Goal: Task Accomplishment & Management: Manage account settings

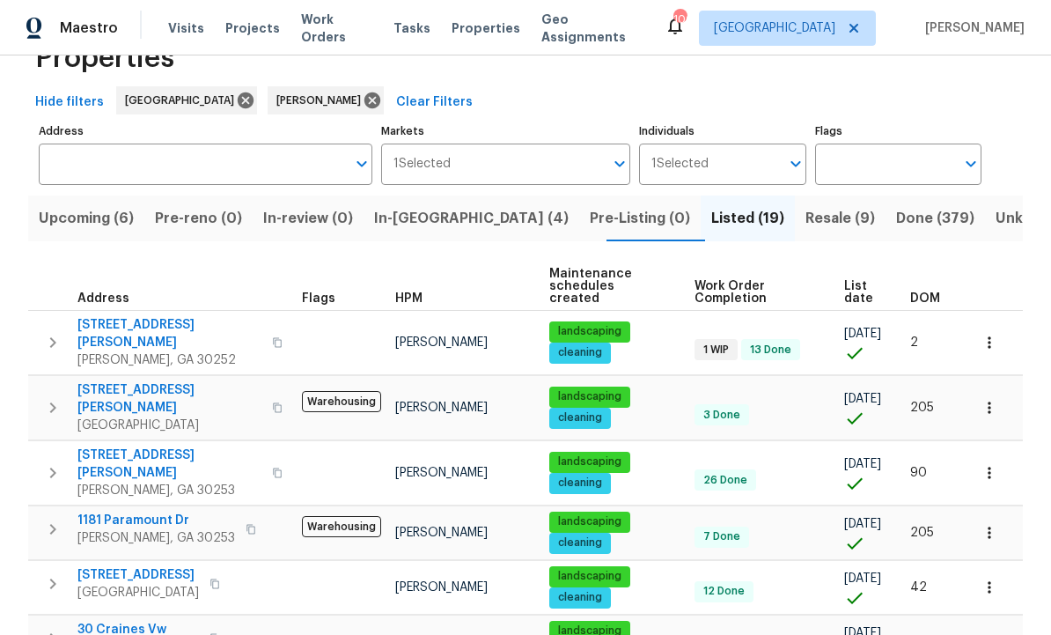
scroll to position [61, 0]
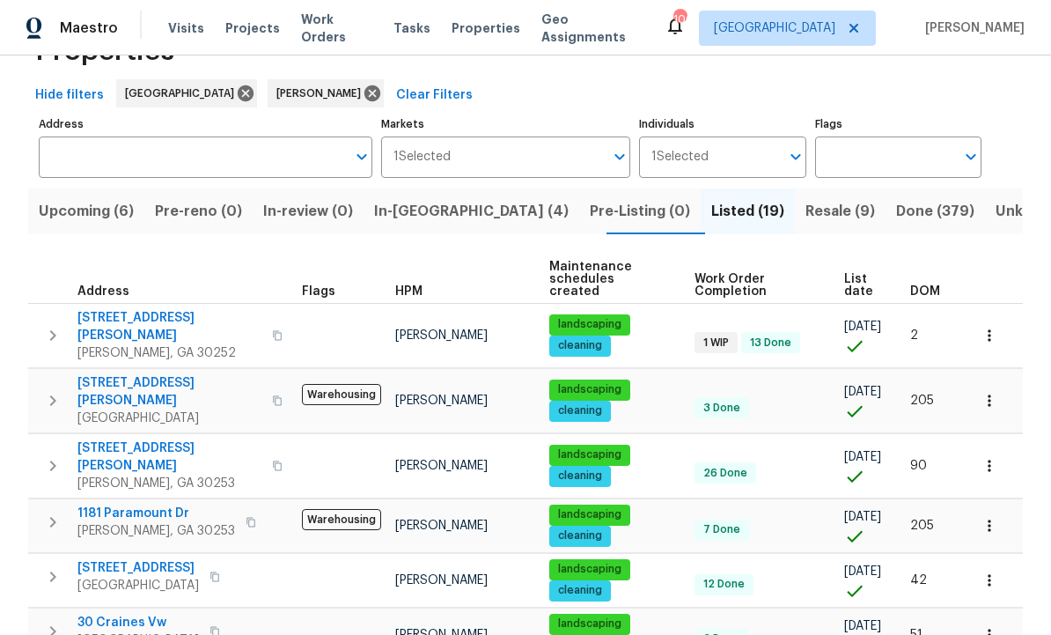
click at [118, 309] on span "111 Harper Rd" at bounding box center [169, 326] width 184 height 35
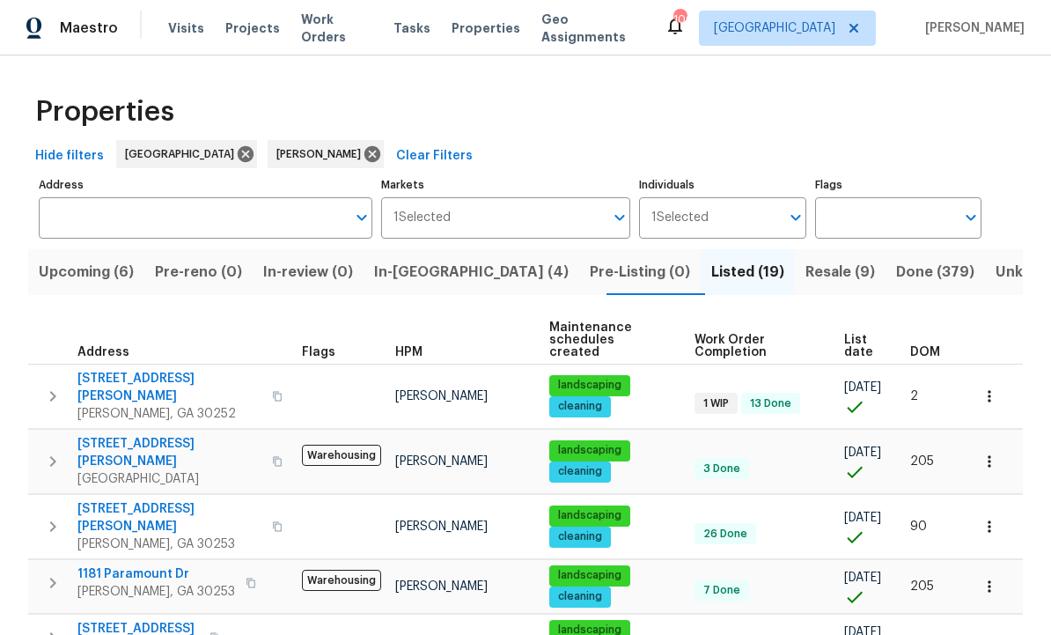
scroll to position [0, 0]
click at [123, 370] on span "111 Harper Rd" at bounding box center [169, 387] width 184 height 35
click at [995, 387] on icon "button" at bounding box center [990, 396] width 18 height 18
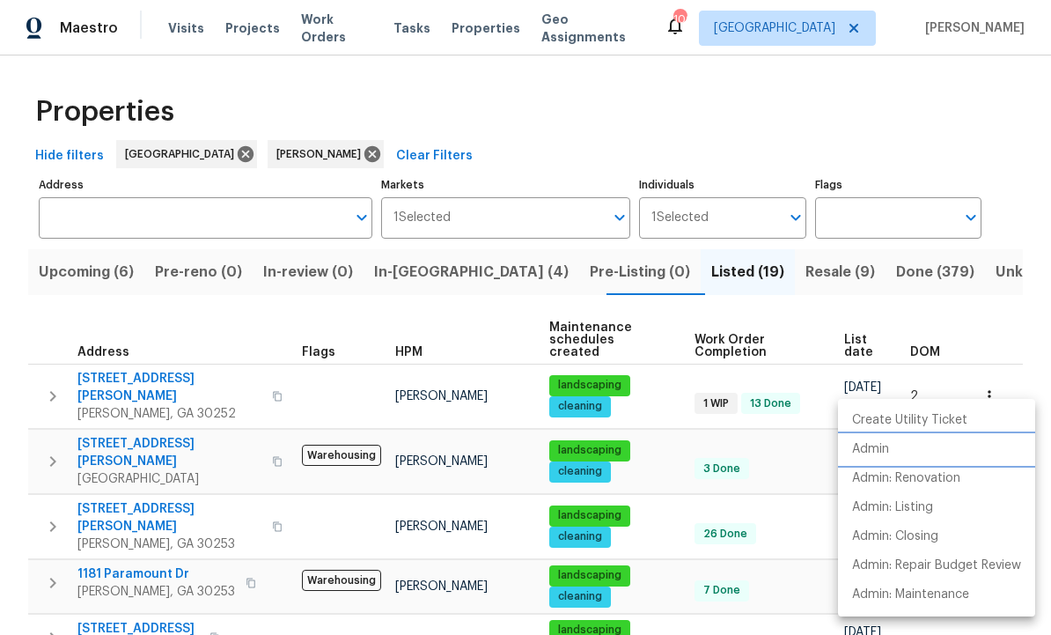
click at [904, 450] on li "Admin" at bounding box center [936, 449] width 197 height 29
click at [442, 257] on div at bounding box center [525, 317] width 1051 height 635
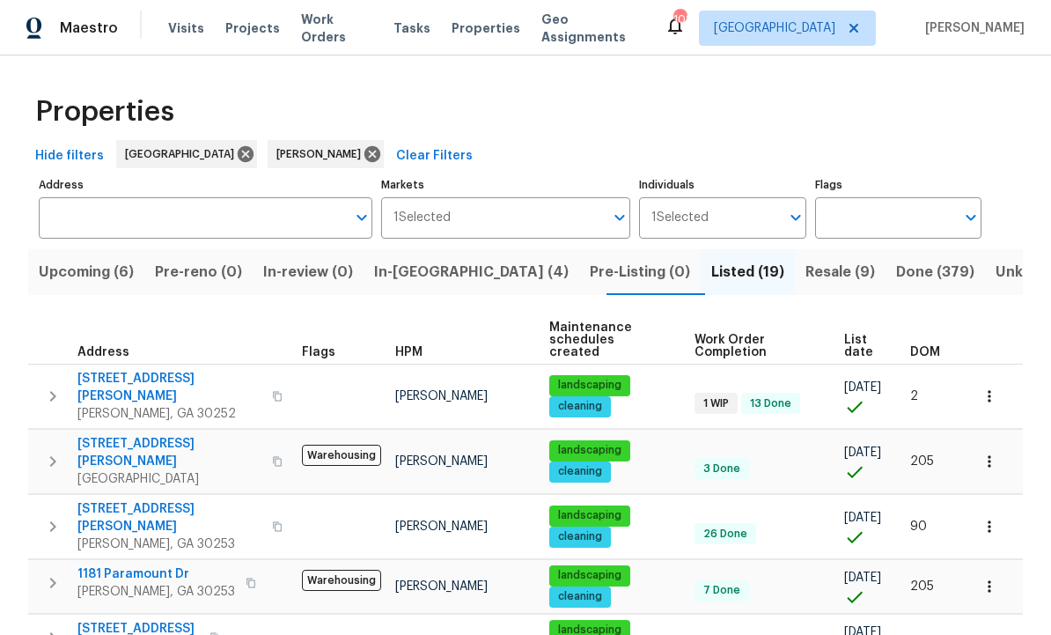
click at [424, 271] on span "In-reno (4)" at bounding box center [471, 272] width 195 height 25
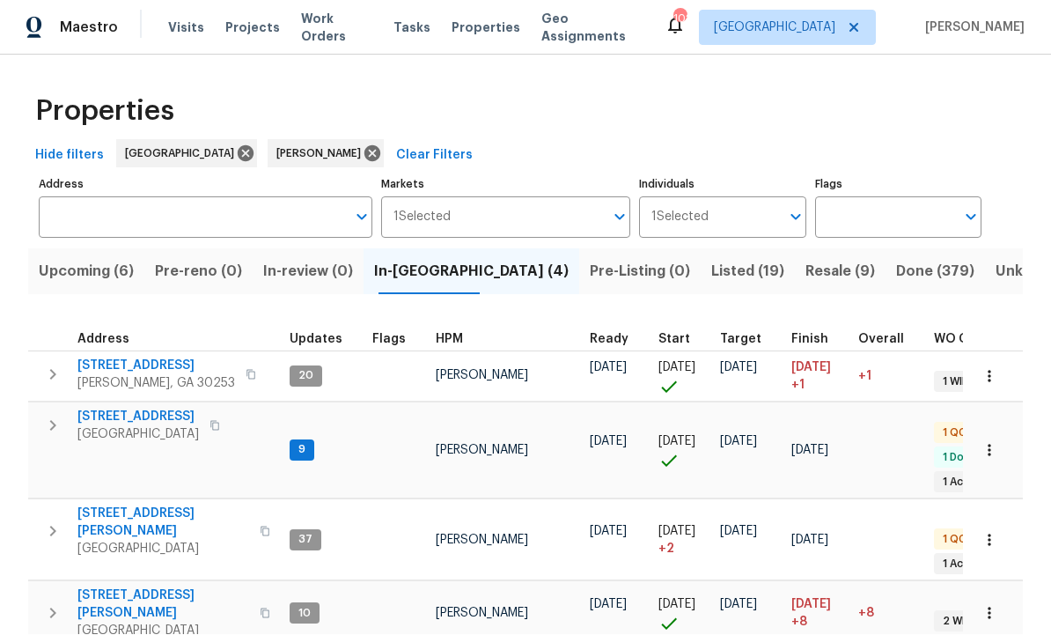
scroll to position [32, 0]
click at [123, 505] on span "[STREET_ADDRESS][PERSON_NAME]" at bounding box center [163, 522] width 172 height 35
click at [712, 260] on span "Listed (19)" at bounding box center [748, 272] width 73 height 25
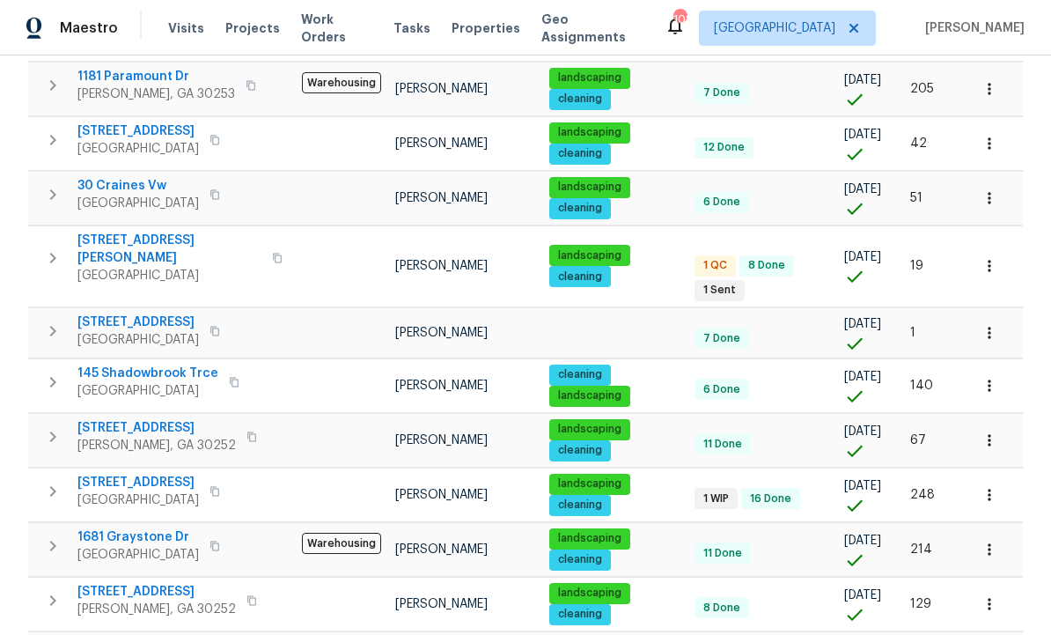
scroll to position [513, 0]
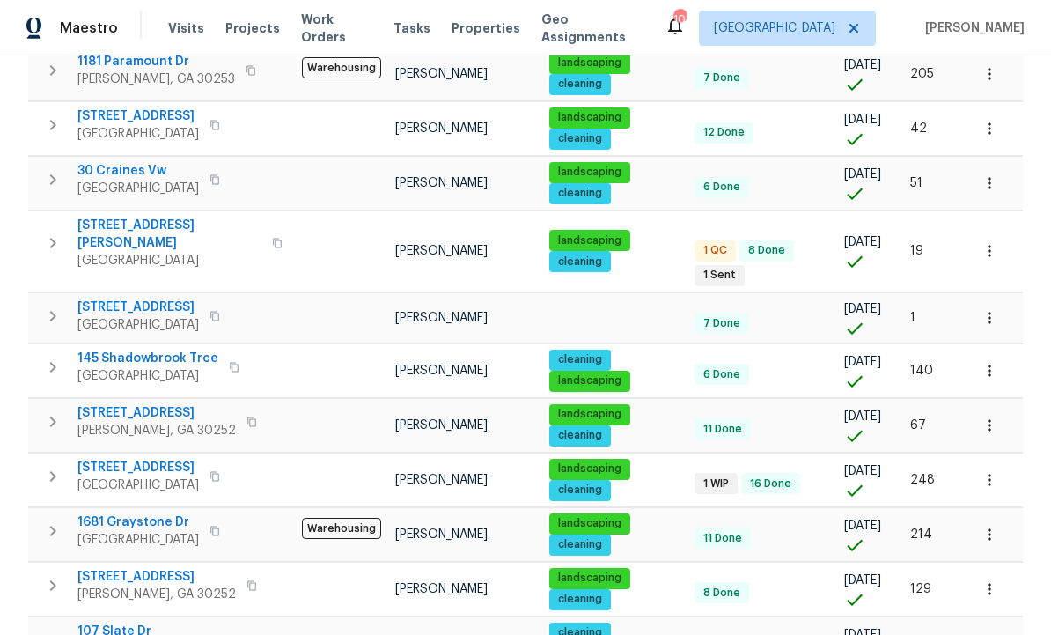
click at [142, 513] on span "1681 Graystone Dr" at bounding box center [138, 522] width 122 height 18
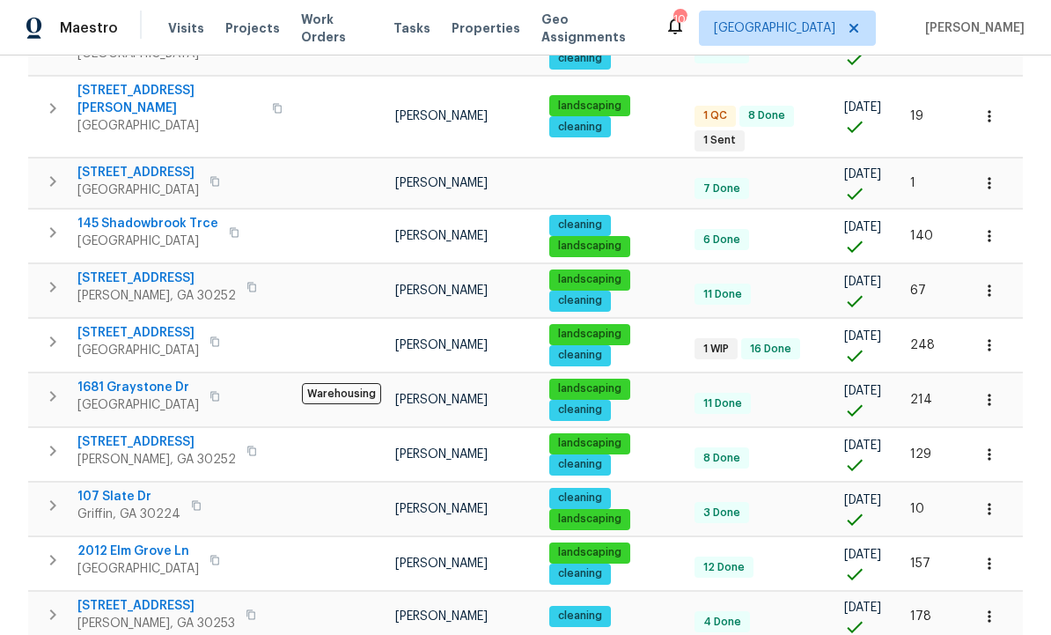
scroll to position [652, 0]
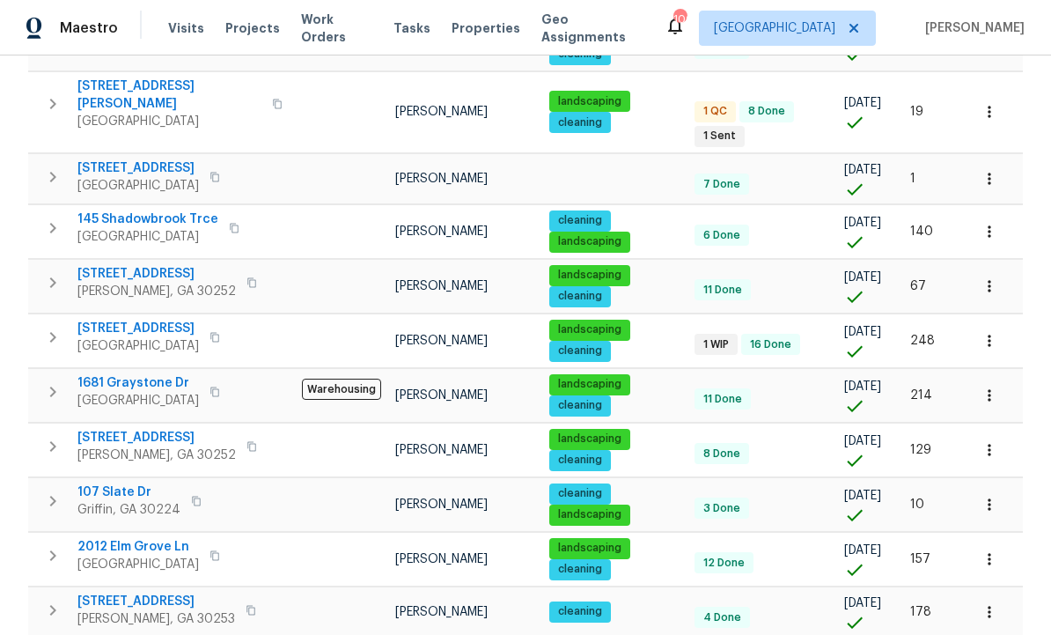
click at [122, 538] on span "2012 Elm Grove Ln" at bounding box center [138, 547] width 122 height 18
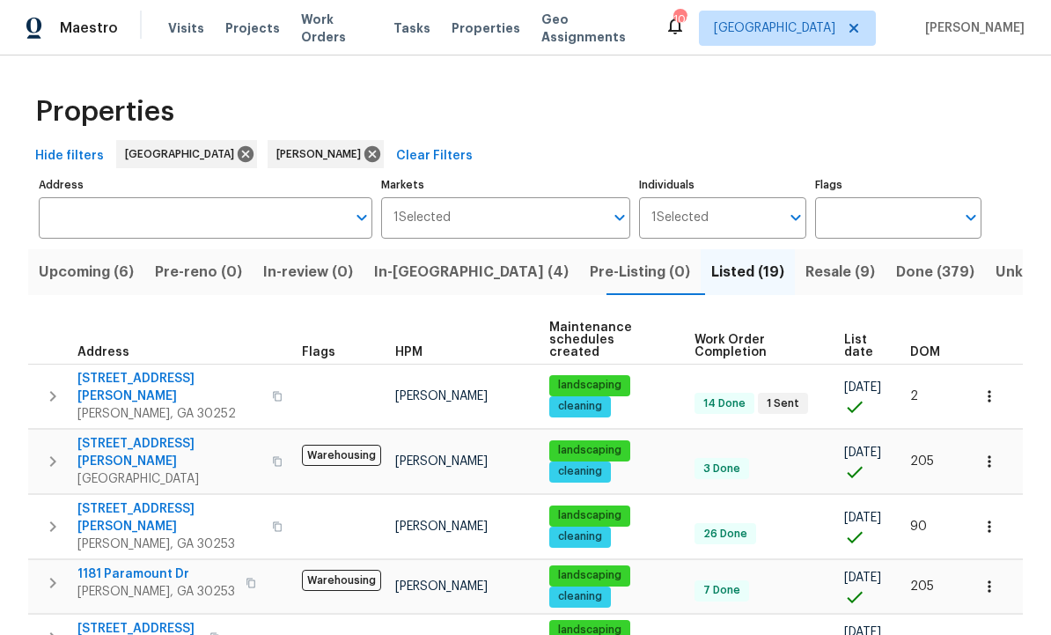
scroll to position [0, 0]
click at [806, 267] on span "Resale (9)" at bounding box center [841, 272] width 70 height 25
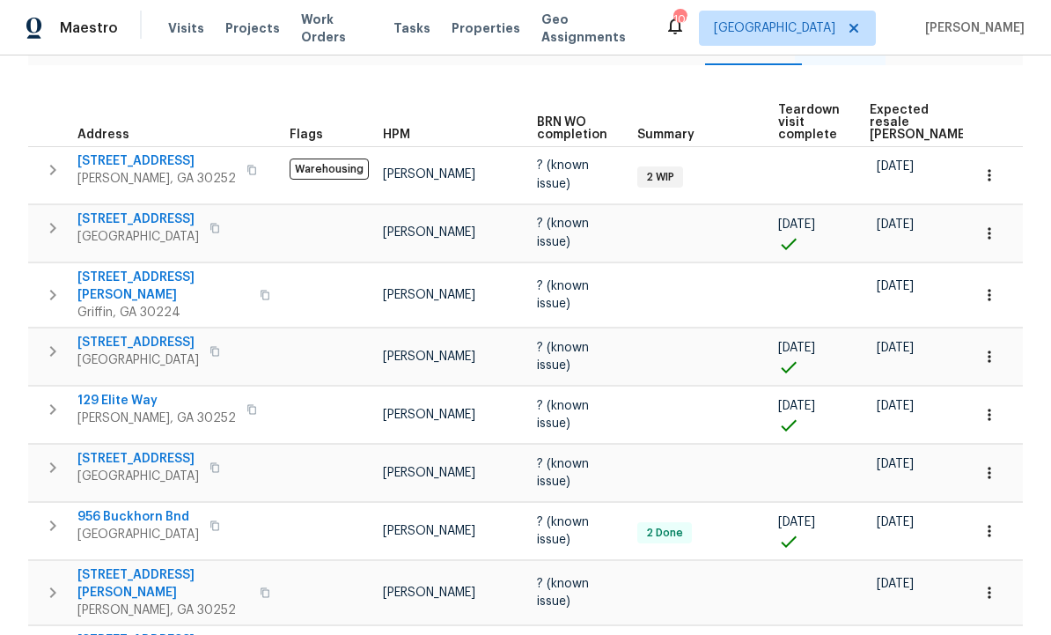
scroll to position [226, 0]
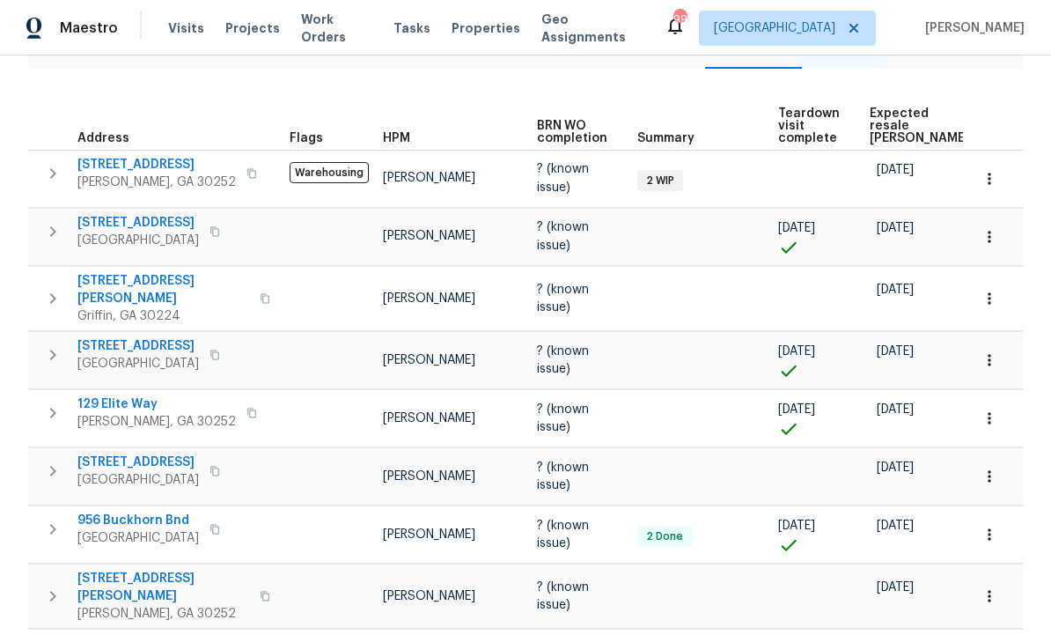
click at [122, 283] on span "111 Cynthia Cir" at bounding box center [163, 289] width 172 height 35
click at [999, 295] on button "button" at bounding box center [989, 298] width 39 height 39
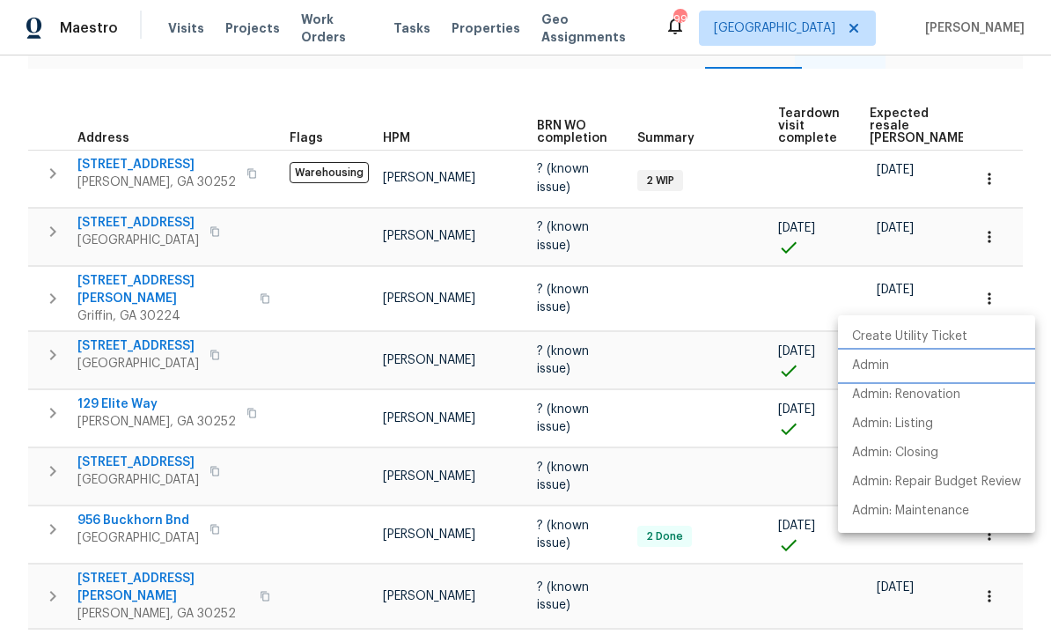
click at [897, 365] on li "Admin" at bounding box center [936, 365] width 197 height 29
click at [741, 432] on div at bounding box center [525, 317] width 1051 height 635
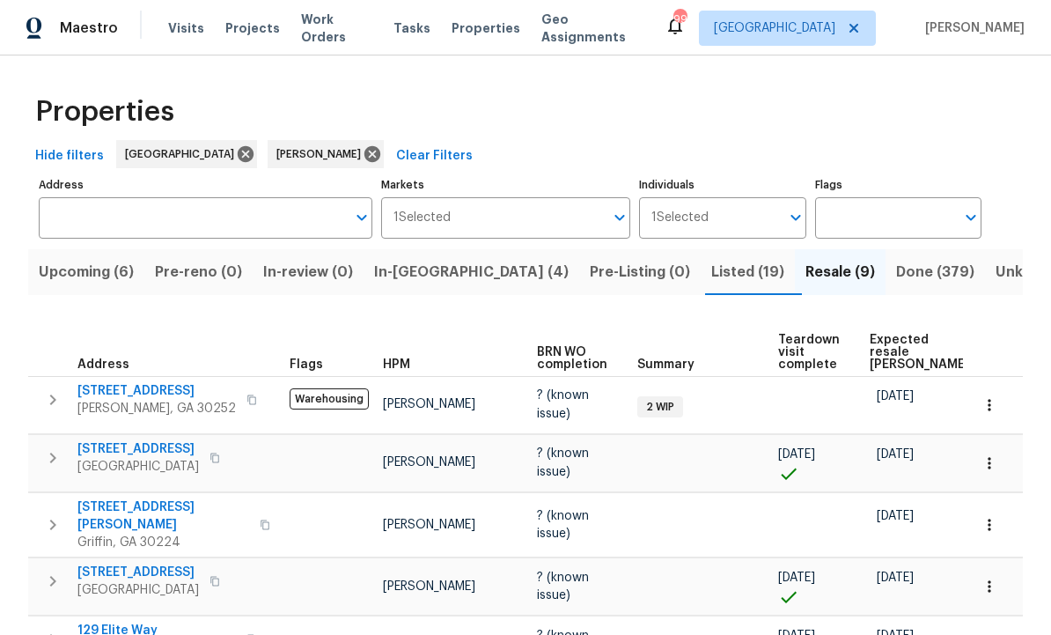
scroll to position [0, 0]
click at [712, 272] on span "Listed (19)" at bounding box center [748, 272] width 73 height 25
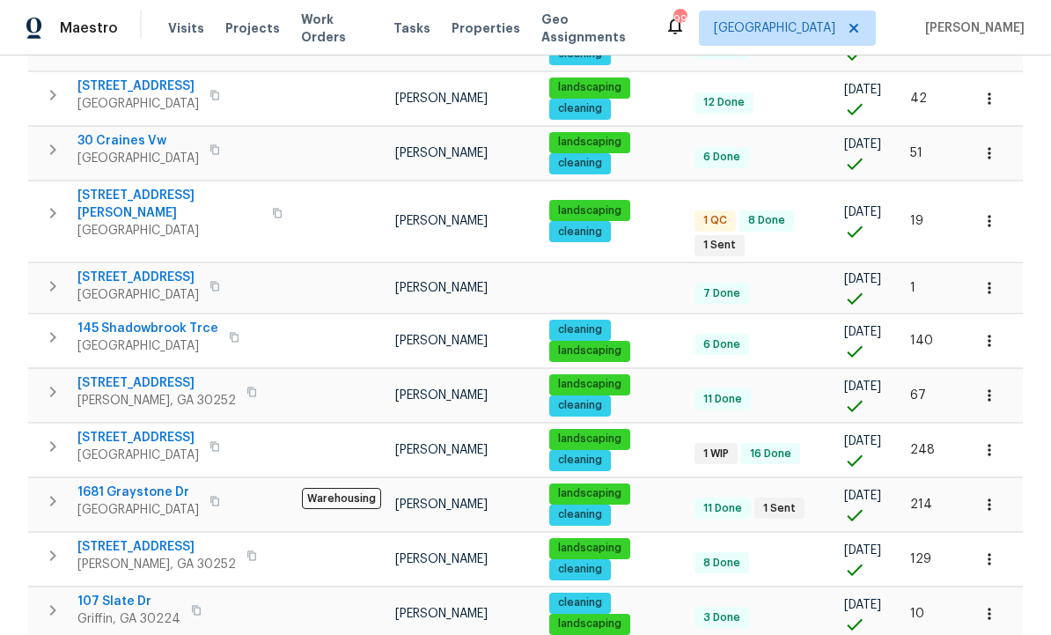
scroll to position [544, 0]
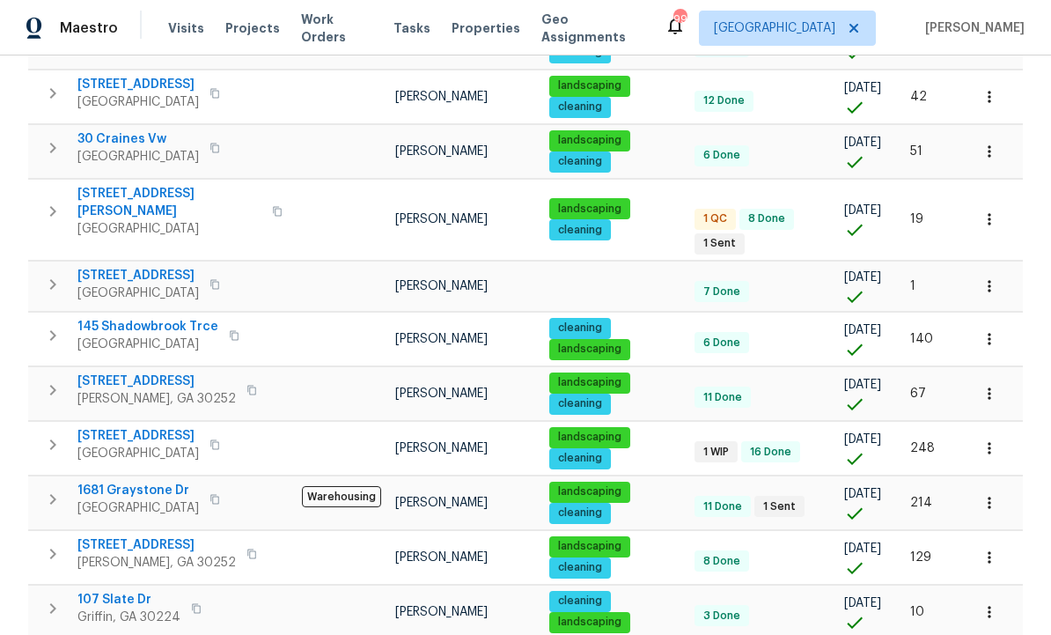
click at [141, 427] on span "9129 Bent Pine Ct NE" at bounding box center [138, 436] width 122 height 18
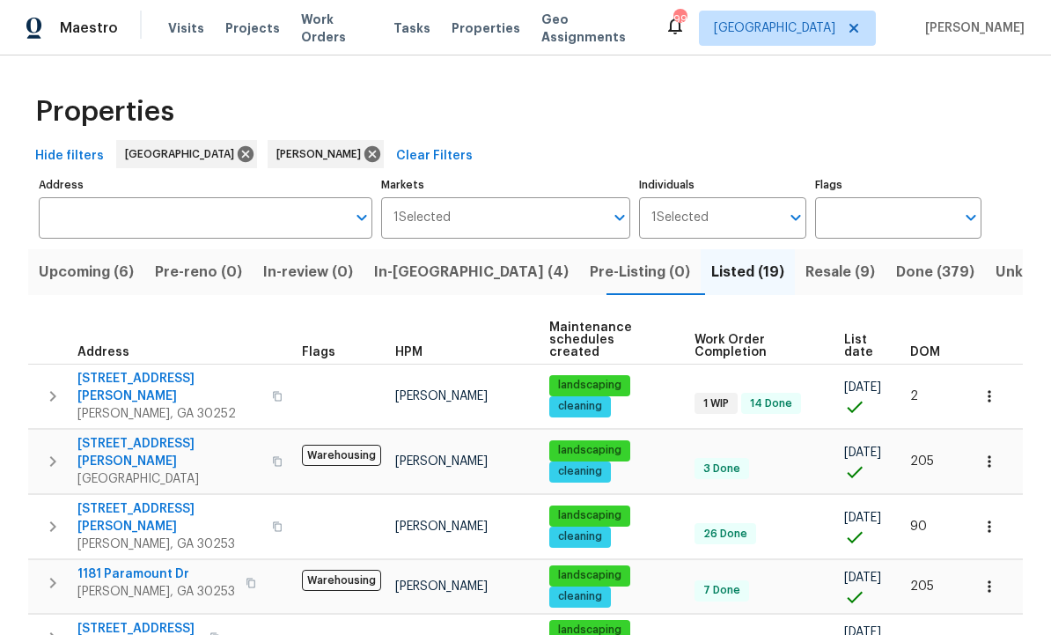
scroll to position [0, 0]
click at [439, 281] on span "In-reno (4)" at bounding box center [471, 272] width 195 height 25
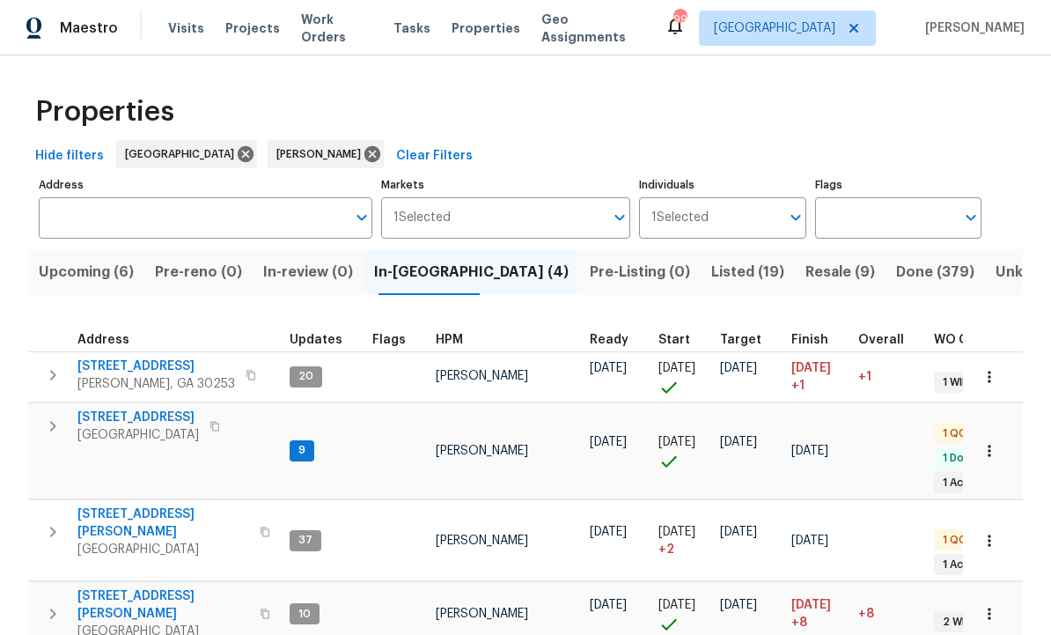
click at [155, 373] on span "201 Autumn Lake Way" at bounding box center [156, 367] width 158 height 18
click at [806, 265] on span "Resale (9)" at bounding box center [841, 272] width 70 height 25
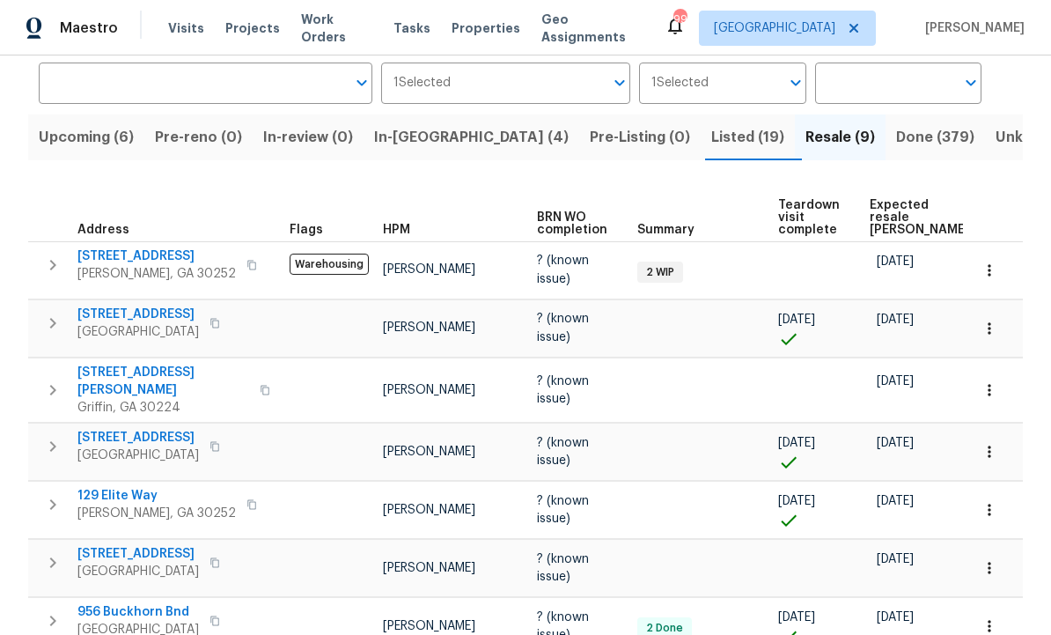
scroll to position [55, 0]
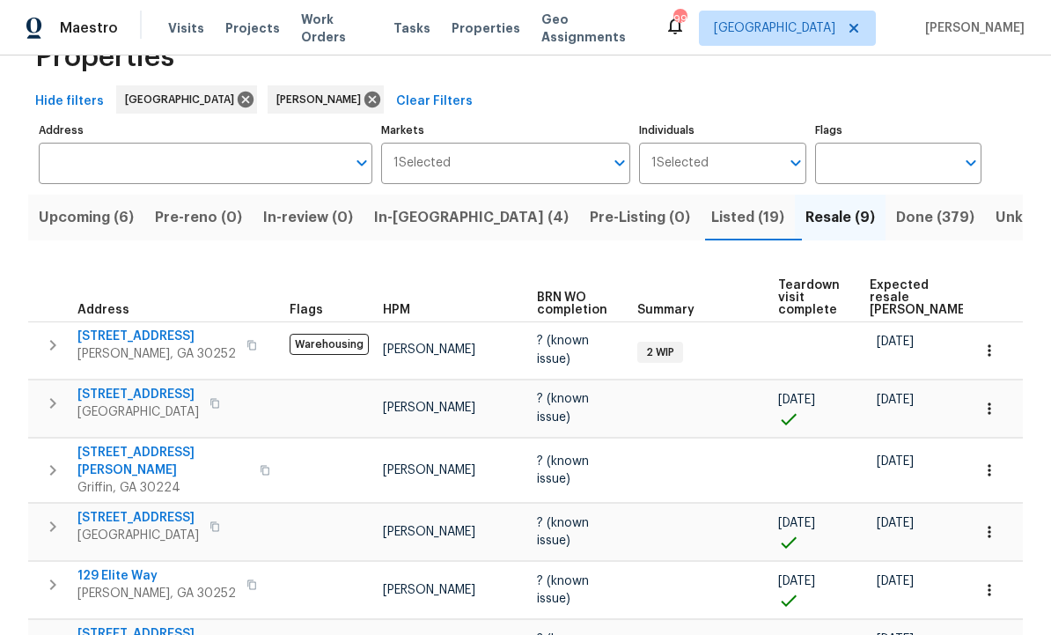
click at [896, 217] on span "Done (379)" at bounding box center [935, 217] width 78 height 25
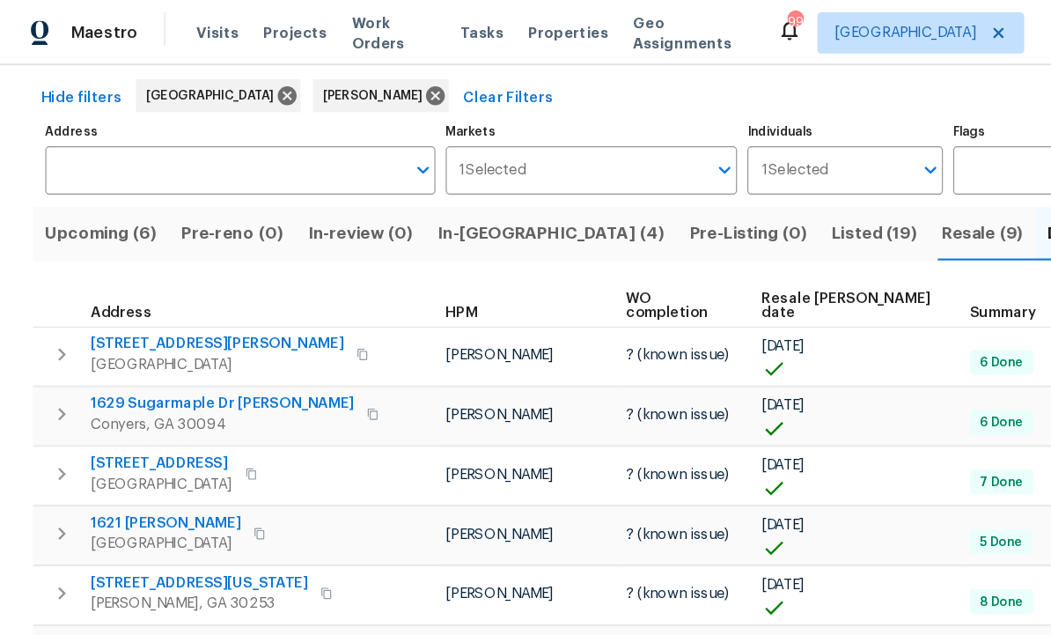
scroll to position [68, 0]
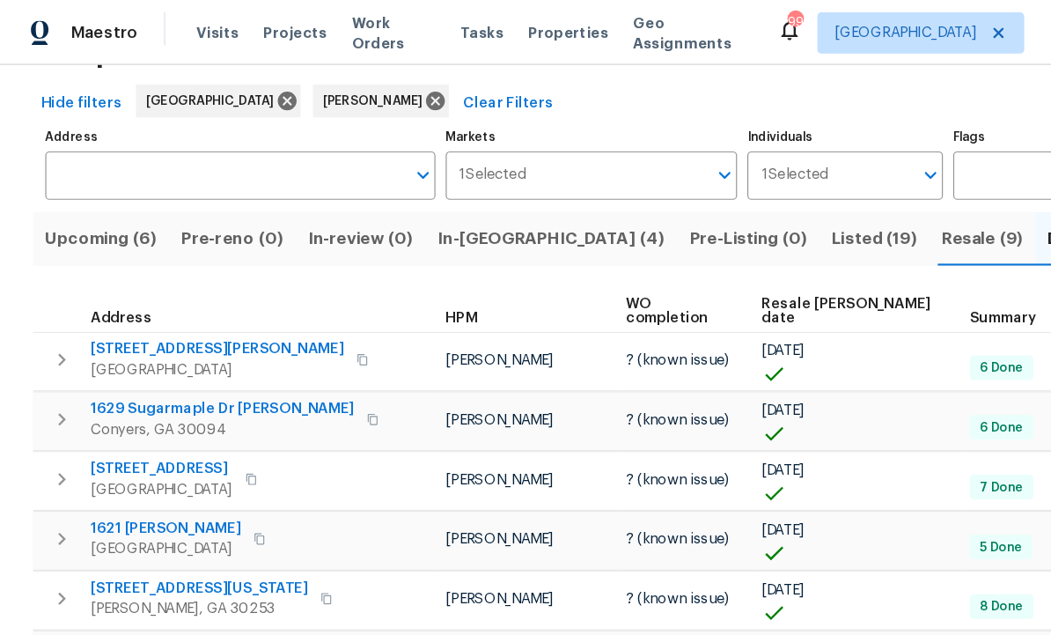
click at [699, 261] on span "Resale COE date" at bounding box center [726, 266] width 148 height 25
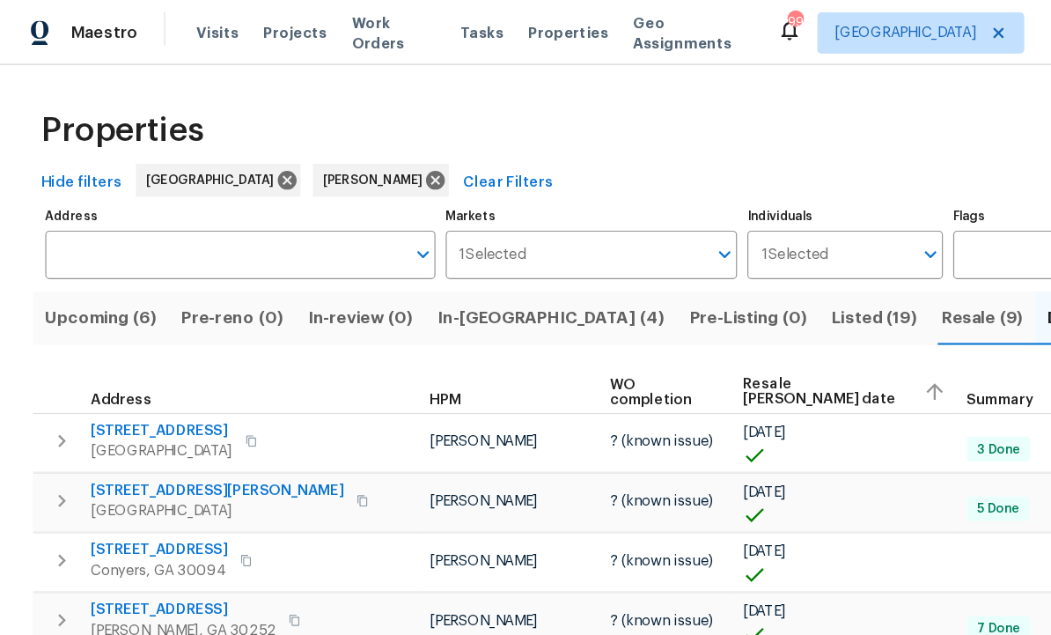
click at [692, 331] on span "Resale COE date" at bounding box center [705, 334] width 141 height 25
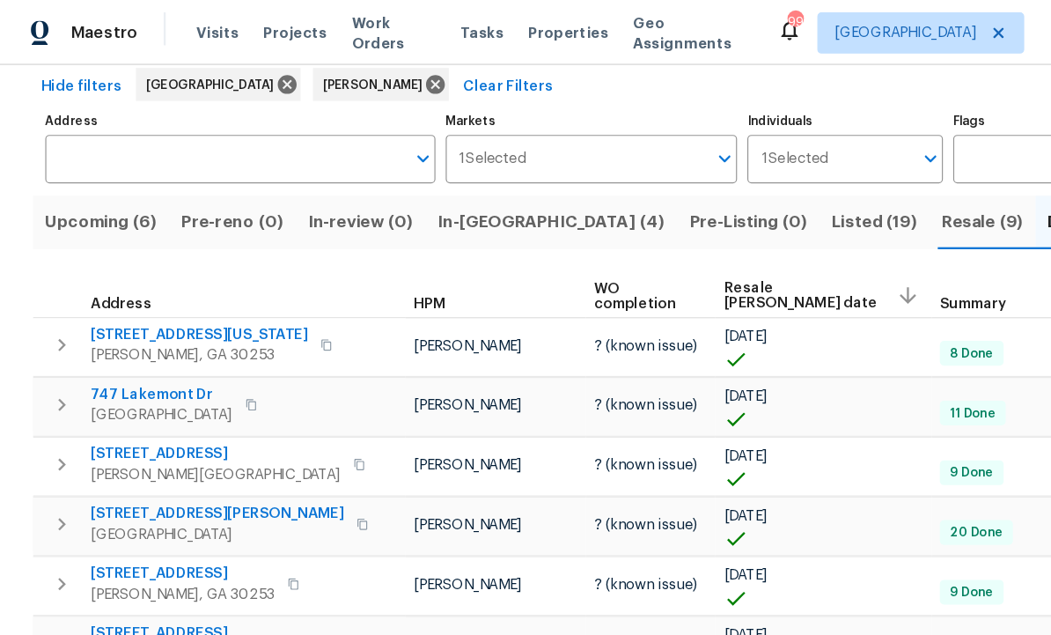
scroll to position [80, 0]
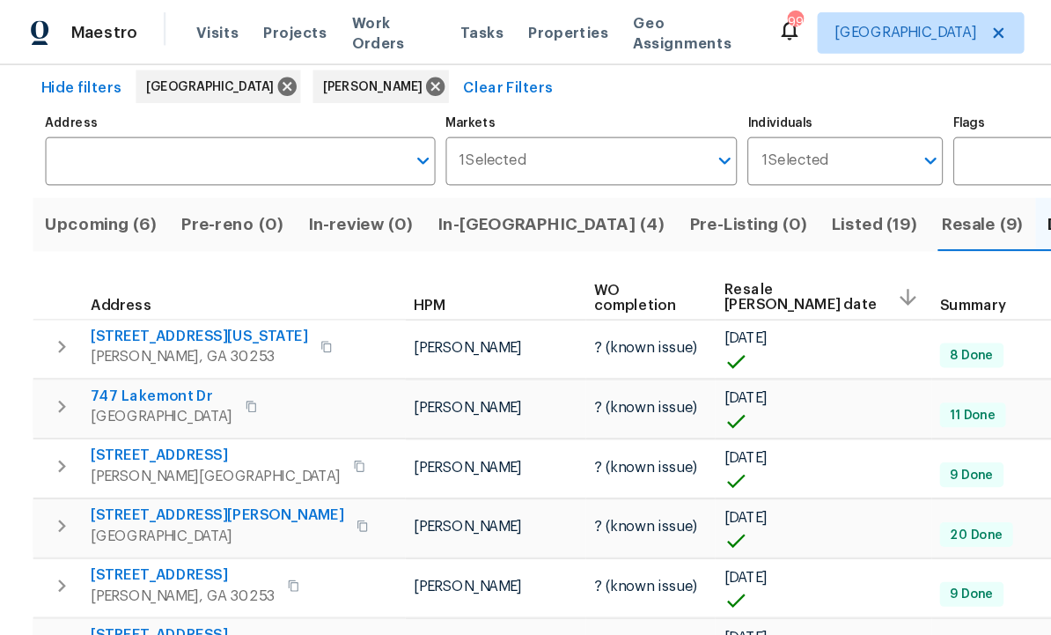
click at [712, 184] on span "Listed (19)" at bounding box center [748, 192] width 73 height 25
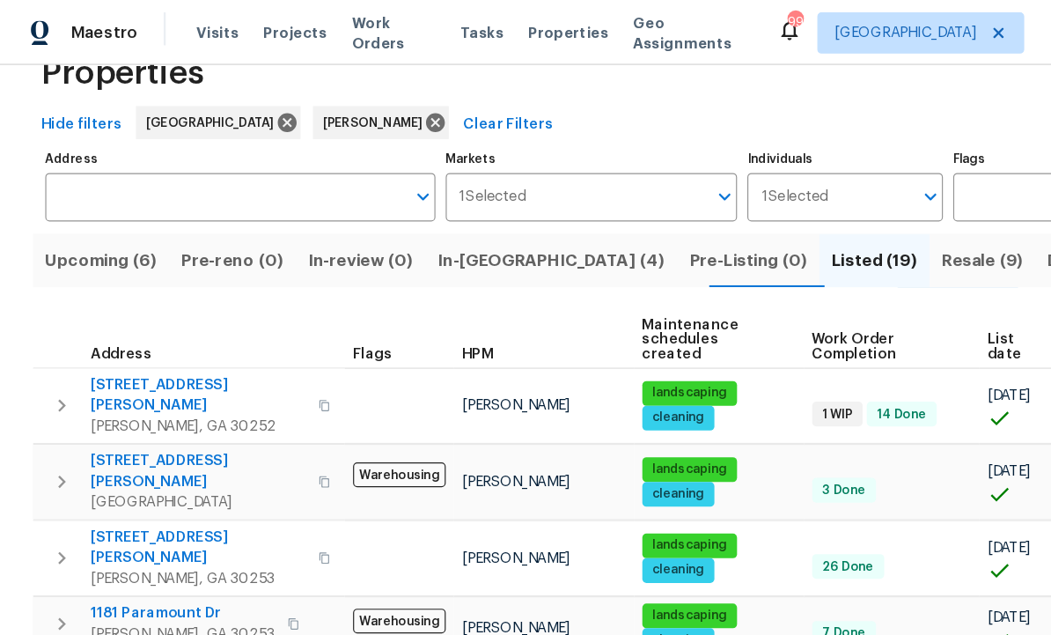
scroll to position [86, 0]
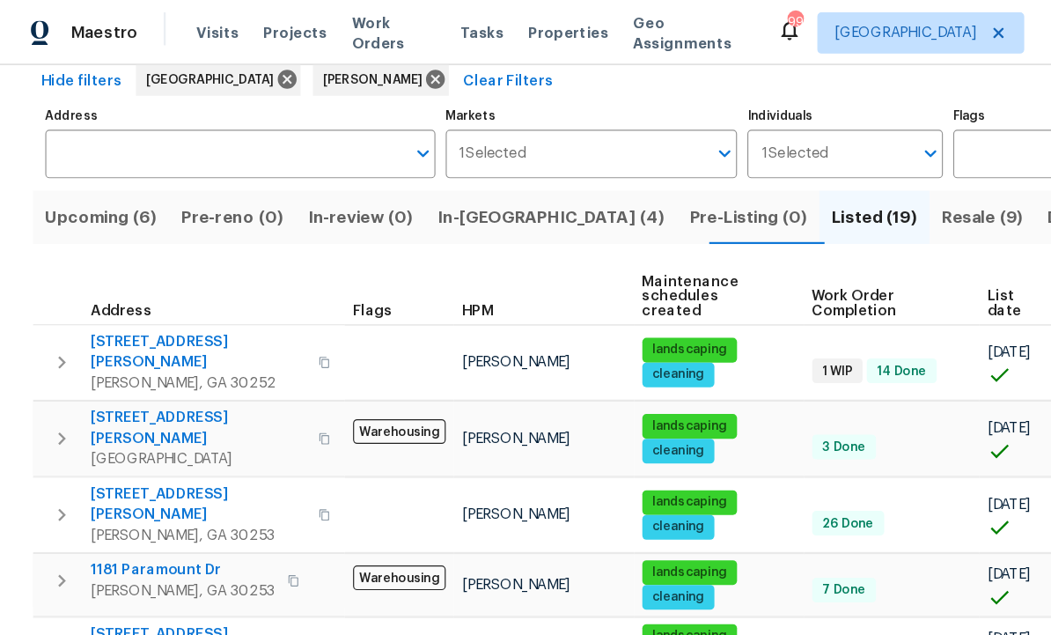
click at [139, 414] on span "130 Ashley Oaks Dr" at bounding box center [169, 431] width 184 height 35
click at [137, 284] on span "111 Harper Rd" at bounding box center [169, 301] width 184 height 35
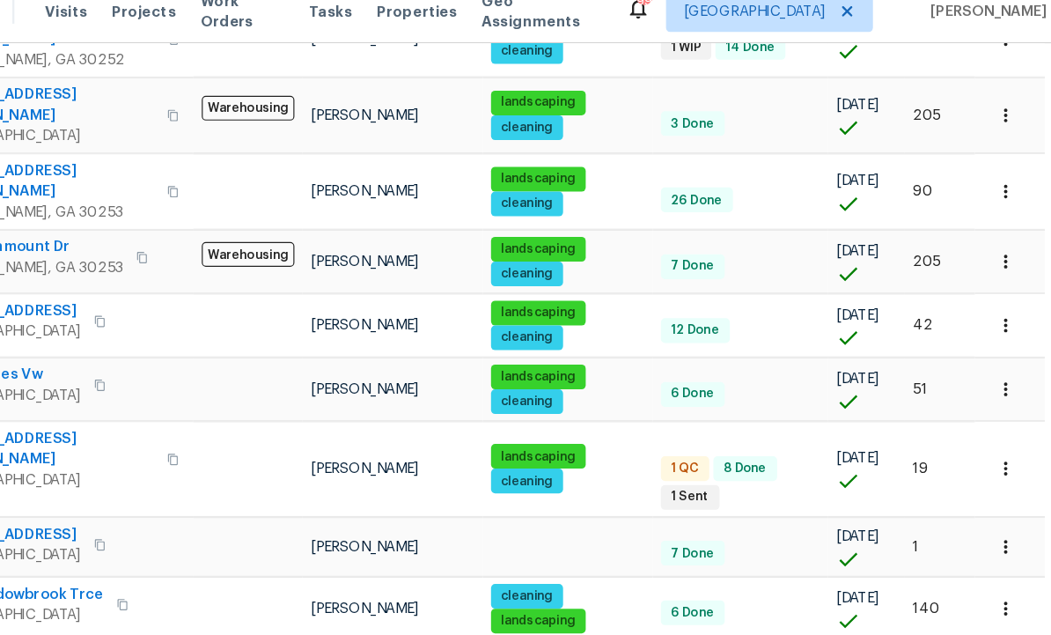
scroll to position [402, 0]
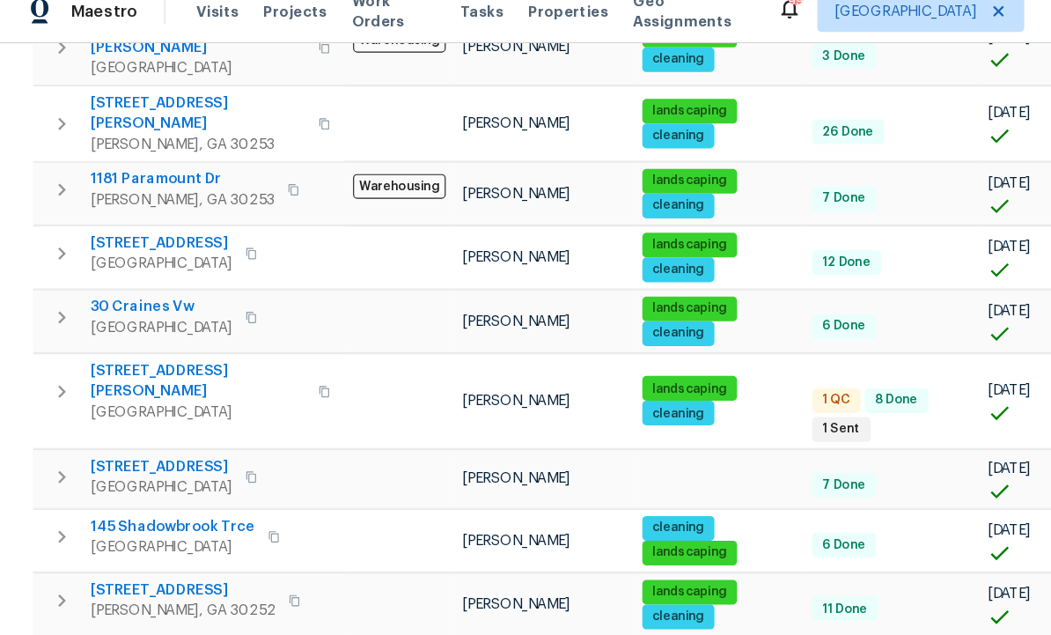
click at [114, 327] on span "45 Kendall Ln" at bounding box center [169, 344] width 184 height 35
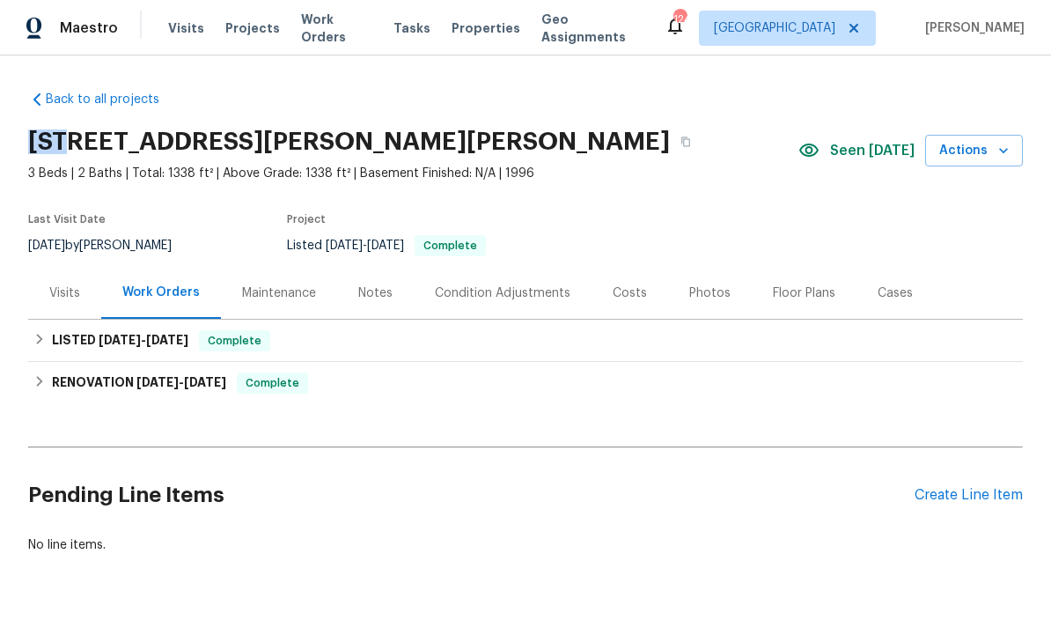
click at [93, 167] on span "3 Beds | 2 Baths | Total: 1338 ft² | Above Grade: 1338 ft² | Basement Finished:…" at bounding box center [413, 174] width 771 height 18
click at [653, 225] on section "111 Harper Rd, McDonough, GA 30252 3 Beds | 2 Baths | Total: 1338 ft² | Above G…" at bounding box center [525, 193] width 995 height 148
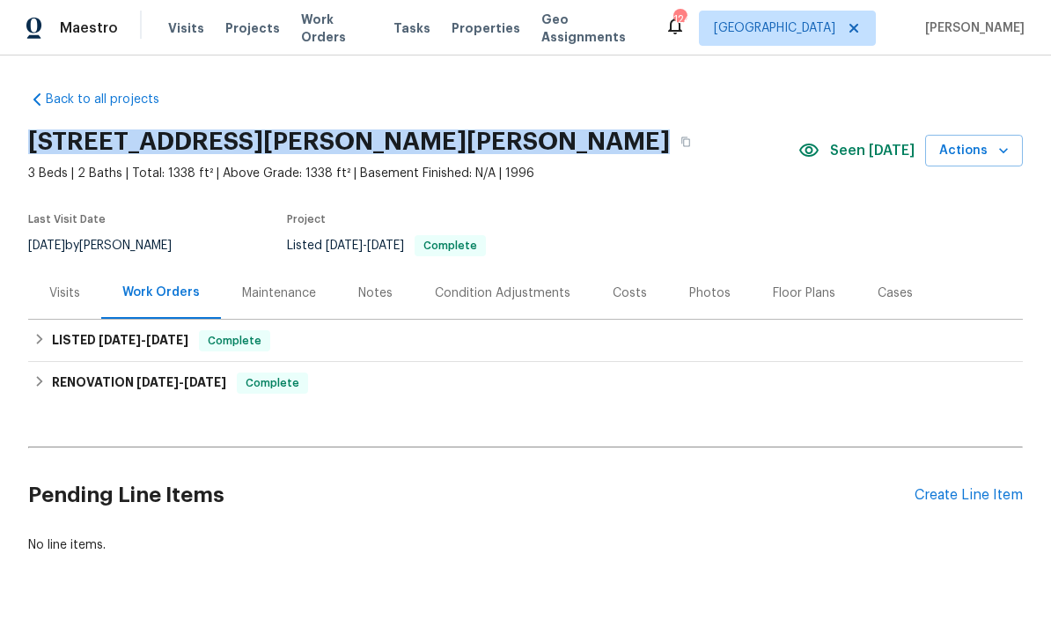
copy div "[STREET_ADDRESS][PERSON_NAME][PERSON_NAME]"
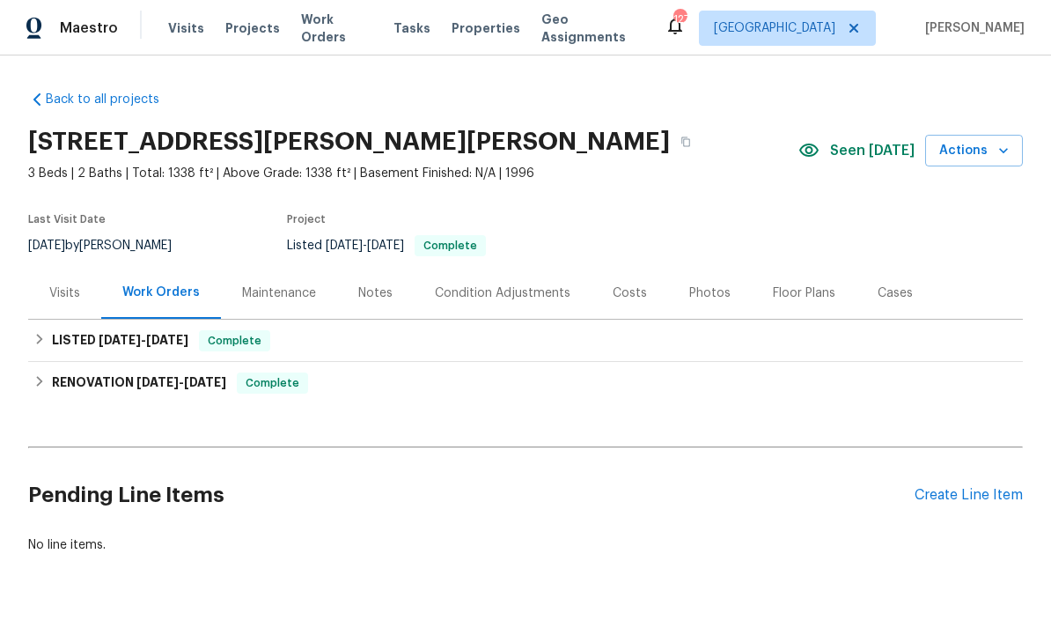
click at [974, 502] on div "Create Line Item" at bounding box center [969, 495] width 108 height 17
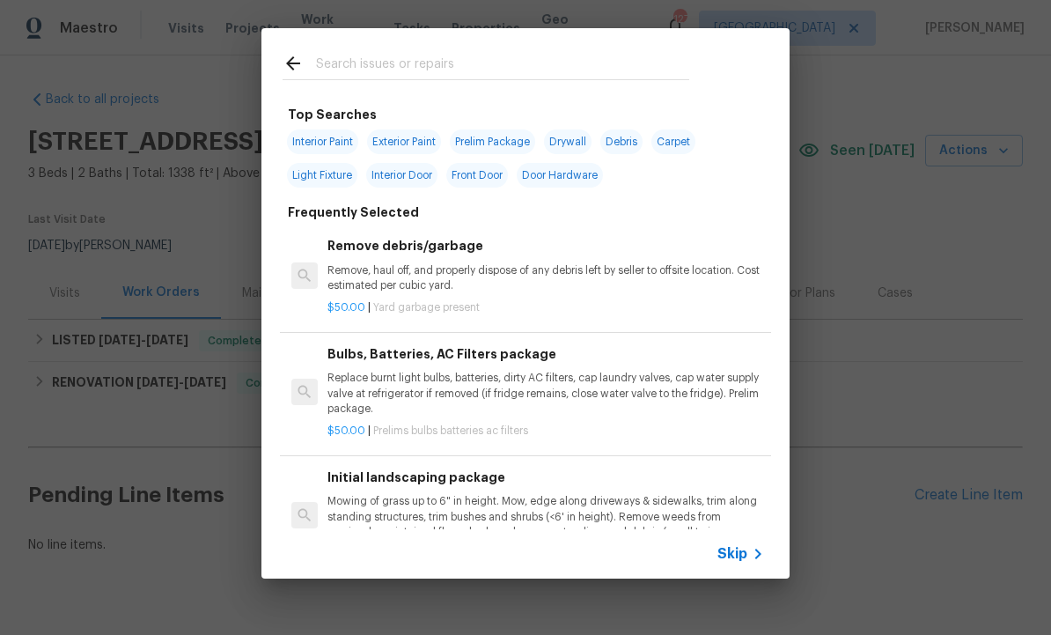
click at [389, 65] on input "text" at bounding box center [502, 66] width 373 height 26
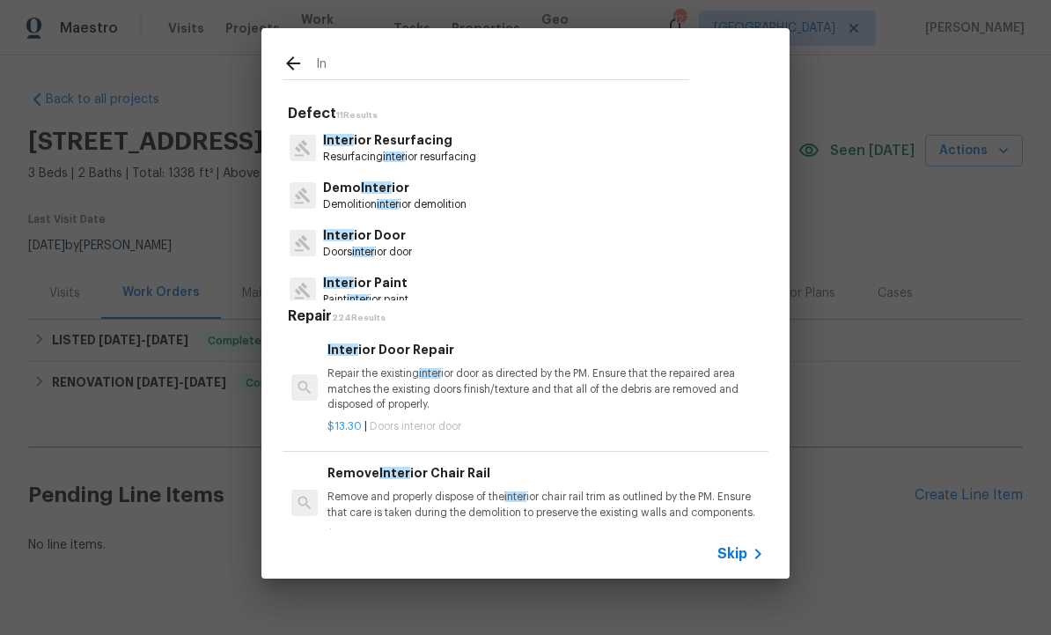
type input "I"
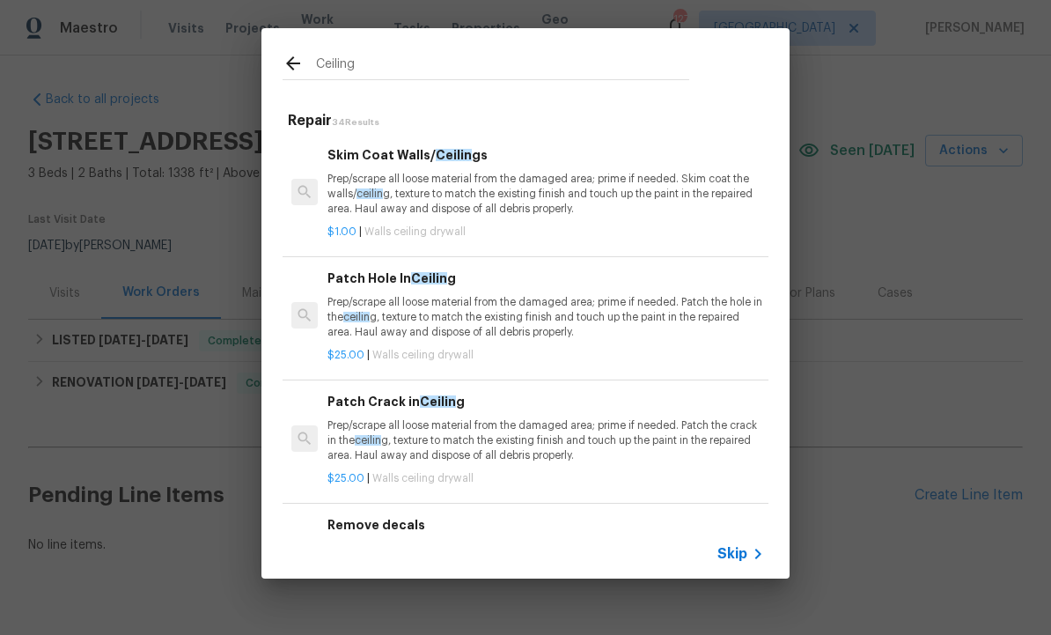
type input "Ceilings"
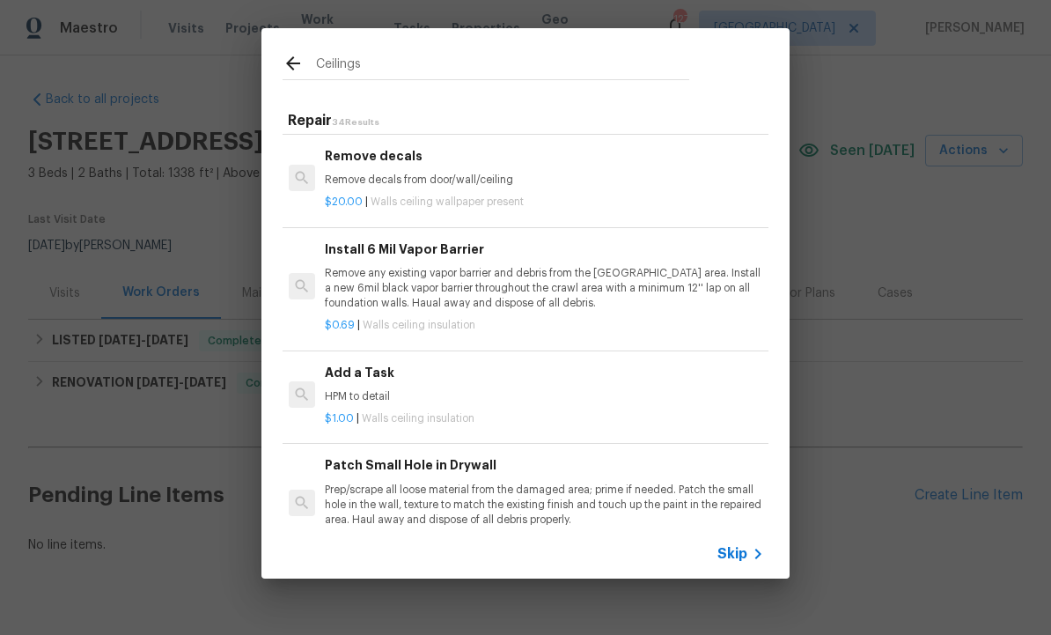
scroll to position [487, 3]
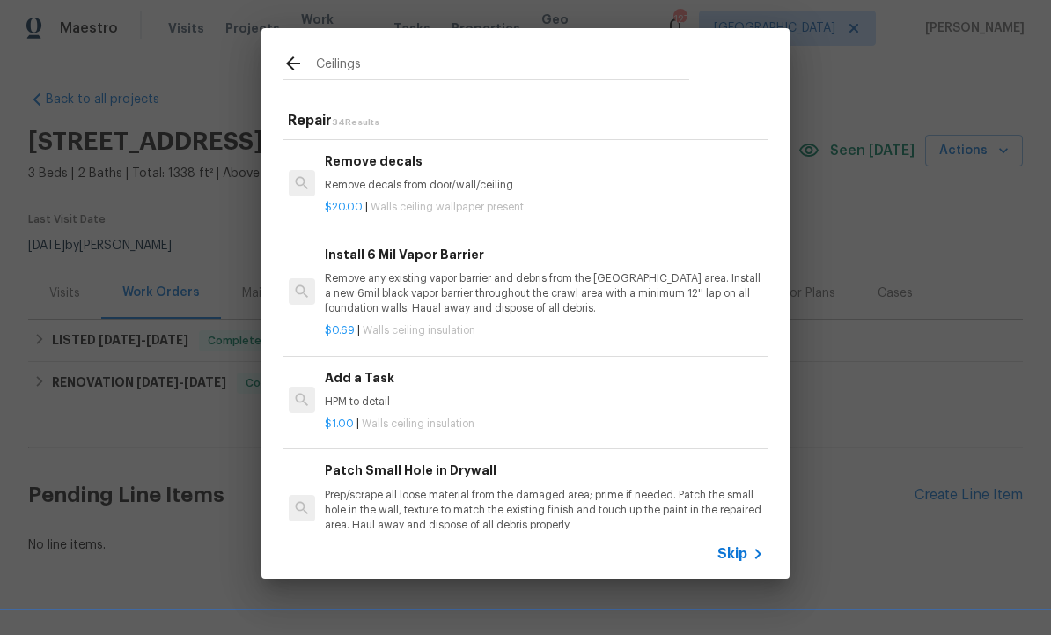
click at [390, 380] on h6 "Add a Task" at bounding box center [543, 377] width 437 height 19
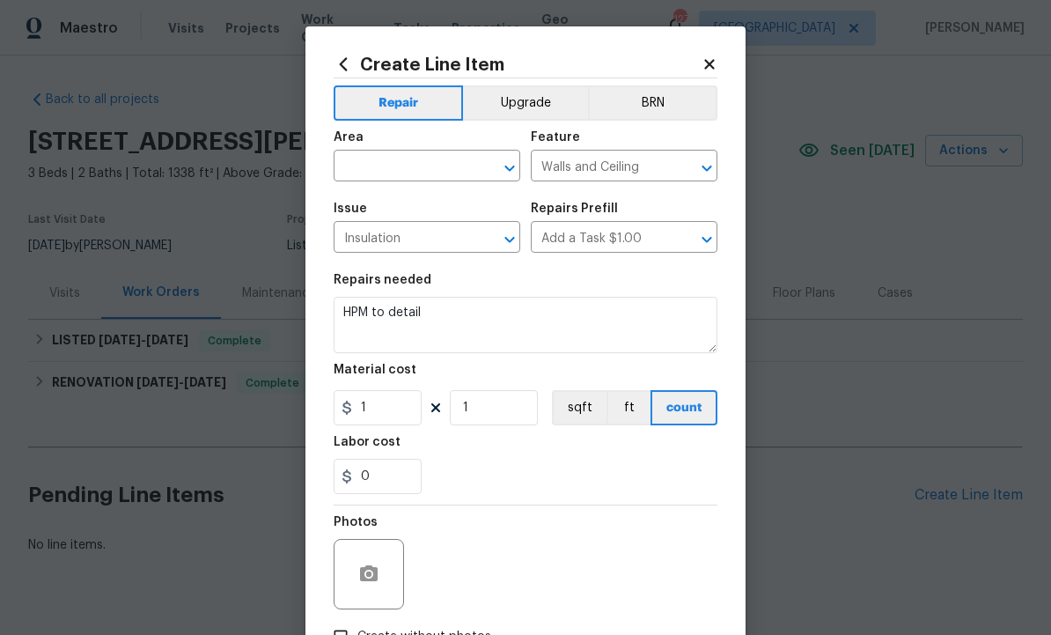
click at [408, 165] on input "text" at bounding box center [402, 167] width 137 height 27
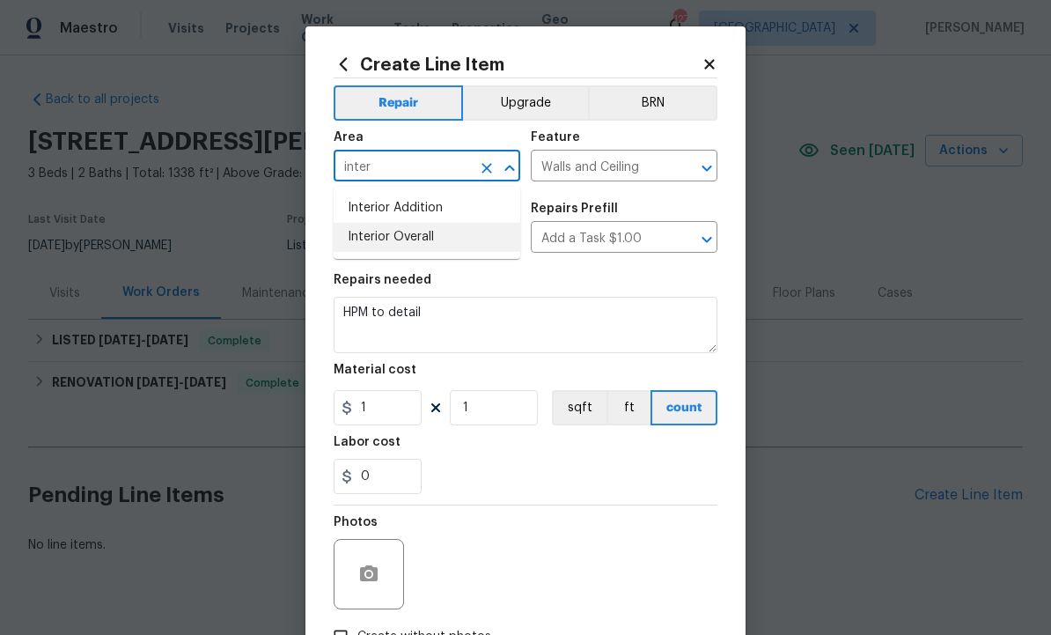
click at [426, 240] on li "Interior Overall" at bounding box center [427, 237] width 187 height 29
type input "Interior Overall"
click at [483, 241] on icon "Clear" at bounding box center [487, 240] width 18 height 18
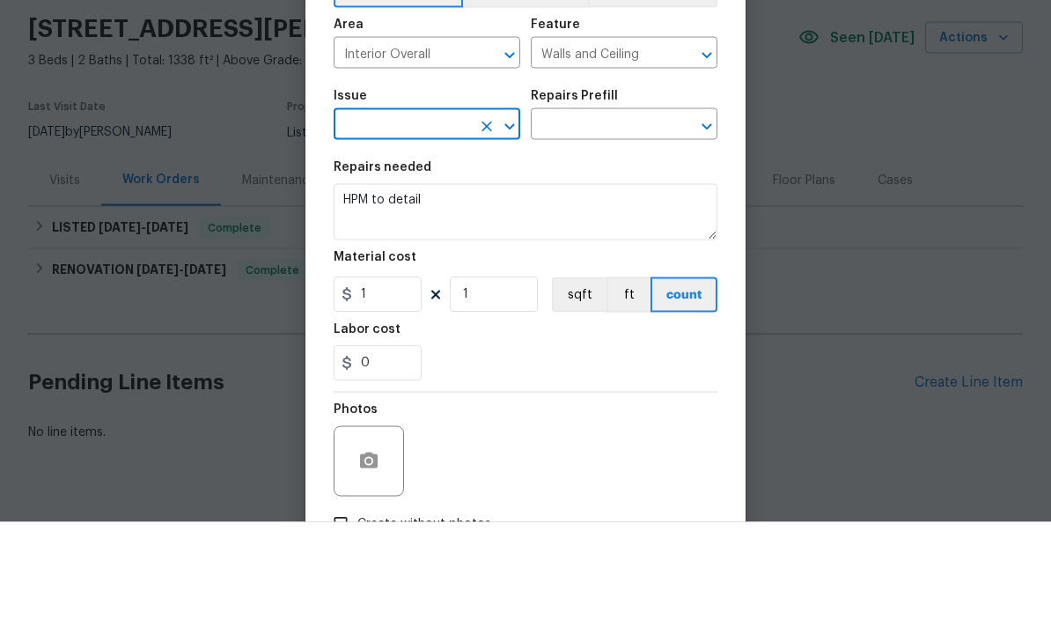
click at [413, 225] on input "text" at bounding box center [402, 238] width 137 height 27
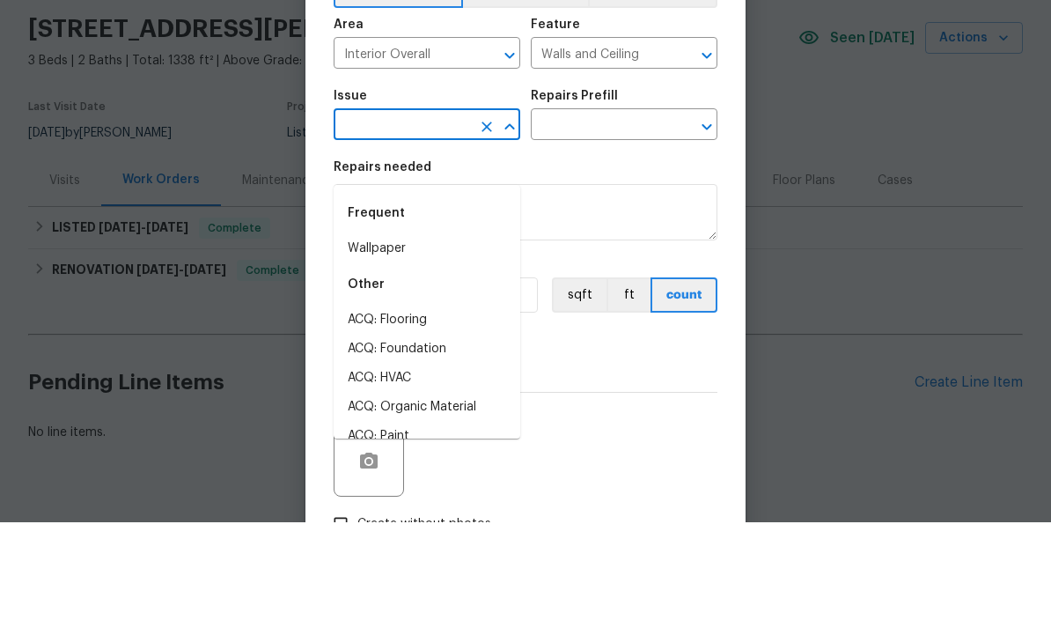
scroll to position [38, 0]
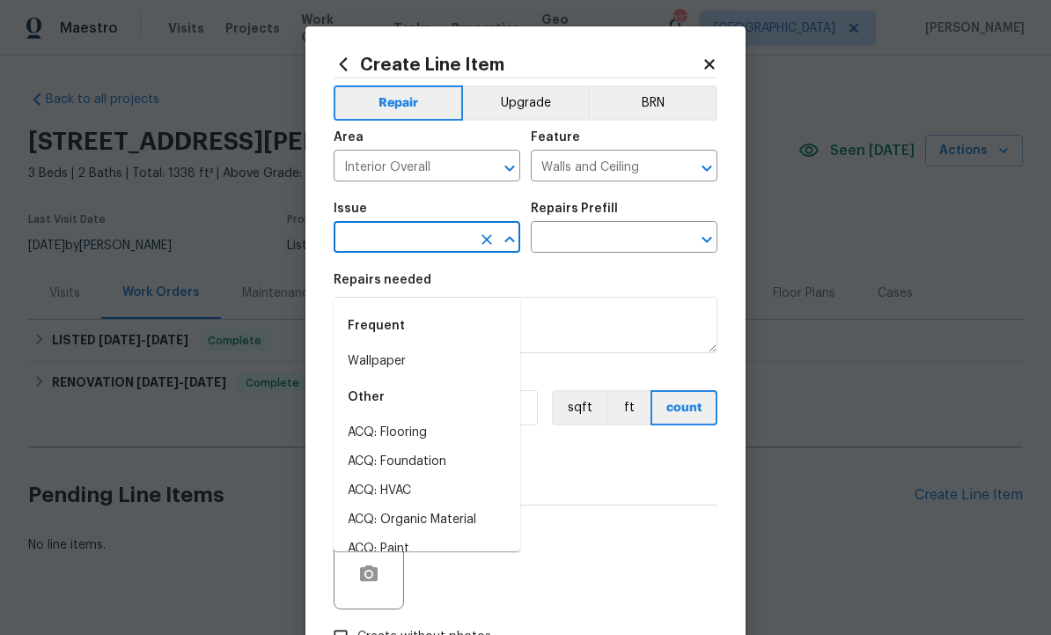
click at [402, 240] on input "text" at bounding box center [402, 238] width 137 height 27
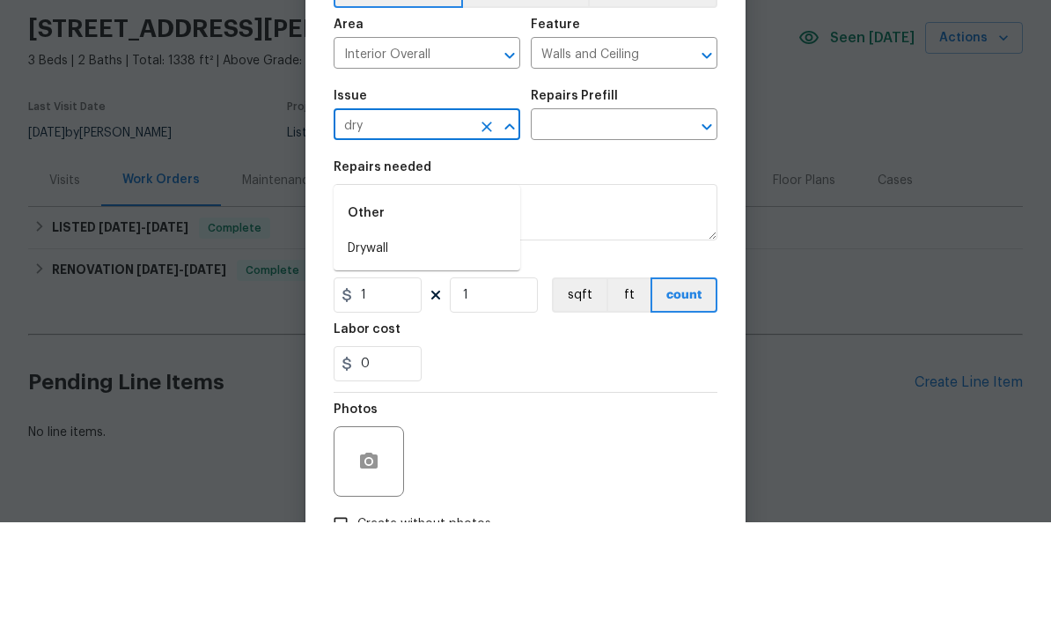
click at [395, 347] on li "Drywall" at bounding box center [427, 361] width 187 height 29
type input "Drywall"
click at [588, 225] on input "text" at bounding box center [599, 238] width 137 height 27
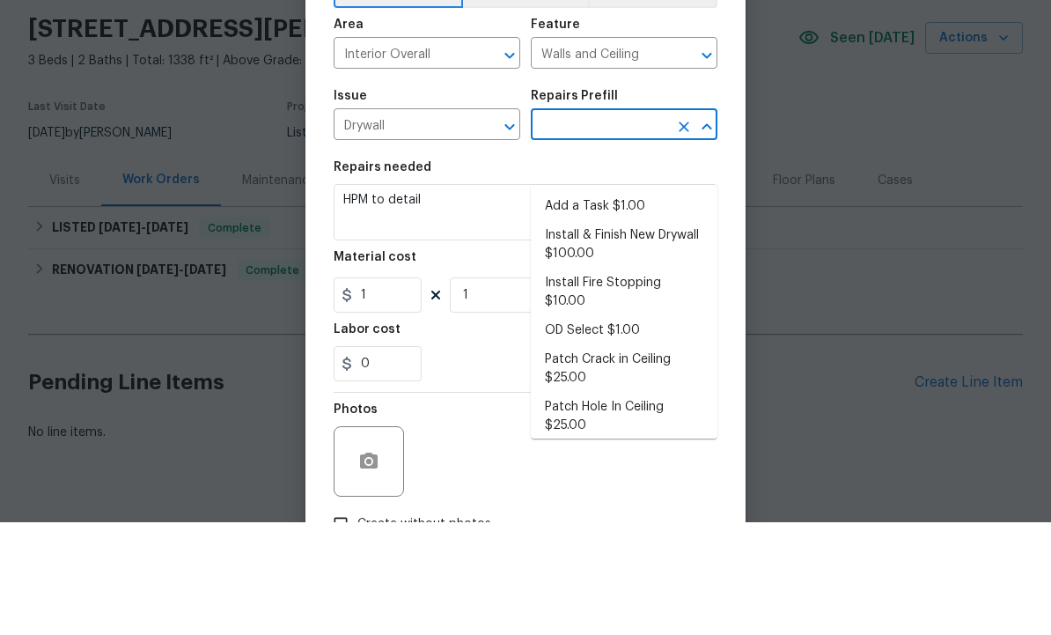
click at [636, 305] on li "Add a Task $1.00" at bounding box center [624, 319] width 187 height 29
type input "Add a Task $1.00"
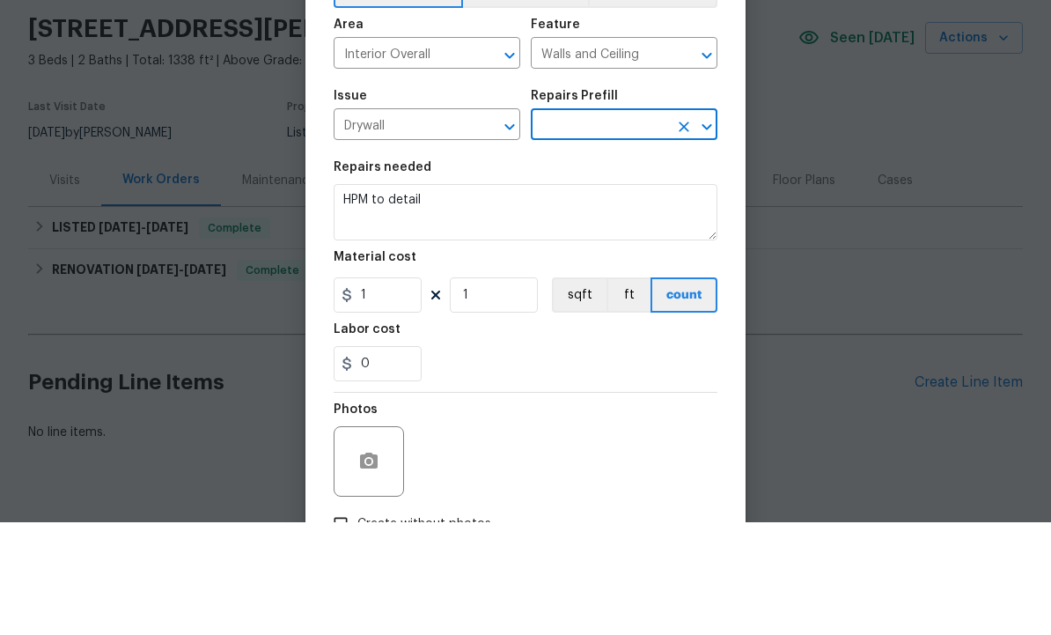
type input "Add a Task $1.00"
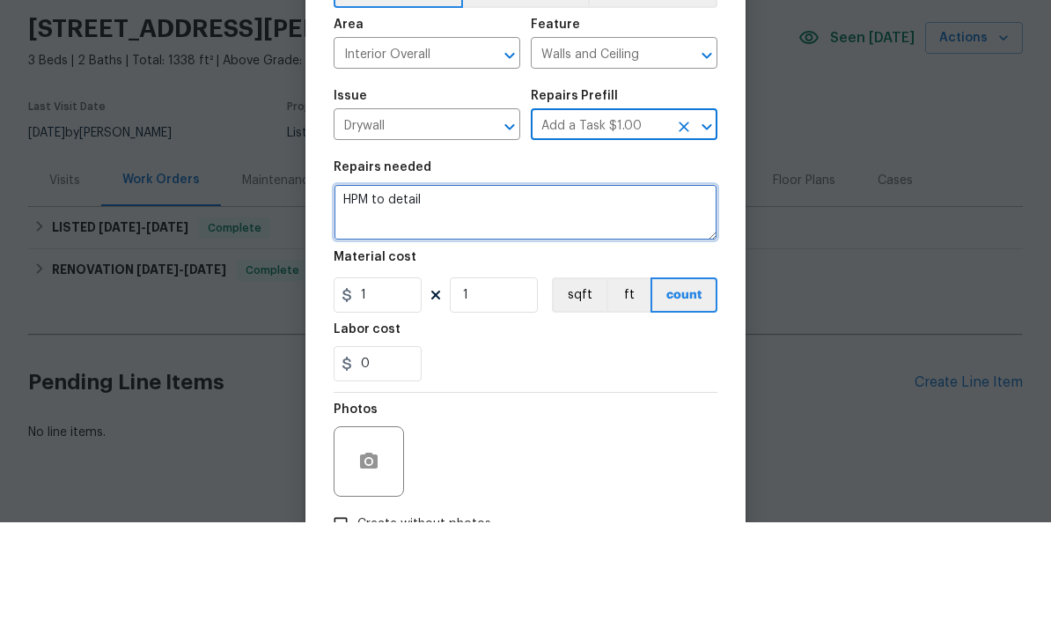
click at [524, 297] on textarea "HPM to detail" at bounding box center [526, 325] width 384 height 56
type textarea "H"
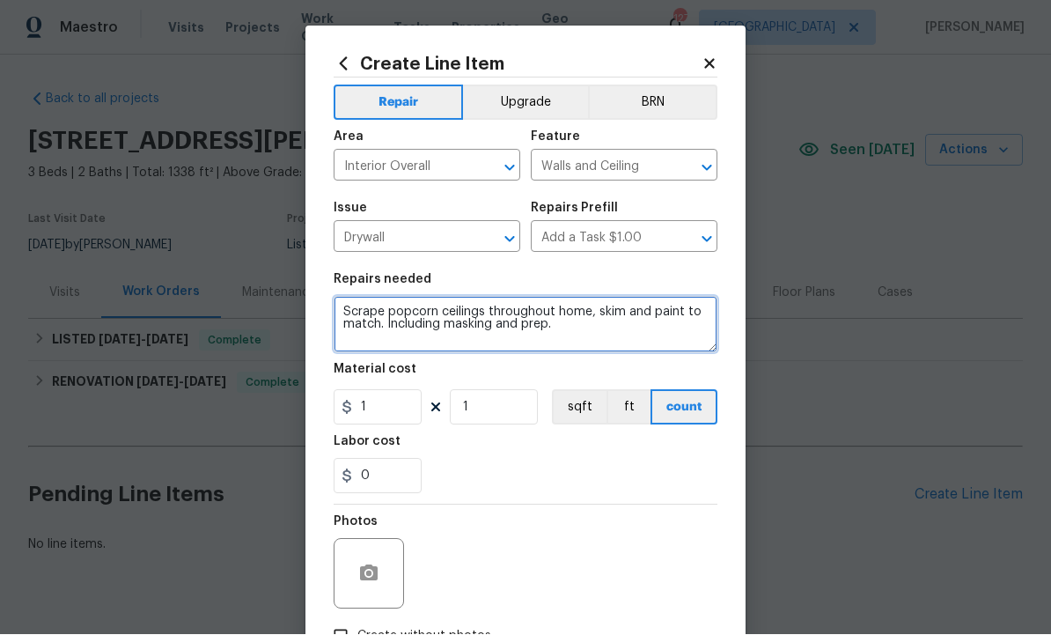
type textarea "Scrape popcorn ceilings throughout home, skim and paint to match. Including mas…"
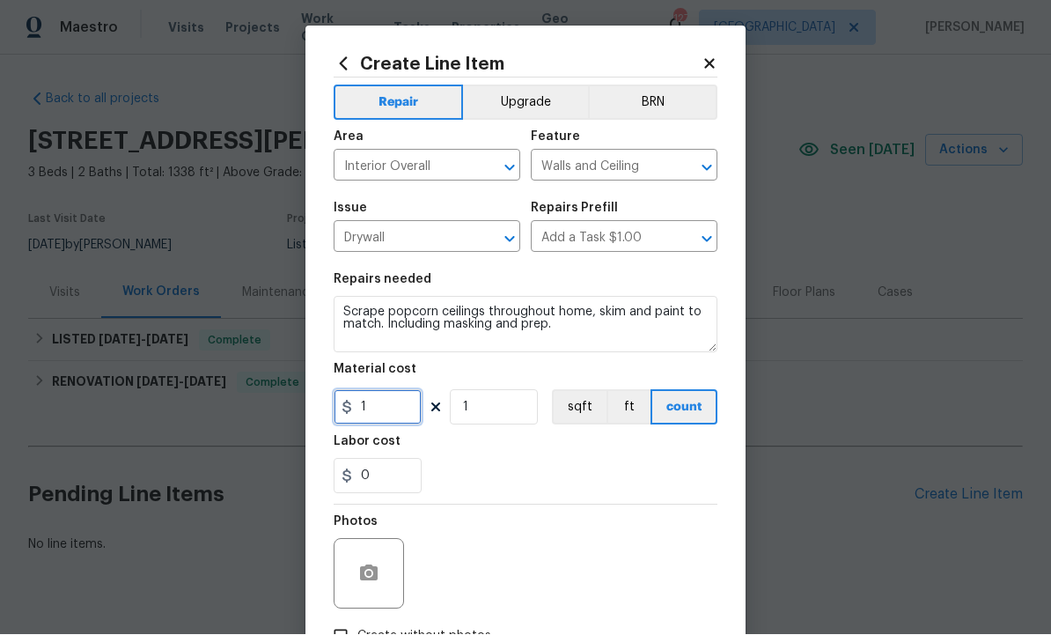
click at [390, 409] on input "1" at bounding box center [378, 407] width 88 height 35
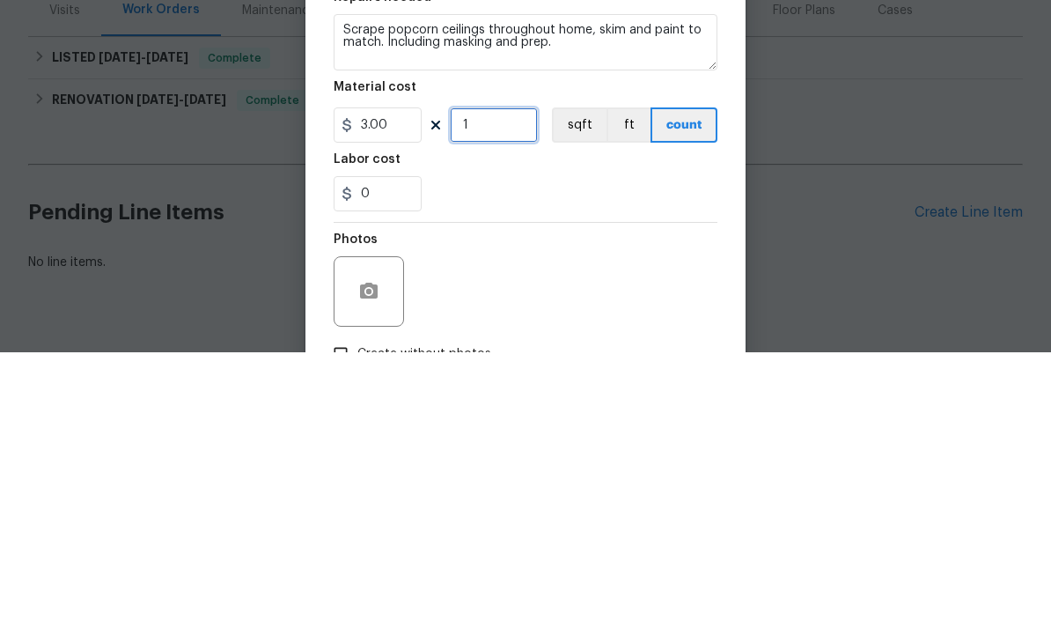
click at [515, 390] on input "1" at bounding box center [494, 407] width 88 height 35
type input "3"
click at [503, 390] on input "1" at bounding box center [494, 407] width 88 height 35
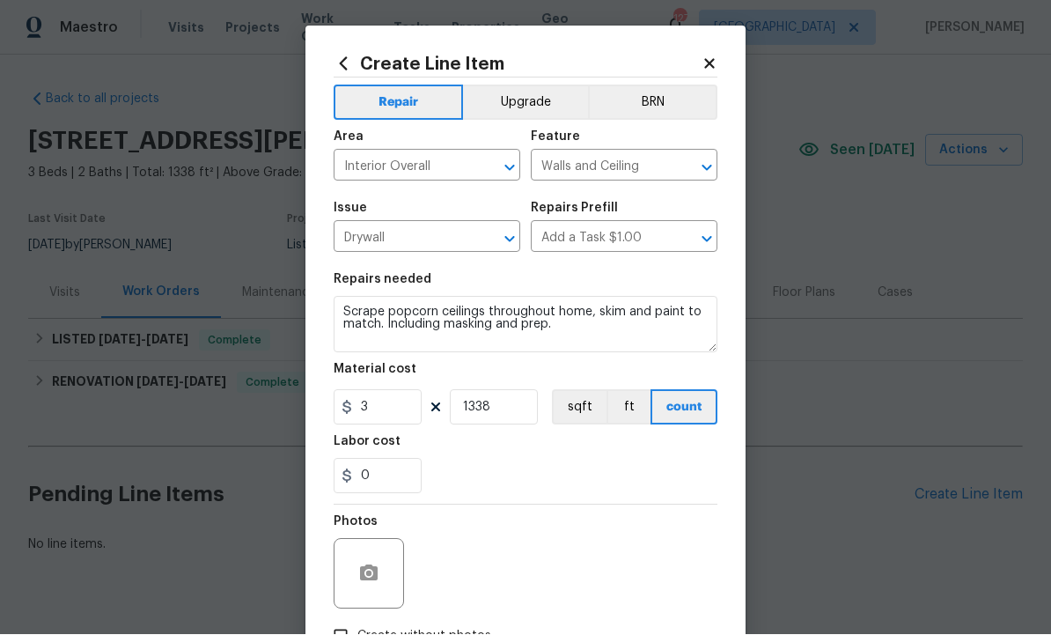
scroll to position [0, 0]
type input "1338"
click at [395, 417] on input "3" at bounding box center [378, 407] width 88 height 35
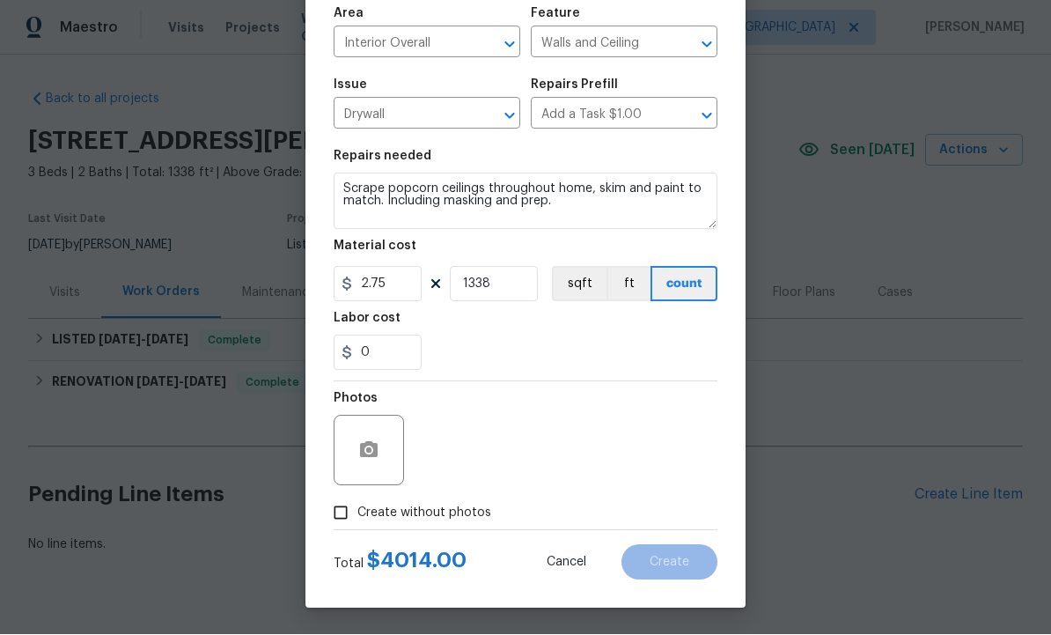
scroll to position [127, 0]
type input "2.75"
click at [379, 454] on icon "button" at bounding box center [368, 450] width 21 height 21
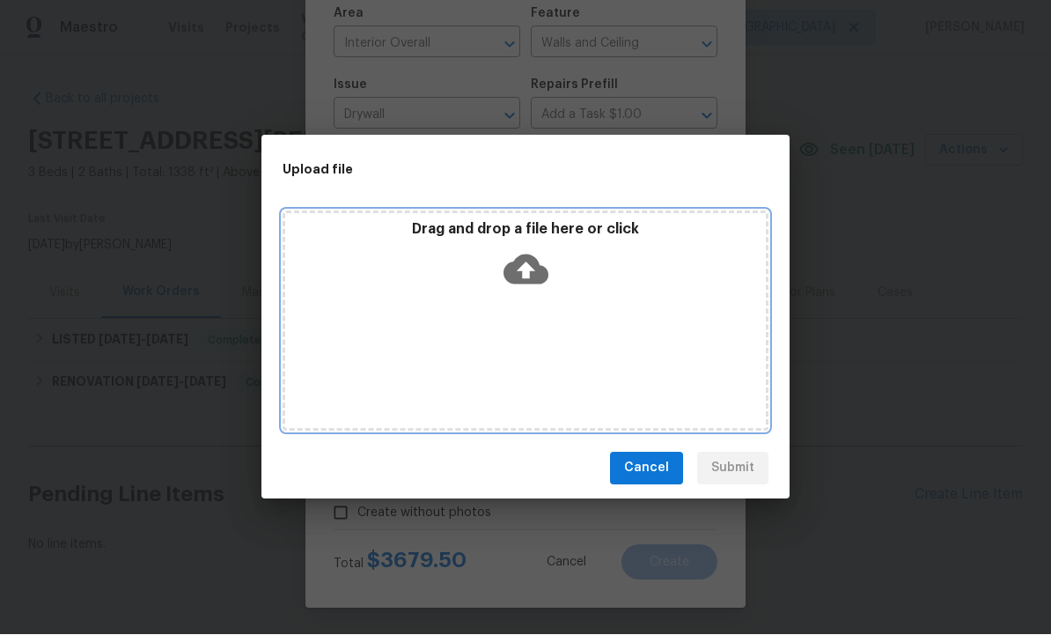
click at [534, 275] on icon at bounding box center [526, 269] width 45 height 30
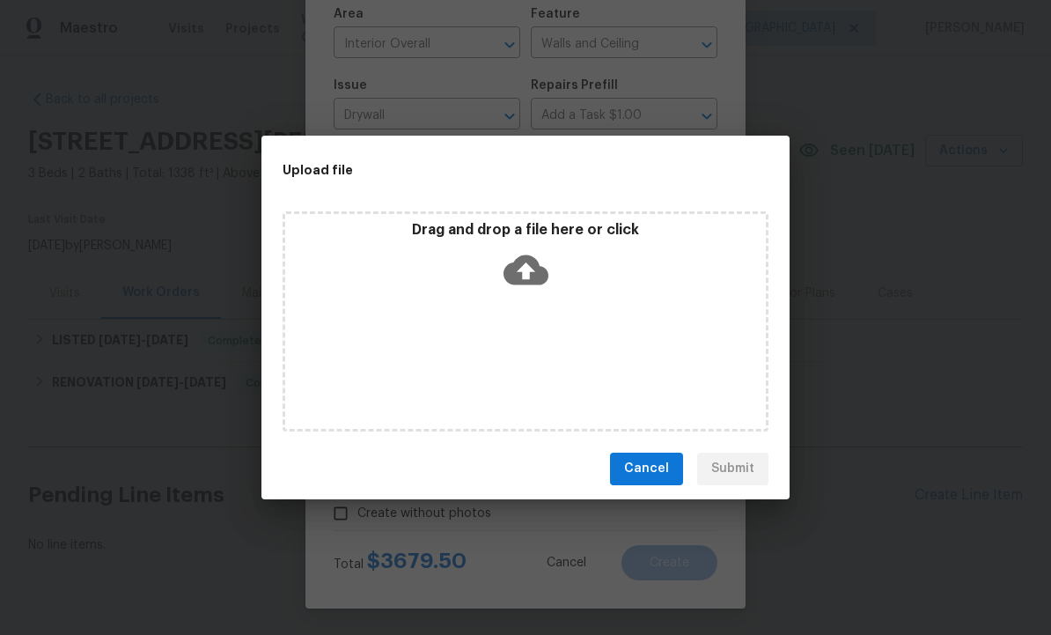
scroll to position [0, 0]
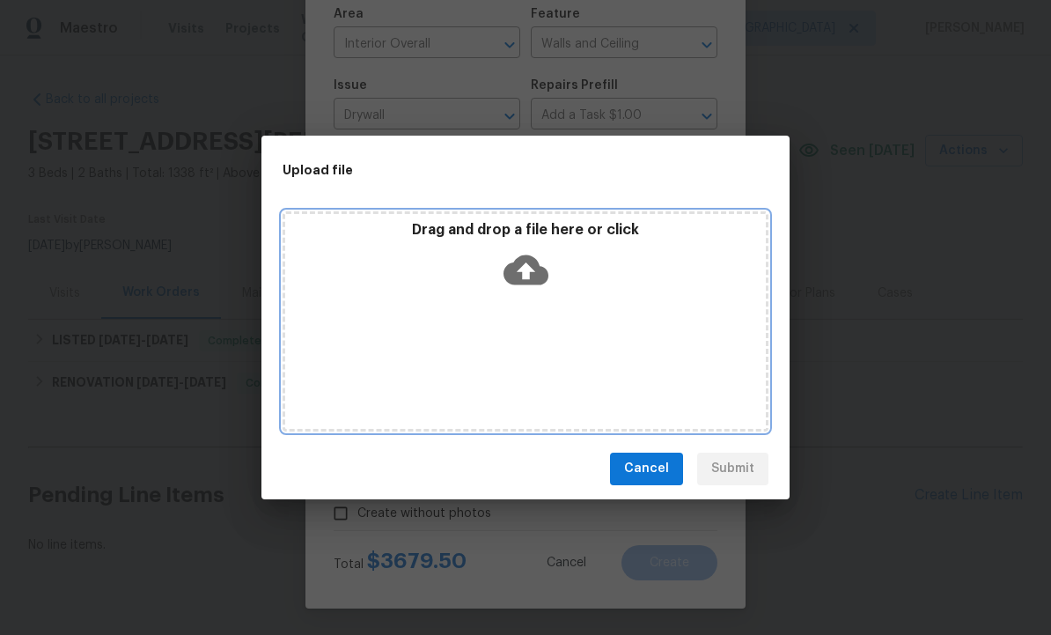
click at [531, 268] on icon at bounding box center [526, 269] width 45 height 45
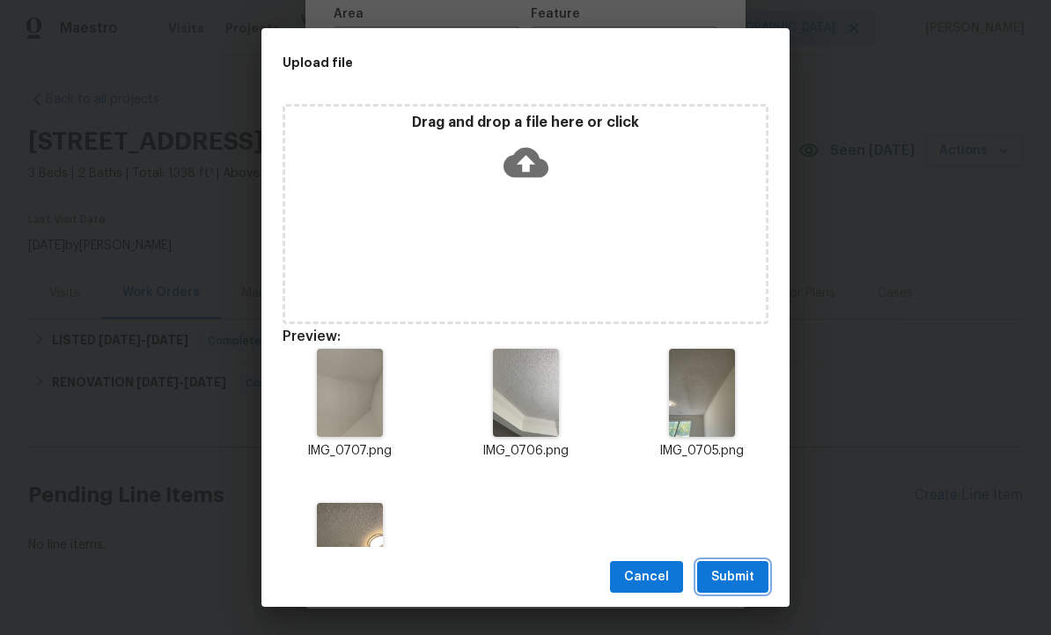
click at [731, 577] on span "Submit" at bounding box center [733, 577] width 43 height 22
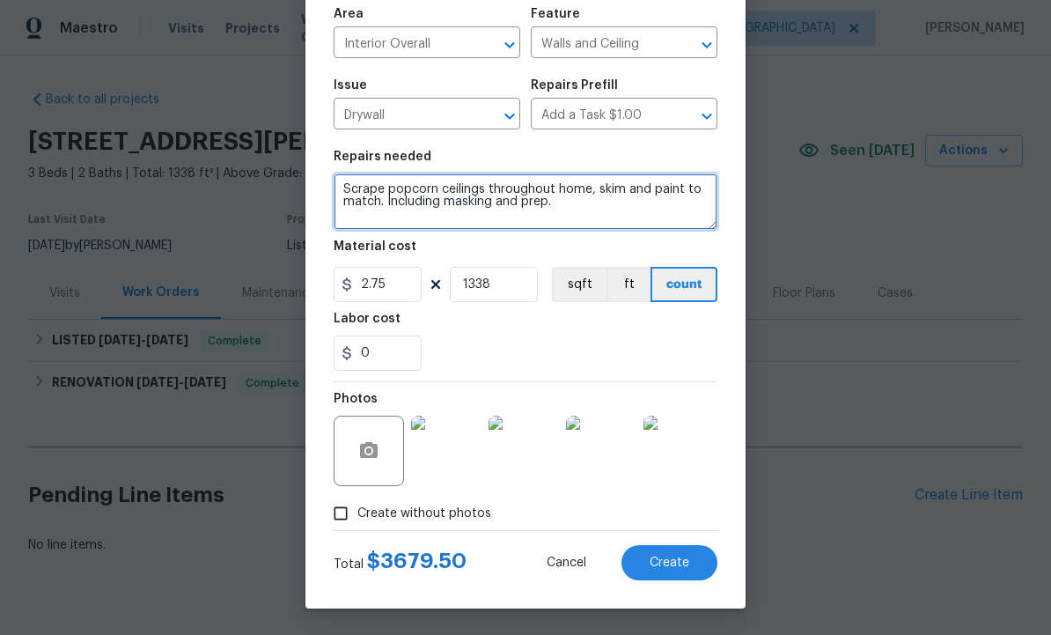
click at [579, 210] on textarea "Scrape popcorn ceilings throughout home, skim and paint to match. Including mas…" at bounding box center [526, 201] width 384 height 56
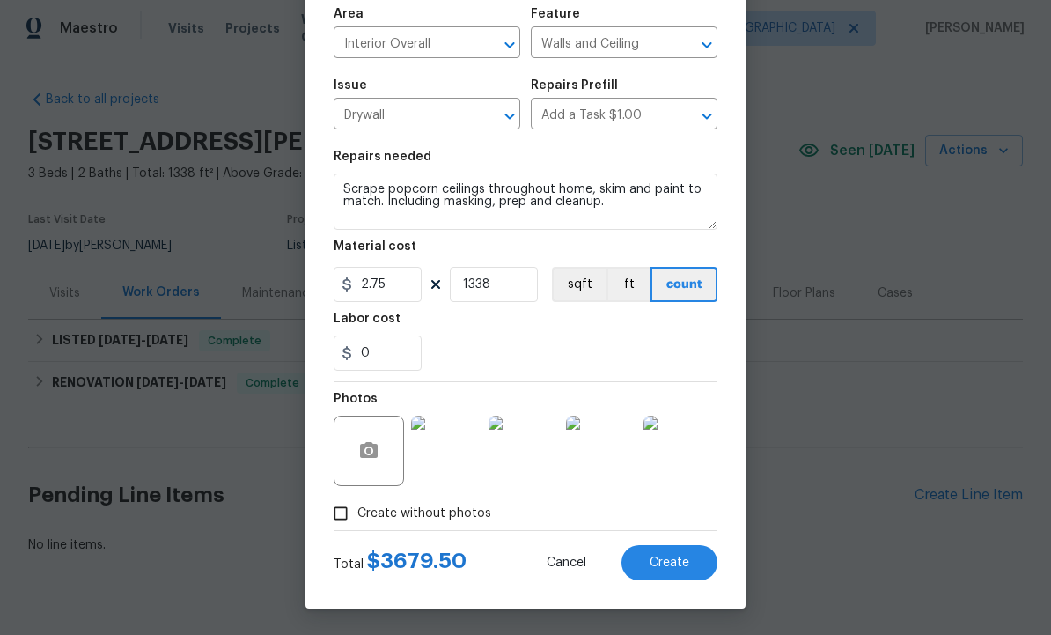
scroll to position [127, 0]
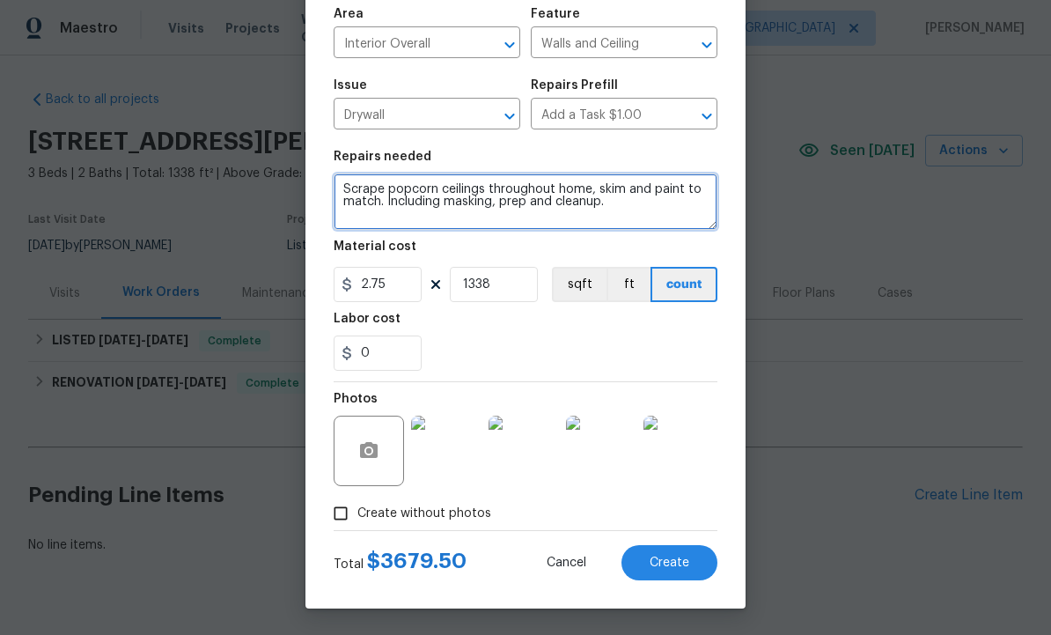
type textarea "Scrape popcorn ceilings throughout home, skim and paint to match. Including mas…"
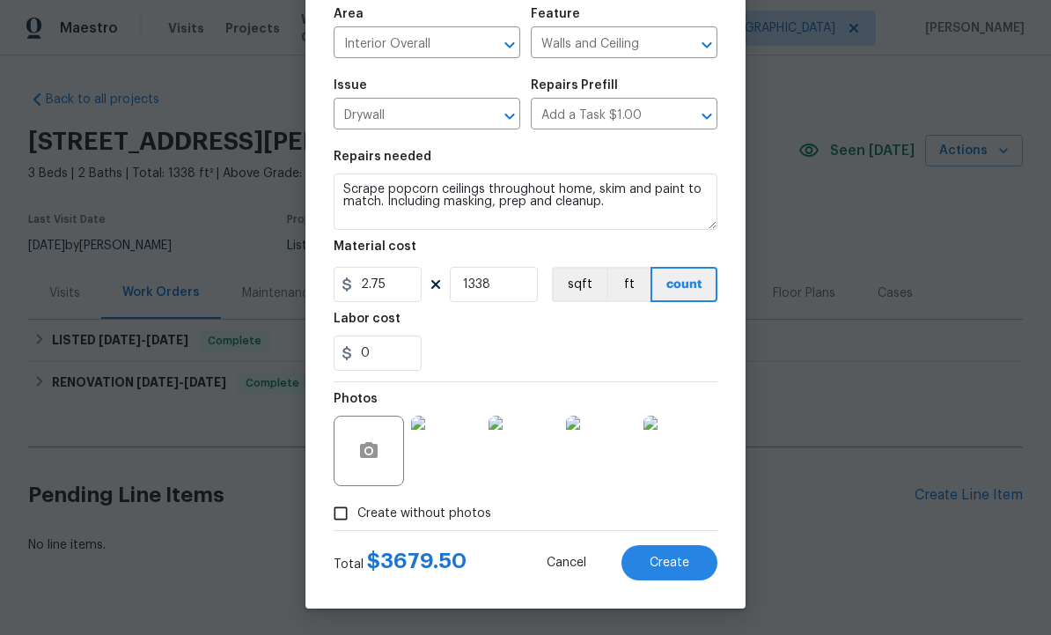
click at [663, 560] on span "Create" at bounding box center [670, 563] width 40 height 13
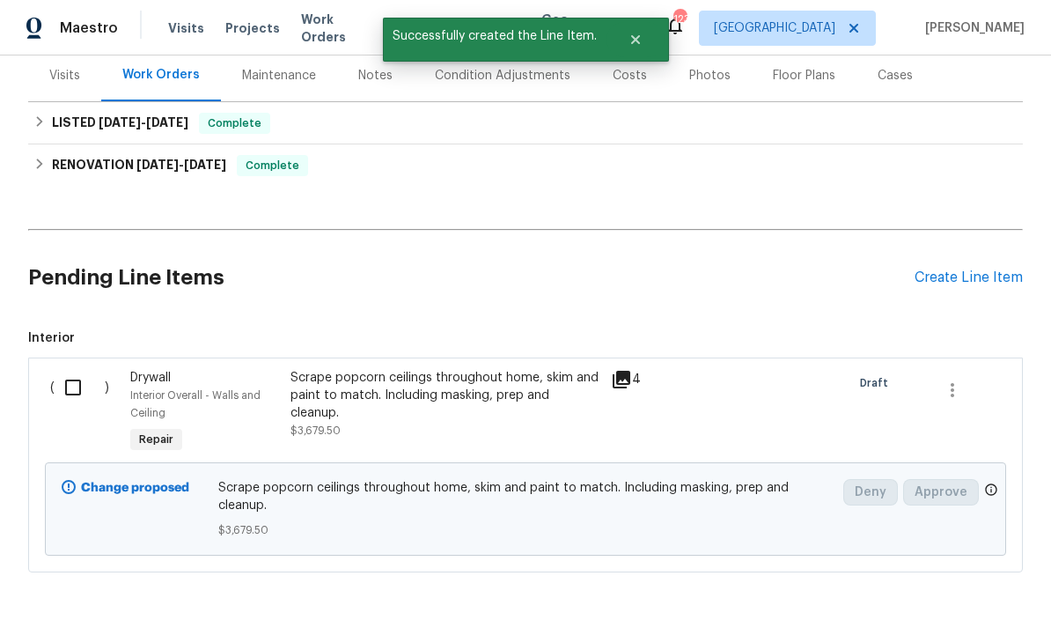
scroll to position [217, 0]
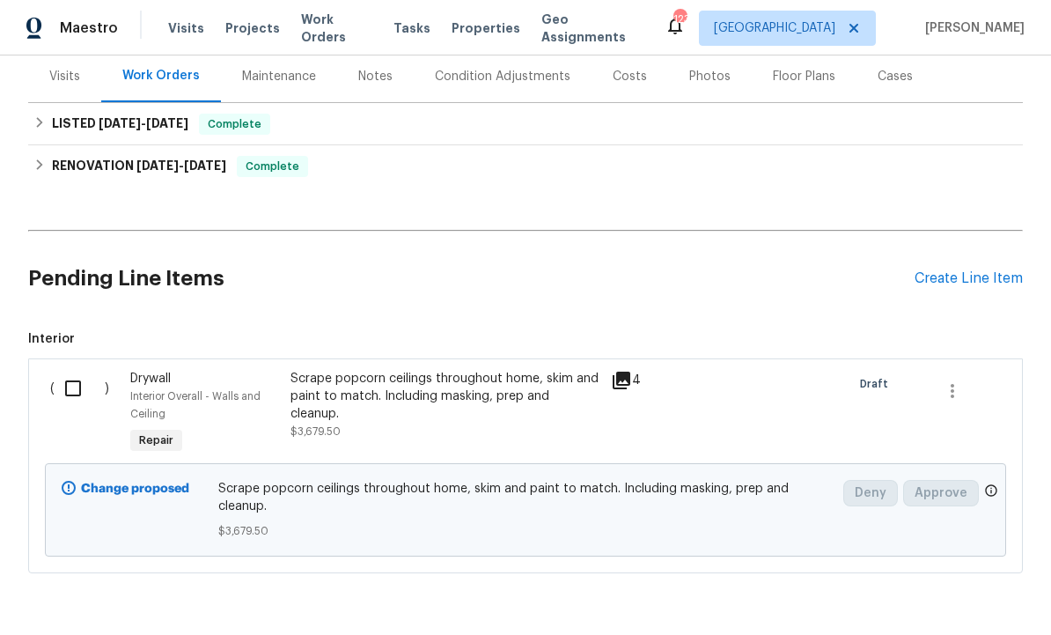
click at [67, 389] on input "checkbox" at bounding box center [80, 388] width 50 height 37
checkbox input "true"
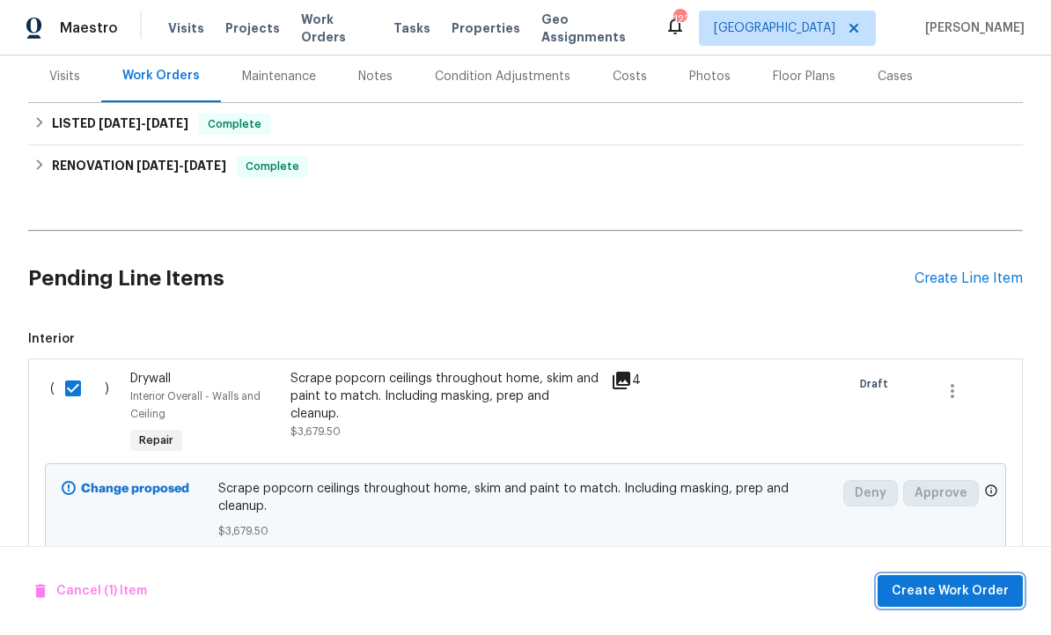
click at [939, 586] on span "Create Work Order" at bounding box center [950, 591] width 117 height 22
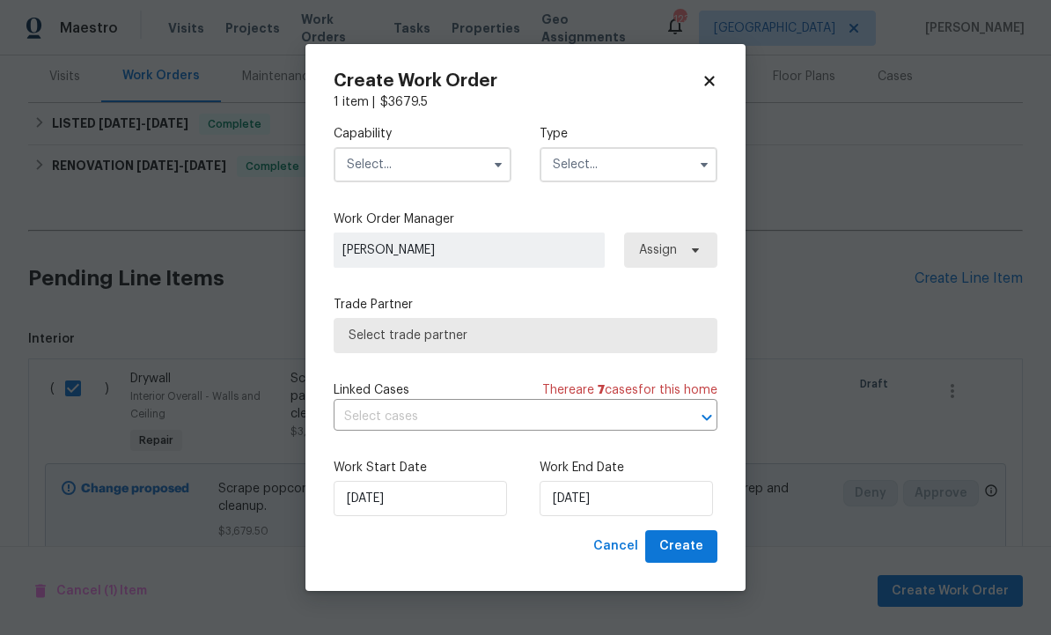
click at [416, 157] on input "text" at bounding box center [423, 164] width 178 height 35
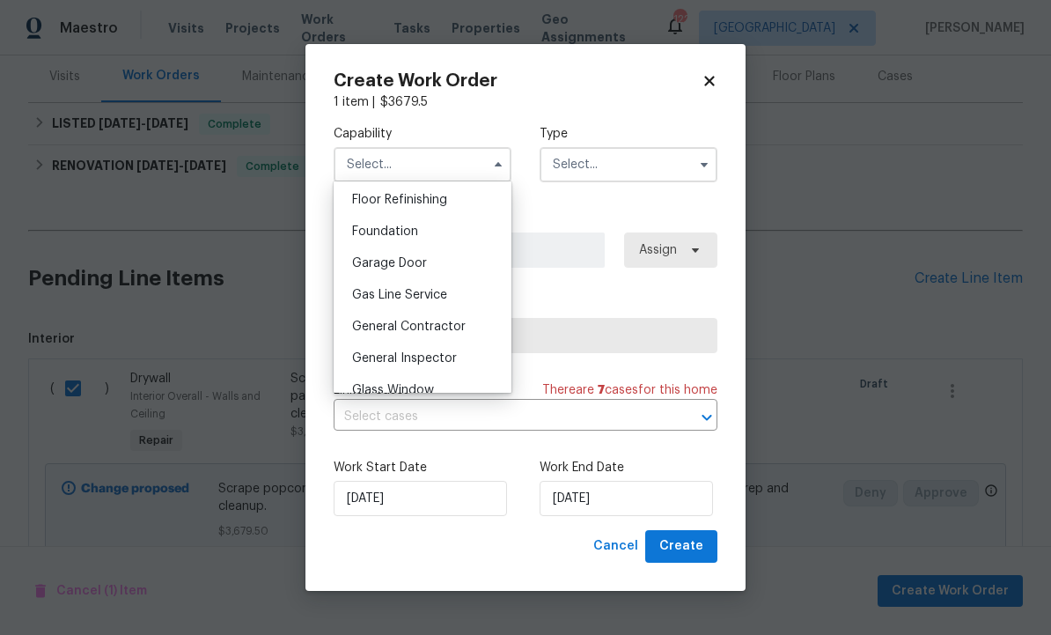
scroll to position [722, 0]
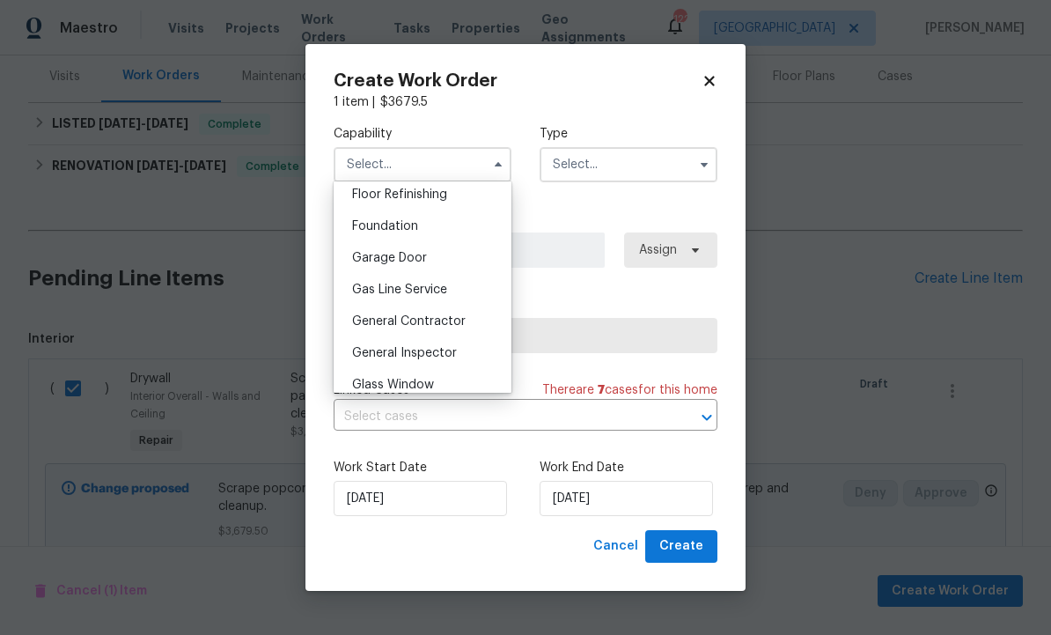
click at [454, 322] on span "General Contractor" at bounding box center [409, 321] width 114 height 12
type input "General Contractor"
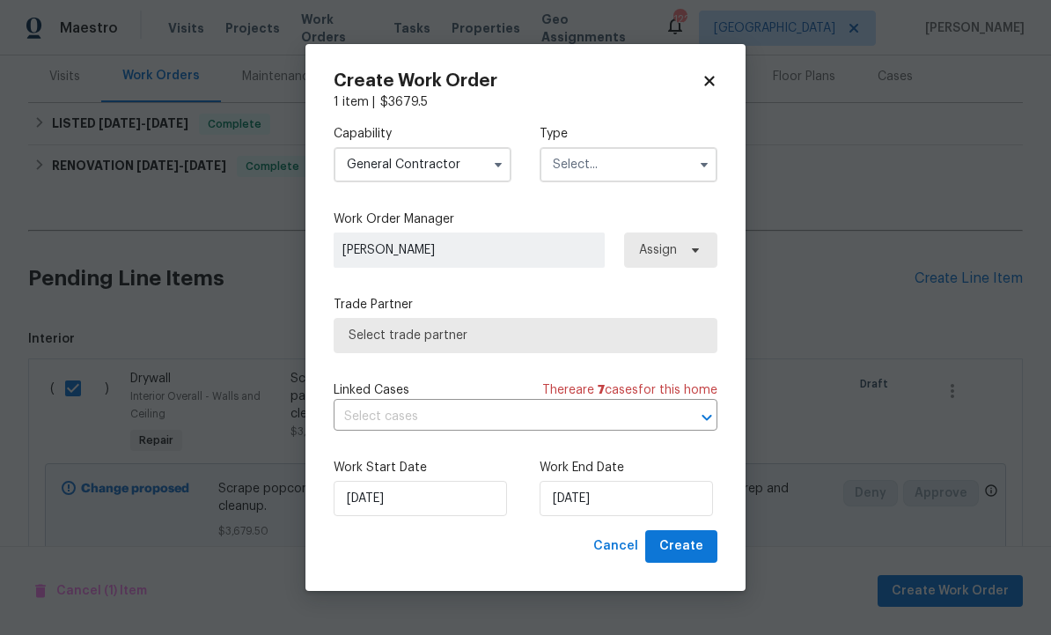
click at [627, 168] on input "text" at bounding box center [629, 164] width 178 height 35
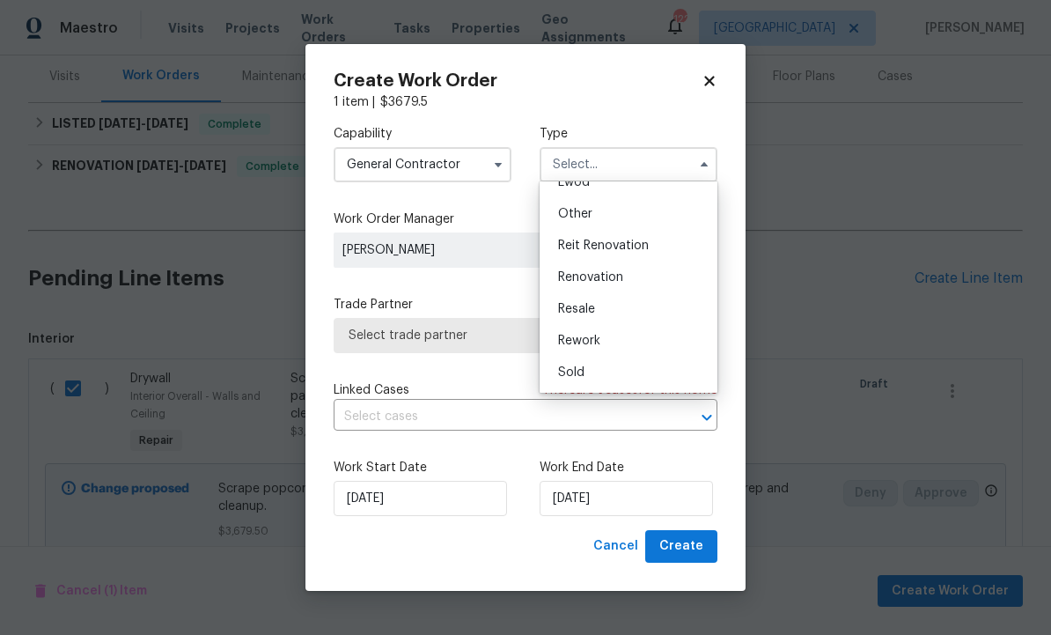
scroll to position [210, 0]
click at [629, 277] on div "Renovation" at bounding box center [628, 278] width 169 height 32
type input "Renovation"
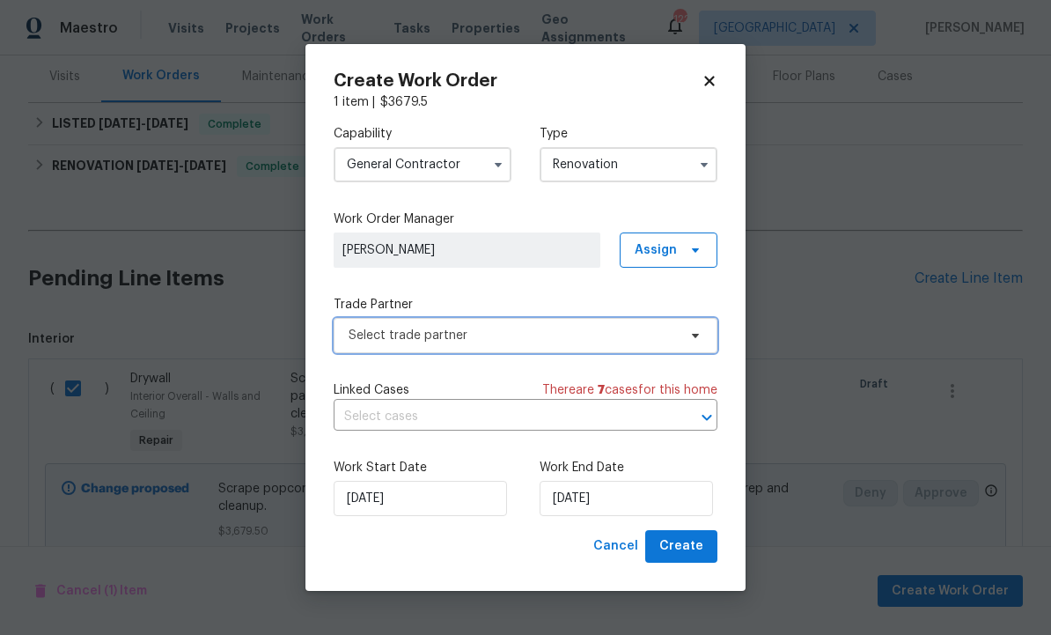
click at [530, 339] on span "Select trade partner" at bounding box center [513, 336] width 328 height 18
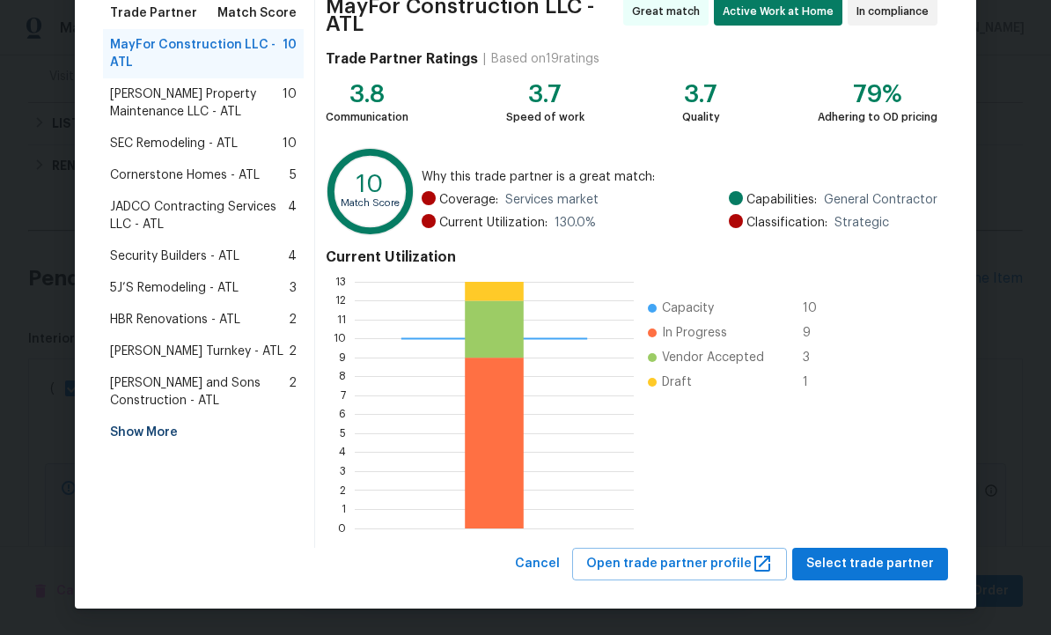
scroll to position [149, 0]
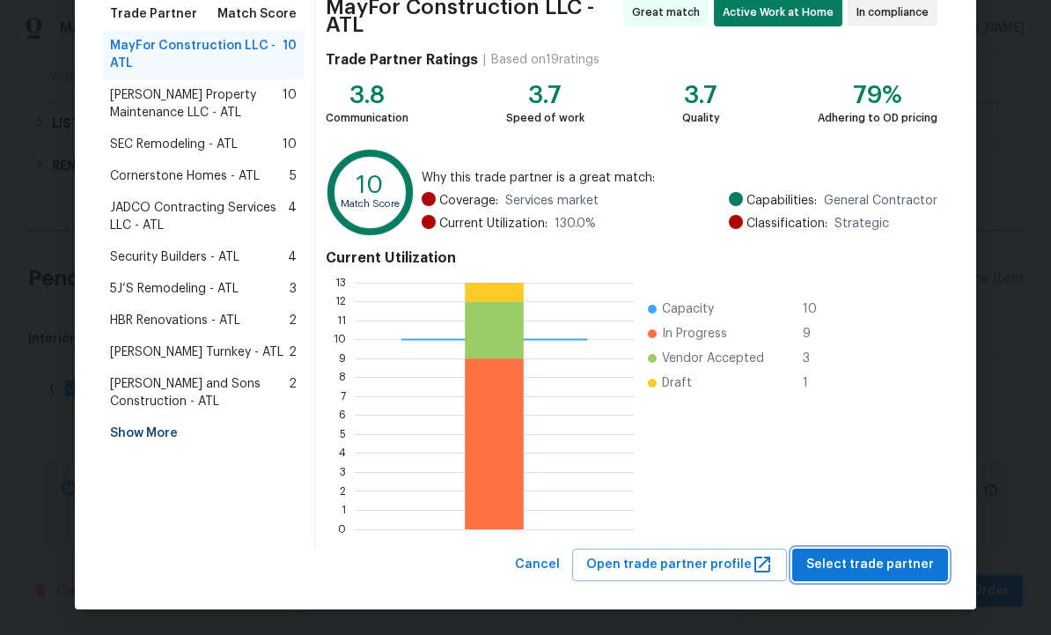
click at [867, 568] on span "Select trade partner" at bounding box center [871, 565] width 128 height 22
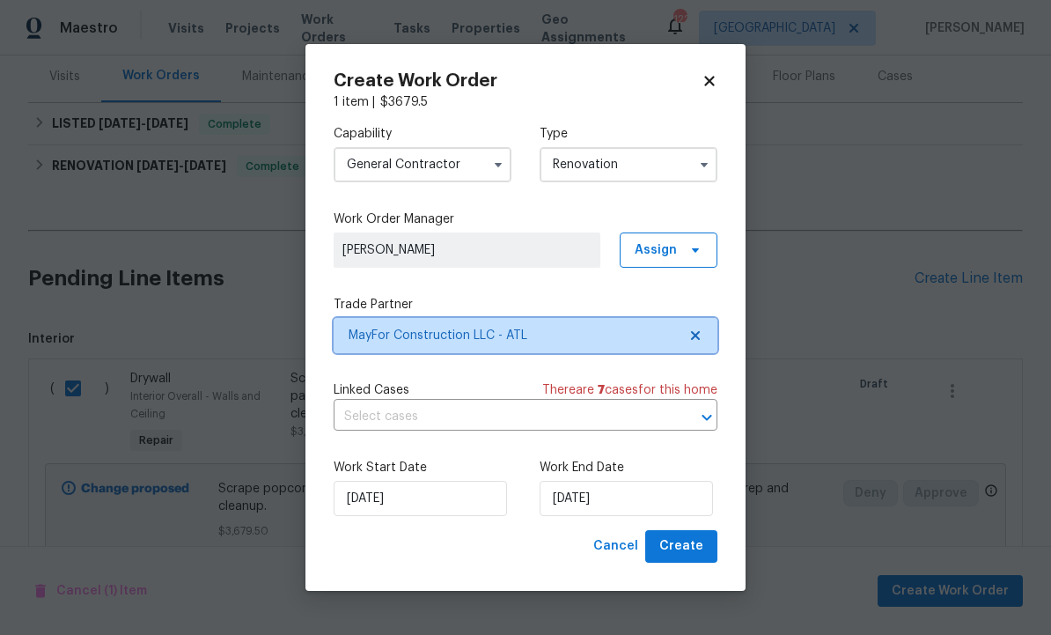
scroll to position [0, 0]
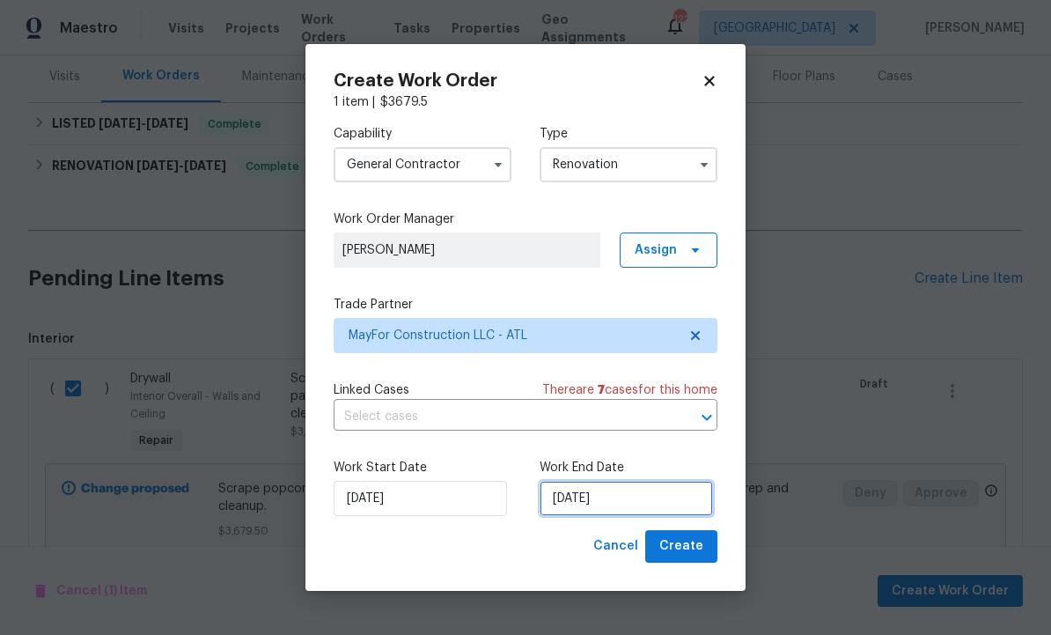
click at [645, 501] on input "10/3/2025" at bounding box center [626, 498] width 173 height 35
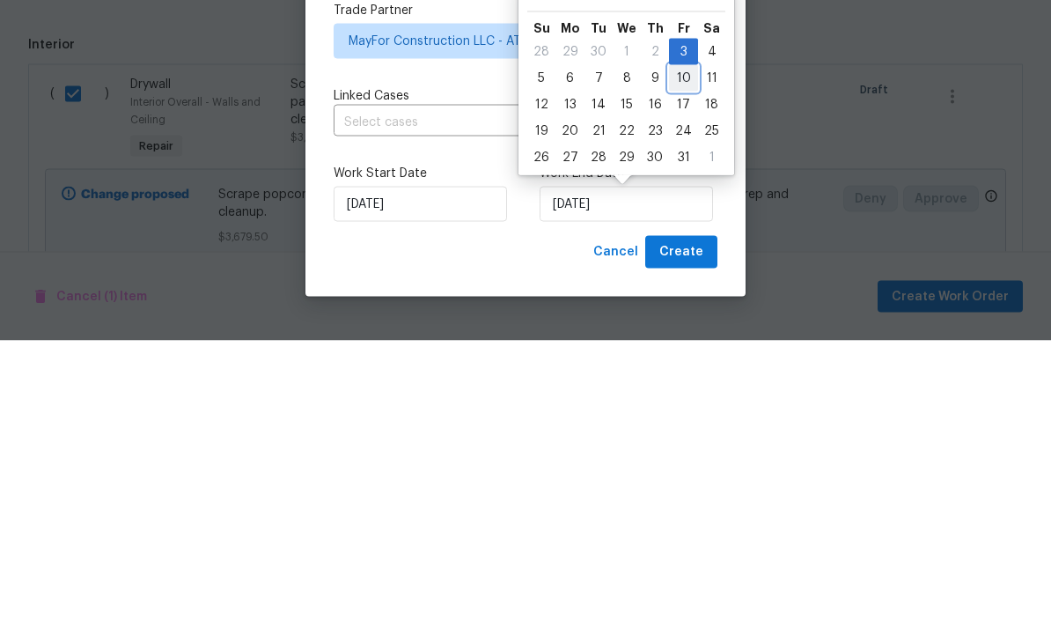
click at [684, 360] on div "10" at bounding box center [683, 372] width 29 height 25
type input "10/10/2025"
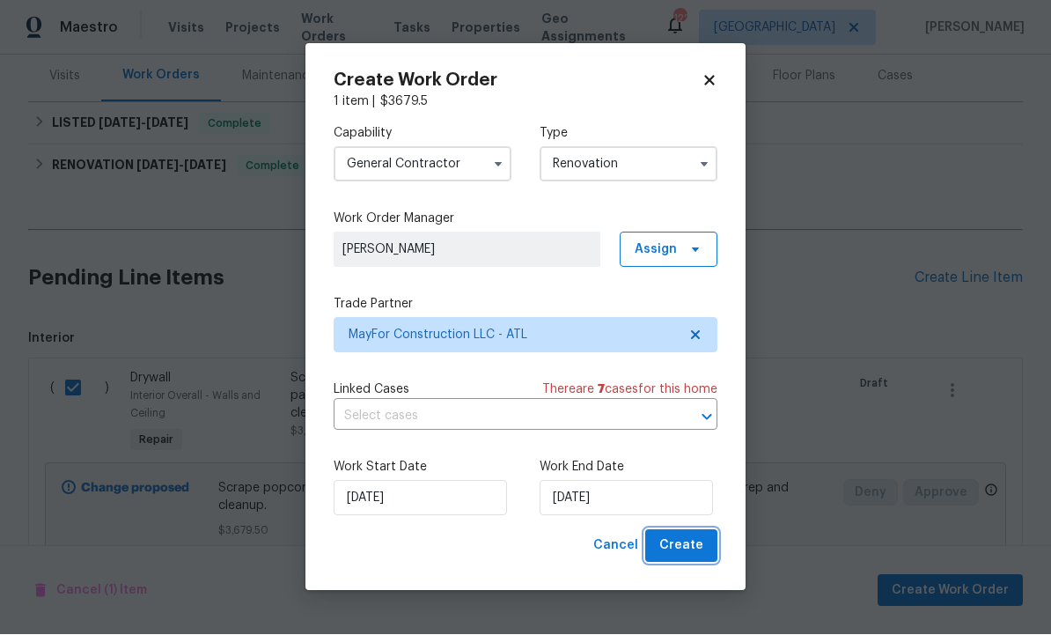
click at [684, 549] on span "Create" at bounding box center [682, 546] width 44 height 22
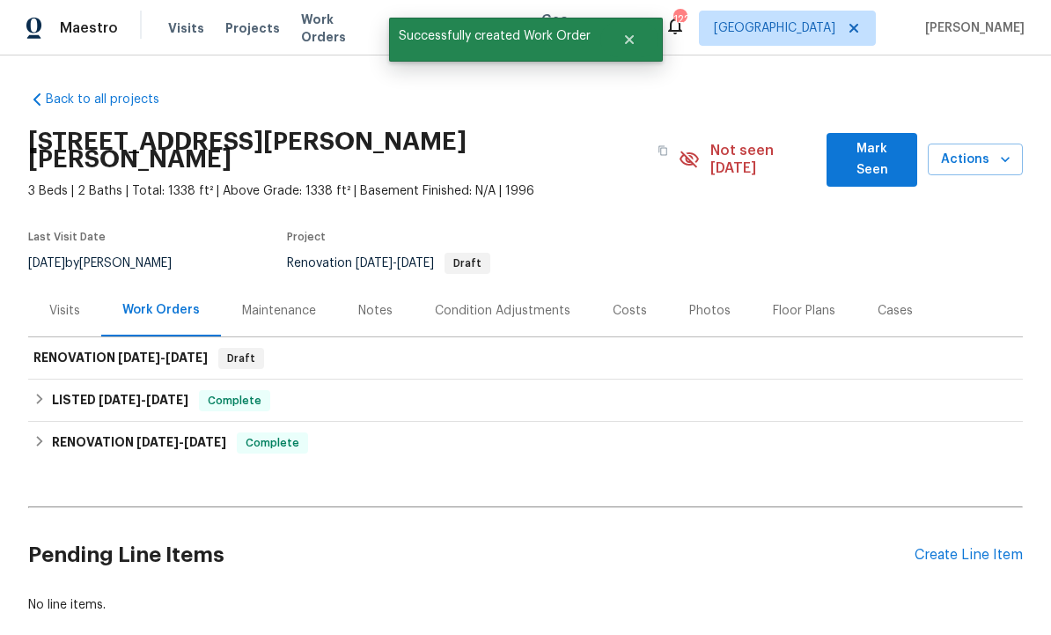
scroll to position [0, 0]
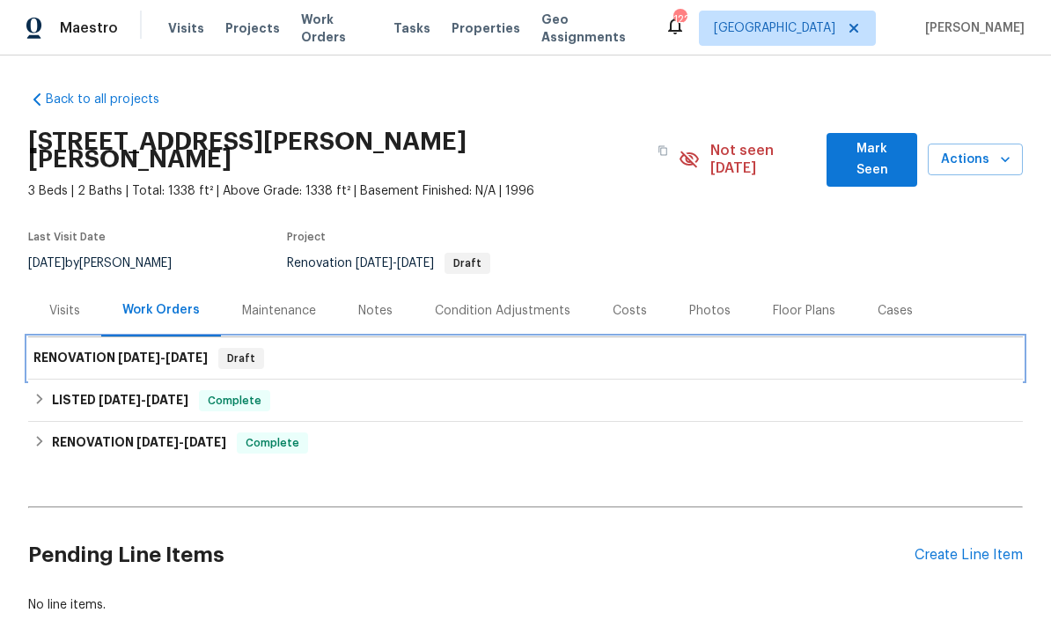
click at [176, 351] on span "10/10/25" at bounding box center [187, 357] width 42 height 12
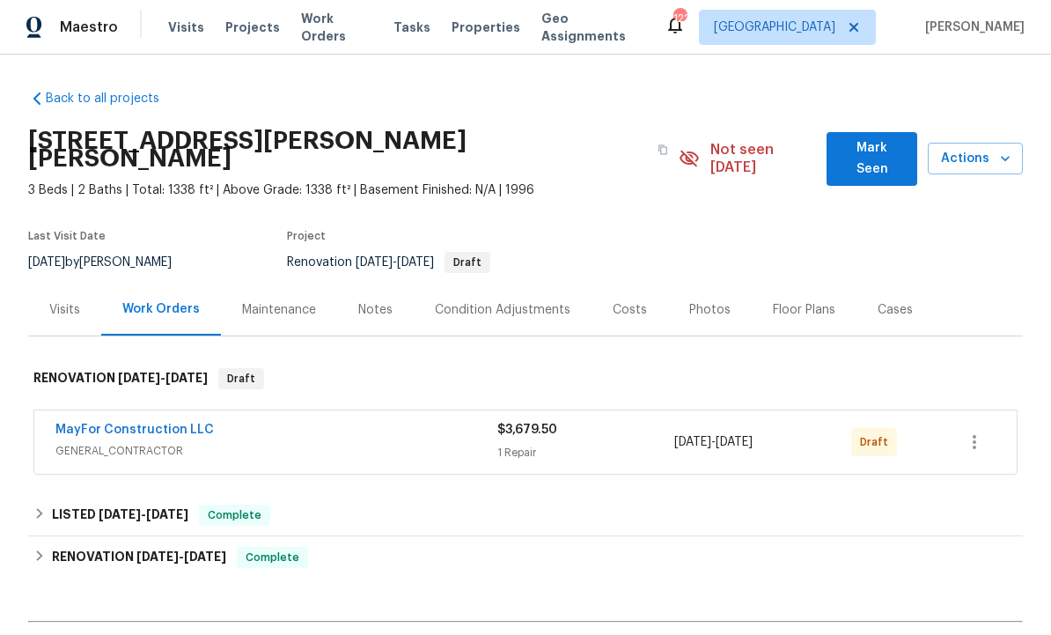
scroll to position [1, 0]
click at [877, 140] on span "Mark Seen" at bounding box center [872, 159] width 63 height 43
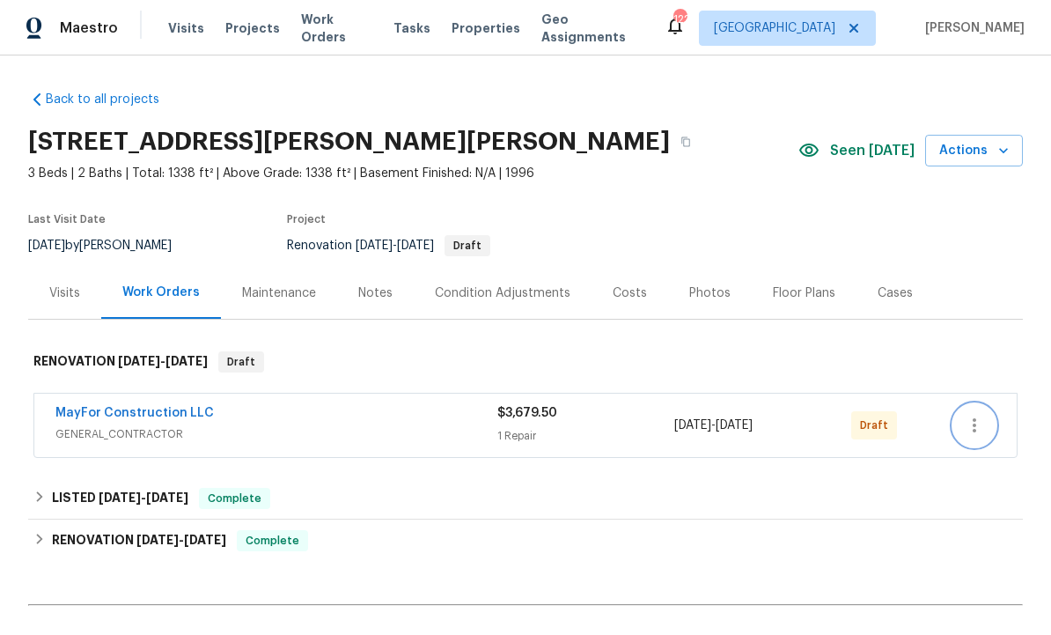
click at [984, 428] on icon "button" at bounding box center [974, 425] width 21 height 21
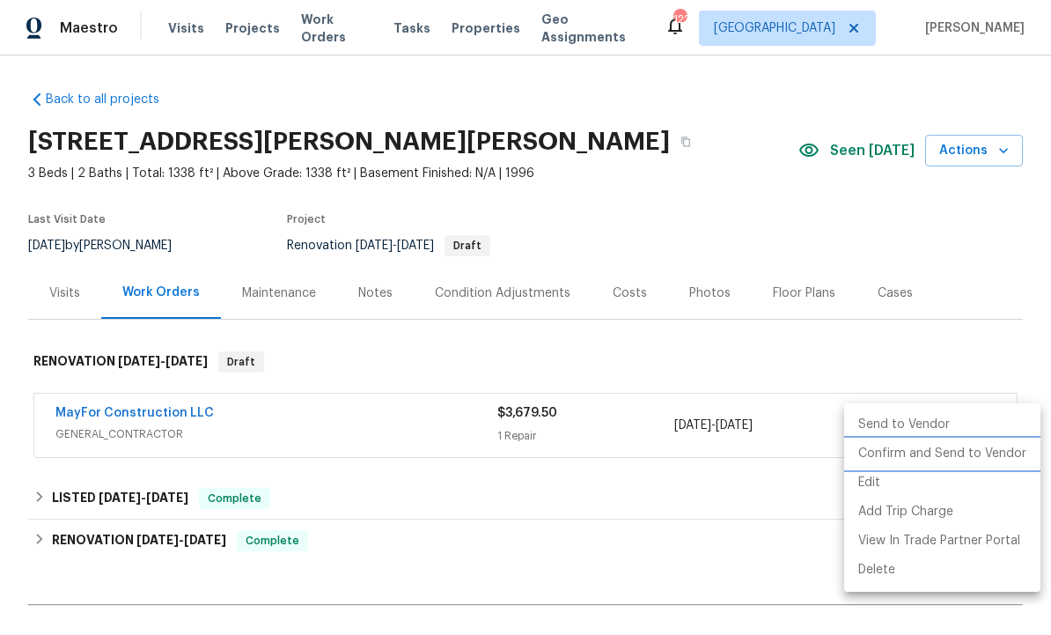
click at [949, 453] on li "Confirm and Send to Vendor" at bounding box center [943, 453] width 196 height 29
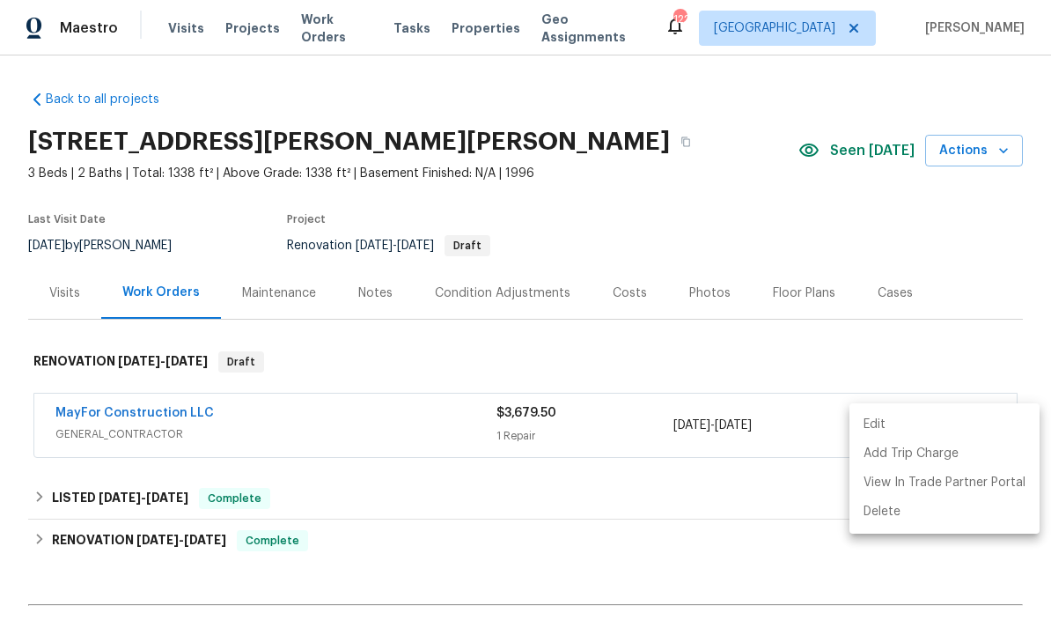
click at [626, 292] on div at bounding box center [525, 317] width 1051 height 635
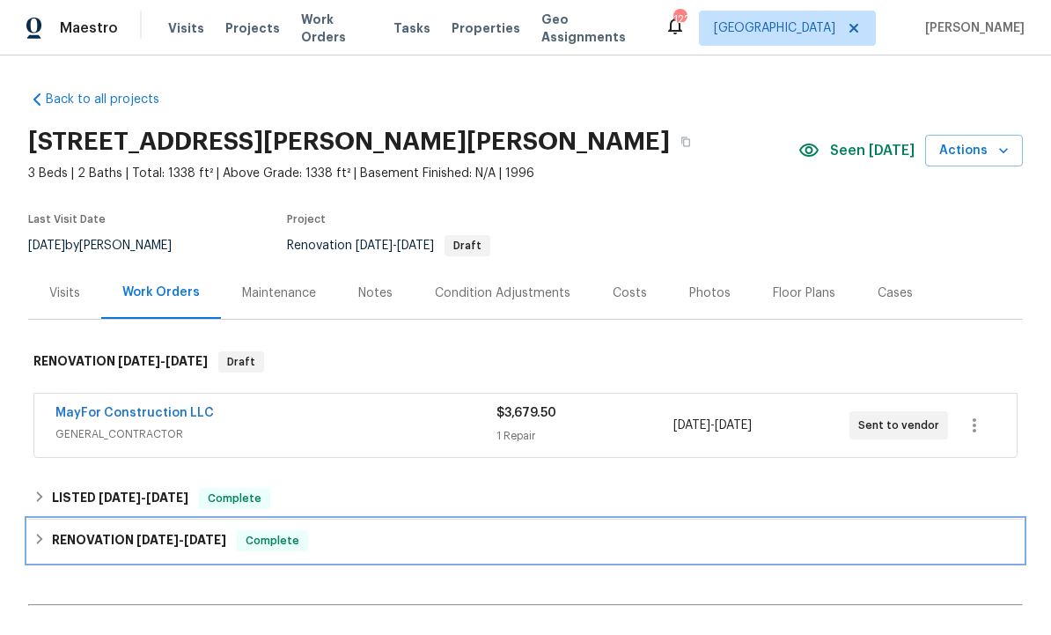
click at [604, 525] on div "RENOVATION 8/22/25 - 9/19/25 Complete" at bounding box center [525, 541] width 995 height 42
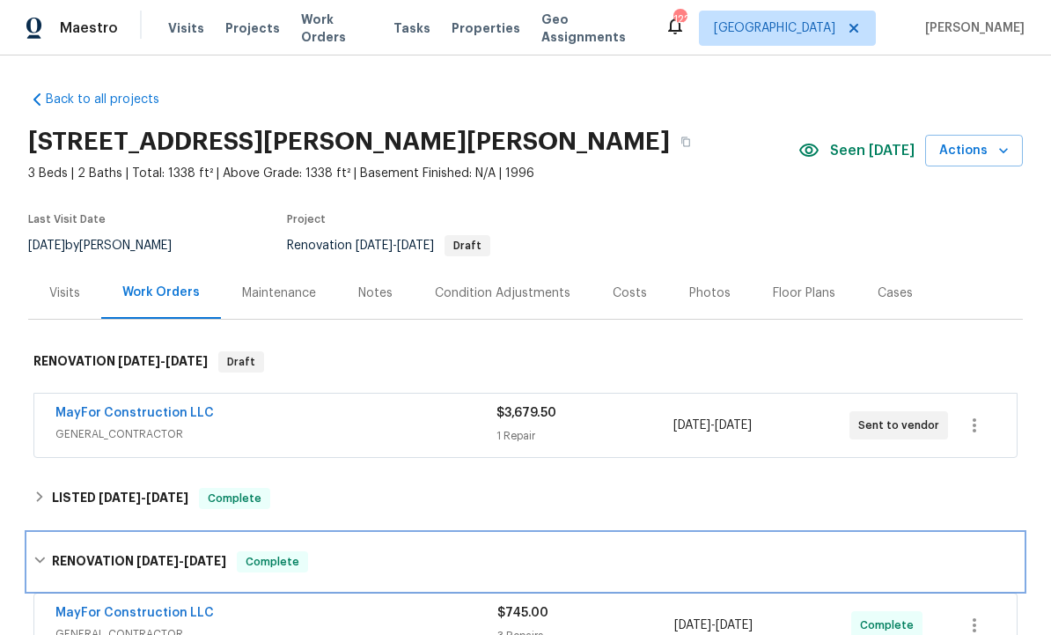
scroll to position [0, 0]
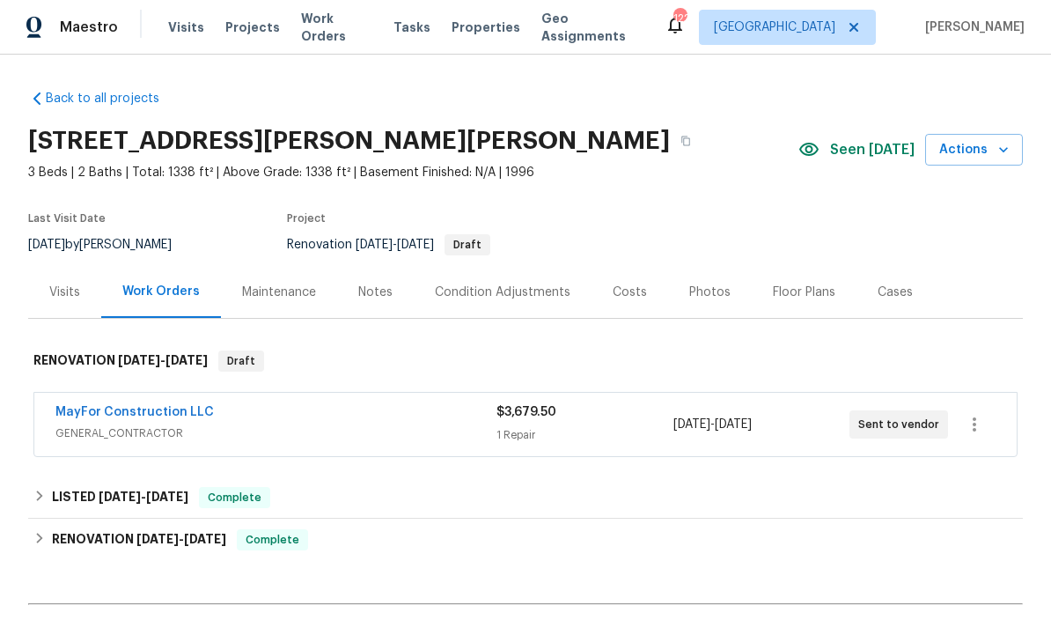
scroll to position [1, 0]
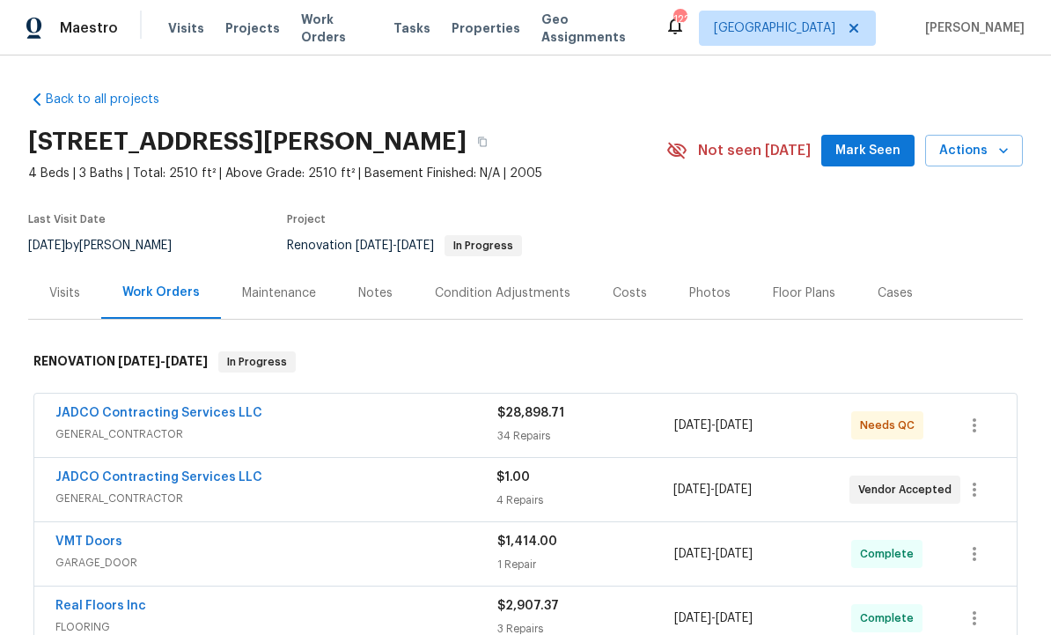
click at [873, 156] on span "Mark Seen" at bounding box center [868, 151] width 65 height 22
click at [211, 407] on link "JADCO Contracting Services LLC" at bounding box center [158, 413] width 207 height 12
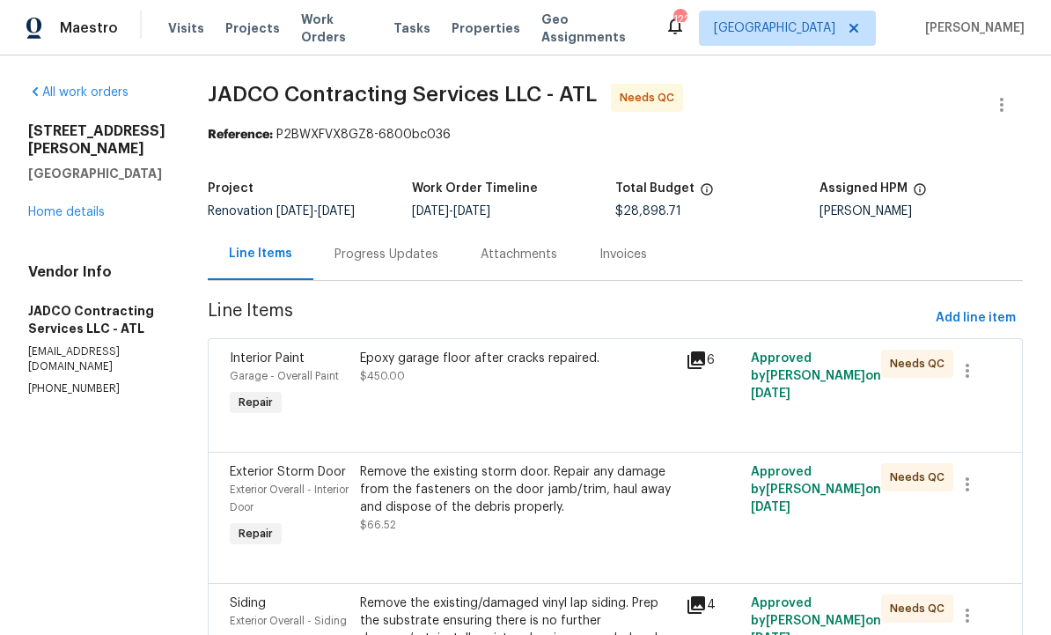
click at [705, 351] on icon at bounding box center [697, 360] width 18 height 18
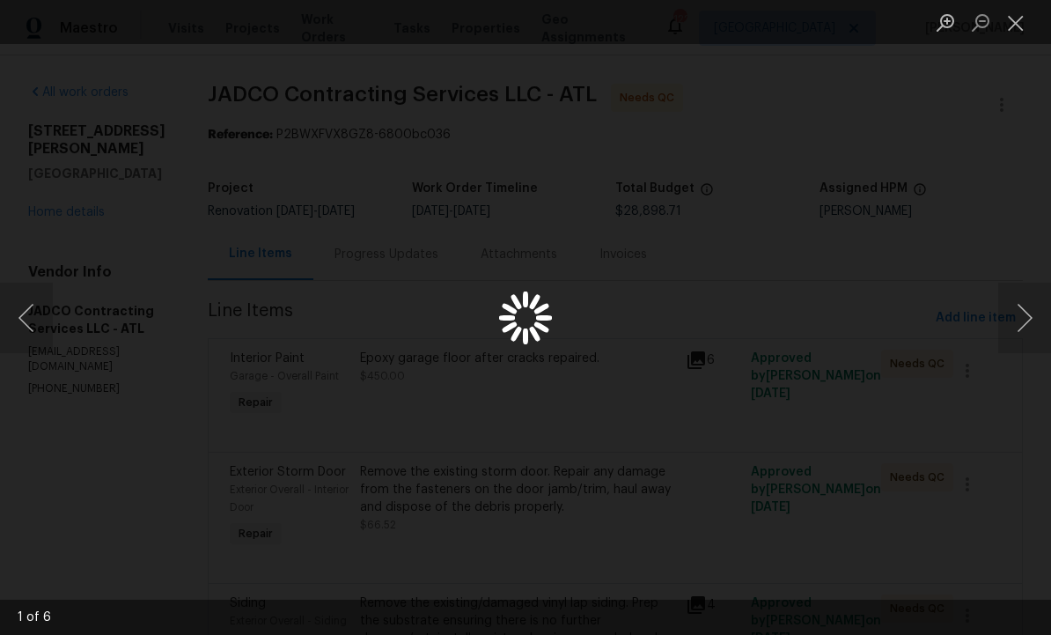
click at [1019, 21] on button "Close lightbox" at bounding box center [1016, 22] width 35 height 31
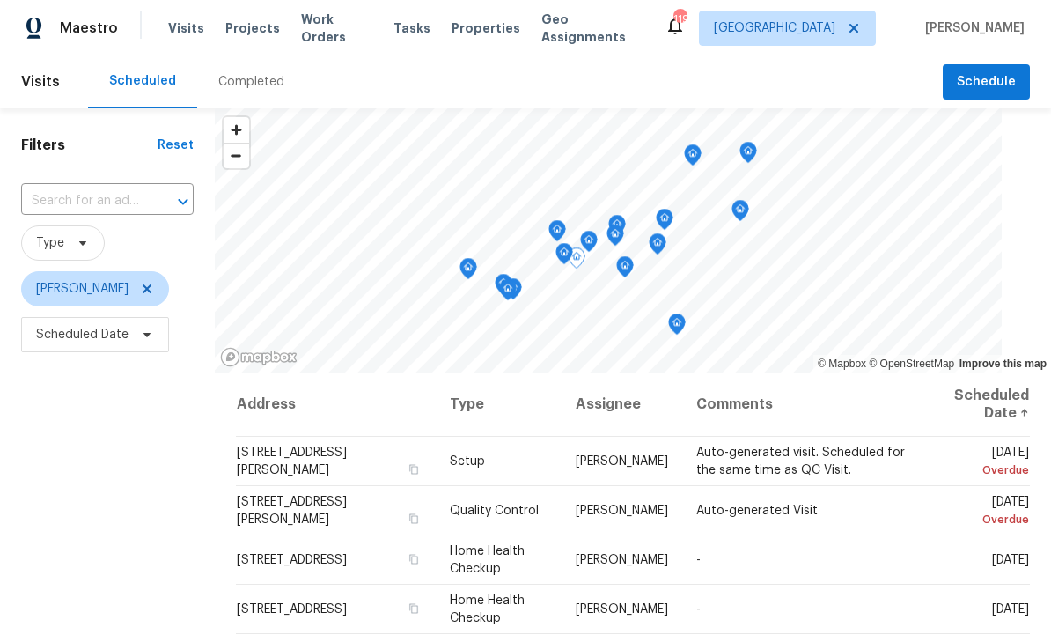
click at [0, 0] on icon at bounding box center [0, 0] width 0 height 0
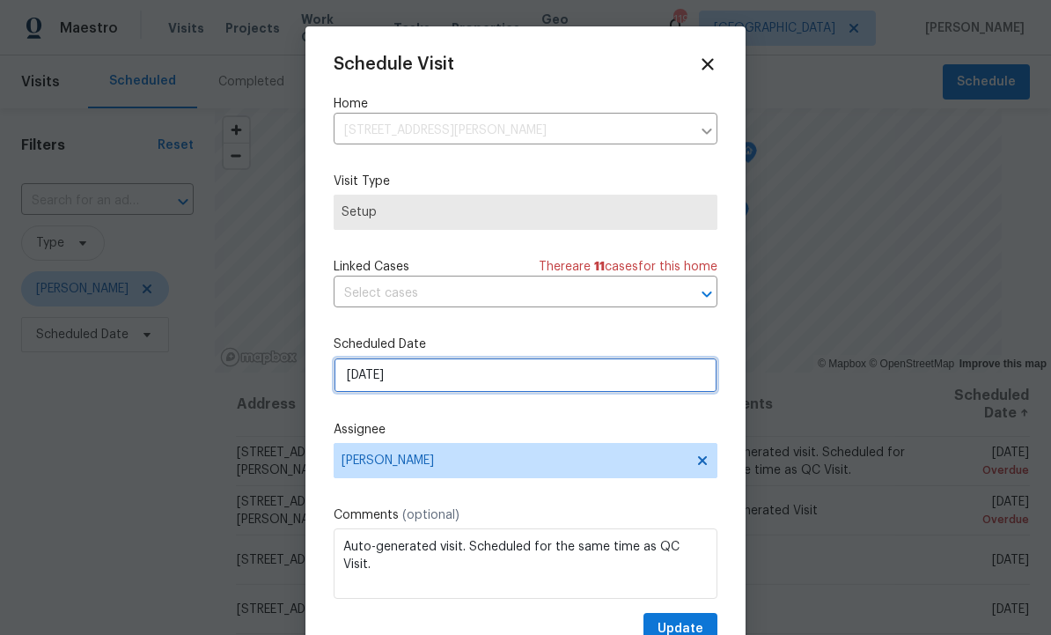
click at [435, 378] on input "10/2/2025" at bounding box center [526, 375] width 384 height 35
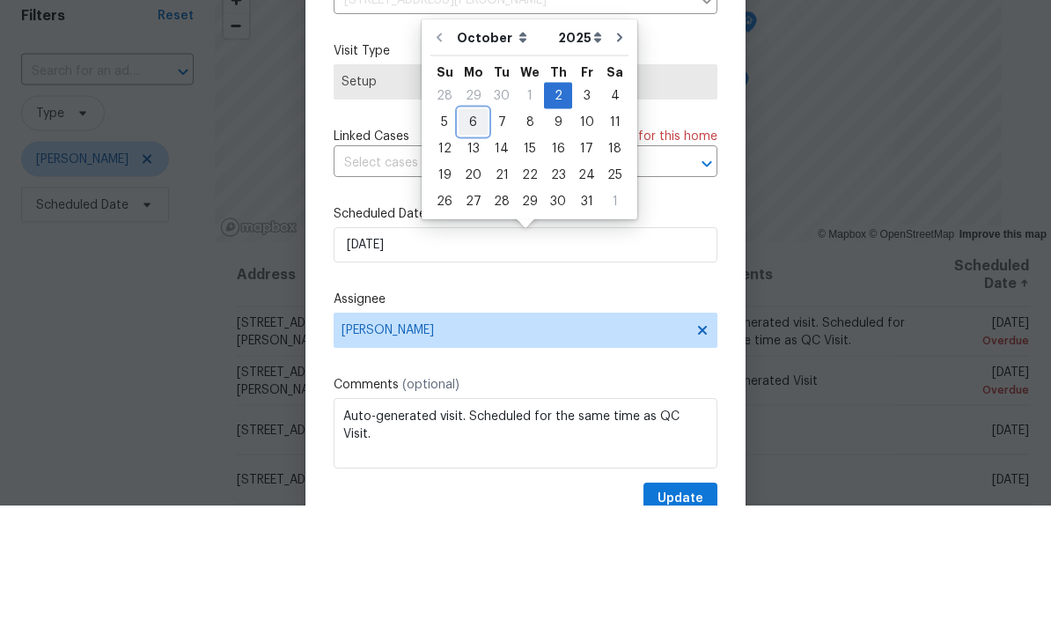
click at [470, 240] on div "6" at bounding box center [473, 252] width 29 height 25
type input "10/6/2025"
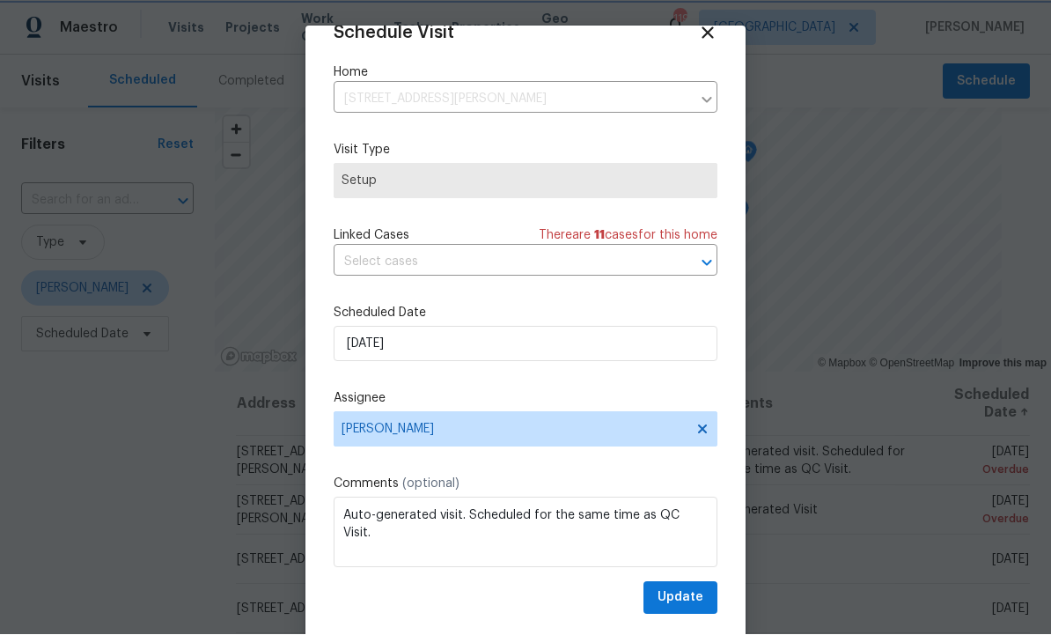
scroll to position [34, 0]
click at [685, 601] on span "Update" at bounding box center [681, 598] width 46 height 22
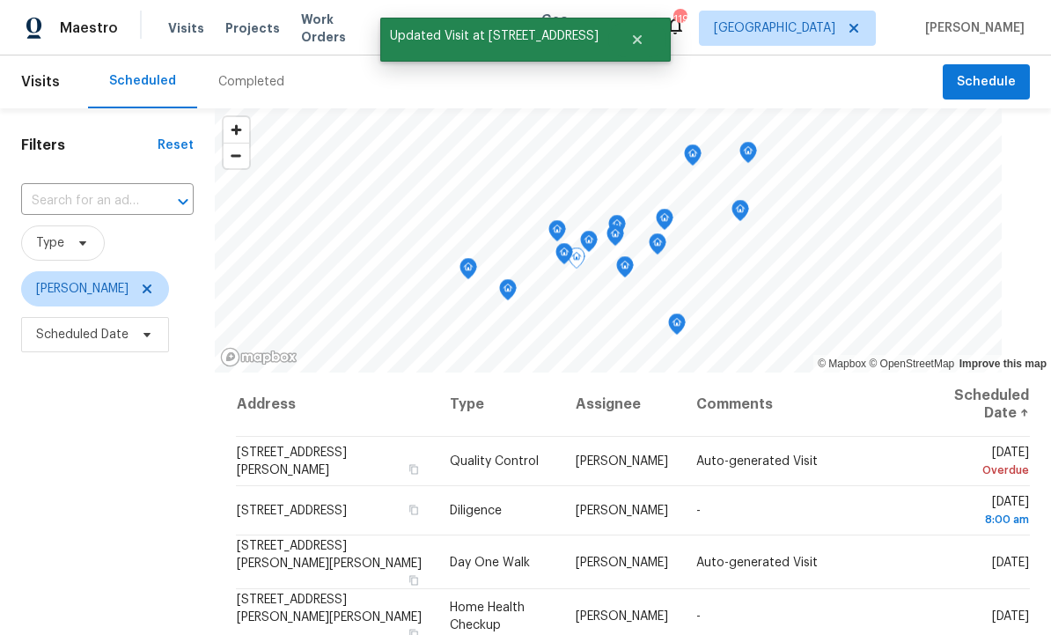
click at [0, 0] on icon at bounding box center [0, 0] width 0 height 0
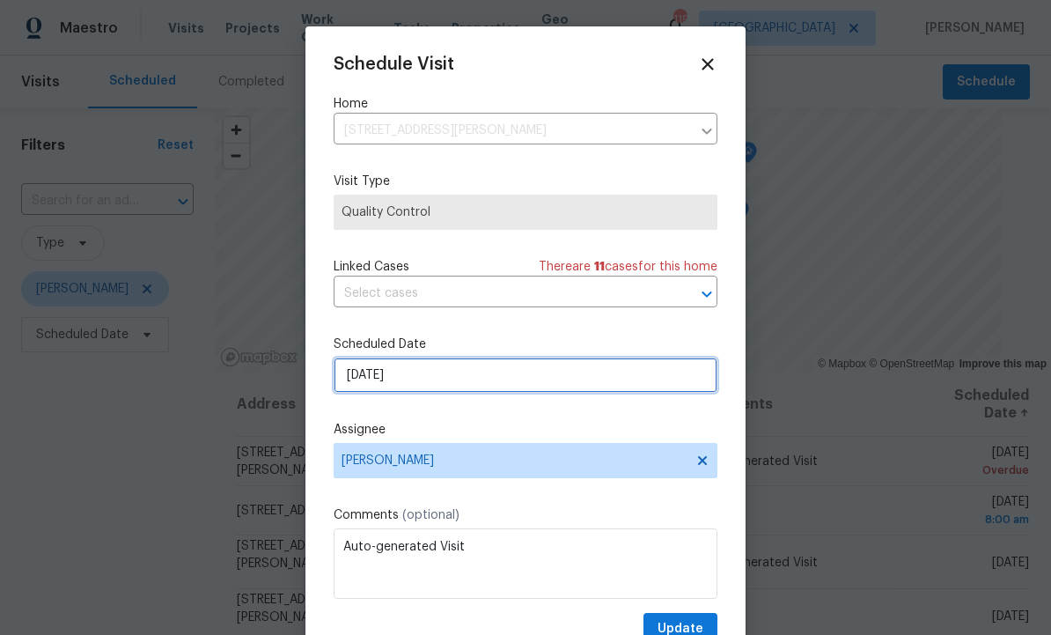
click at [443, 383] on input "10/2/2025" at bounding box center [526, 375] width 384 height 35
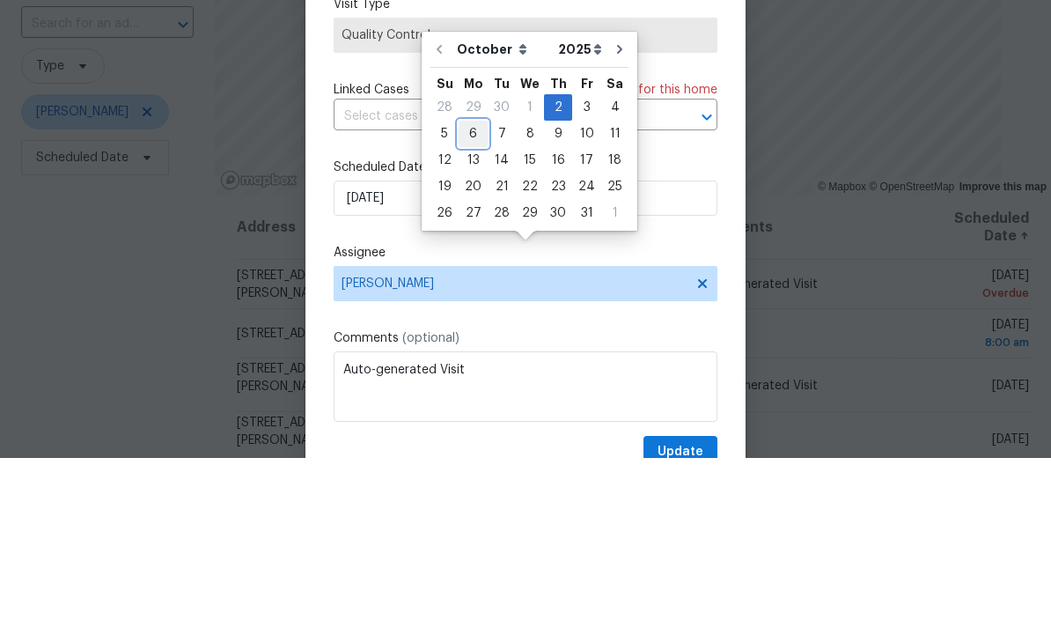
click at [477, 299] on div "6" at bounding box center [473, 311] width 29 height 25
type input "10/6/2025"
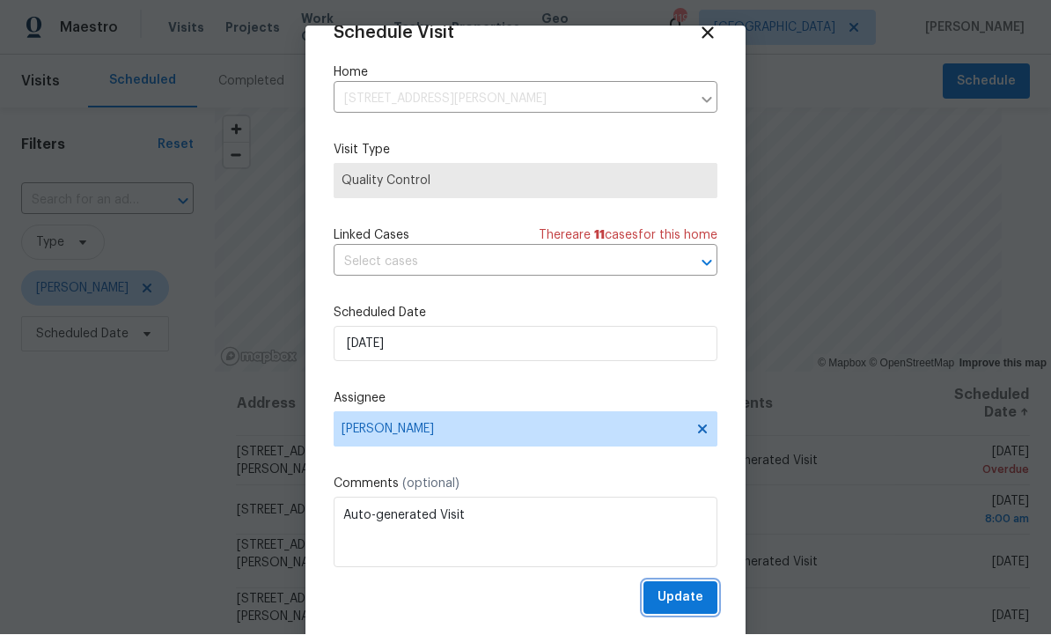
click at [687, 598] on span "Update" at bounding box center [681, 598] width 46 height 22
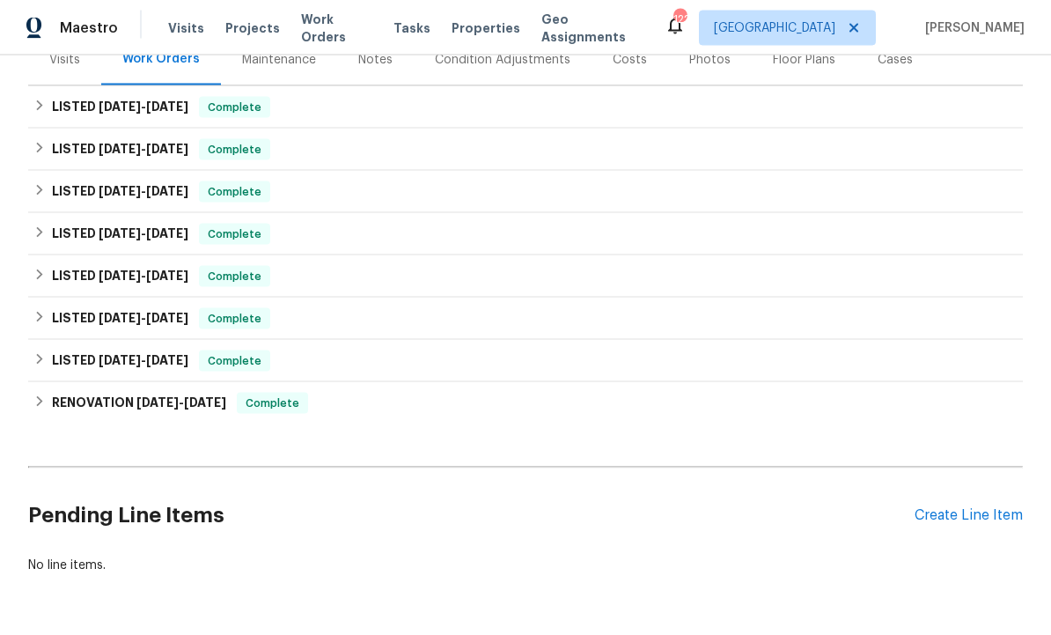
scroll to position [232, 0]
click at [978, 520] on div "Create Line Item" at bounding box center [969, 516] width 108 height 17
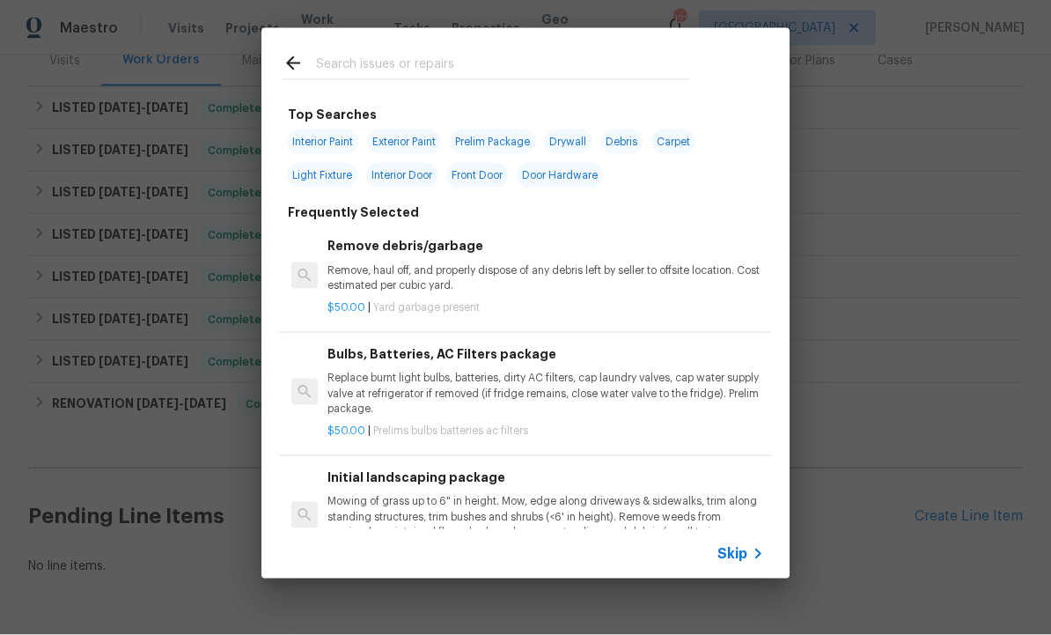
scroll to position [0, 0]
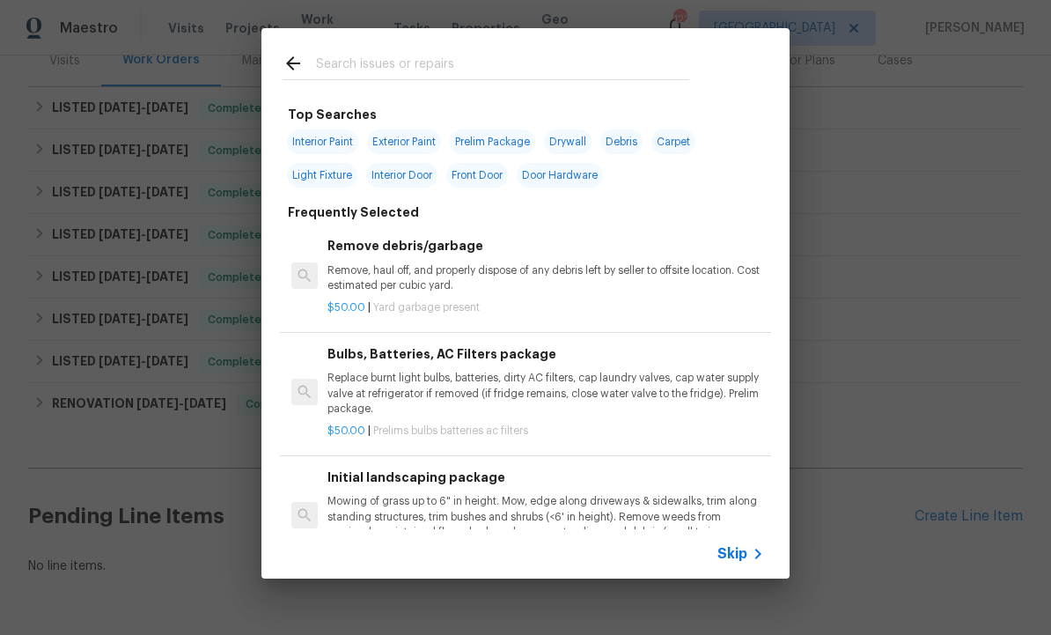
click at [396, 61] on input "text" at bounding box center [502, 66] width 373 height 26
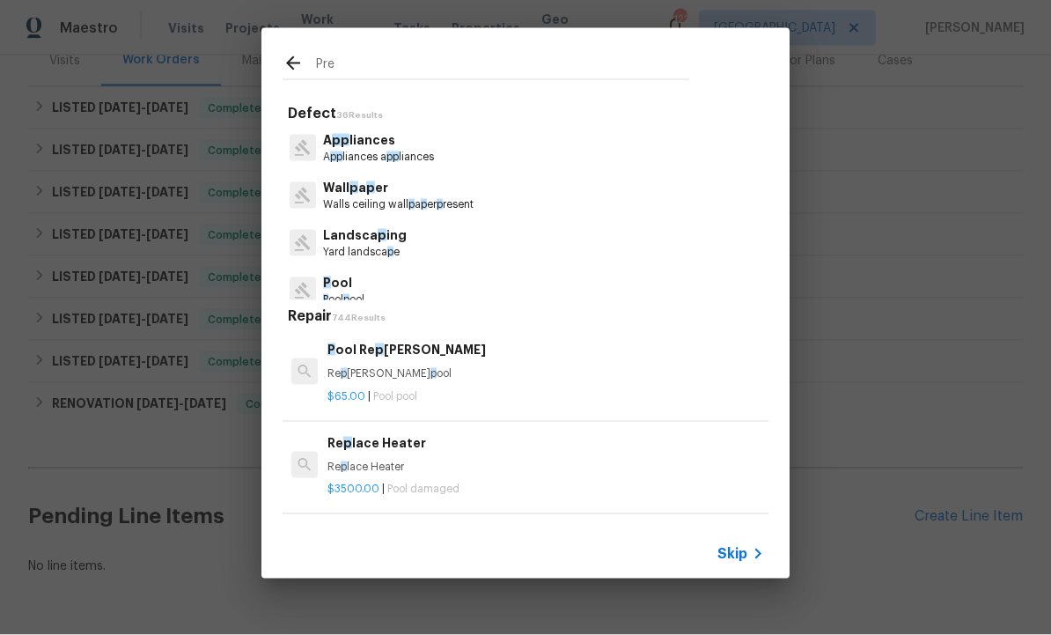
type input "Pres"
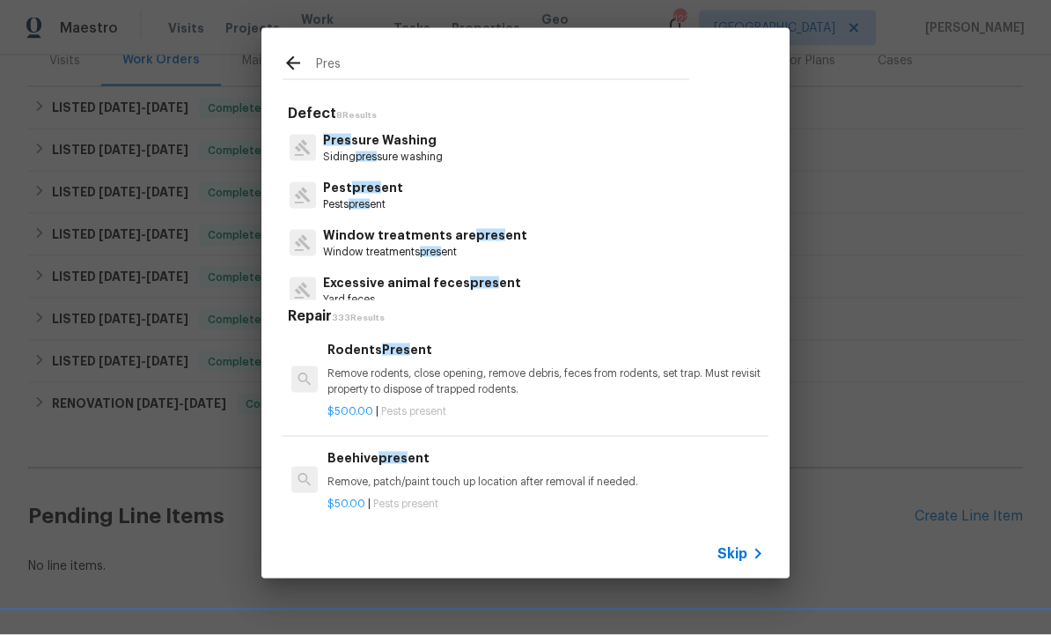
click at [420, 139] on p "Pres sure Washing" at bounding box center [383, 140] width 120 height 18
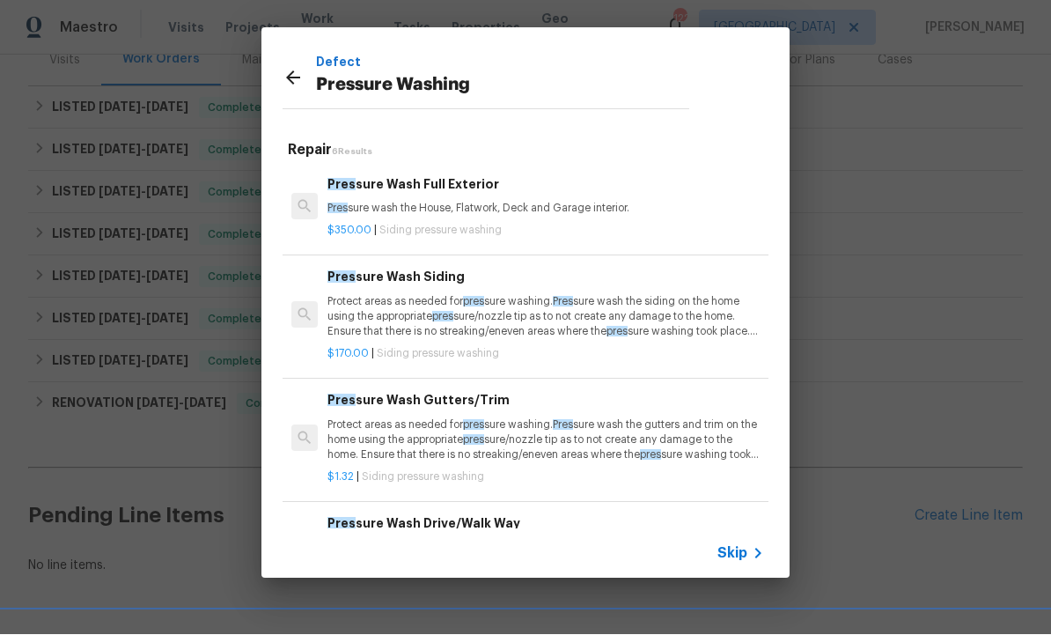
click at [428, 195] on div "Pres sure Wash Full Exterior Pres sure wash the House, Flatwork, Deck and Garag…" at bounding box center [546, 196] width 437 height 42
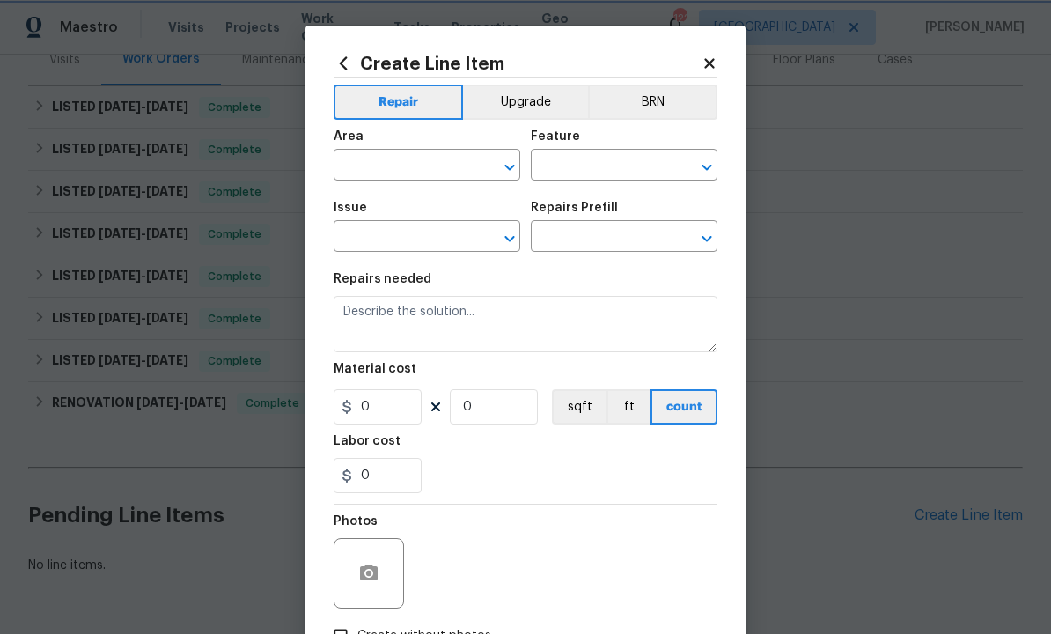
type input "Siding"
type input "Pressure Washing"
type input "Pressure Wash Full Exterior $350.00"
type textarea "Pressure wash the House, Flatwork, Deck and Garage interior."
type input "350"
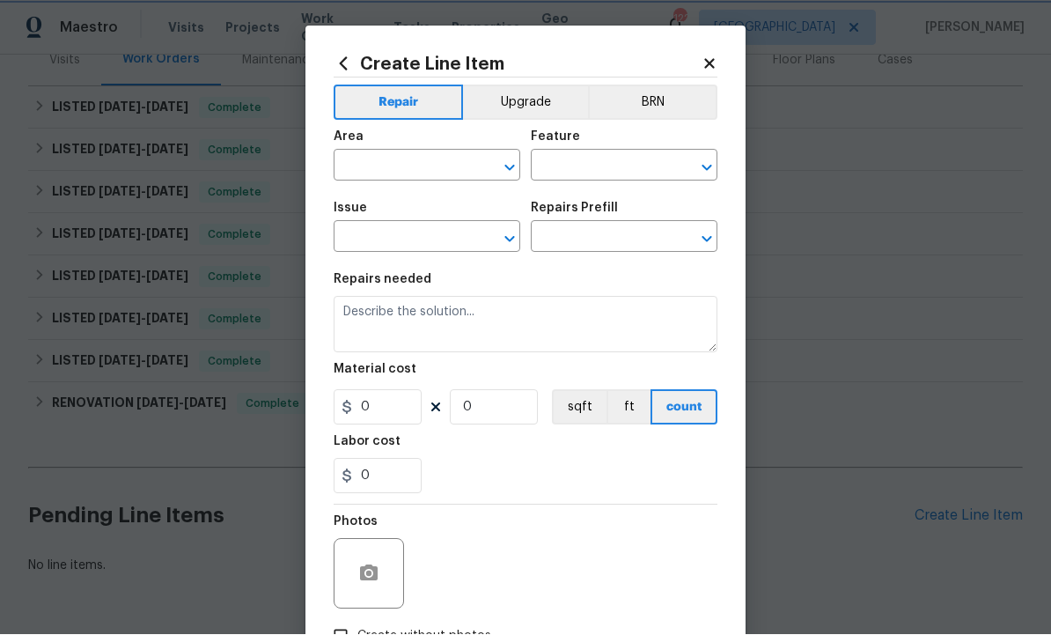
type input "1"
click at [418, 166] on input "text" at bounding box center [402, 167] width 137 height 27
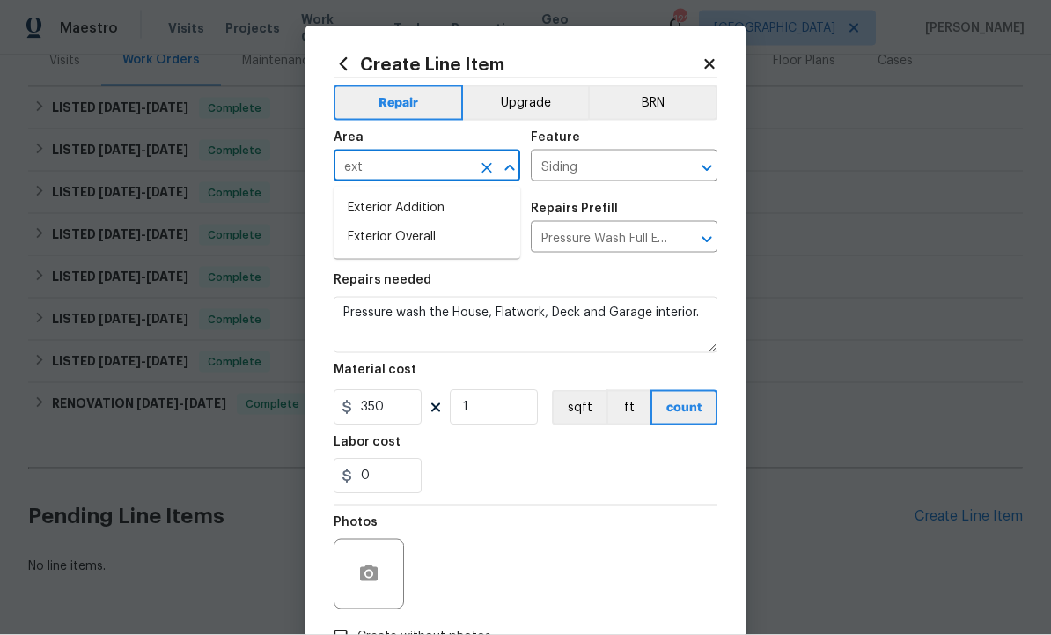
click at [427, 243] on li "Exterior Overall" at bounding box center [427, 237] width 187 height 29
type input "Exterior Overall"
click at [377, 563] on button "button" at bounding box center [369, 574] width 42 height 42
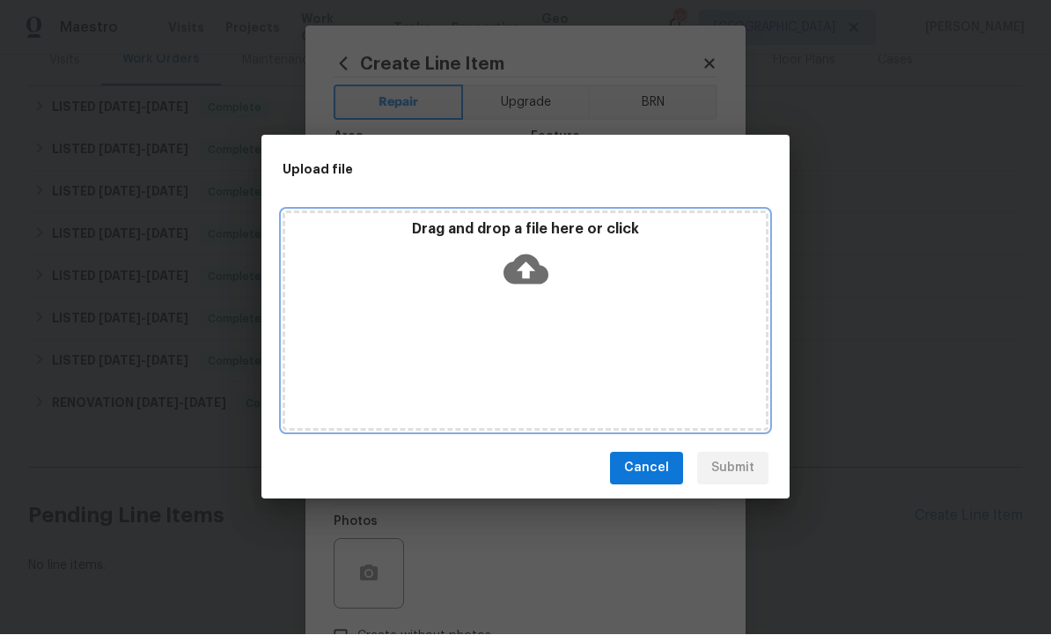
click at [533, 284] on icon at bounding box center [526, 269] width 45 height 30
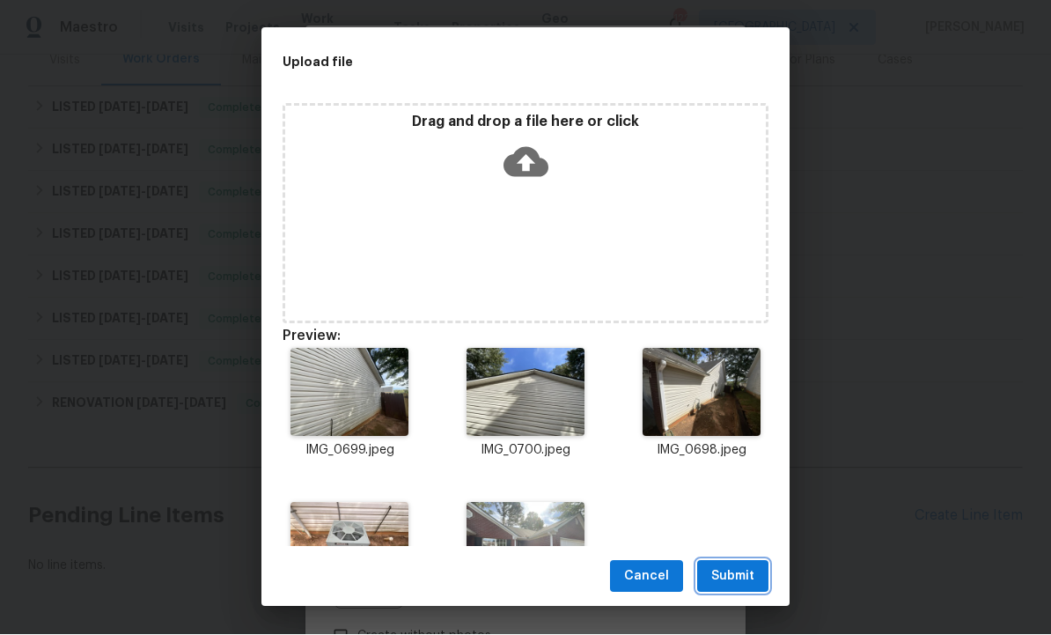
click at [734, 588] on span "Submit" at bounding box center [733, 577] width 43 height 22
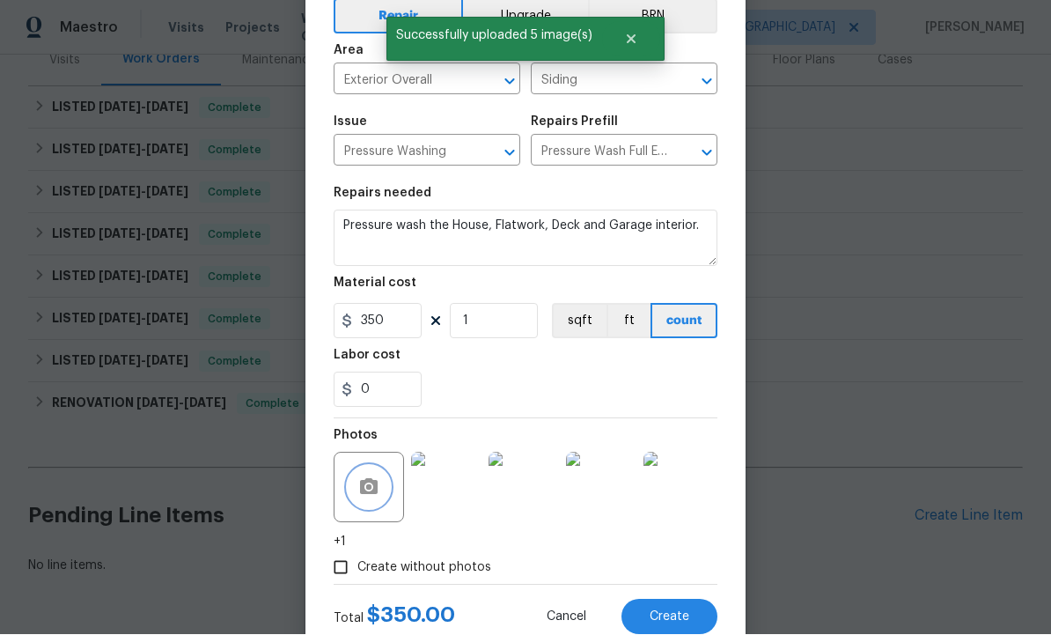
scroll to position [85, 0]
click at [667, 619] on span "Create" at bounding box center [670, 618] width 40 height 13
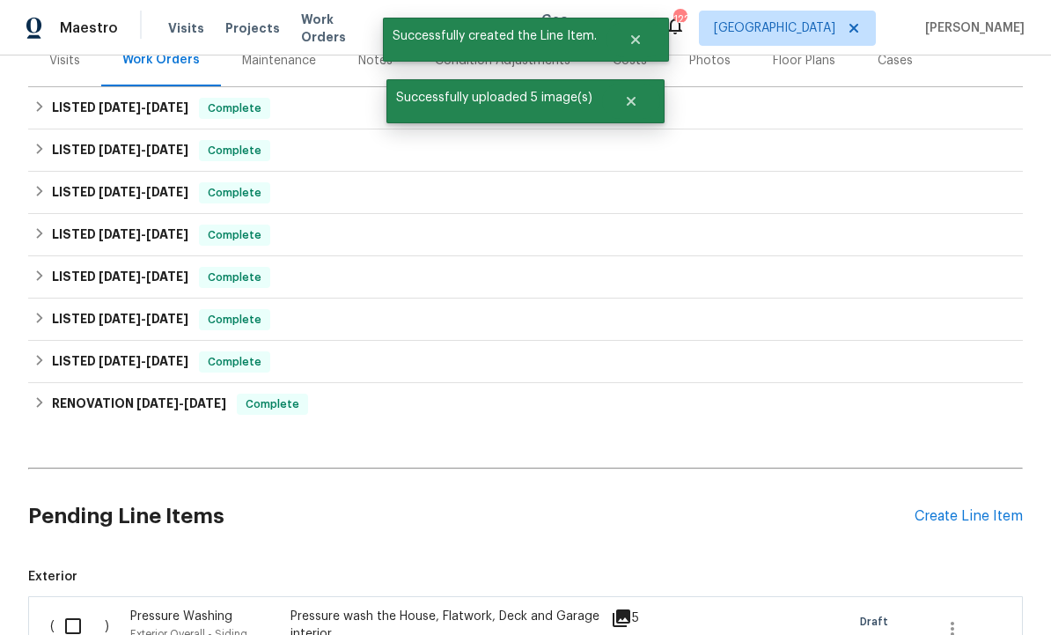
click at [958, 513] on div "Create Line Item" at bounding box center [969, 516] width 108 height 17
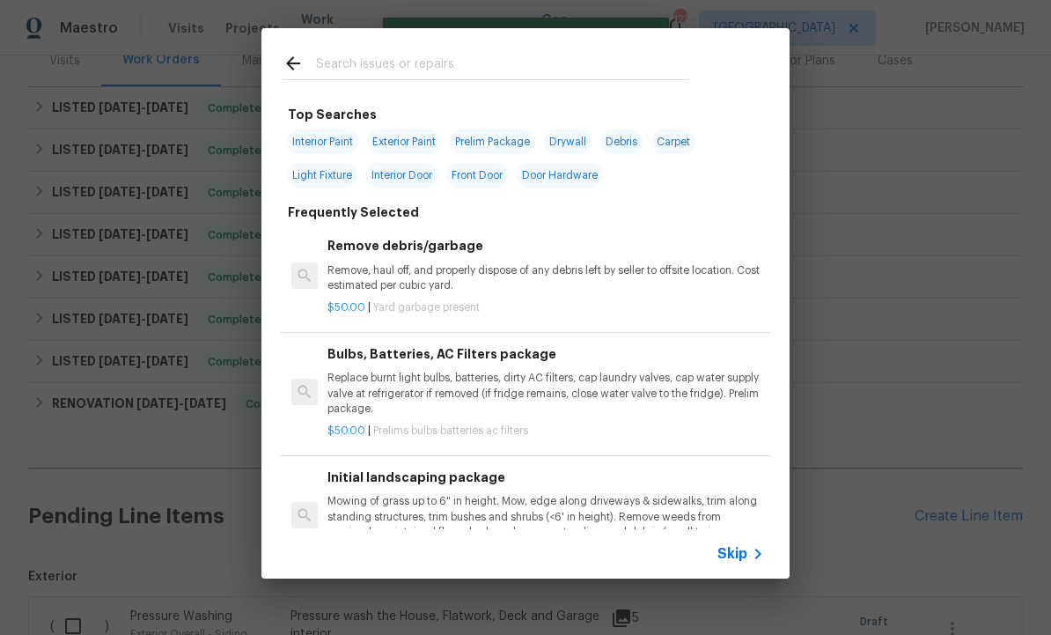
click at [412, 60] on input "text" at bounding box center [502, 66] width 373 height 26
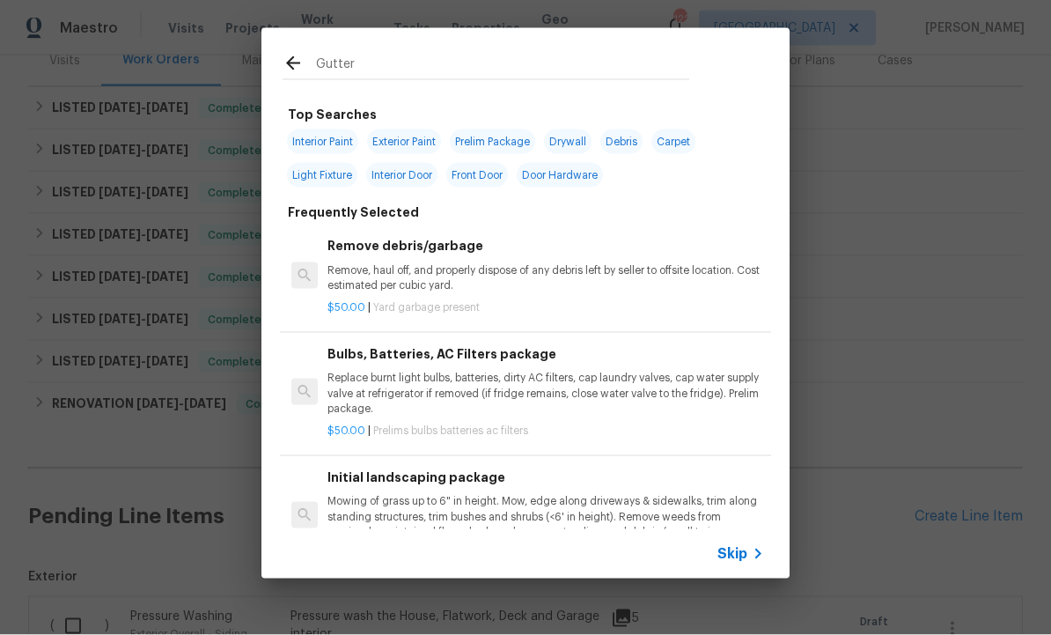
type input "Gutters"
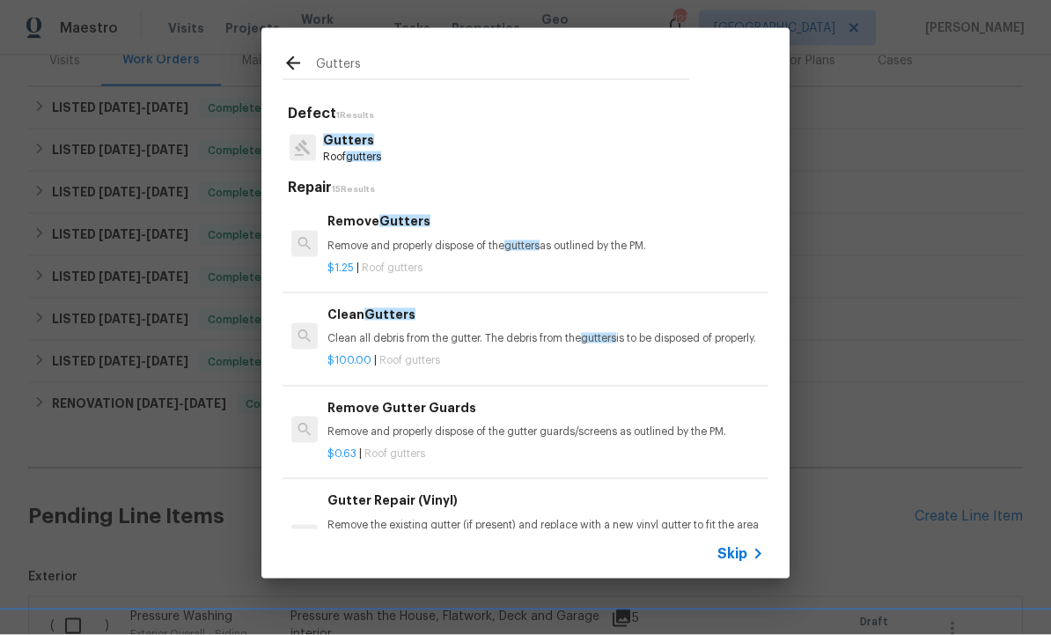
click at [360, 141] on span "Gutters" at bounding box center [348, 140] width 51 height 12
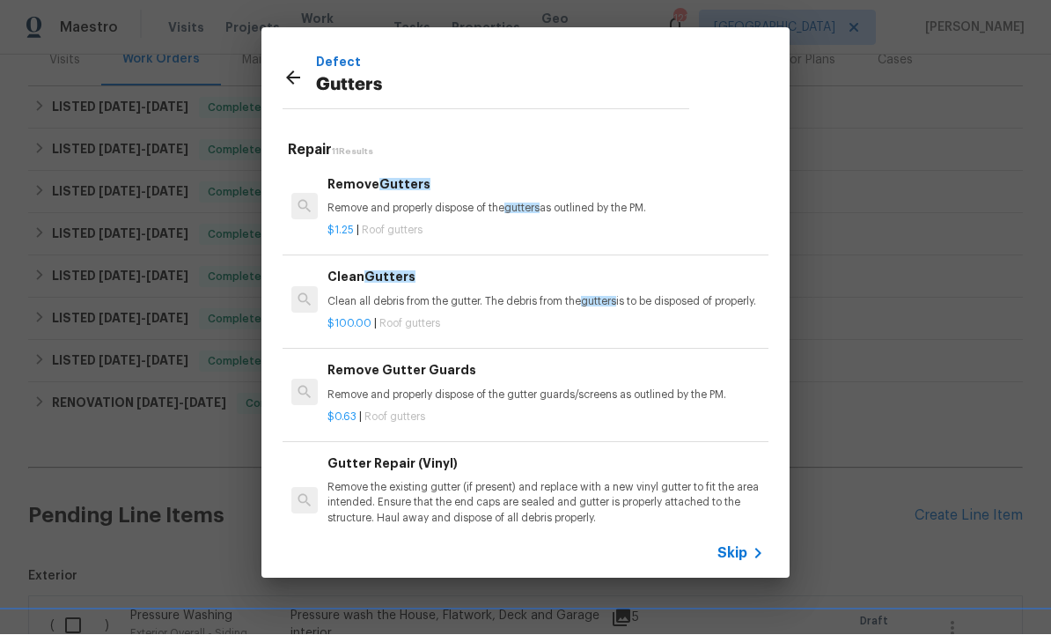
click at [423, 295] on p "Clean all debris from the gutter. The debris from the gutters is to be disposed…" at bounding box center [546, 302] width 437 height 15
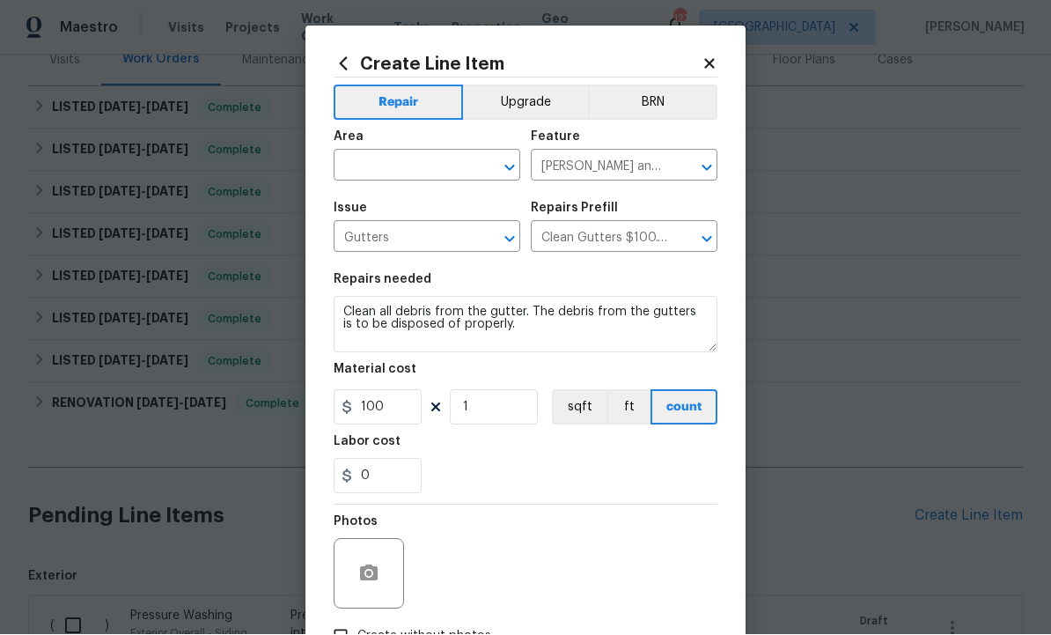
click at [414, 162] on input "text" at bounding box center [402, 167] width 137 height 27
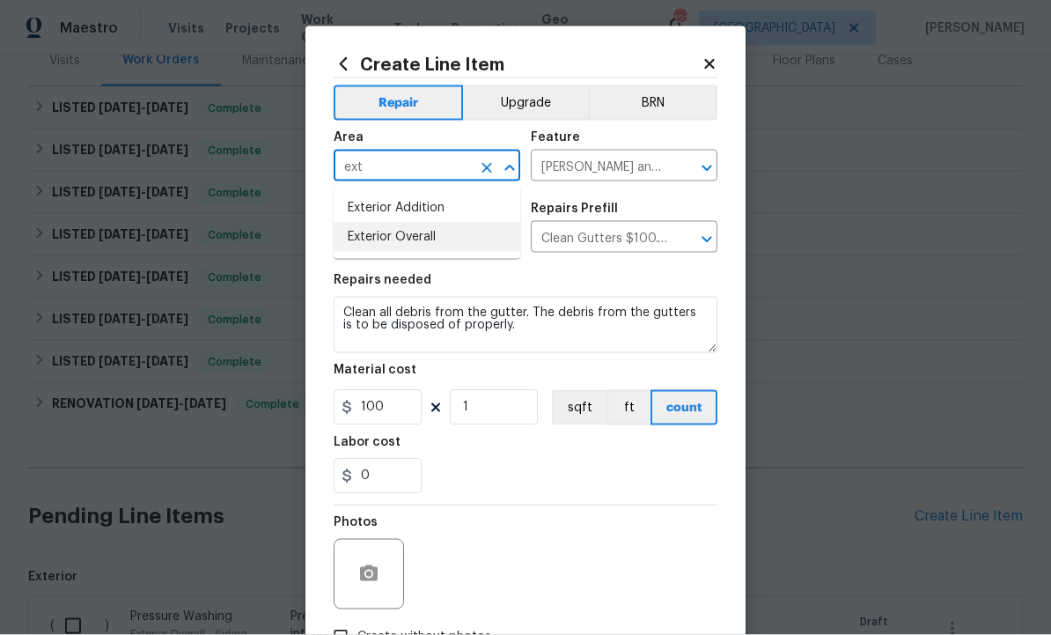
click at [425, 240] on li "Exterior Overall" at bounding box center [427, 237] width 187 height 29
type input "Exterior Overall"
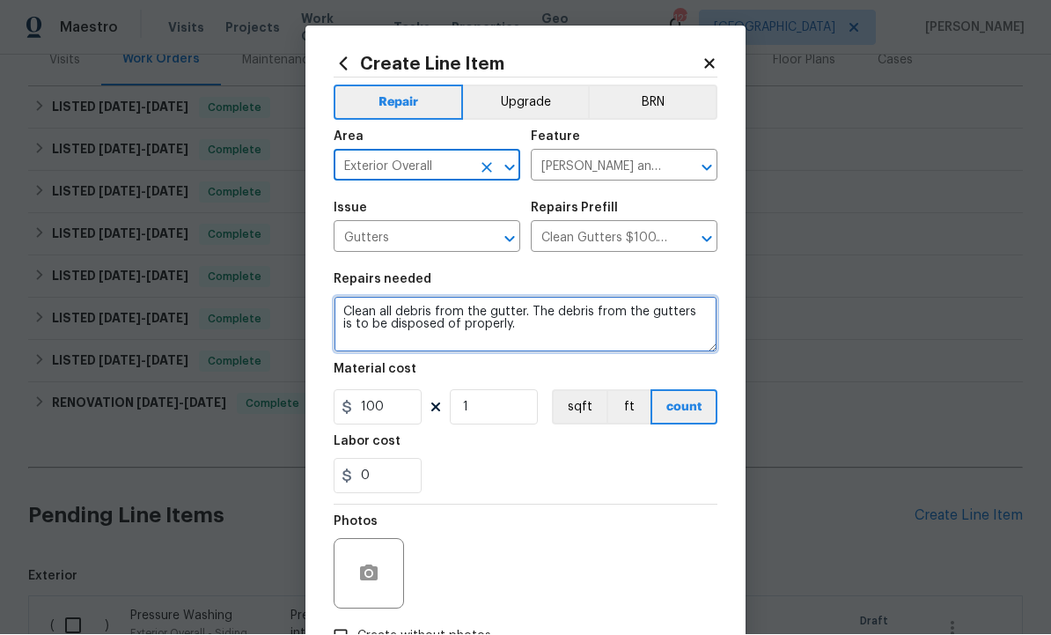
click at [580, 331] on textarea "Clean all debris from the gutter. The debris from the gutters is to be disposed…" at bounding box center [526, 325] width 384 height 56
type textarea "Clean all debris from the gutter. The debris from the gutters is to be disposed…"
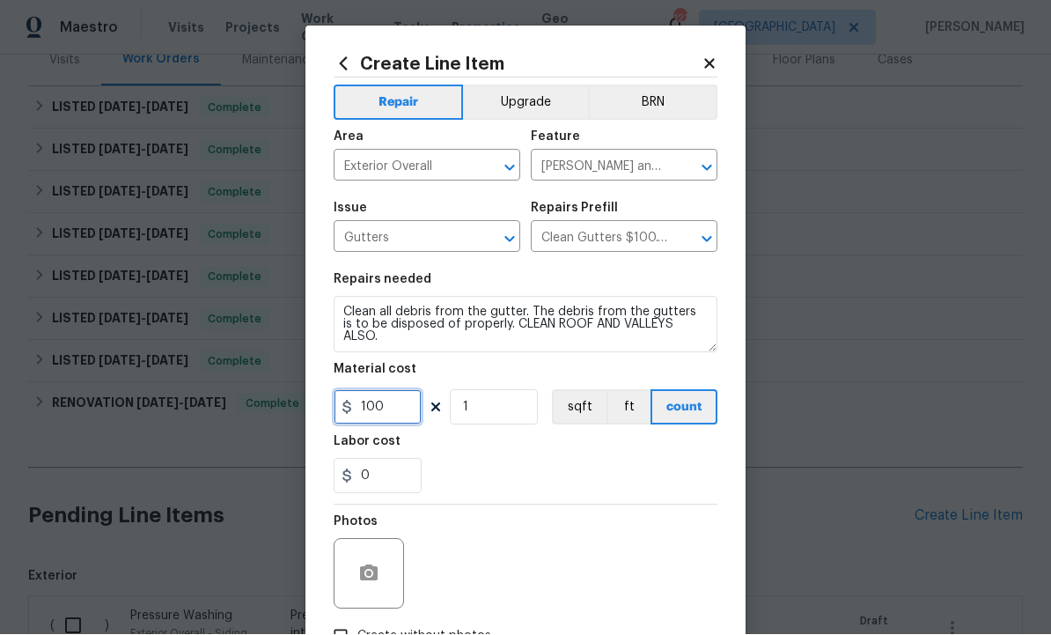
click at [403, 412] on input "100" at bounding box center [378, 407] width 88 height 35
type input "150"
click at [377, 572] on icon "button" at bounding box center [369, 573] width 18 height 16
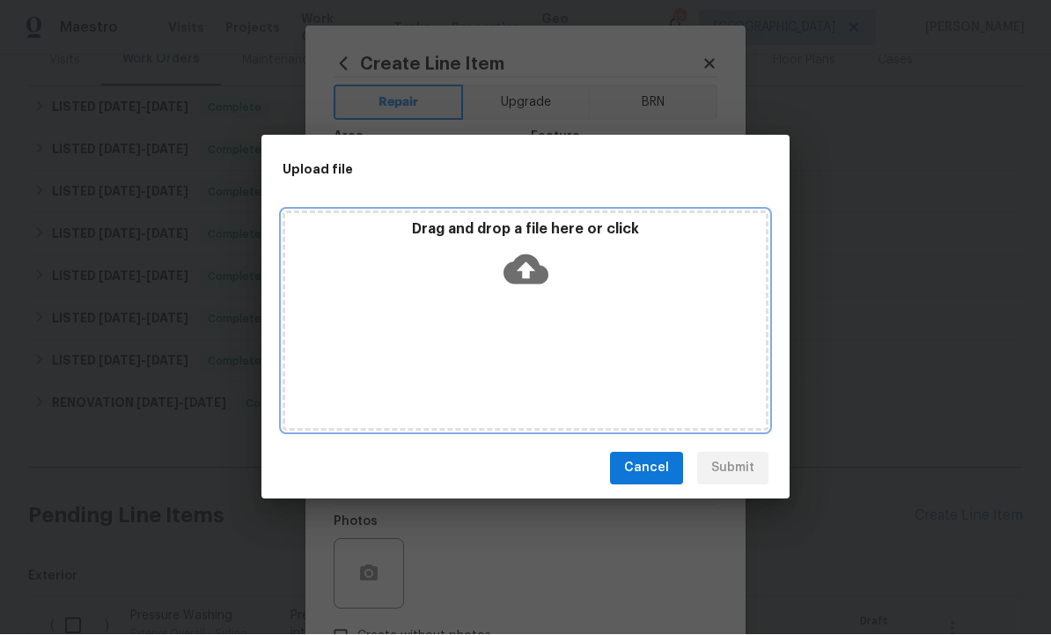
click at [536, 284] on icon at bounding box center [526, 269] width 45 height 30
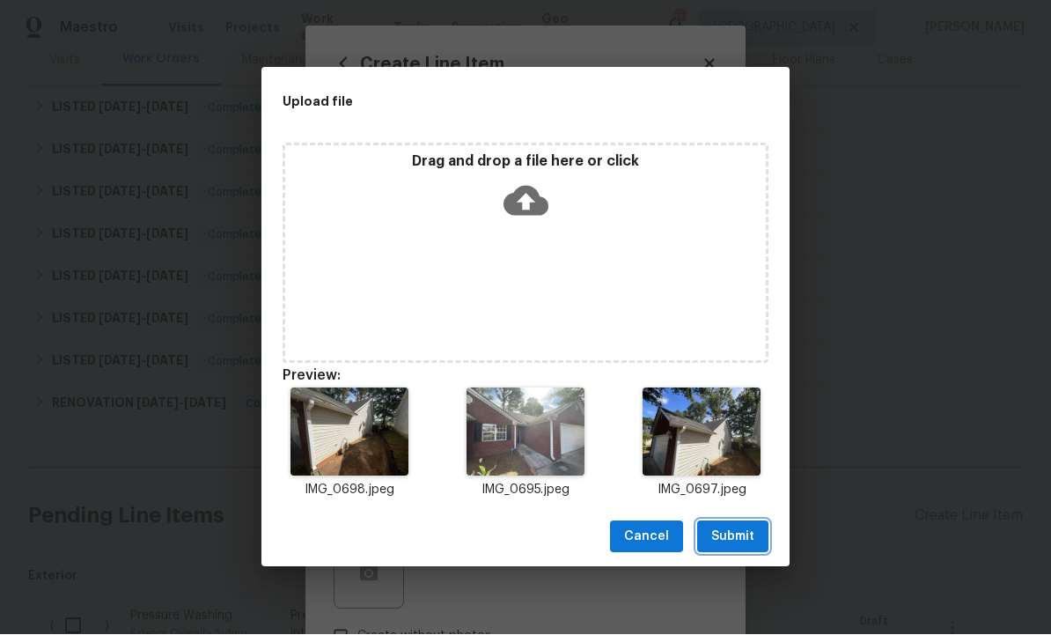
click at [734, 549] on span "Submit" at bounding box center [733, 538] width 43 height 22
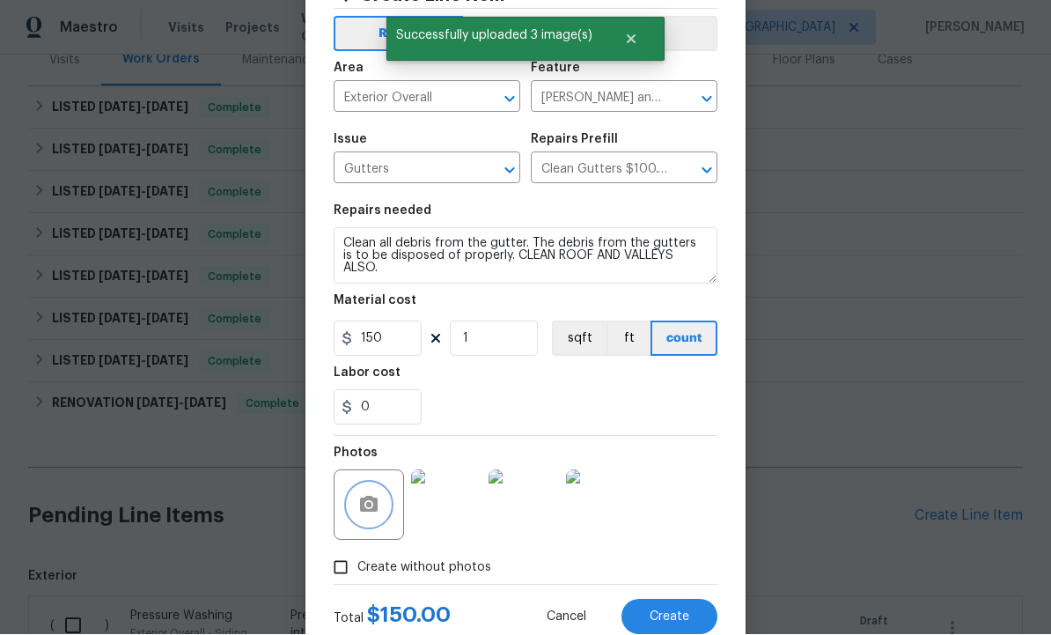
scroll to position [68, 0]
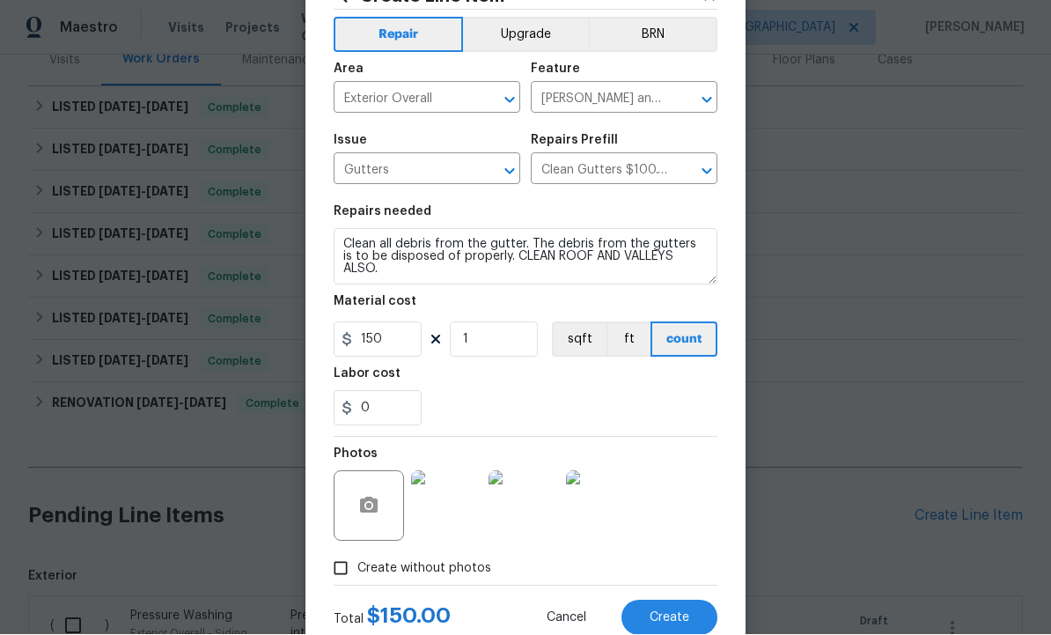
click at [675, 630] on button "Create" at bounding box center [670, 618] width 96 height 35
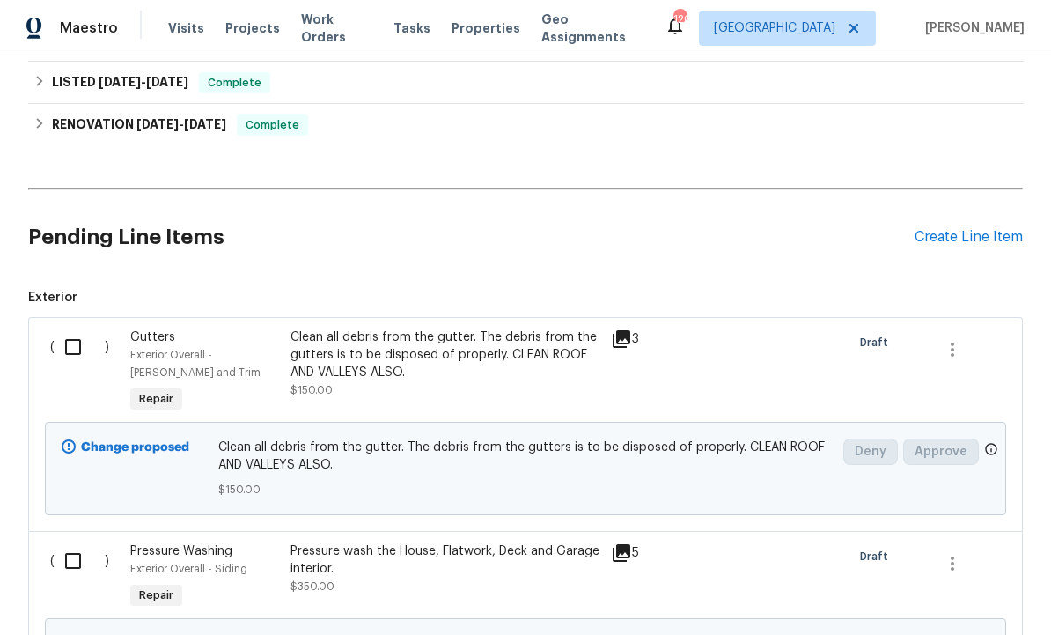
scroll to position [494, 0]
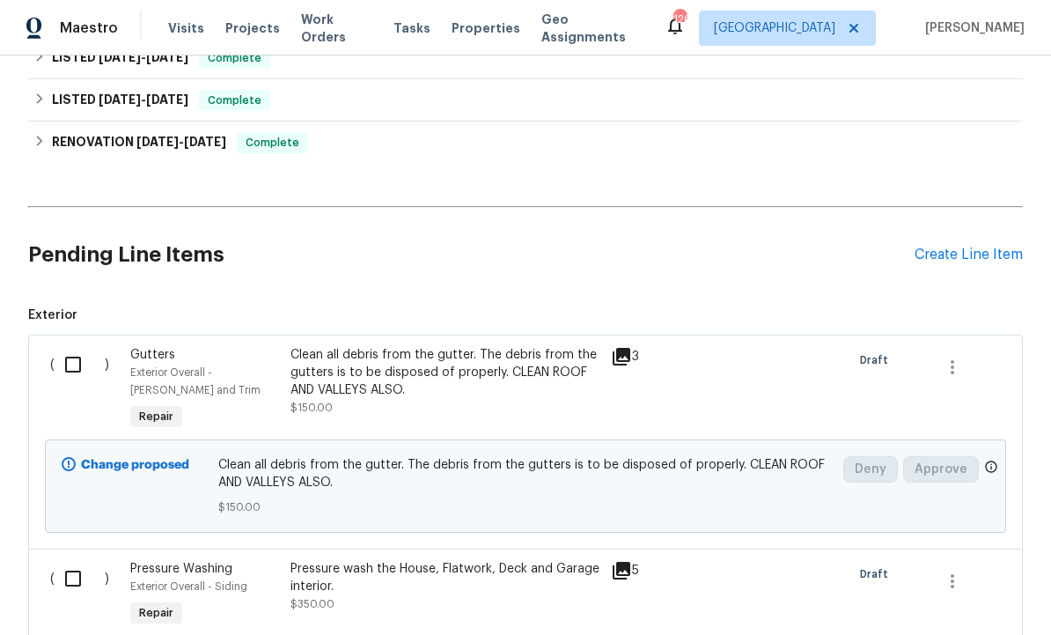
click at [978, 247] on div "Create Line Item" at bounding box center [969, 255] width 108 height 17
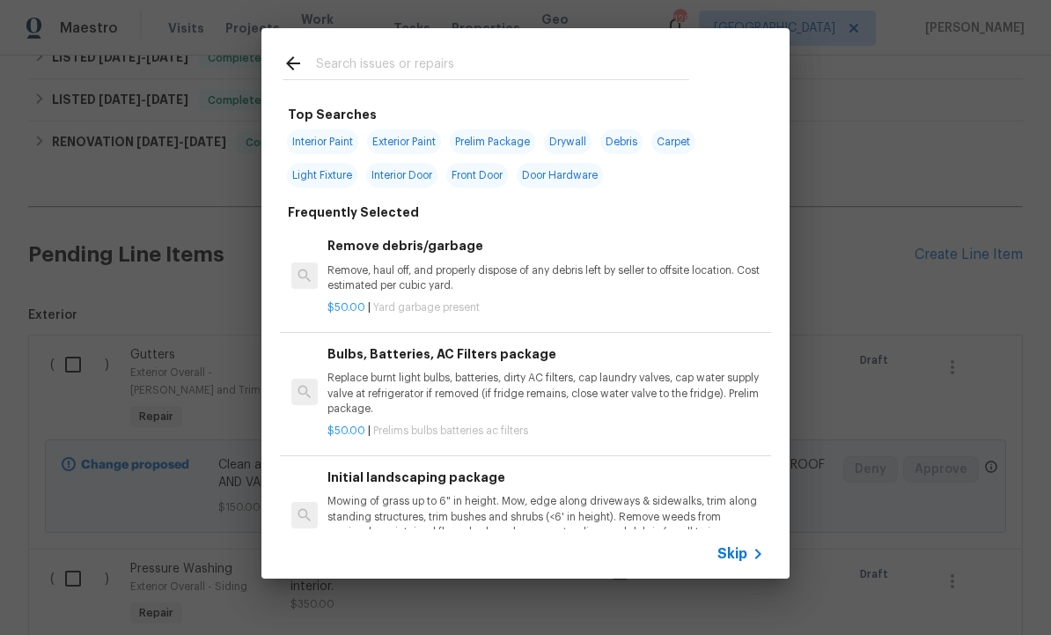
click at [390, 63] on input "text" at bounding box center [502, 66] width 373 height 26
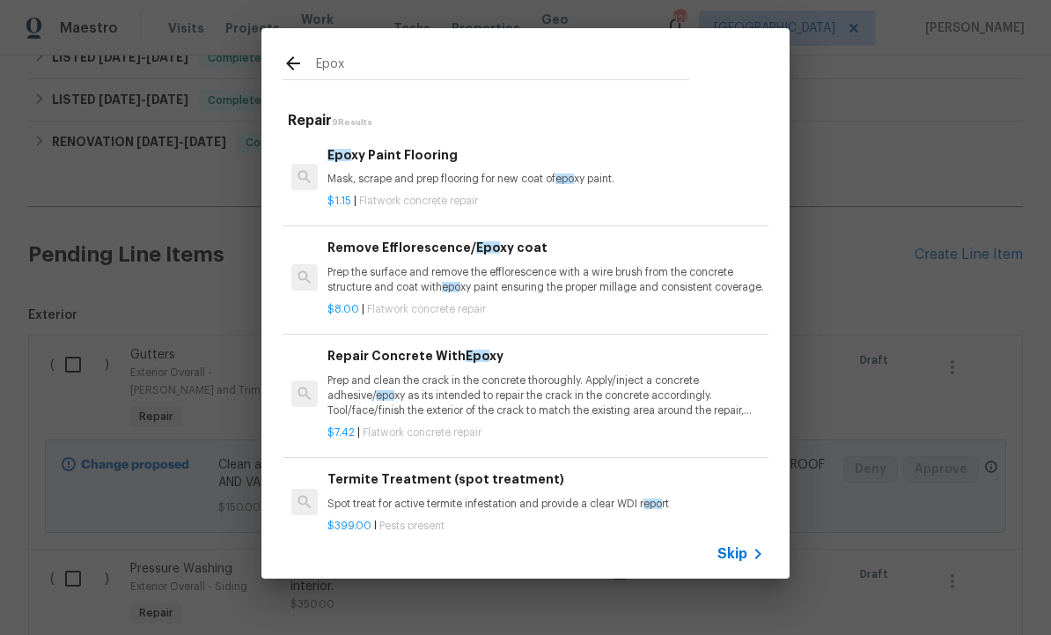
type input "Epoxy"
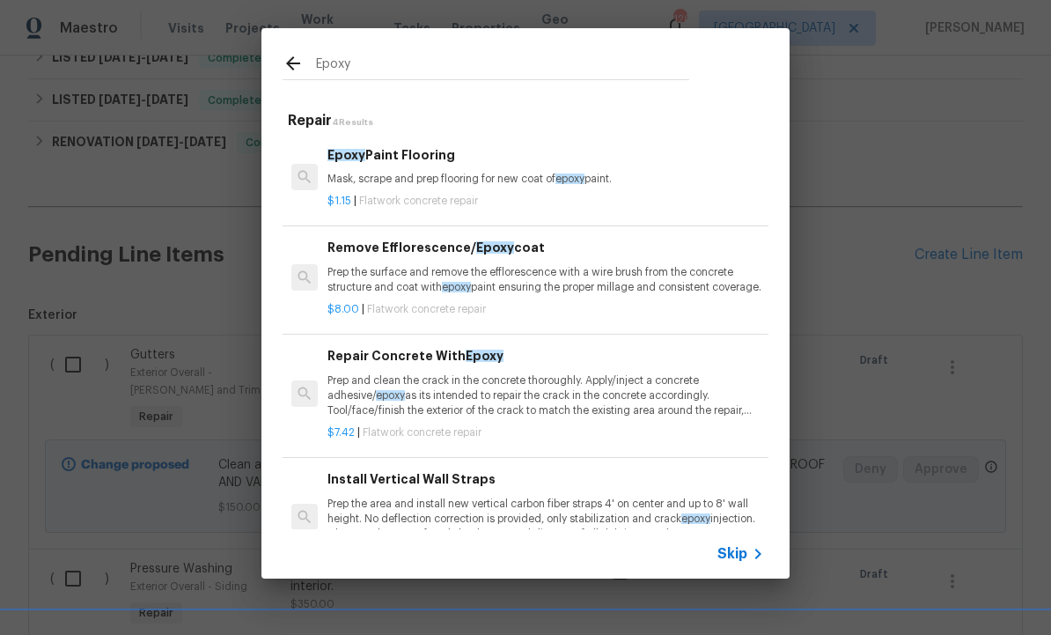
click at [426, 174] on div "Epoxy Paint Flooring Mask, scrape and prep flooring for new coat of epoxy paint." at bounding box center [546, 166] width 437 height 42
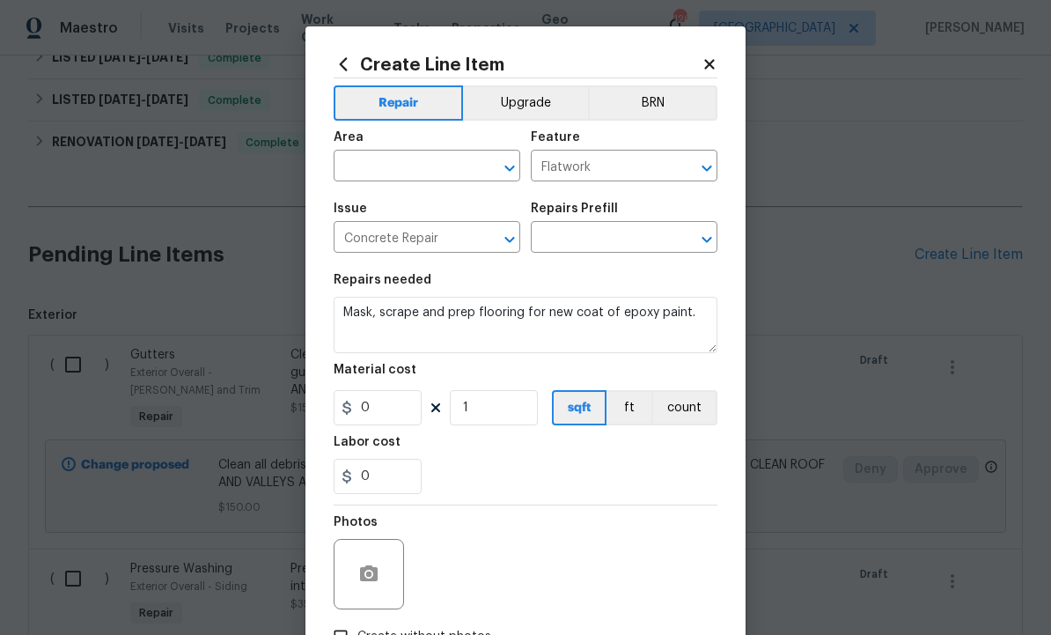
type input "Epoxy Paint Flooring $1.15"
type input "1.15"
click at [428, 164] on input "text" at bounding box center [402, 167] width 137 height 27
click at [403, 207] on li "Garage" at bounding box center [427, 208] width 187 height 29
type input "Garage"
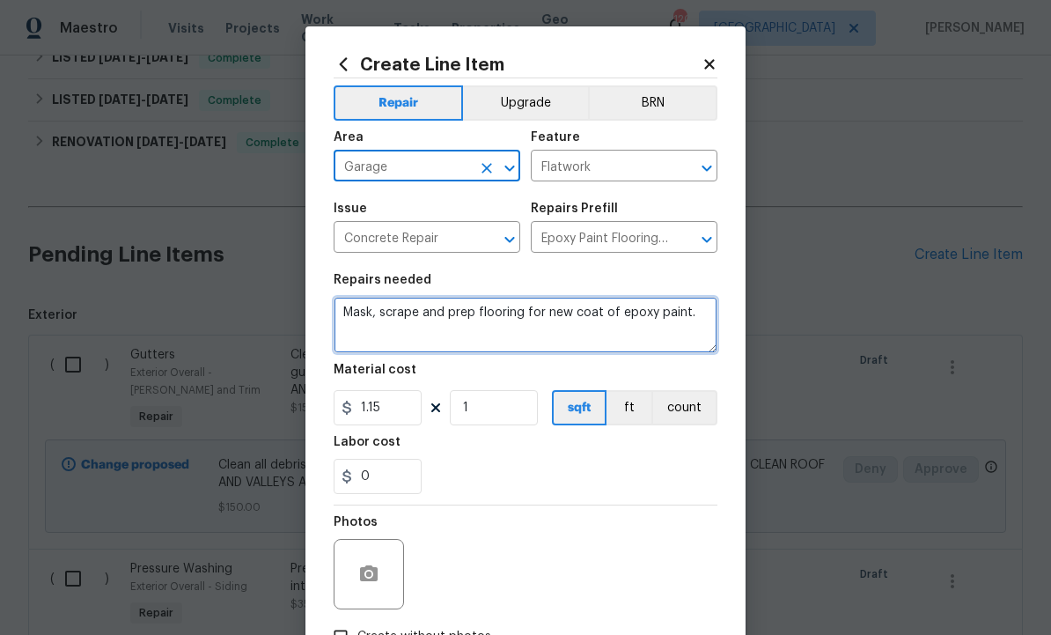
click at [716, 321] on textarea "Mask, scrape and prep flooring for new coat of epoxy paint." at bounding box center [526, 325] width 384 height 56
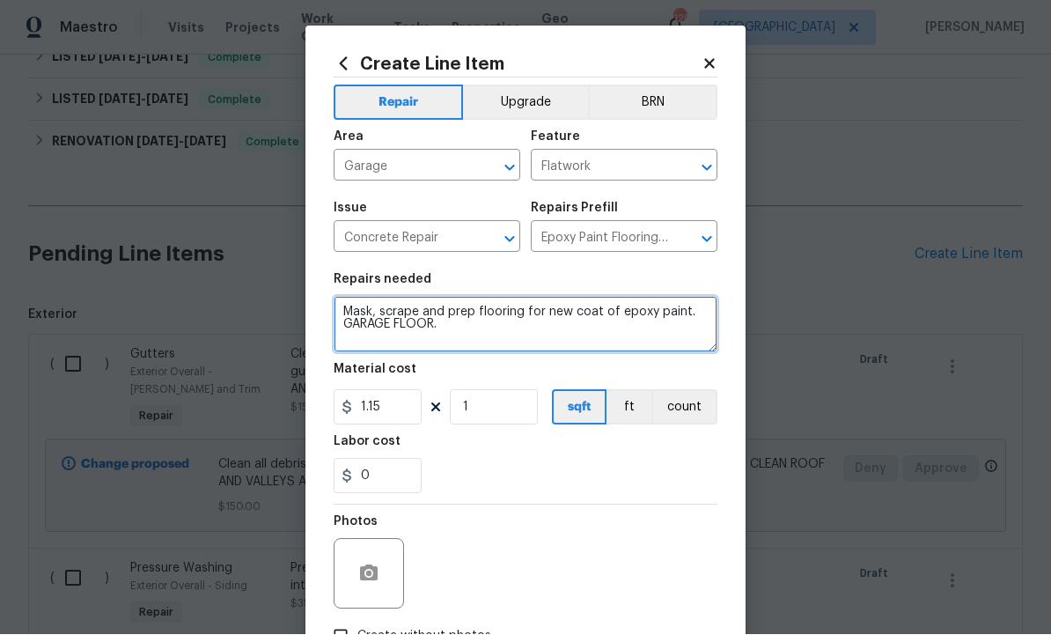
type textarea "Mask, scrape and prep flooring for new coat of epoxy paint. GARAGE FLOOR."
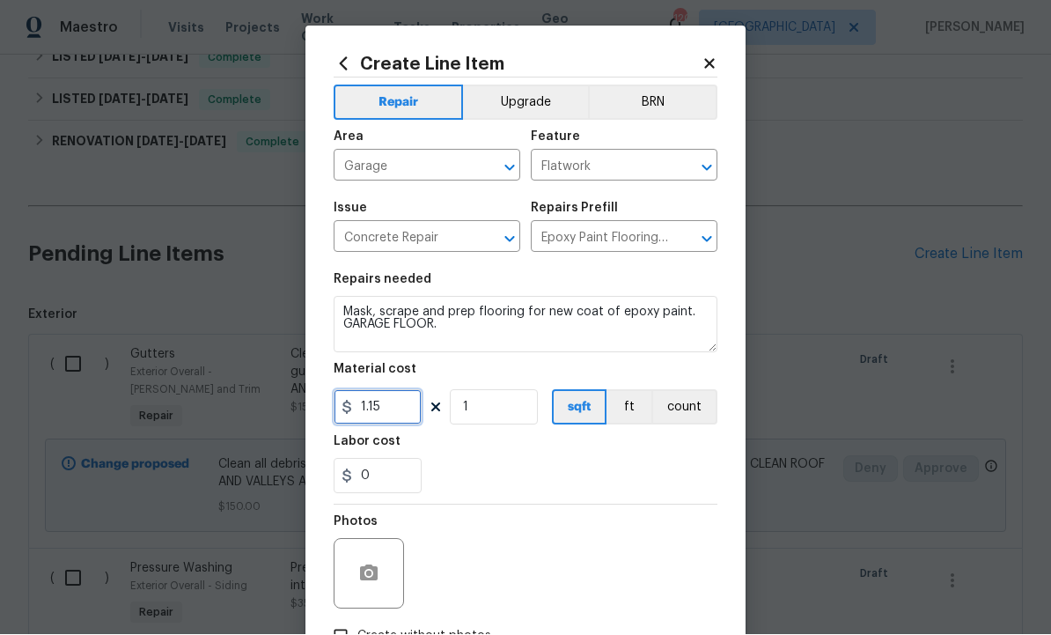
click at [398, 409] on input "1.15" at bounding box center [378, 407] width 88 height 35
click at [402, 411] on input "350" at bounding box center [378, 407] width 88 height 35
type input "425"
click at [363, 569] on icon "button" at bounding box center [368, 574] width 21 height 21
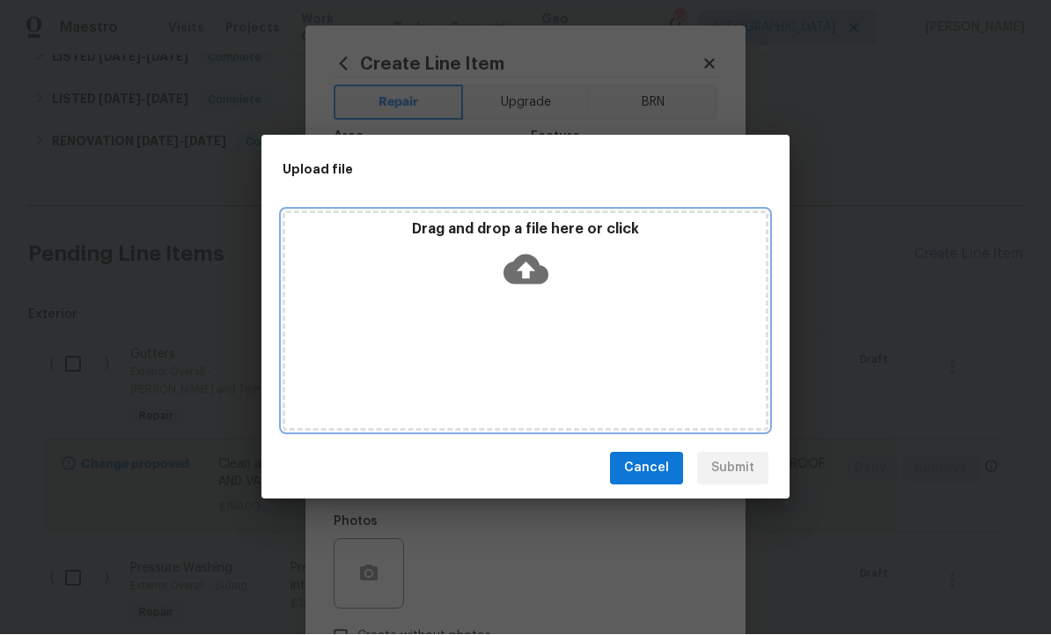
click at [525, 292] on icon at bounding box center [526, 269] width 45 height 45
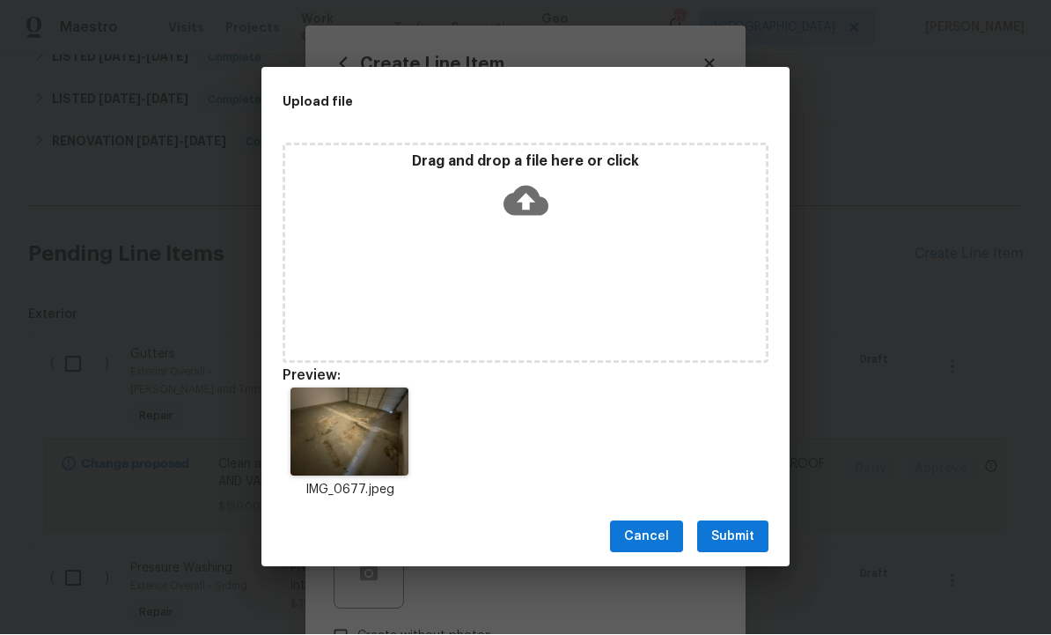
click at [740, 549] on span "Submit" at bounding box center [733, 538] width 43 height 22
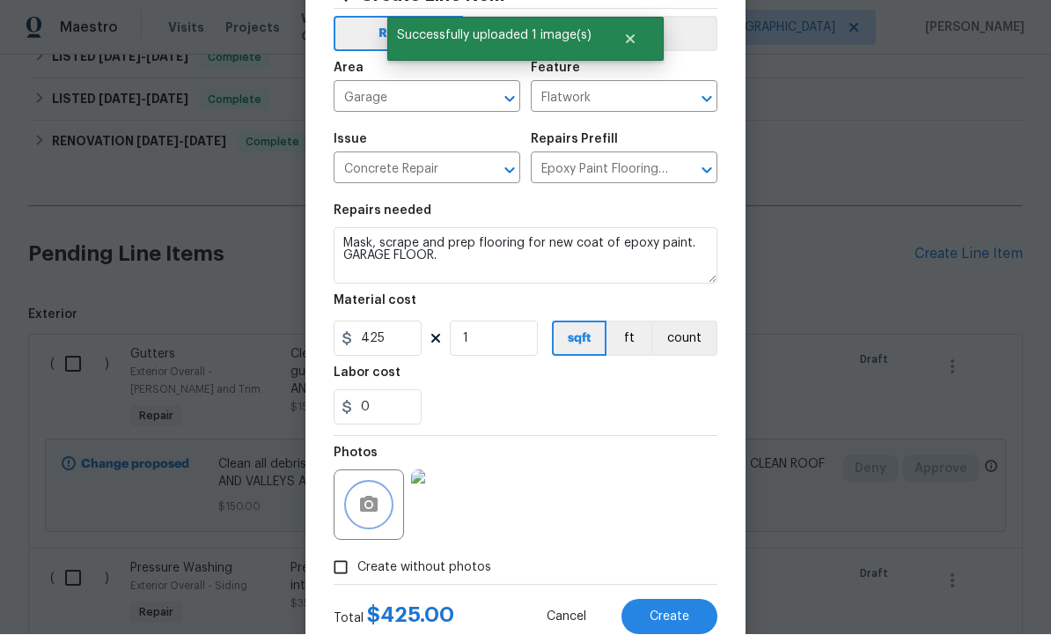
scroll to position [68, 0]
click at [674, 620] on span "Create" at bounding box center [670, 618] width 40 height 13
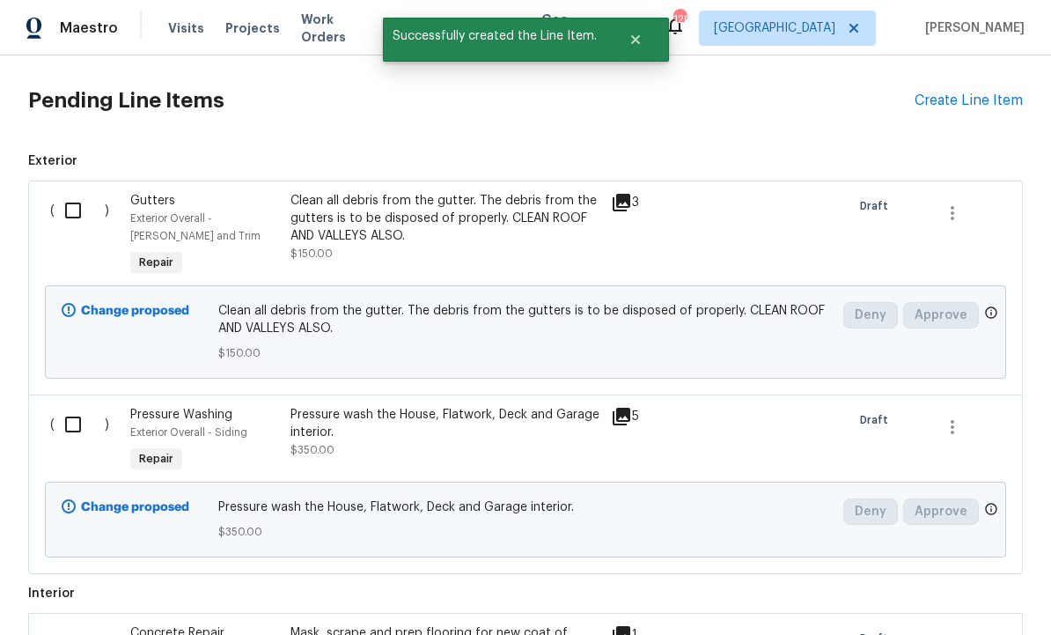
scroll to position [661, 0]
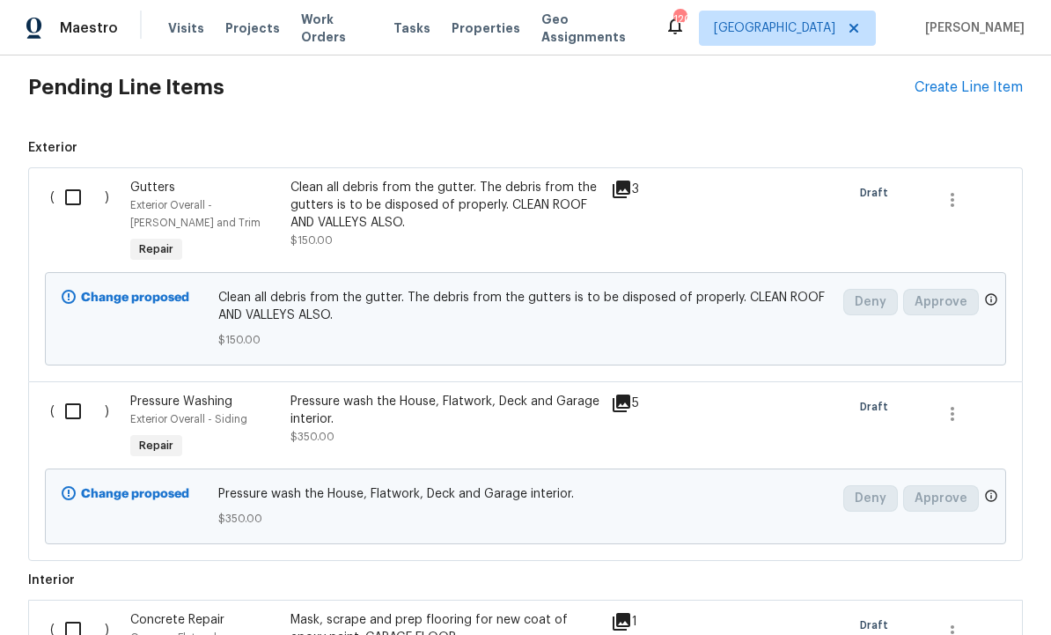
click at [69, 194] on input "checkbox" at bounding box center [80, 197] width 50 height 37
checkbox input "true"
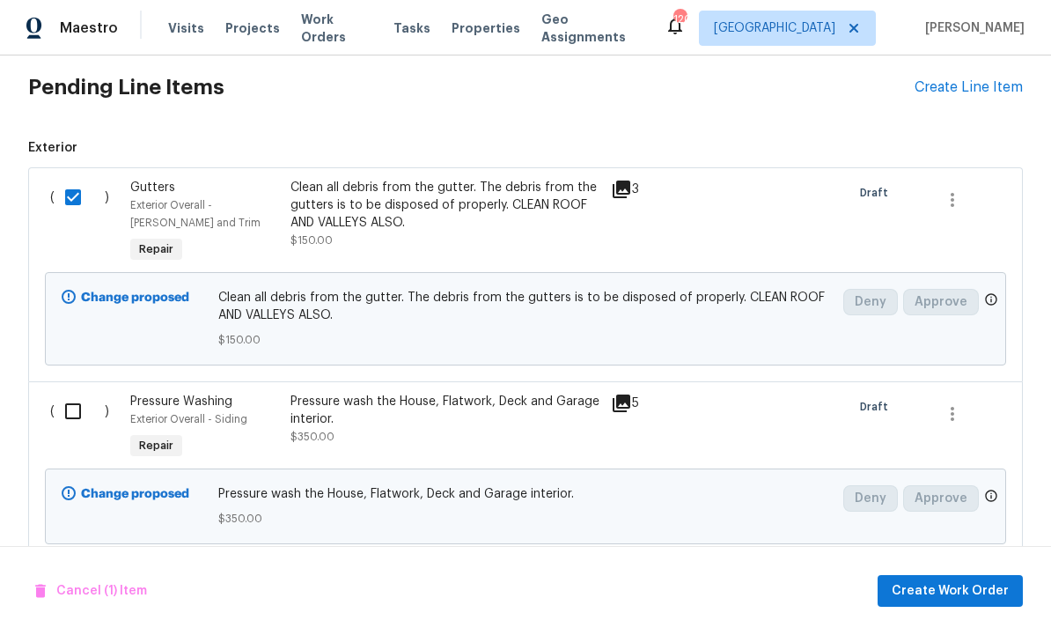
click at [73, 411] on input "checkbox" at bounding box center [80, 411] width 50 height 37
checkbox input "true"
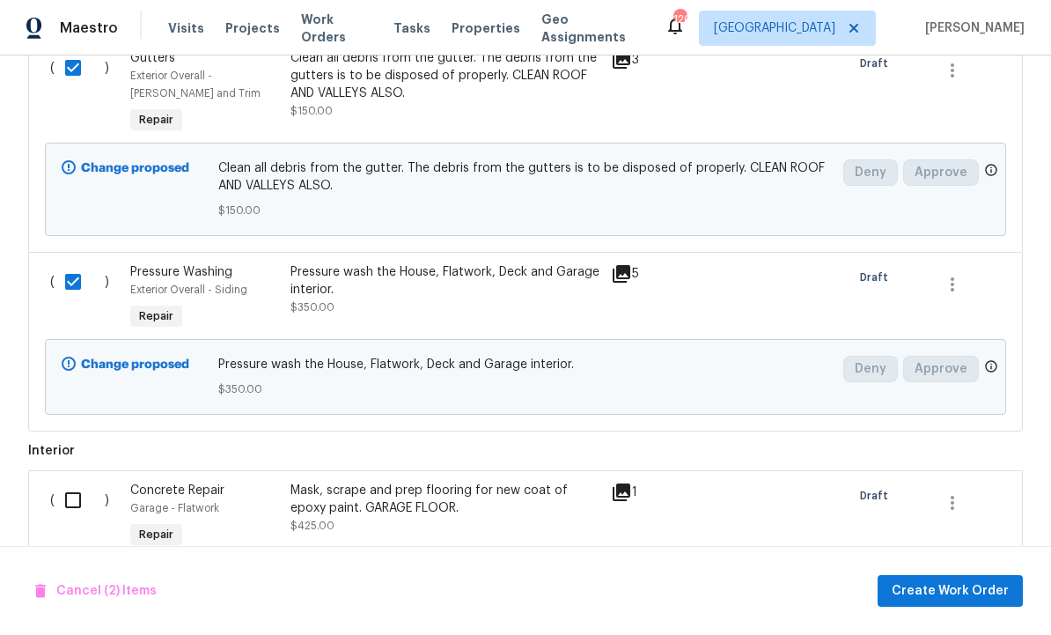
scroll to position [795, 0]
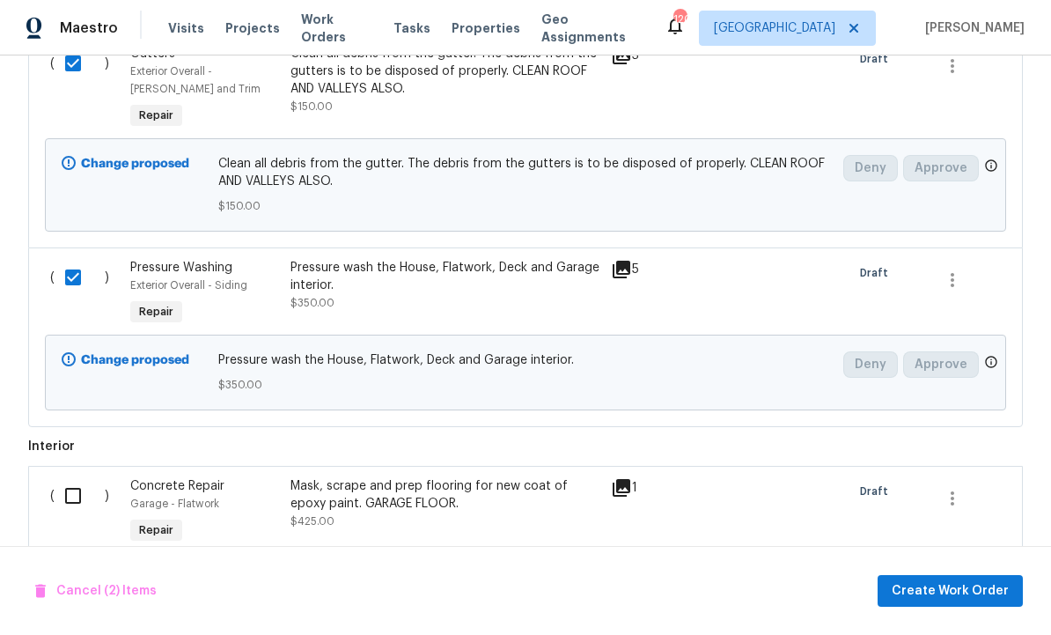
click at [76, 500] on input "checkbox" at bounding box center [80, 495] width 50 height 37
checkbox input "true"
click at [956, 602] on span "Create Work Order" at bounding box center [950, 591] width 117 height 22
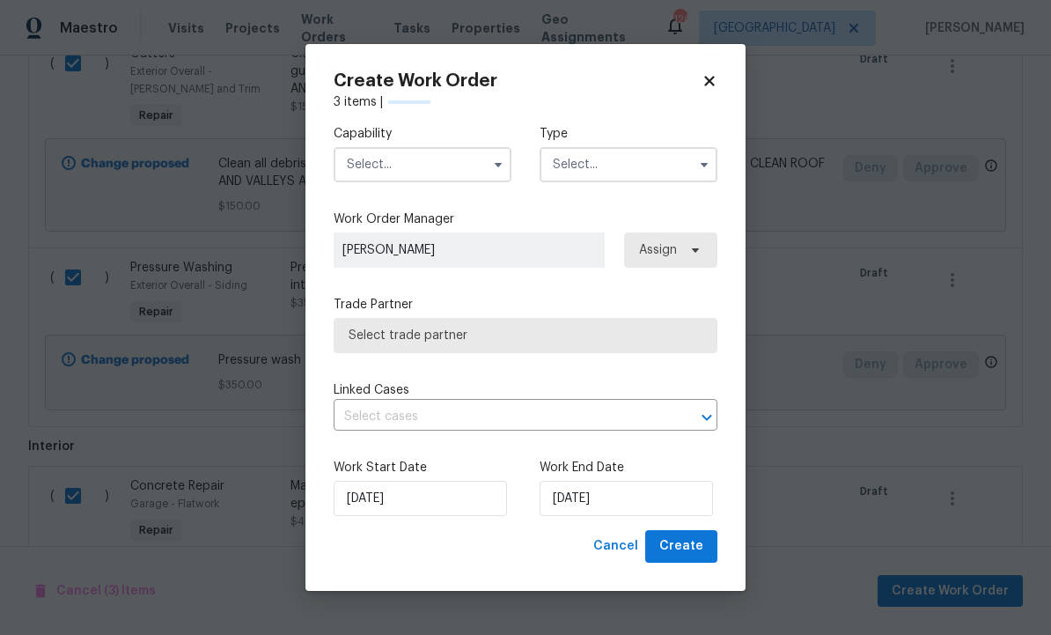
checkbox input "false"
click at [437, 182] on input "text" at bounding box center [423, 164] width 178 height 35
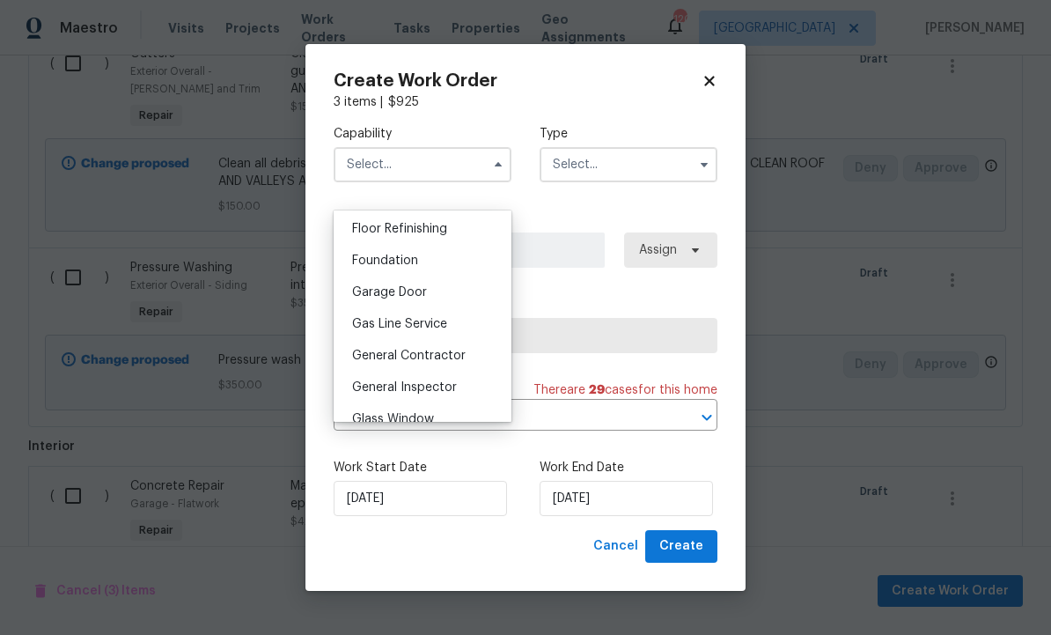
scroll to position [722, 0]
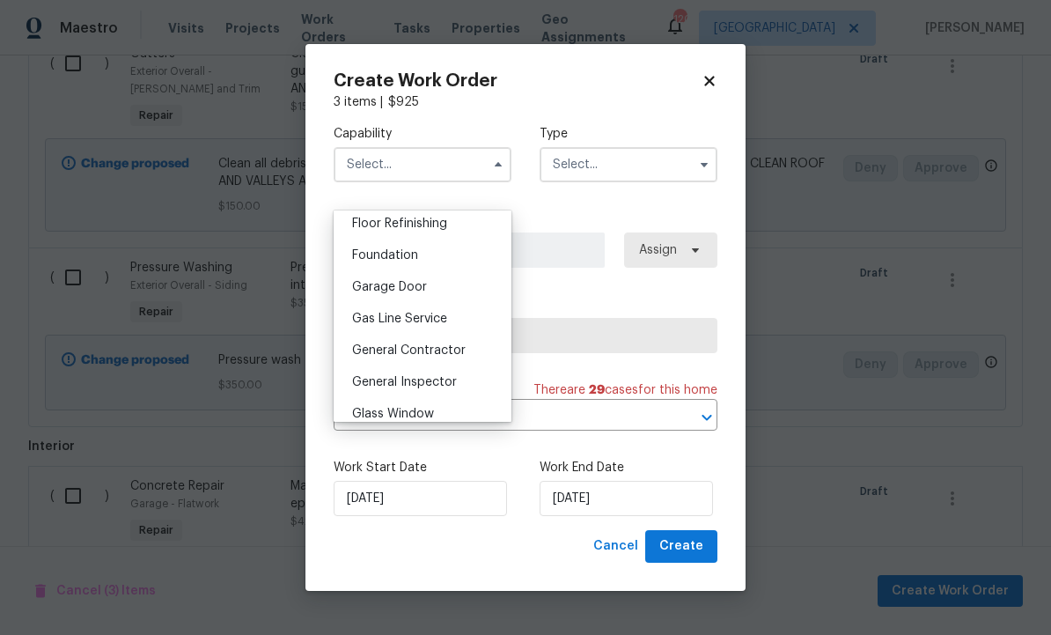
click at [447, 352] on span "General Contractor" at bounding box center [409, 350] width 114 height 12
type input "General Contractor"
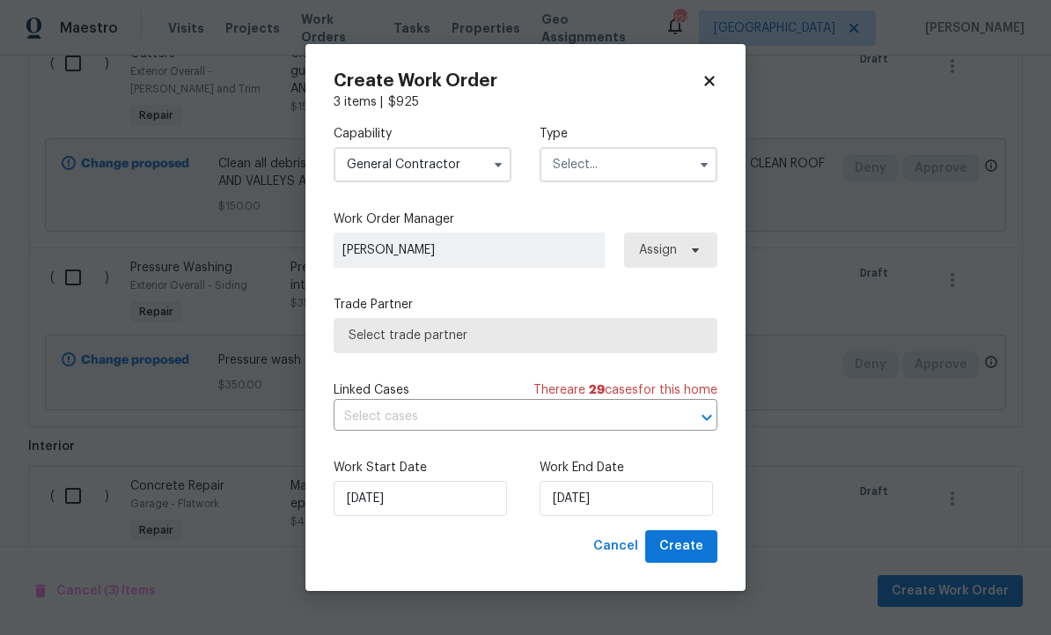
click at [631, 182] on input "text" at bounding box center [629, 164] width 178 height 35
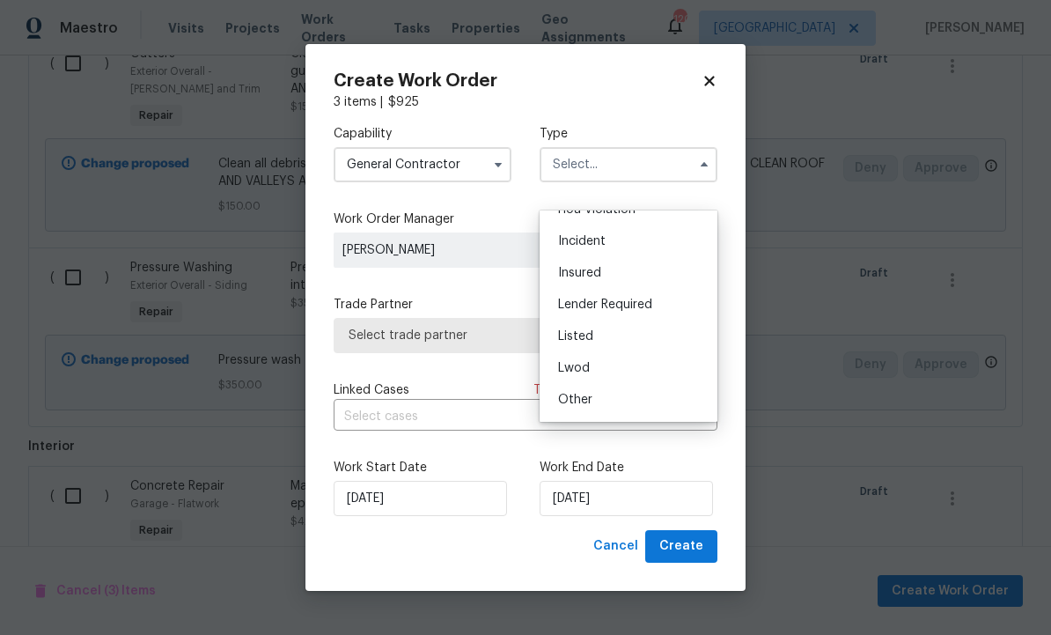
scroll to position [56, 0]
click at [604, 334] on div "Listed" at bounding box center [628, 333] width 169 height 32
type input "Listed"
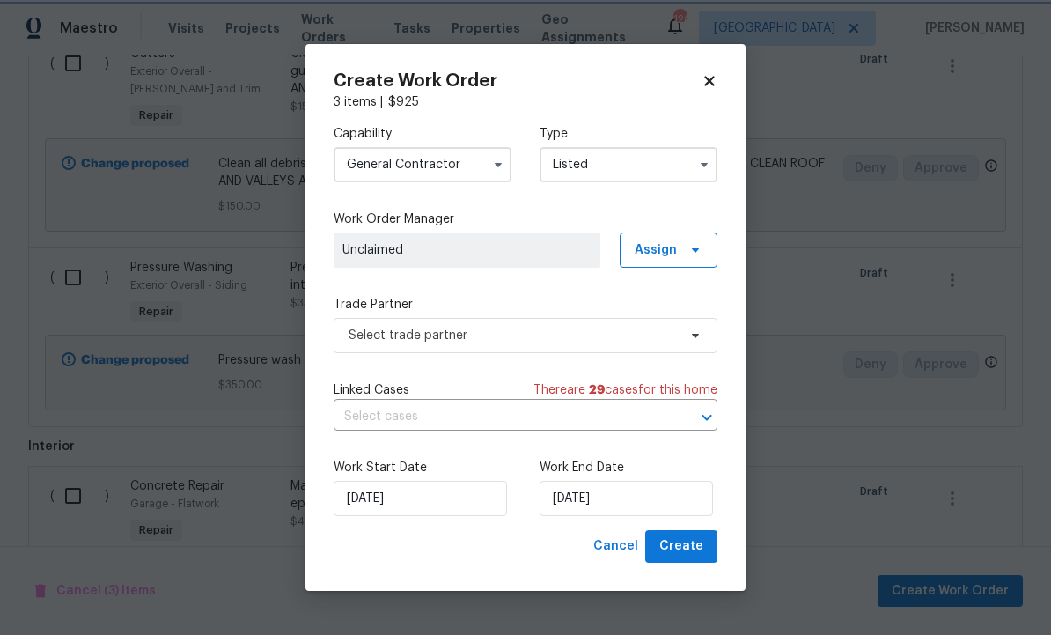
scroll to position [0, 0]
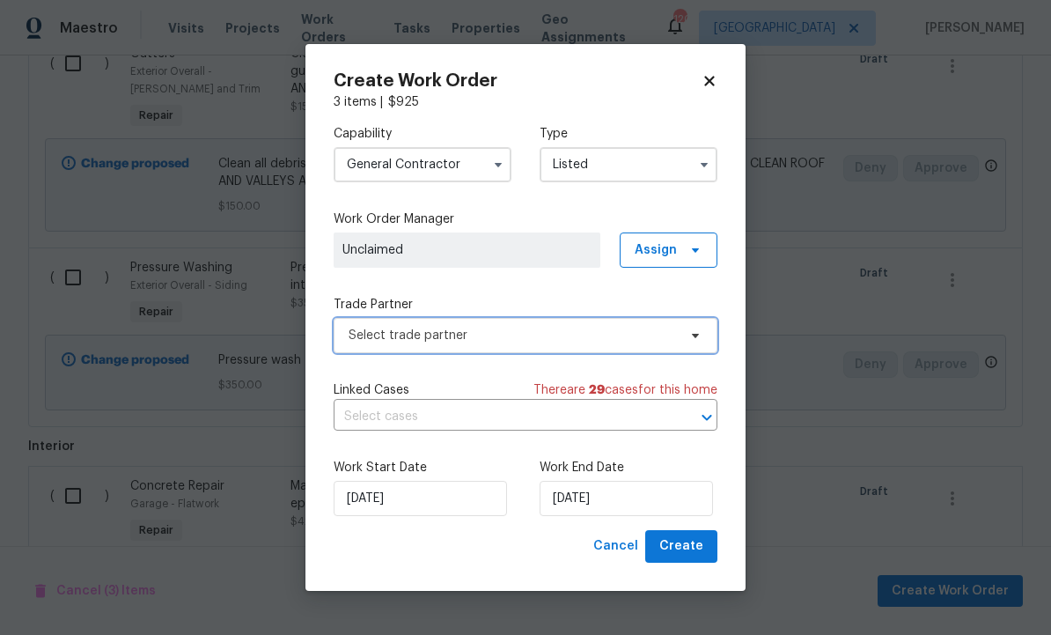
click at [691, 343] on icon at bounding box center [696, 335] width 14 height 14
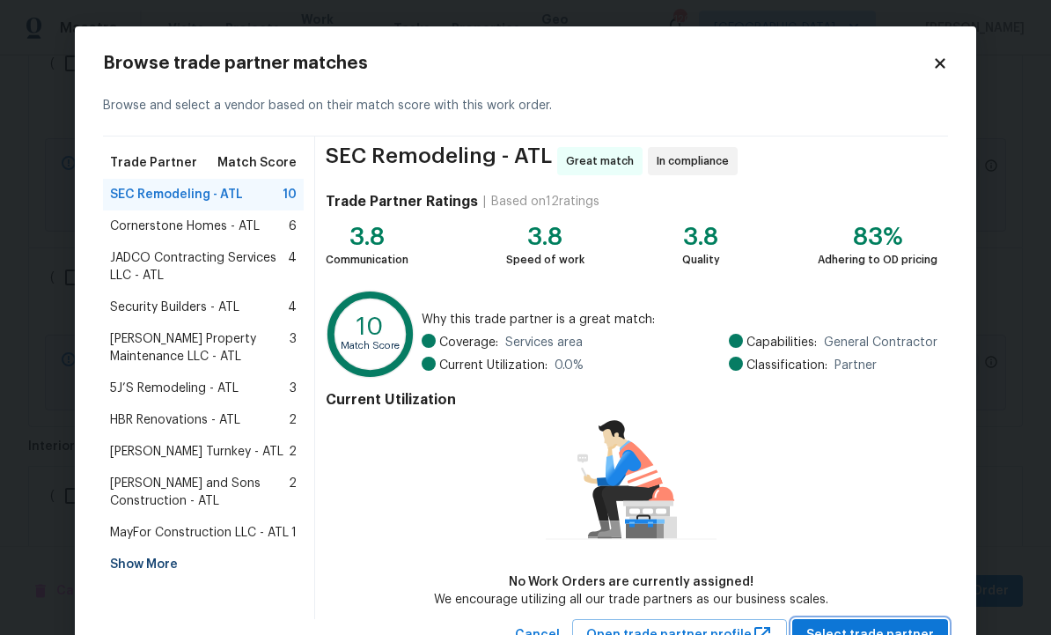
click at [867, 632] on span "Select trade partner" at bounding box center [871, 635] width 128 height 22
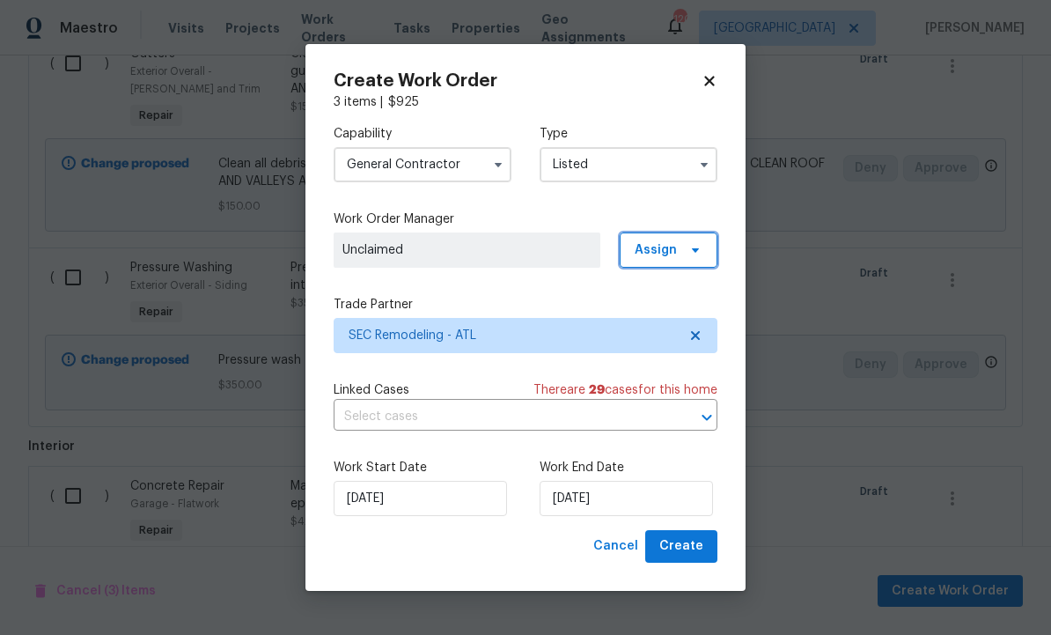
click at [700, 257] on icon at bounding box center [696, 250] width 14 height 14
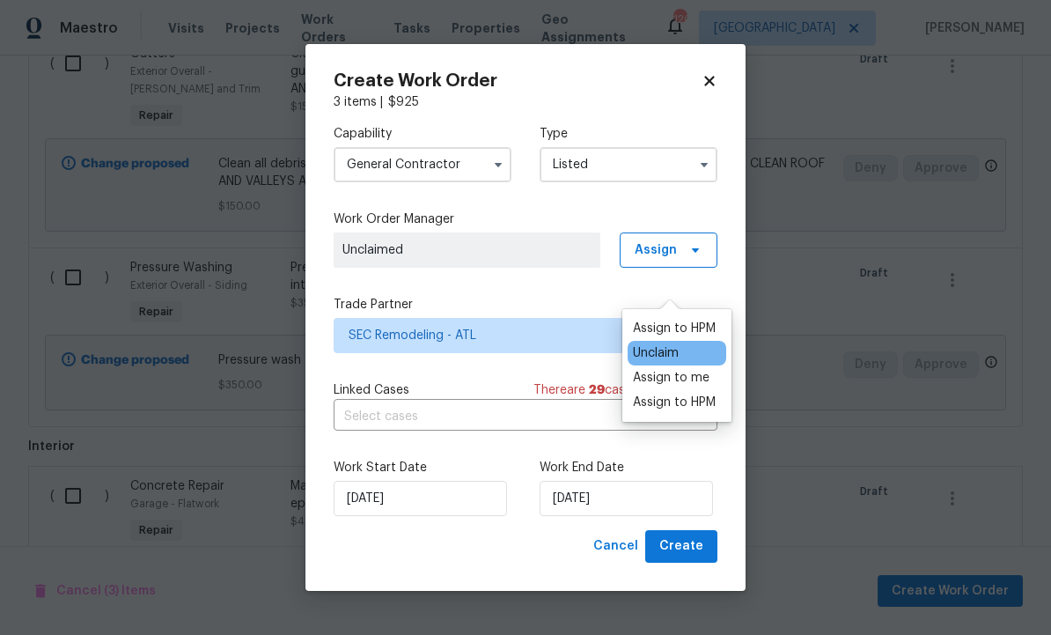
click at [695, 323] on div "Assign to HPM" at bounding box center [674, 329] width 83 height 18
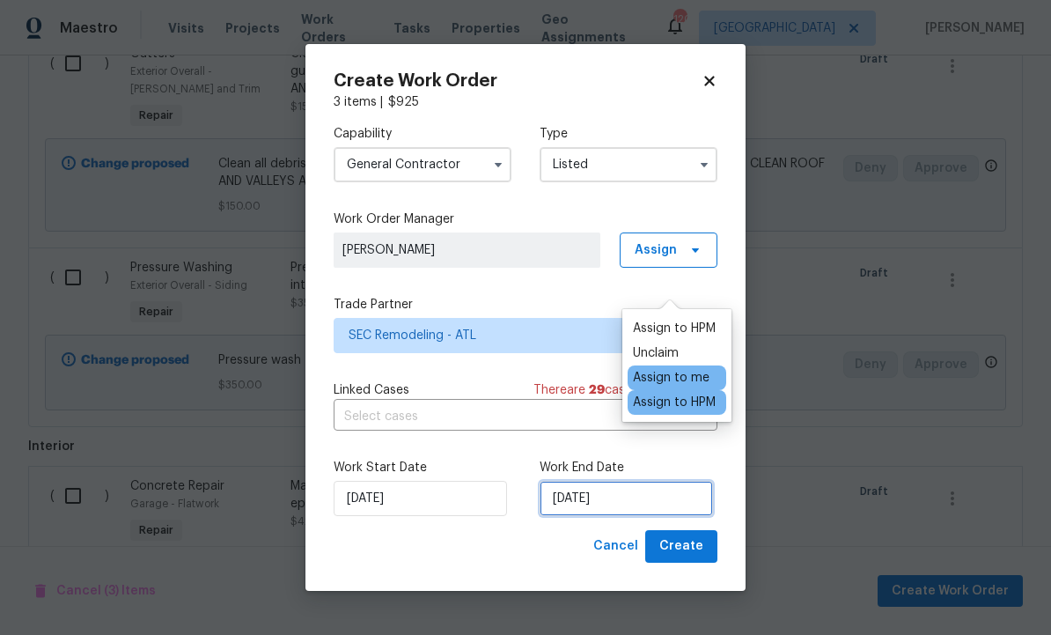
click at [645, 516] on input "10/3/2025" at bounding box center [626, 498] width 173 height 35
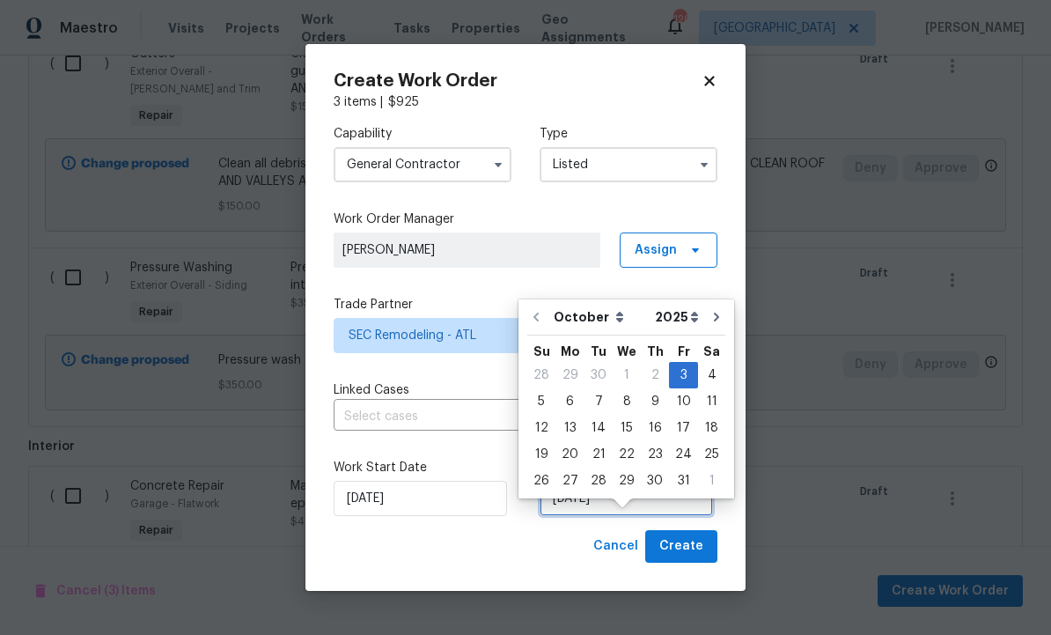
scroll to position [53, 0]
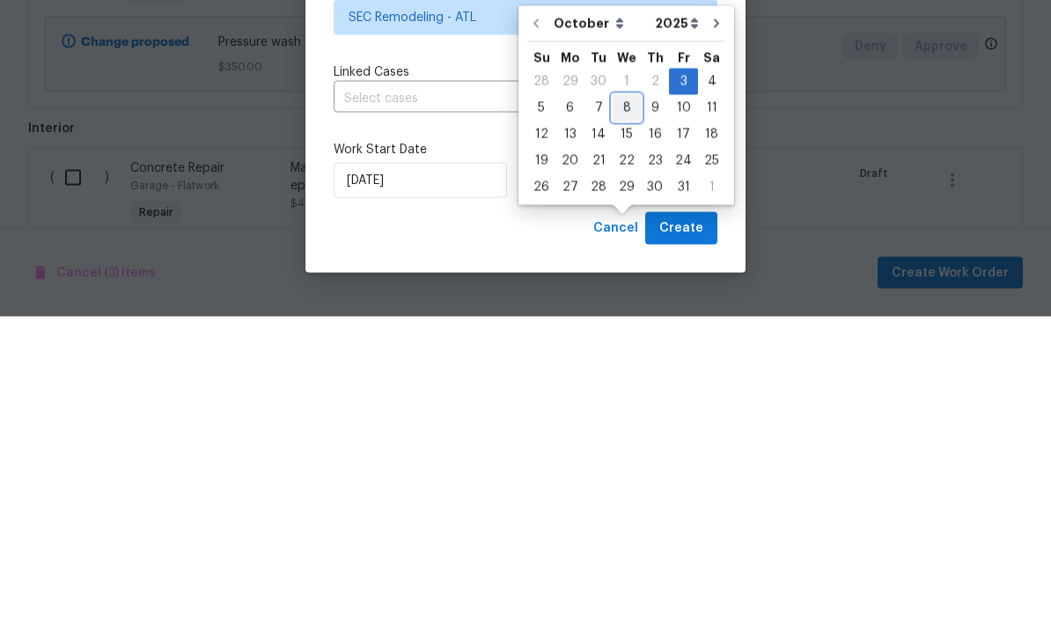
click at [630, 414] on div "8" at bounding box center [627, 426] width 28 height 25
type input "10/8/2025"
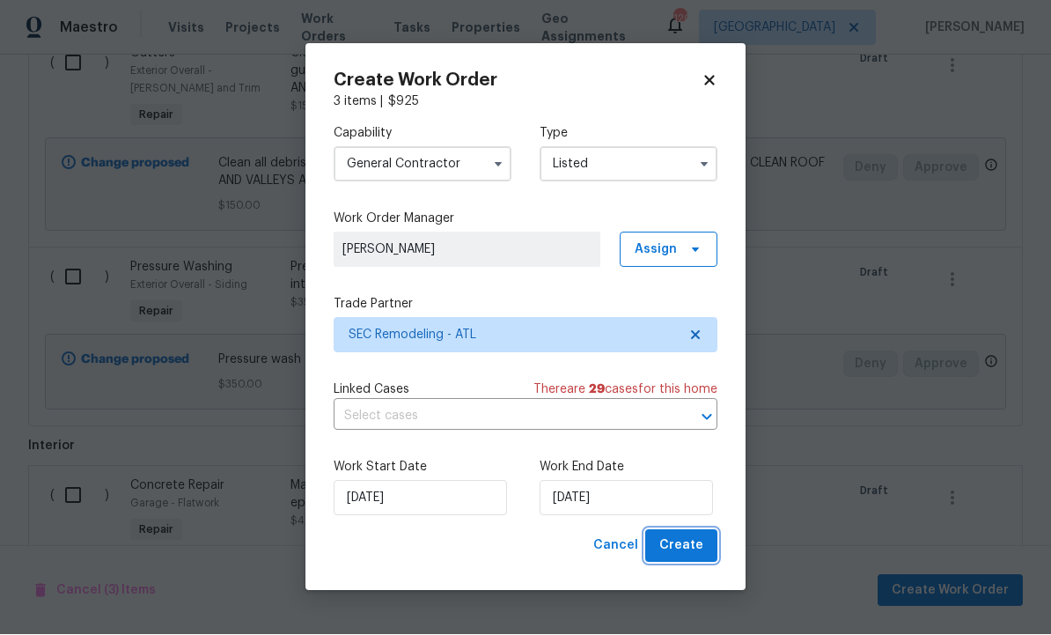
click at [683, 557] on span "Create" at bounding box center [682, 546] width 44 height 22
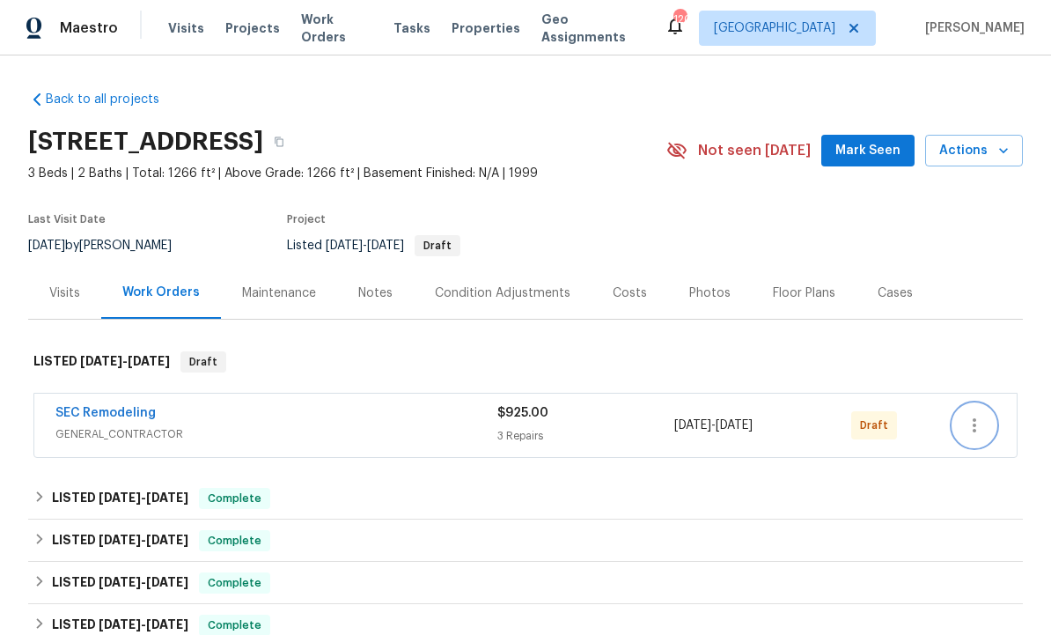
click at [980, 428] on icon "button" at bounding box center [974, 425] width 21 height 21
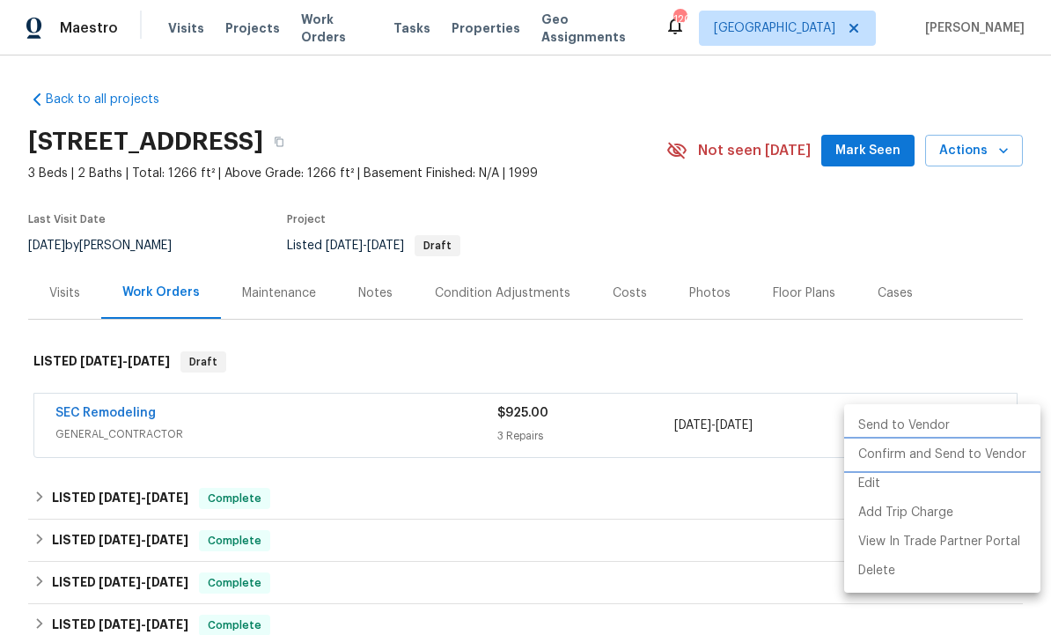
click at [945, 456] on li "Confirm and Send to Vendor" at bounding box center [943, 454] width 196 height 29
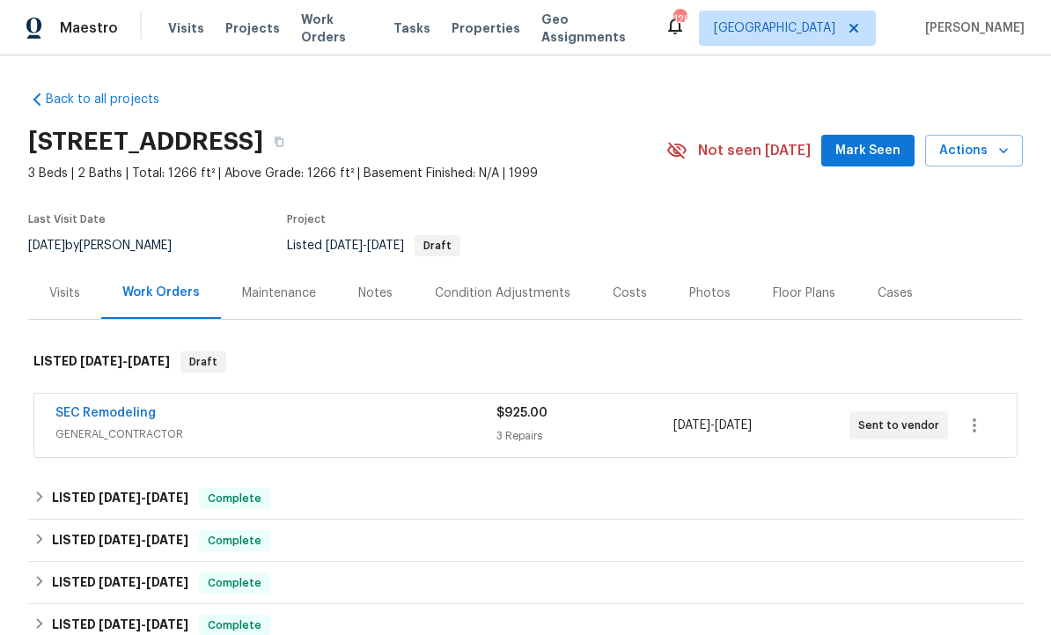
click at [859, 154] on span "Mark Seen" at bounding box center [868, 151] width 65 height 22
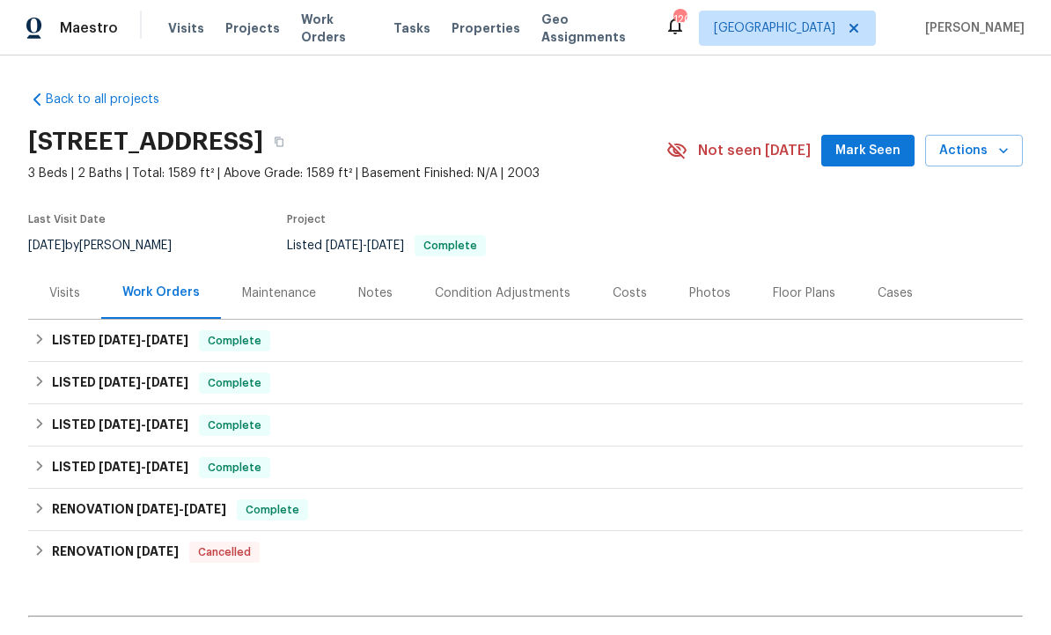
click at [882, 158] on span "Mark Seen" at bounding box center [868, 151] width 65 height 22
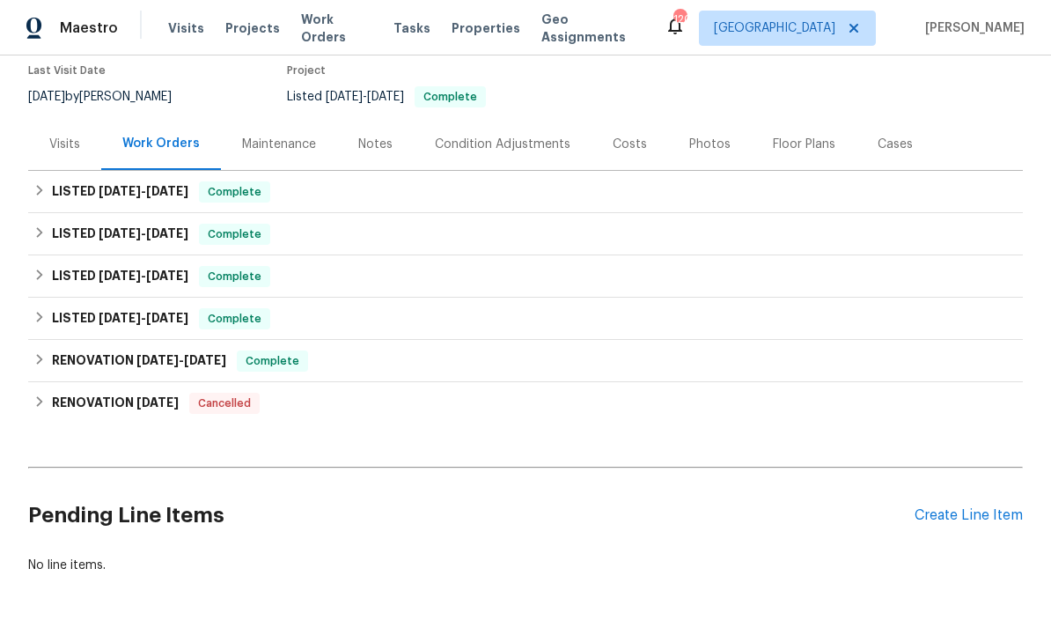
scroll to position [148, 0]
click at [957, 514] on div "Create Line Item" at bounding box center [969, 516] width 108 height 17
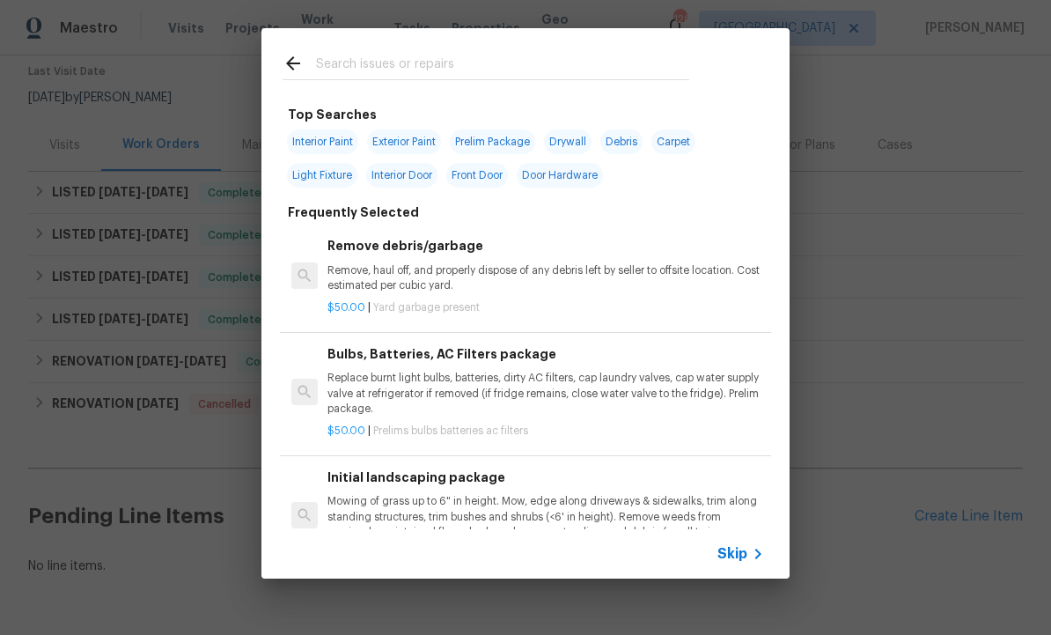
click at [402, 57] on input "text" at bounding box center [502, 66] width 373 height 26
type input "B"
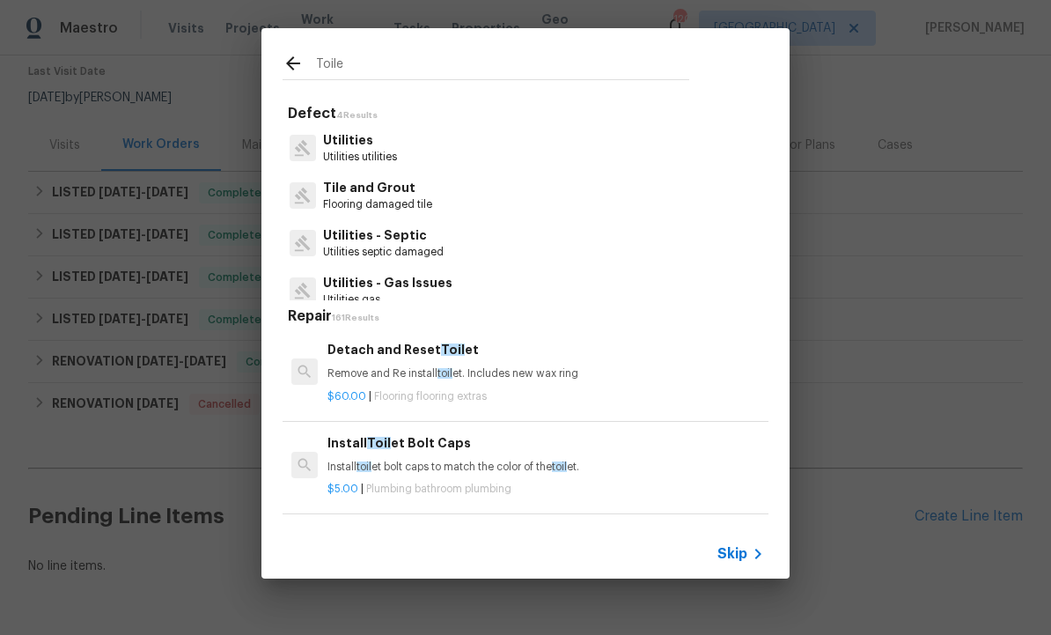
type input "Toilet"
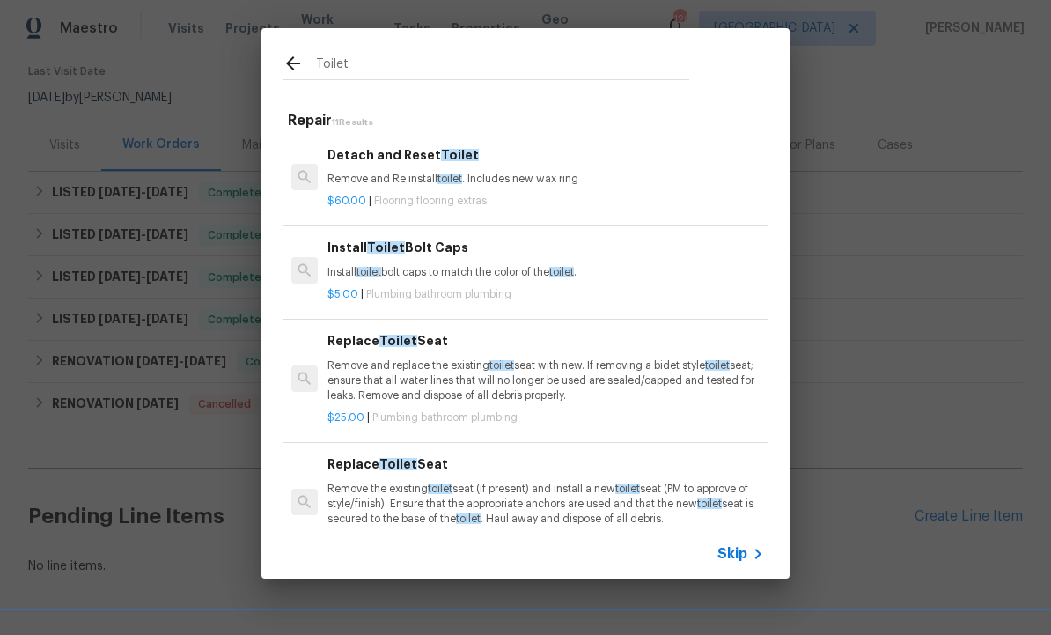
click at [410, 166] on div "Detach and Reset Toilet Remove and Re install toilet . Includes new wax ring" at bounding box center [546, 166] width 437 height 42
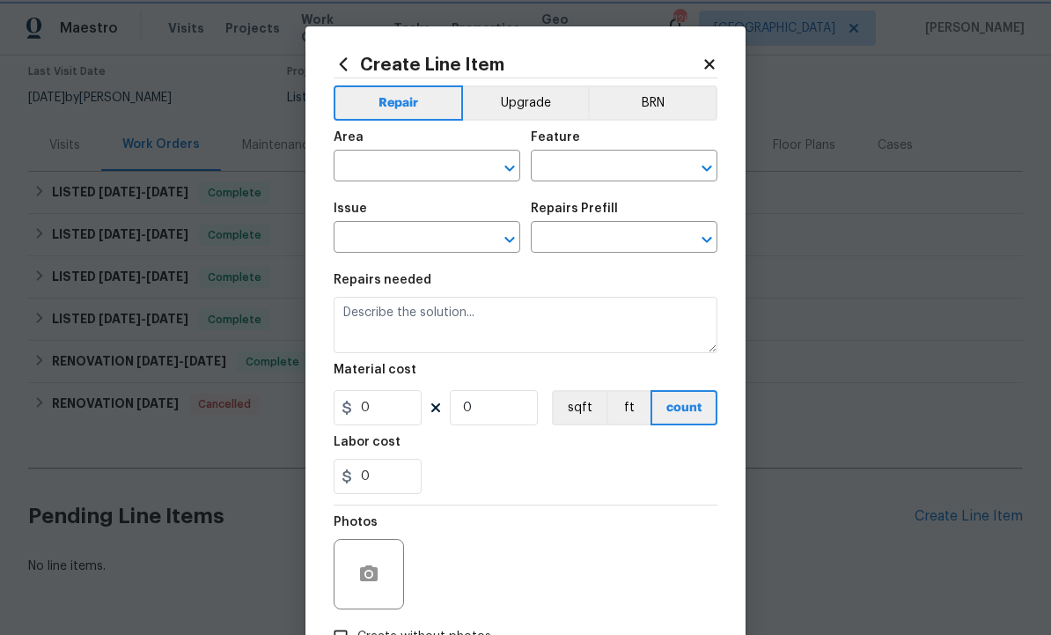
type input "Overall Flooring"
type input "Flooring Extras"
type textarea "Remove and Re install toilet. Includes new wax ring"
type input "1"
type input "Detach and Reset Toilet $60.00"
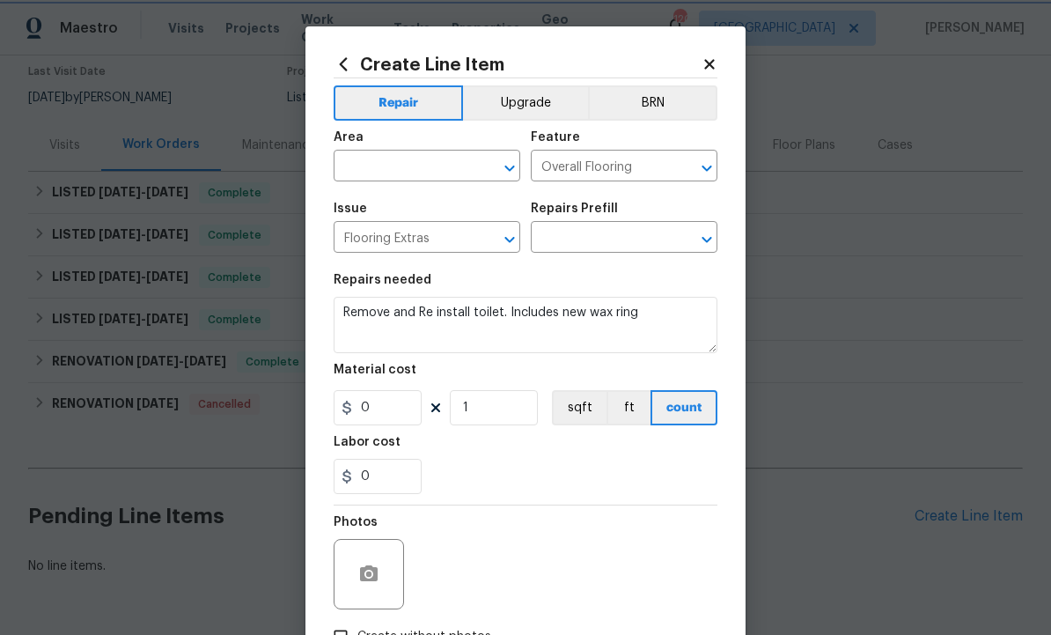
type input "60"
click at [417, 166] on input "text" at bounding box center [402, 167] width 137 height 27
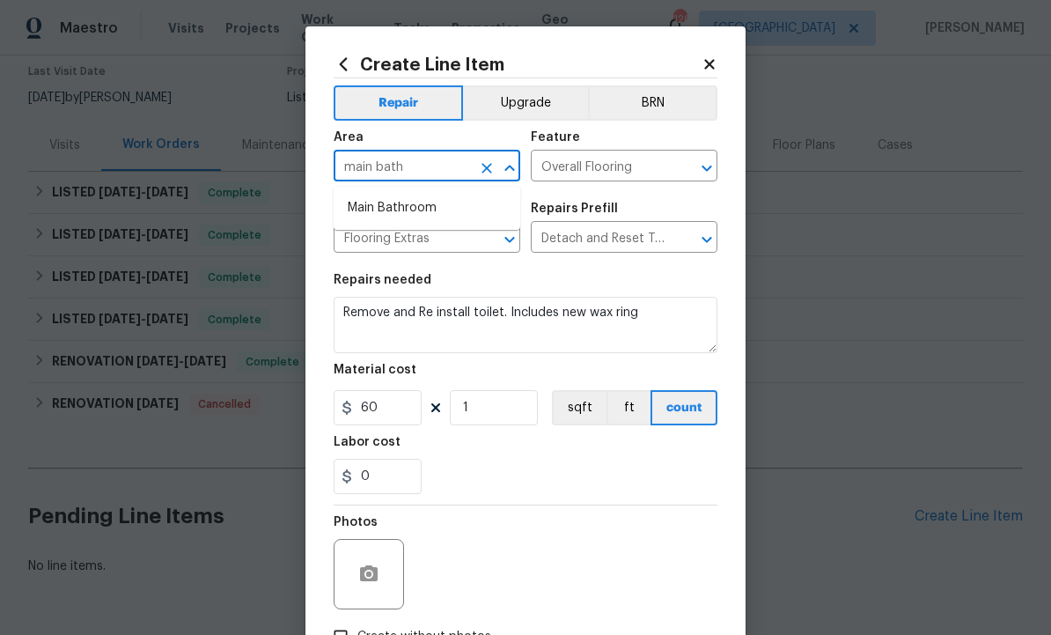
click at [427, 206] on li "Main Bathroom" at bounding box center [427, 208] width 187 height 29
type input "Main Bathroom"
click at [372, 564] on button "button" at bounding box center [369, 574] width 42 height 42
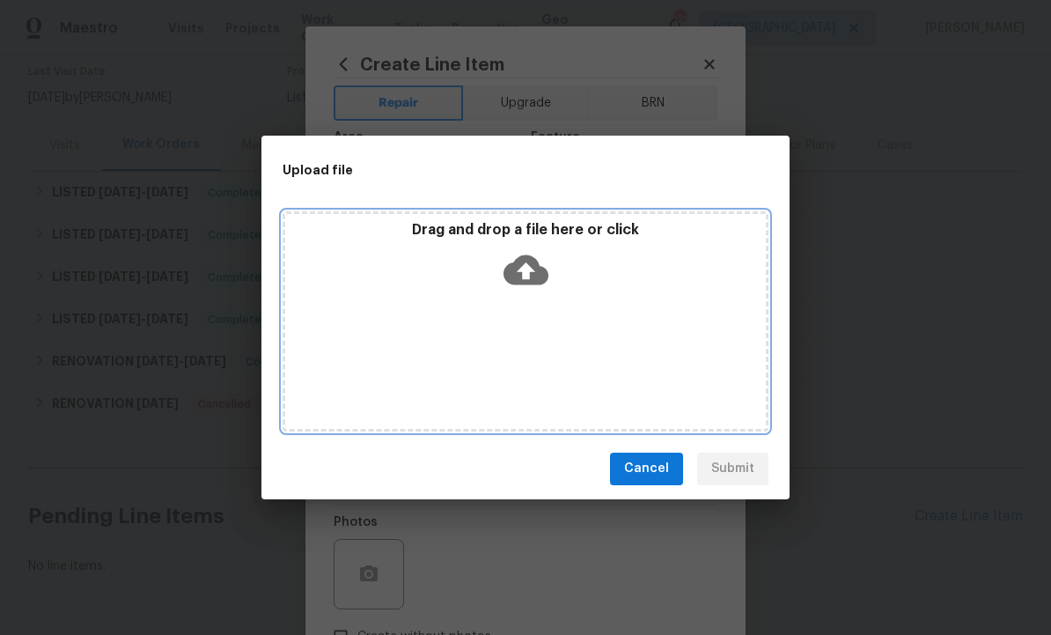
click at [529, 267] on icon at bounding box center [526, 269] width 45 height 45
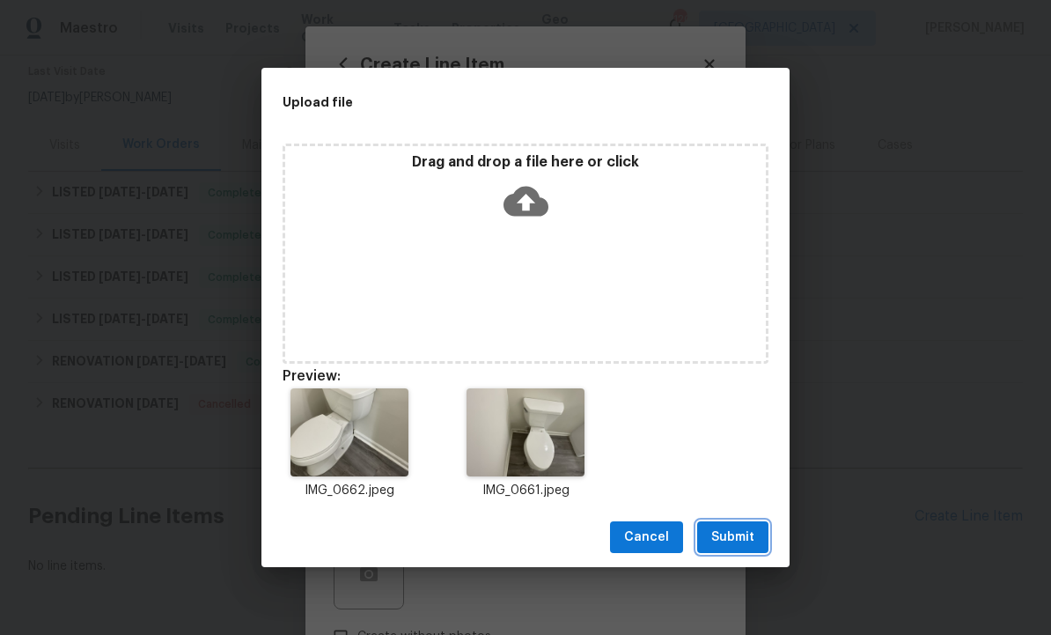
click at [734, 534] on span "Submit" at bounding box center [733, 538] width 43 height 22
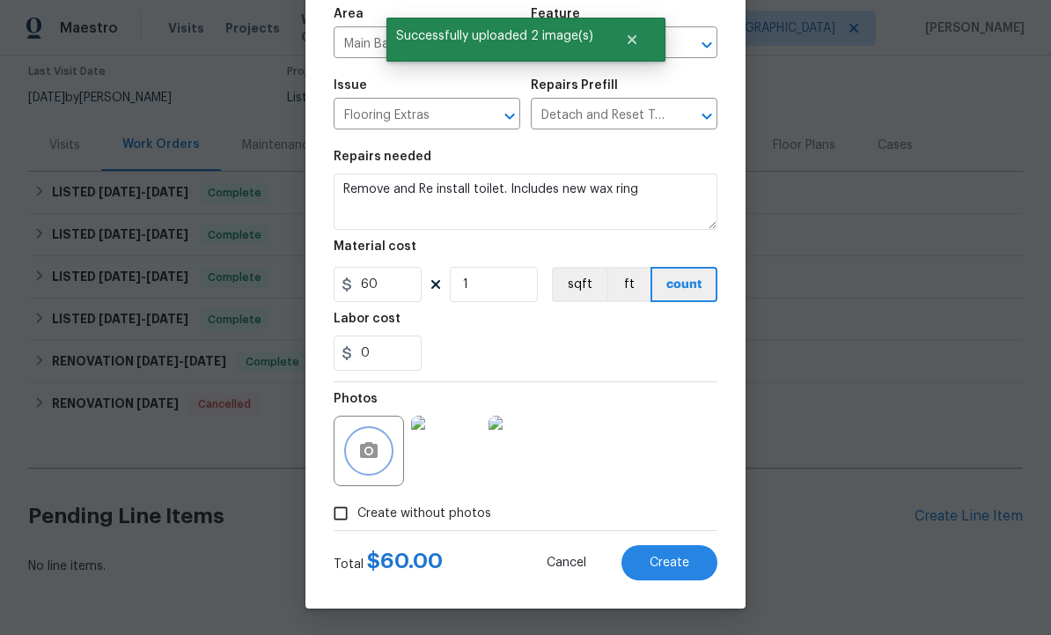
scroll to position [127, 0]
click at [670, 560] on span "Create" at bounding box center [670, 563] width 40 height 13
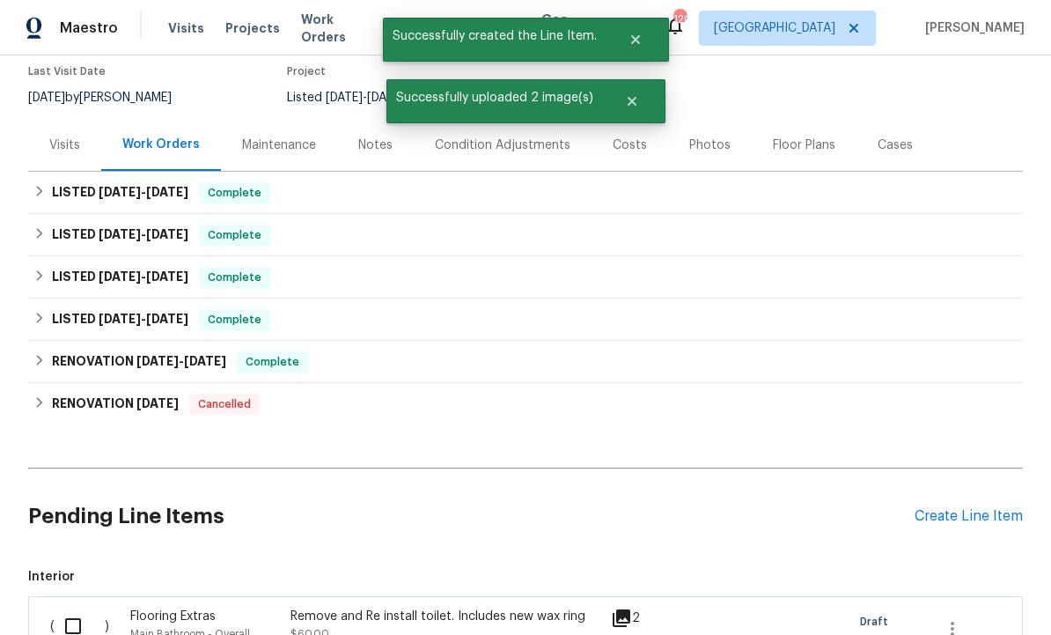
click at [959, 514] on div "Create Line Item" at bounding box center [969, 516] width 108 height 17
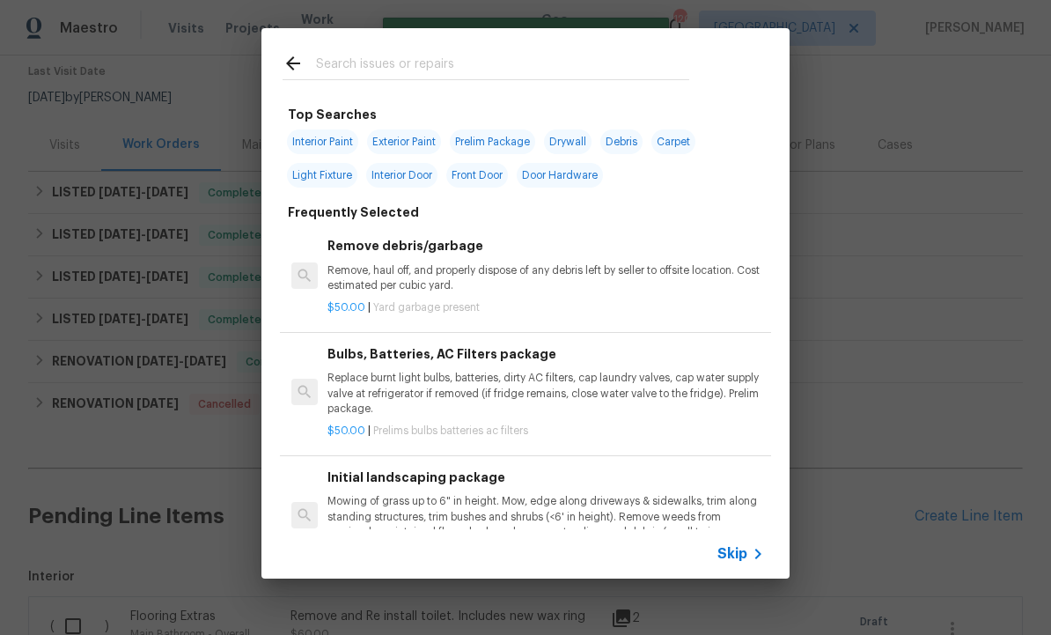
click at [395, 65] on input "text" at bounding box center [502, 66] width 373 height 26
type input "Plumbing"
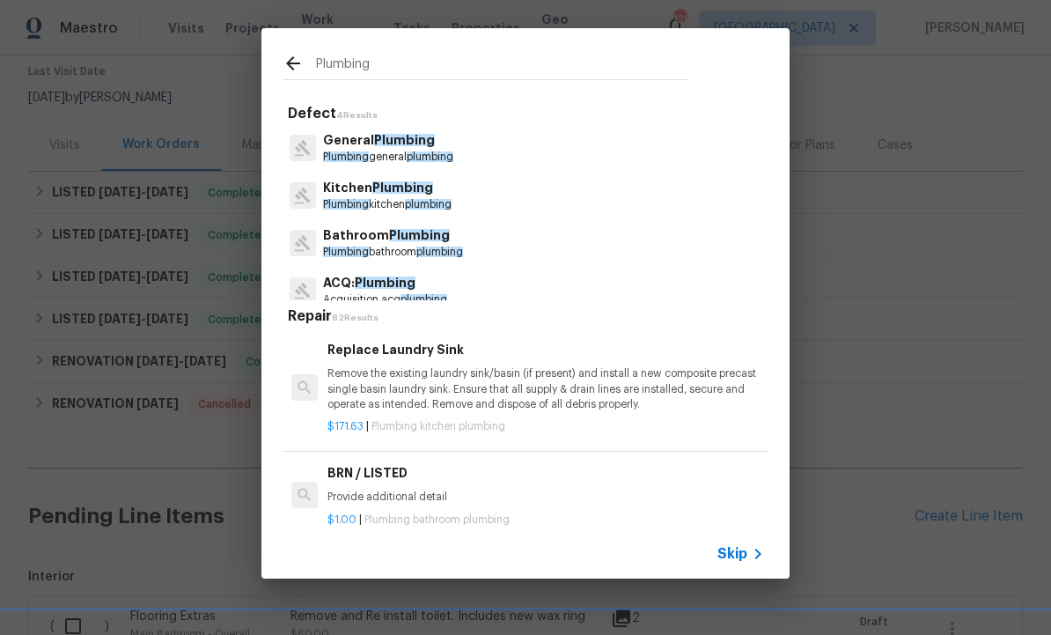
click at [396, 139] on span "Plumbing" at bounding box center [404, 140] width 61 height 12
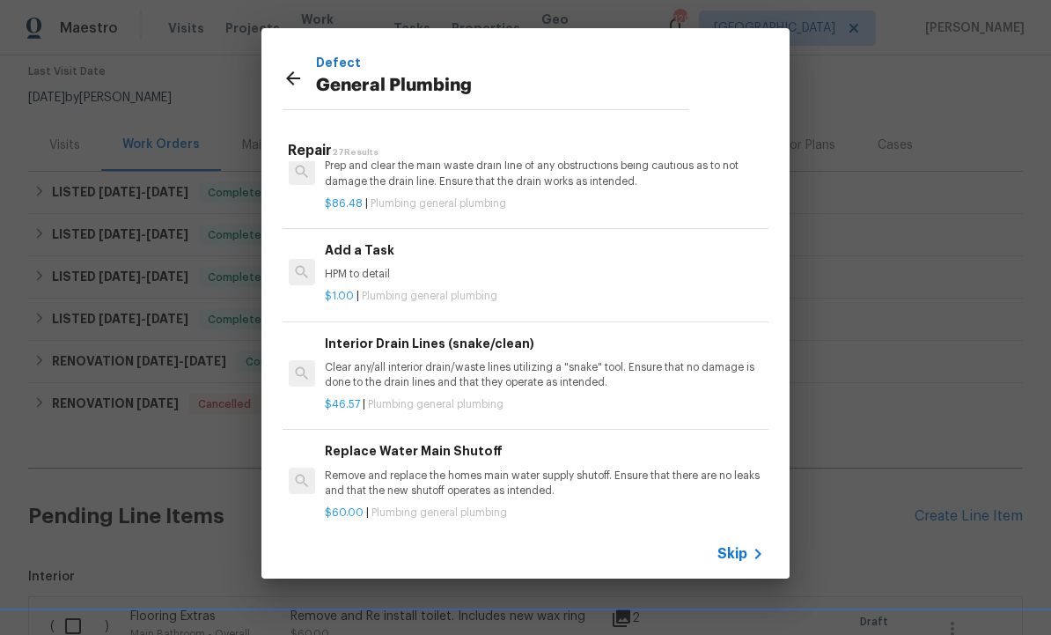
scroll to position [1917, 3]
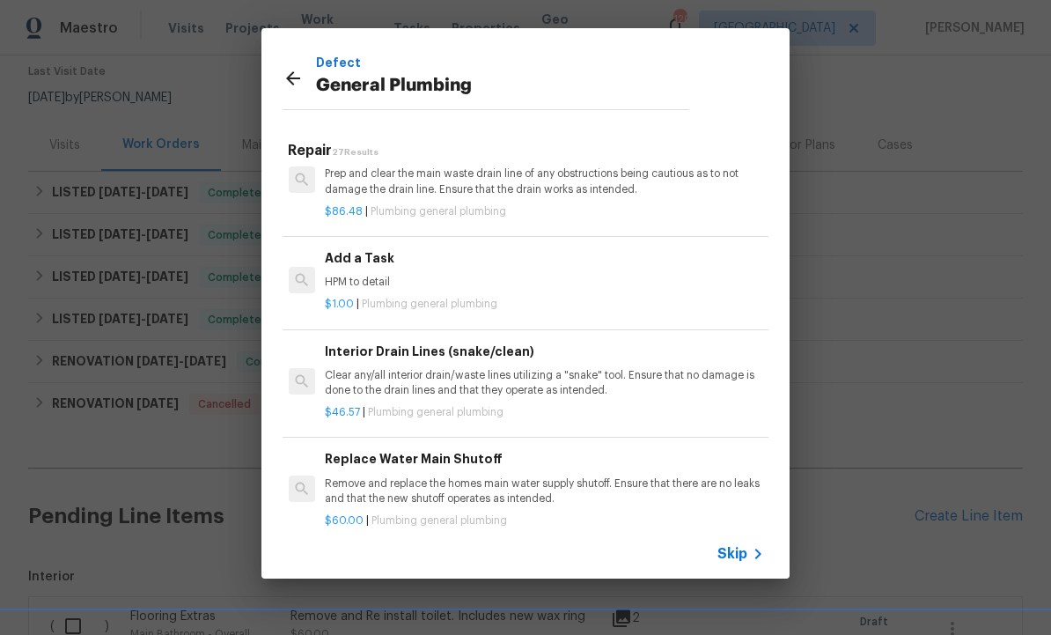
click at [422, 252] on h6 "Add a Task" at bounding box center [543, 257] width 437 height 19
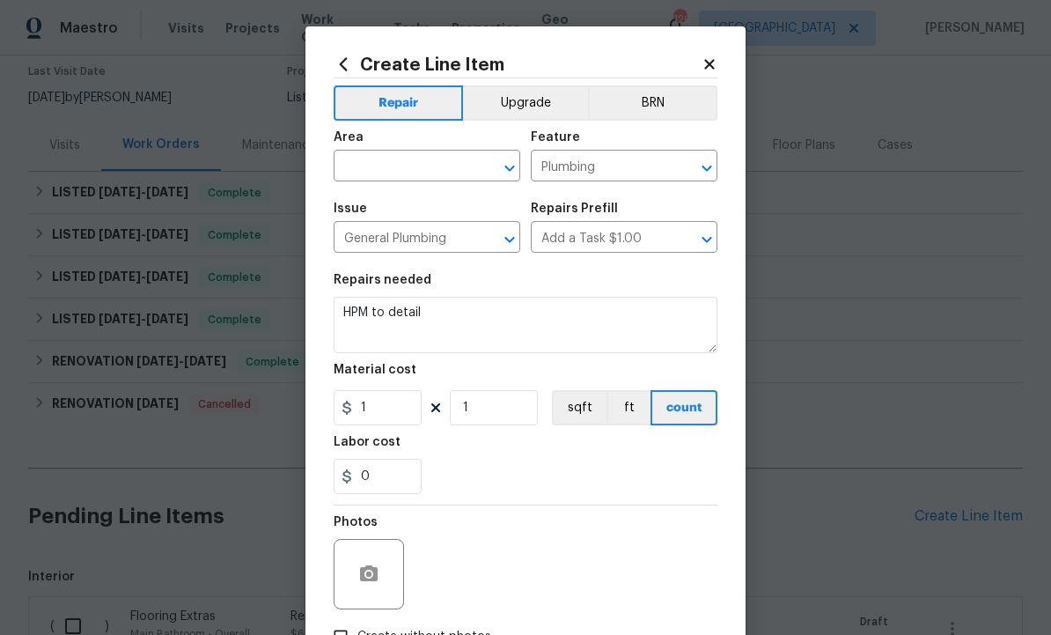
click at [417, 167] on input "text" at bounding box center [402, 167] width 137 height 27
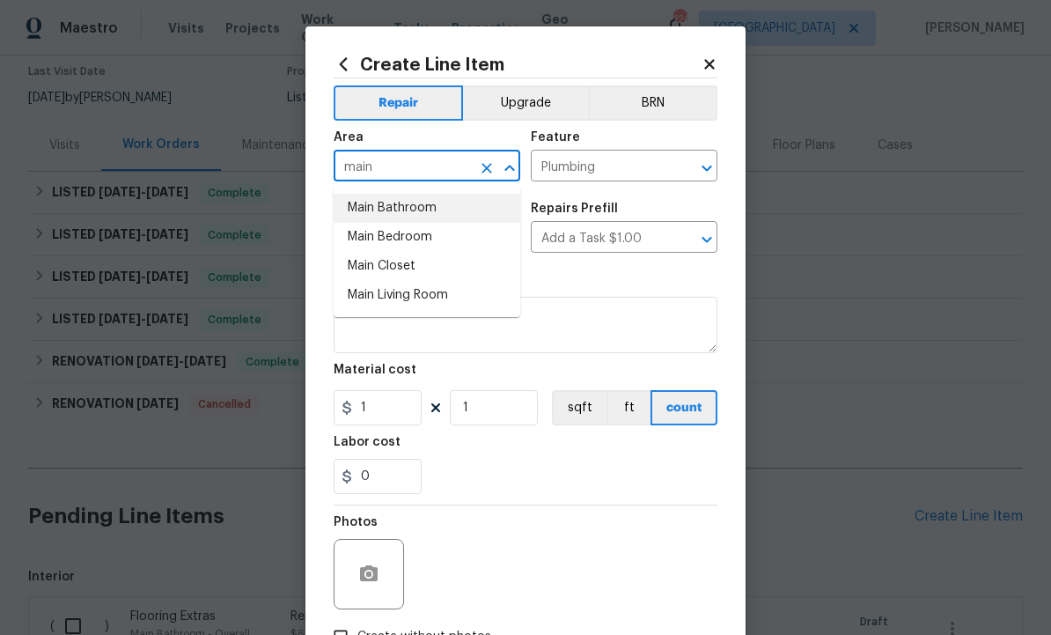
click at [428, 207] on li "Main Bathroom" at bounding box center [427, 208] width 187 height 29
type input "Main Bathroom"
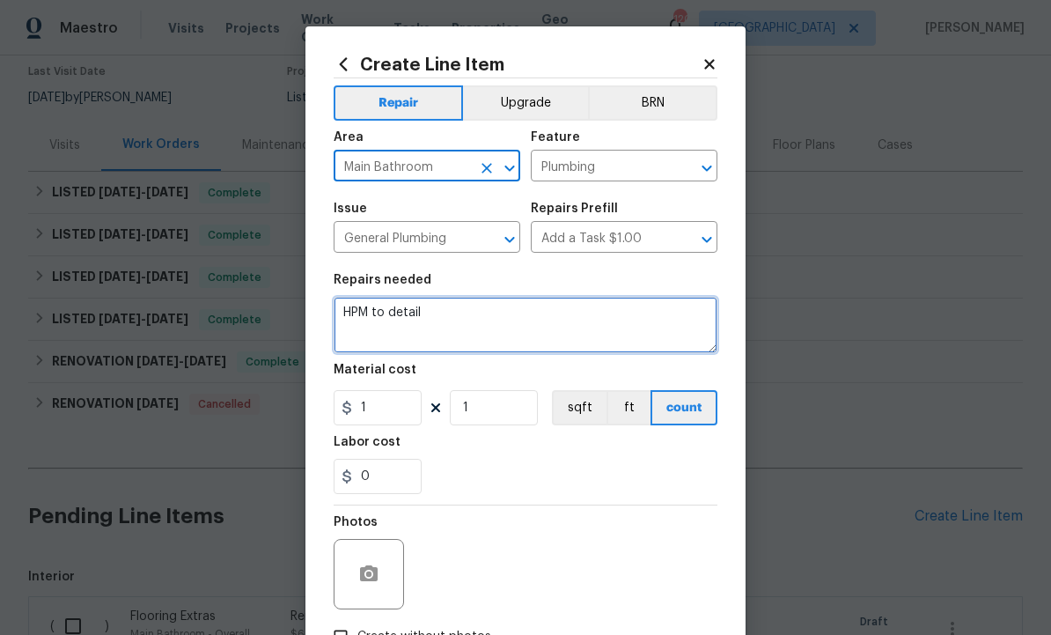
click at [496, 330] on textarea "HPM to detail" at bounding box center [526, 325] width 384 height 56
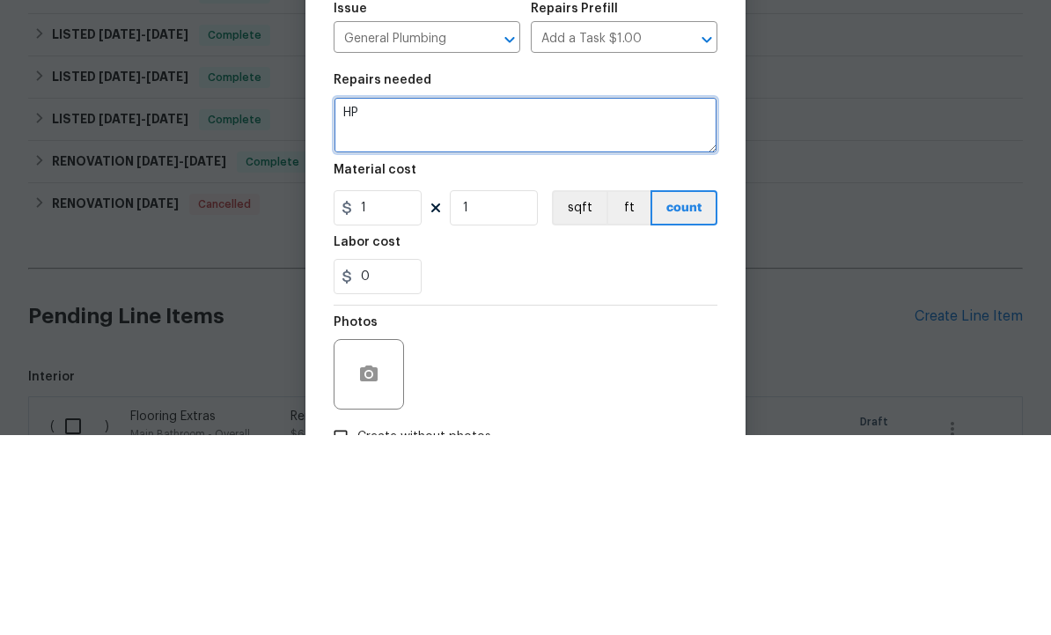
type textarea "H"
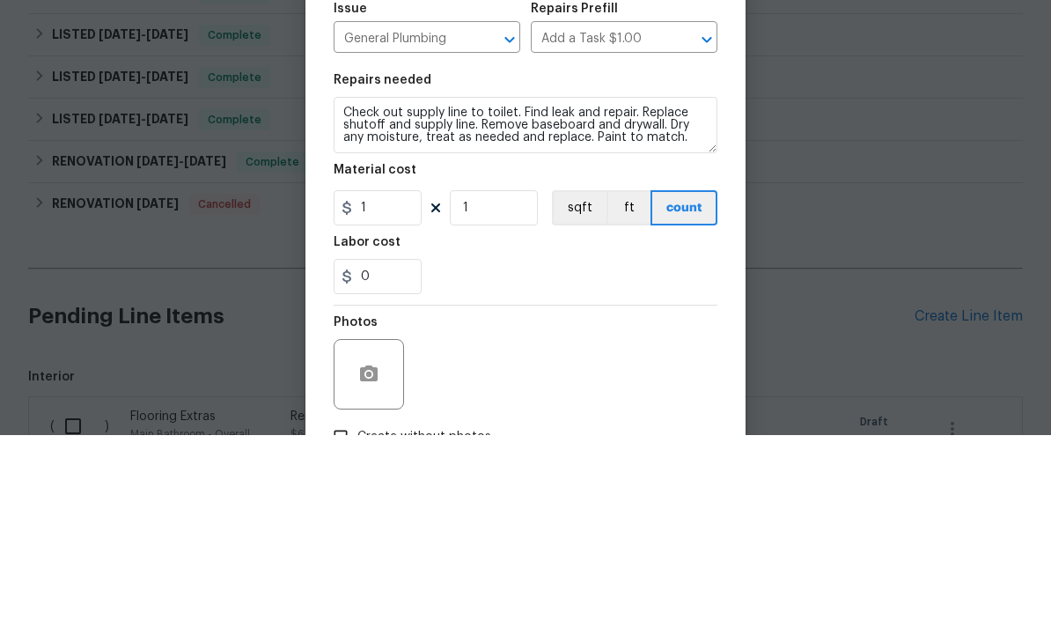
scroll to position [59, 0]
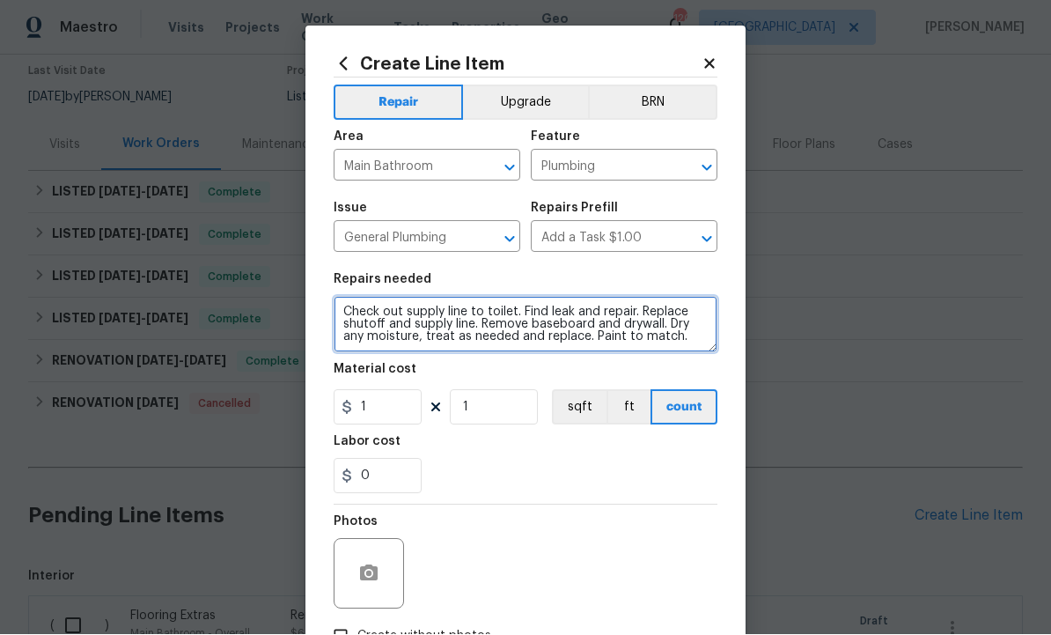
type textarea "Check out supply line to toilet. Find leak and repair. Replace shutoff and supp…"
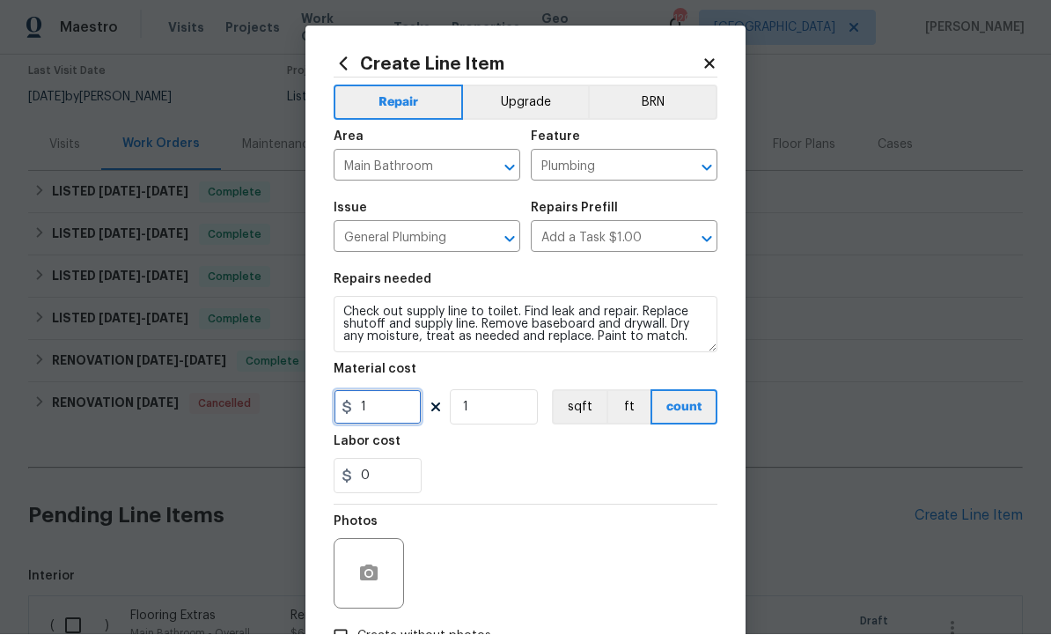
click at [389, 424] on input "1" at bounding box center [378, 407] width 88 height 35
type input "325"
click at [373, 560] on button "button" at bounding box center [369, 574] width 42 height 42
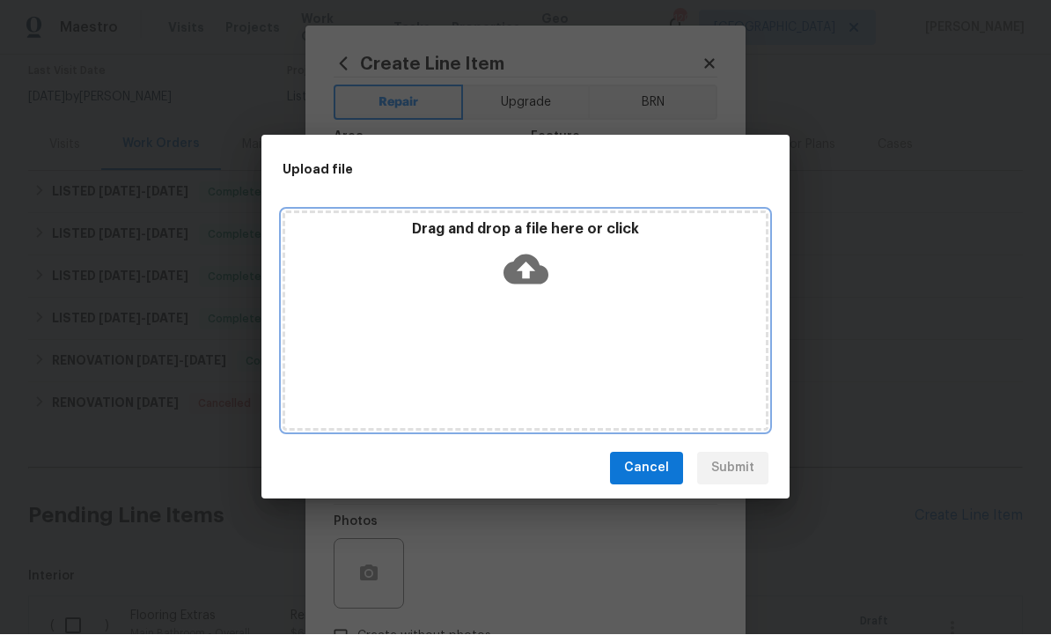
click at [526, 273] on icon at bounding box center [526, 269] width 45 height 45
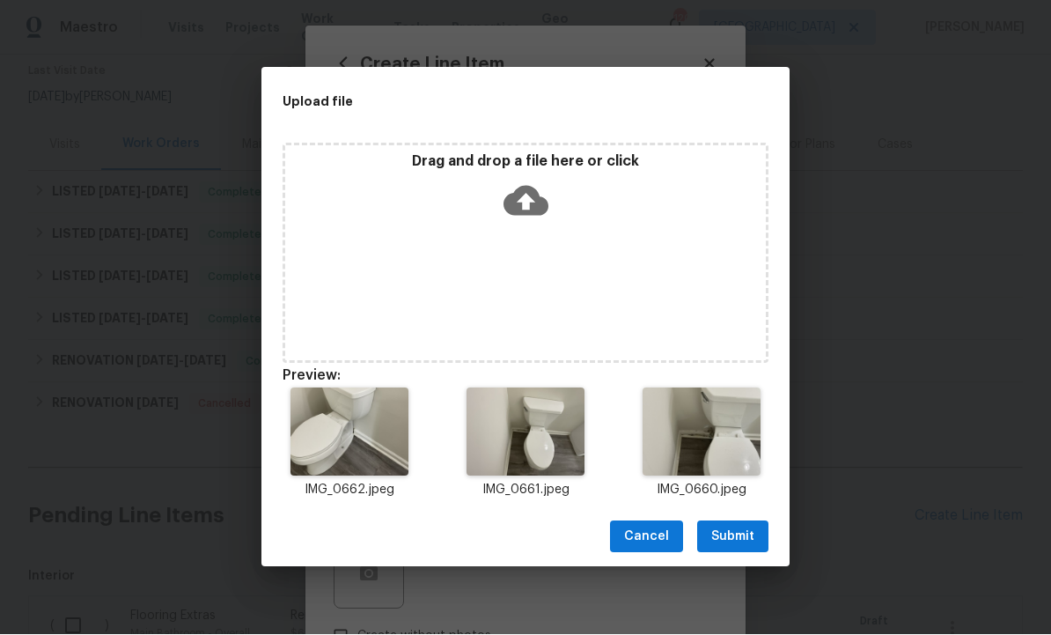
click at [734, 535] on span "Submit" at bounding box center [733, 538] width 43 height 22
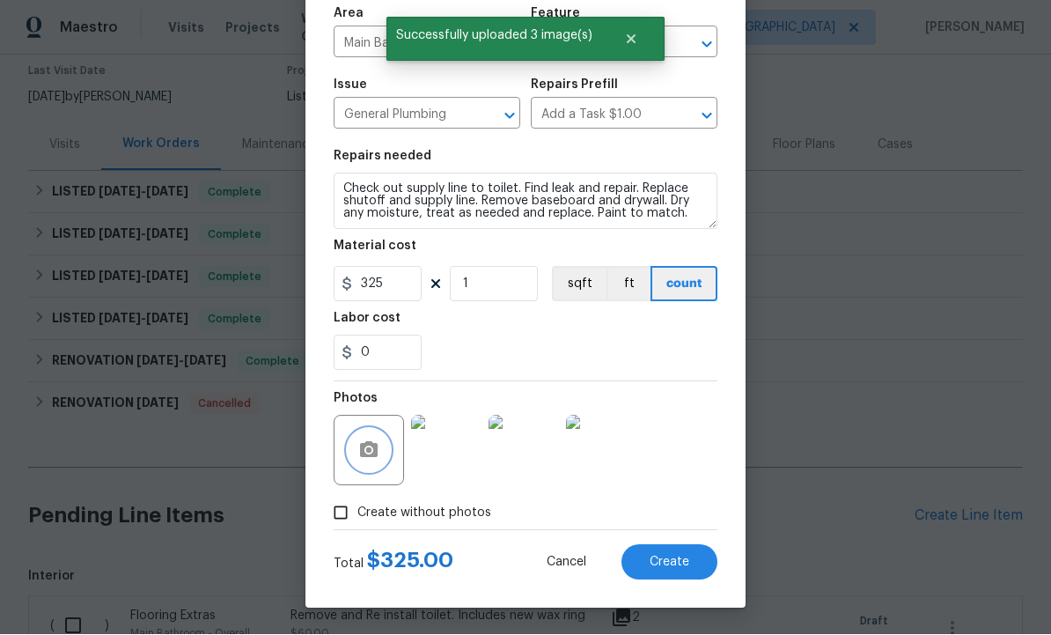
scroll to position [127, 0]
click at [674, 557] on span "Create" at bounding box center [670, 563] width 40 height 13
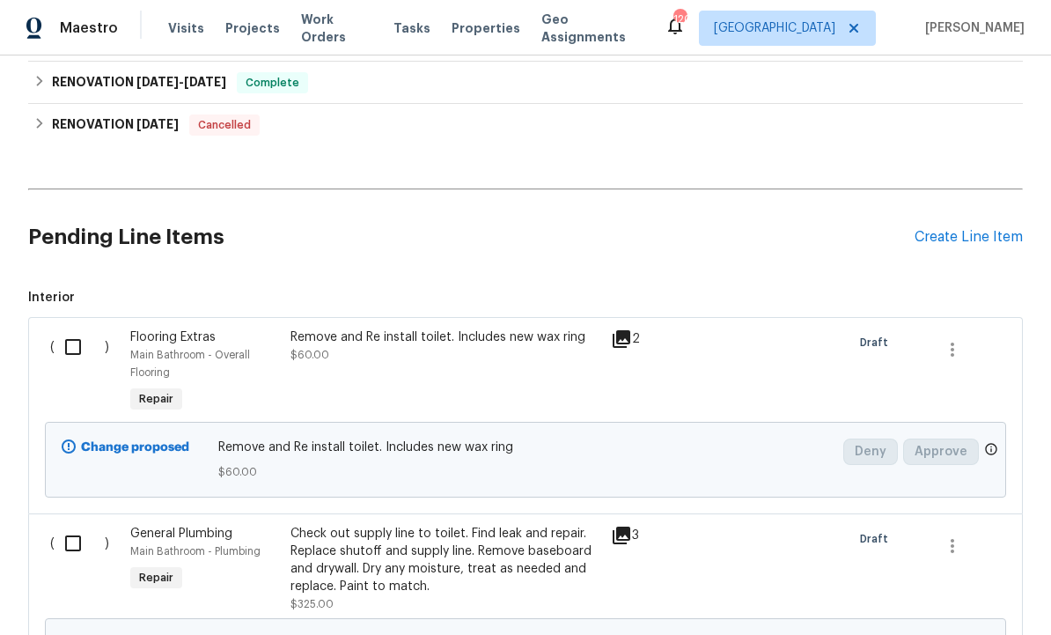
scroll to position [435, 0]
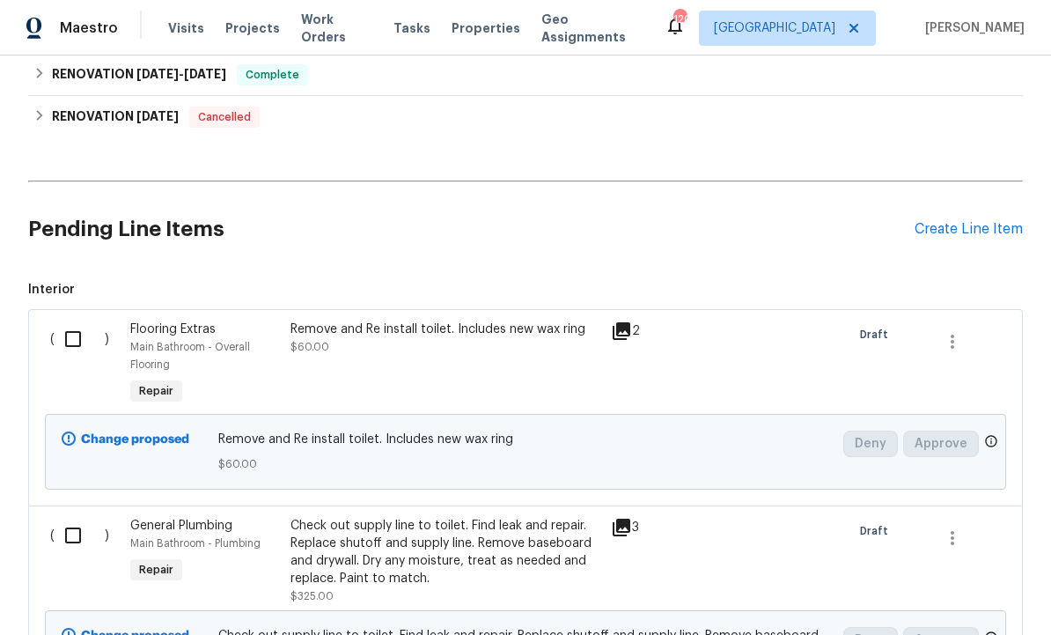
click at [73, 321] on input "checkbox" at bounding box center [80, 339] width 50 height 37
checkbox input "true"
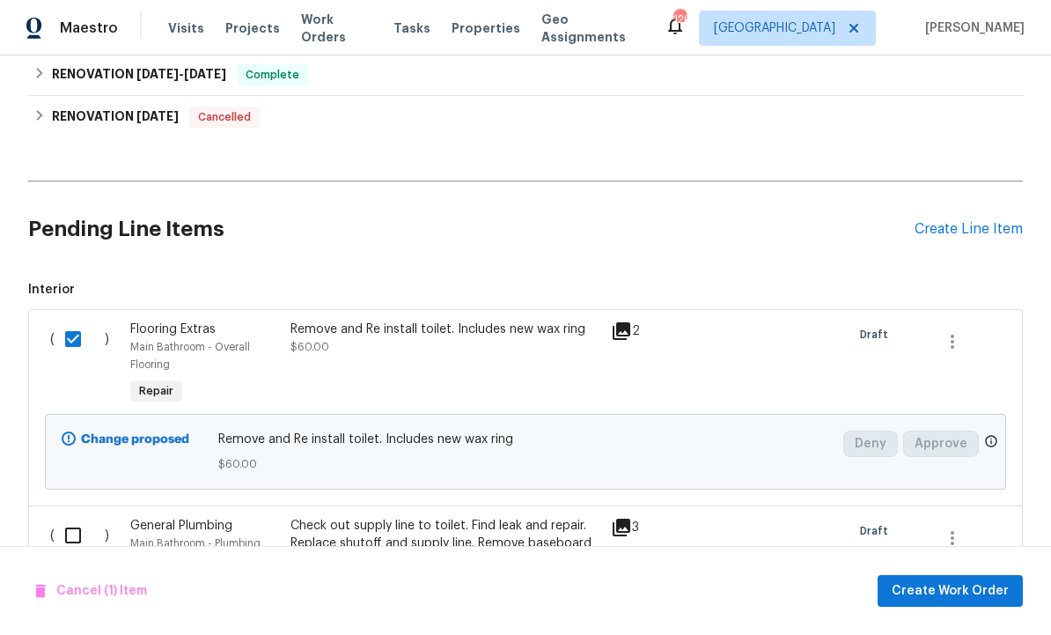
click at [117, 532] on div "( )" at bounding box center [85, 561] width 80 height 99
click at [75, 517] on input "checkbox" at bounding box center [80, 535] width 50 height 37
checkbox input "true"
click at [952, 591] on span "Create Work Order" at bounding box center [950, 591] width 117 height 22
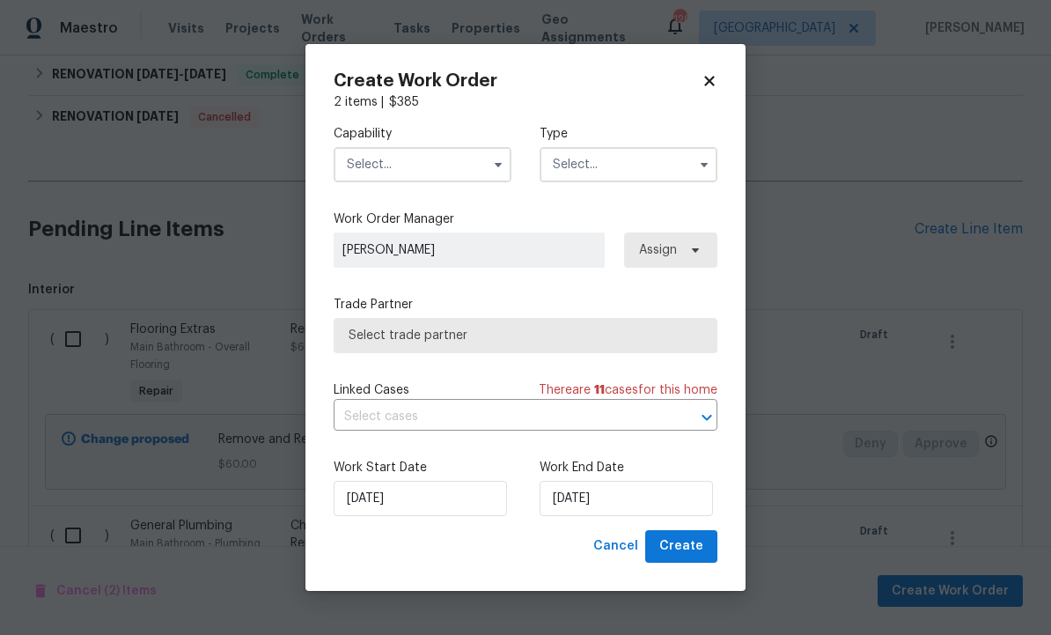
checkbox input "false"
click at [428, 160] on input "text" at bounding box center [423, 164] width 178 height 35
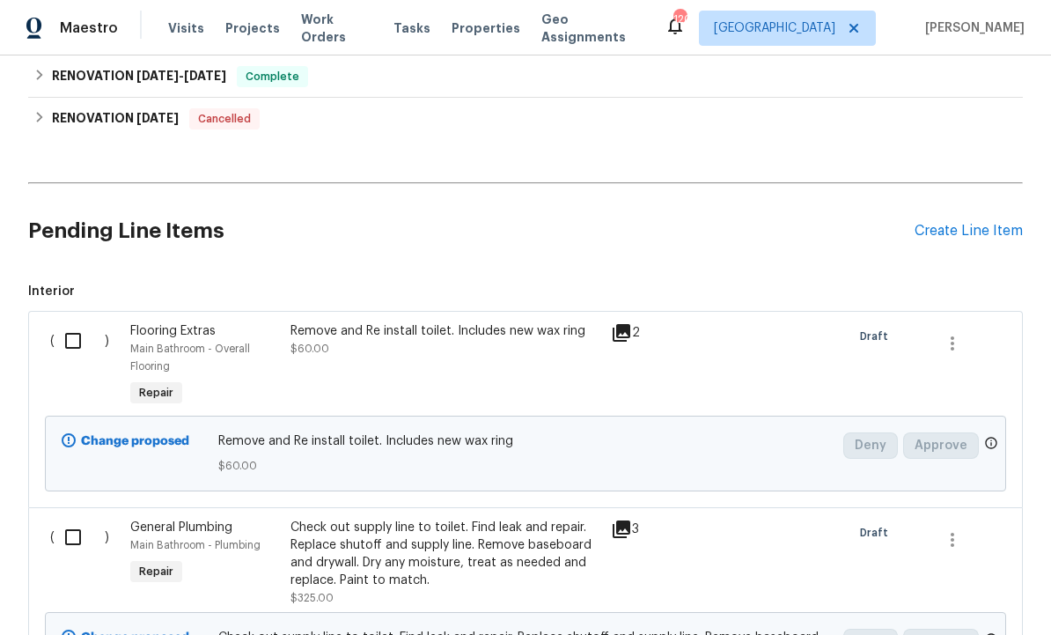
scroll to position [432, 0]
click at [72, 323] on input "checkbox" at bounding box center [80, 341] width 50 height 37
checkbox input "true"
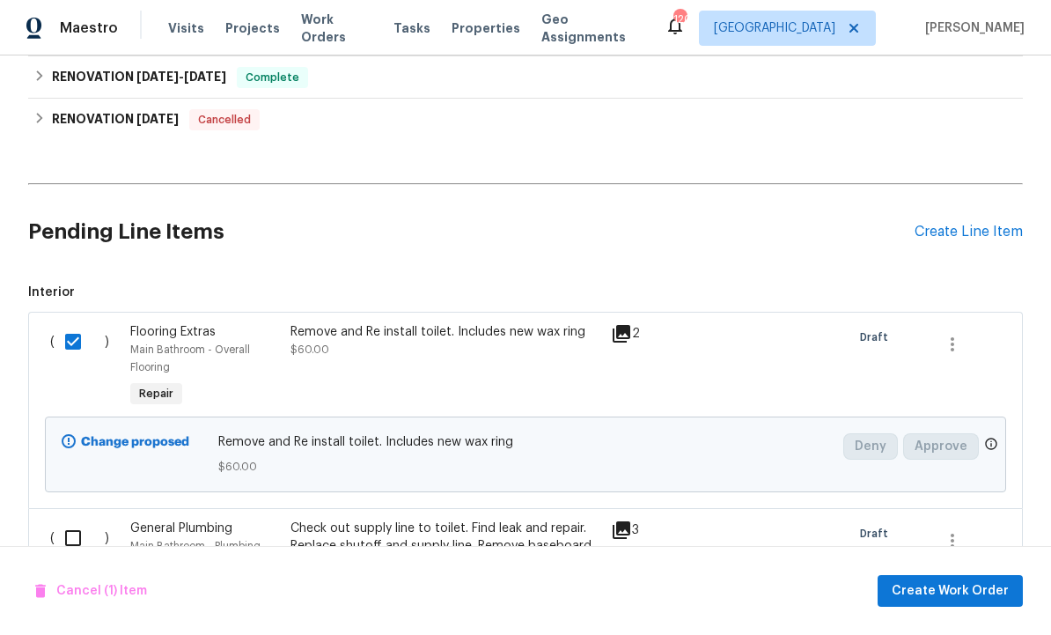
click at [76, 520] on input "checkbox" at bounding box center [80, 538] width 50 height 37
checkbox input "true"
click at [947, 590] on span "Create Work Order" at bounding box center [950, 591] width 117 height 22
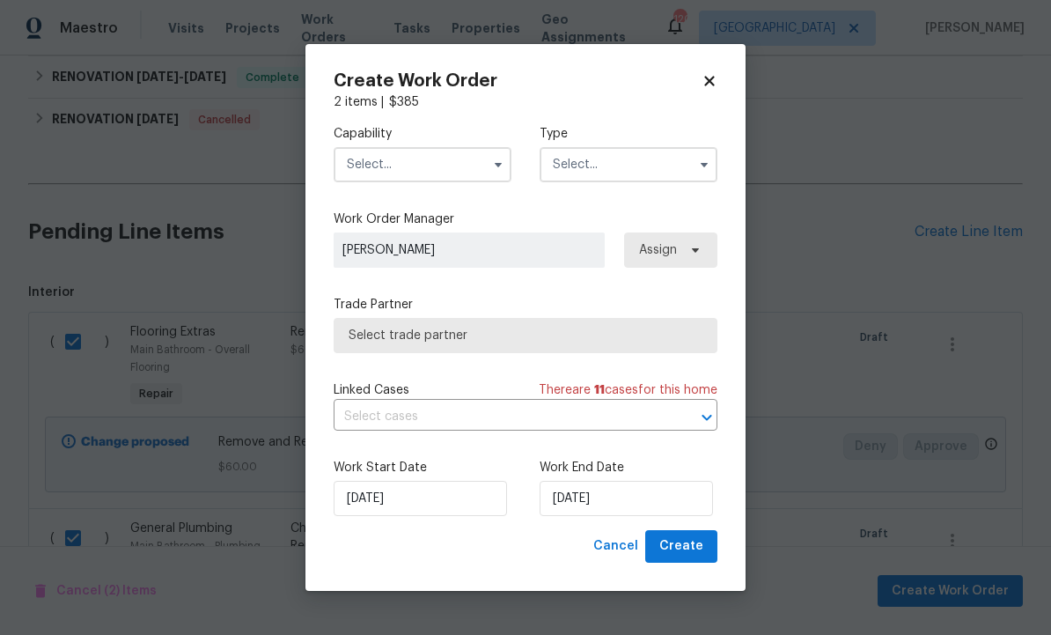
click at [437, 166] on input "text" at bounding box center [423, 164] width 178 height 35
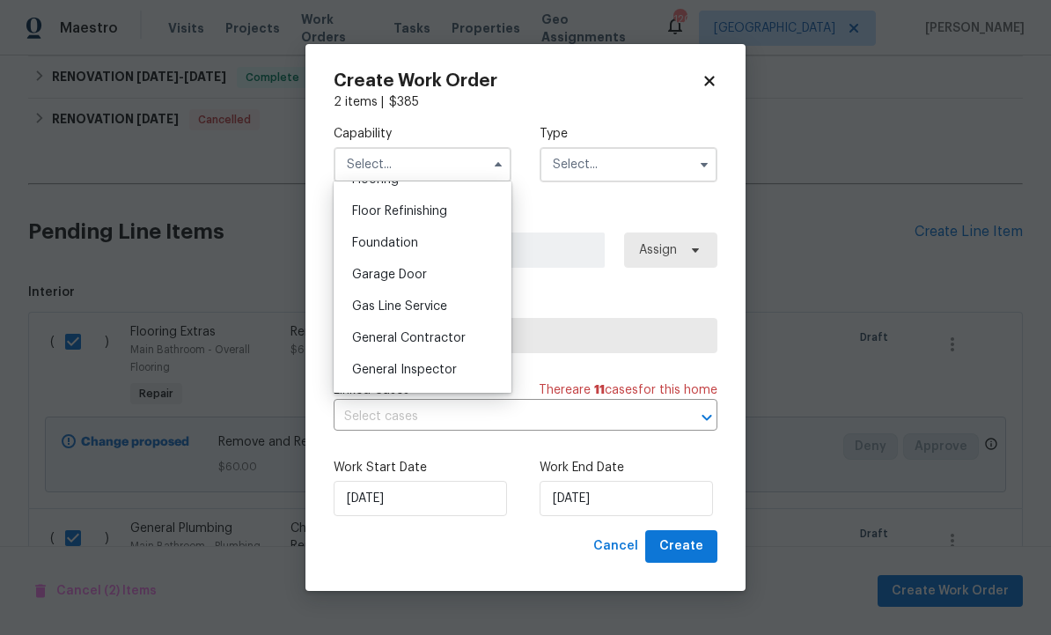
scroll to position [717, 0]
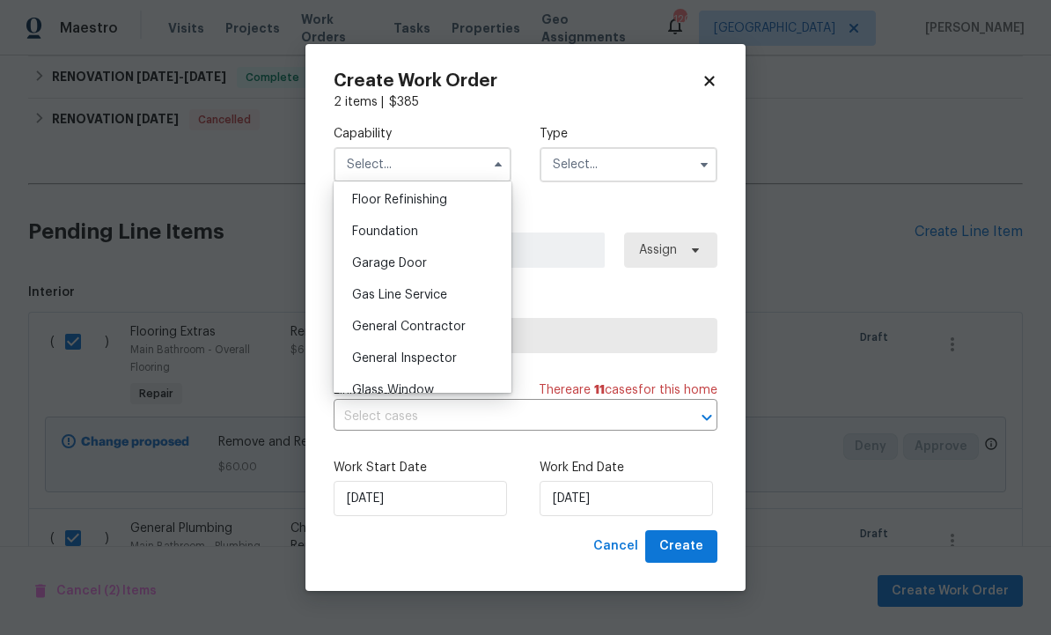
click at [446, 331] on span "General Contractor" at bounding box center [409, 327] width 114 height 12
type input "General Contractor"
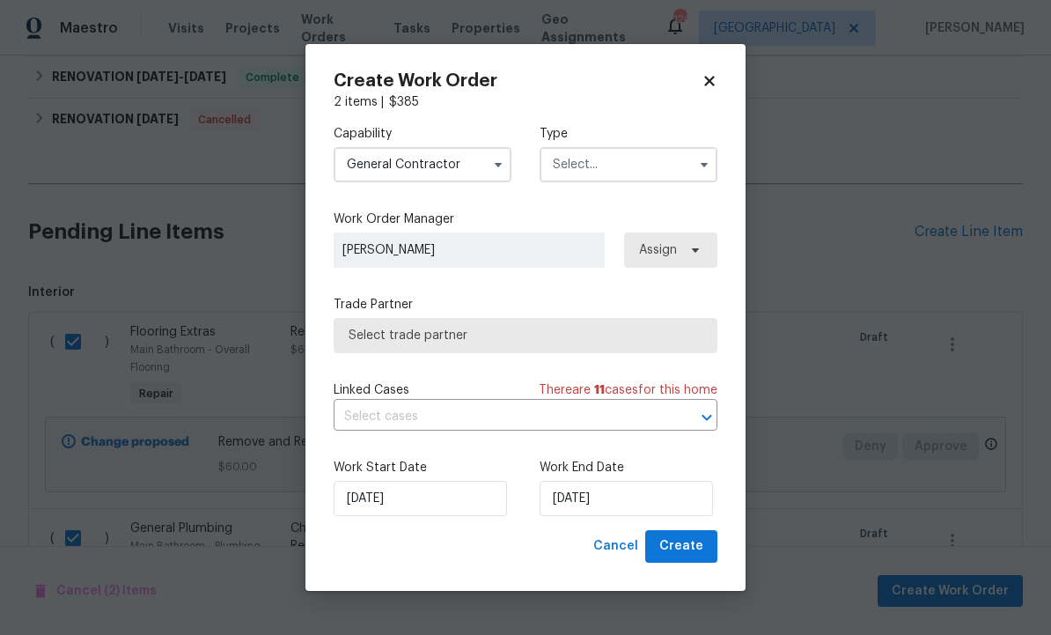
click at [618, 163] on input "text" at bounding box center [629, 164] width 178 height 35
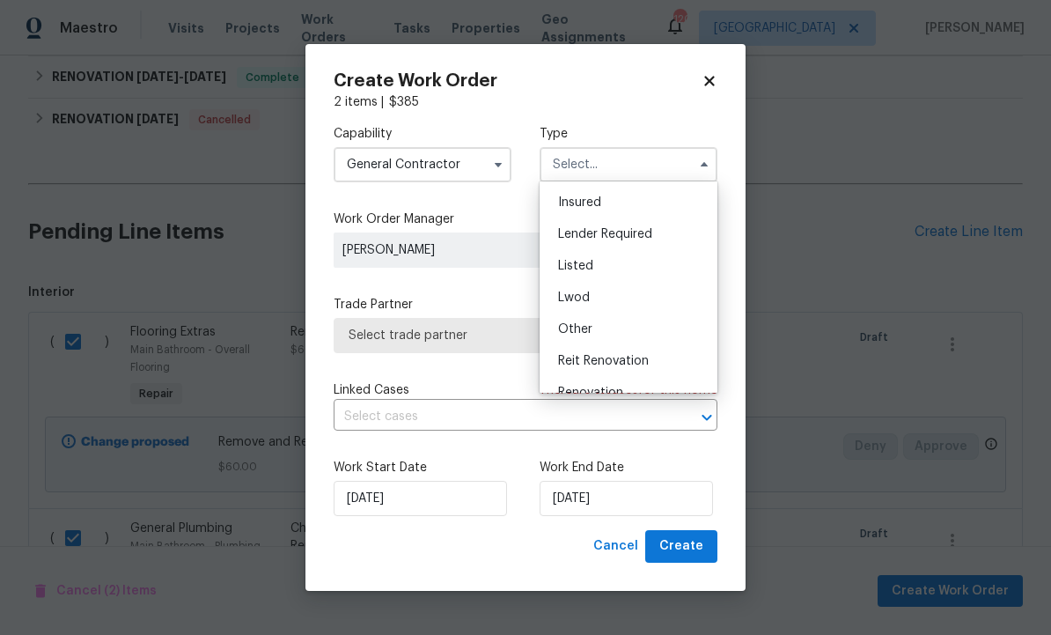
scroll to position [89, 0]
click at [628, 271] on div "Listed" at bounding box center [628, 271] width 169 height 32
type input "Listed"
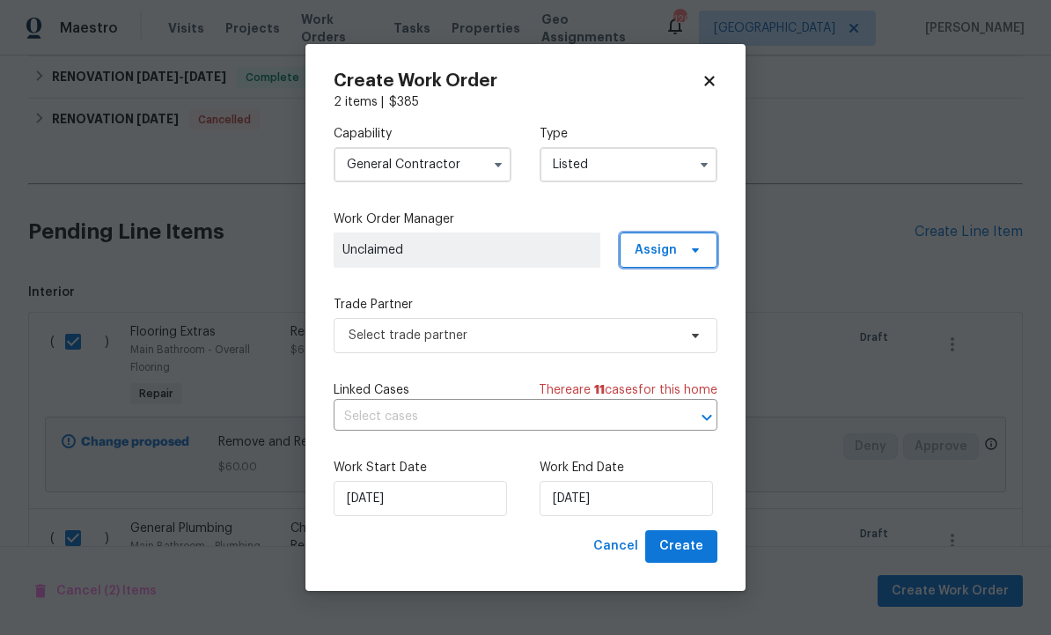
click at [693, 243] on icon at bounding box center [696, 250] width 14 height 14
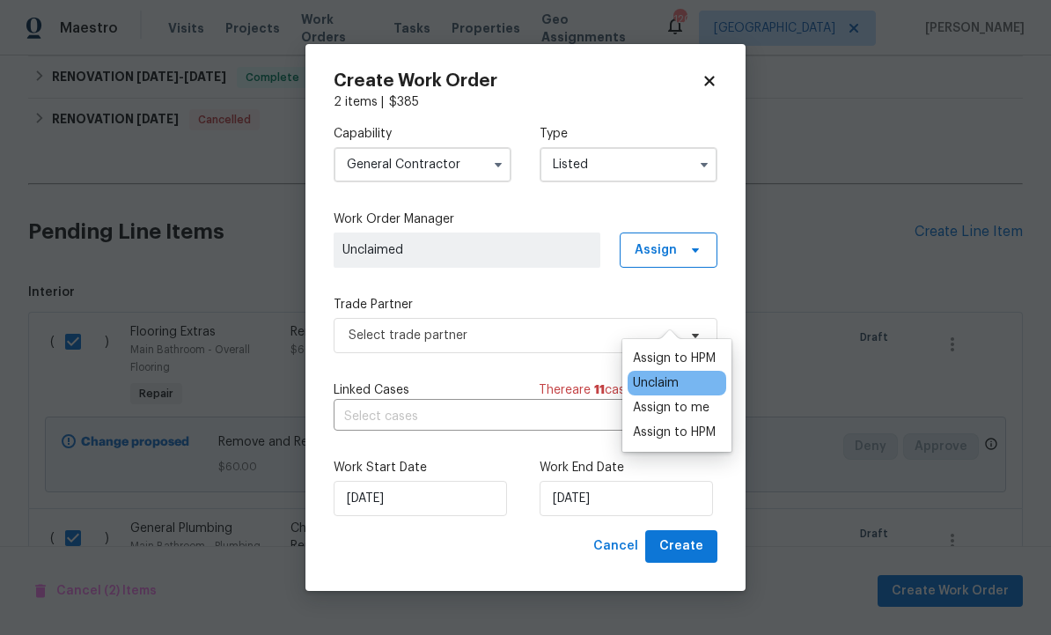
click at [683, 350] on div "Assign to HPM" at bounding box center [674, 359] width 83 height 18
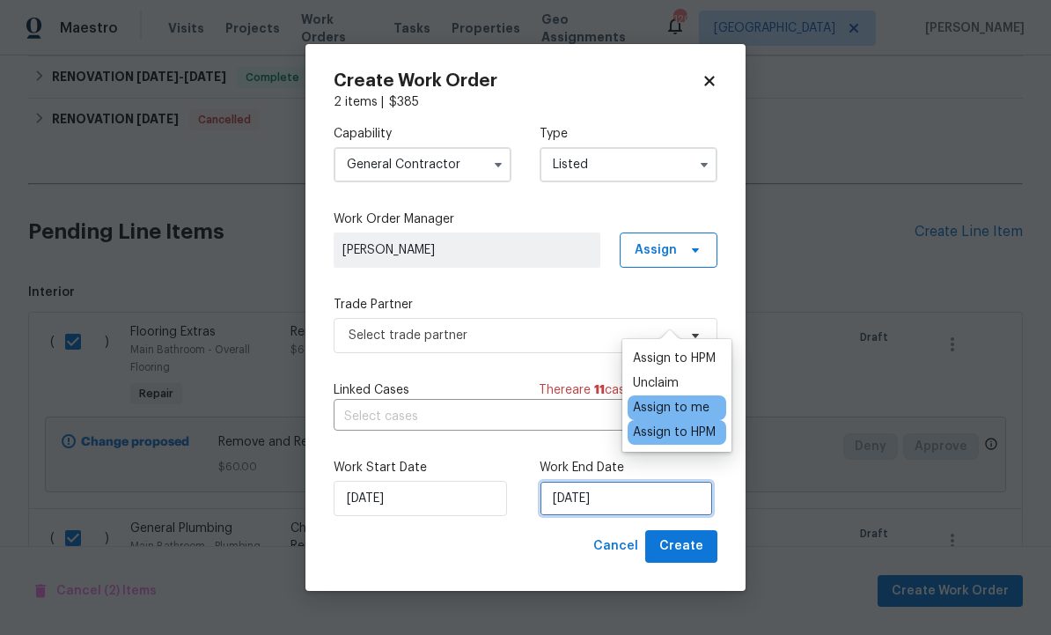
click at [633, 503] on input "10/3/2025" at bounding box center [626, 498] width 173 height 35
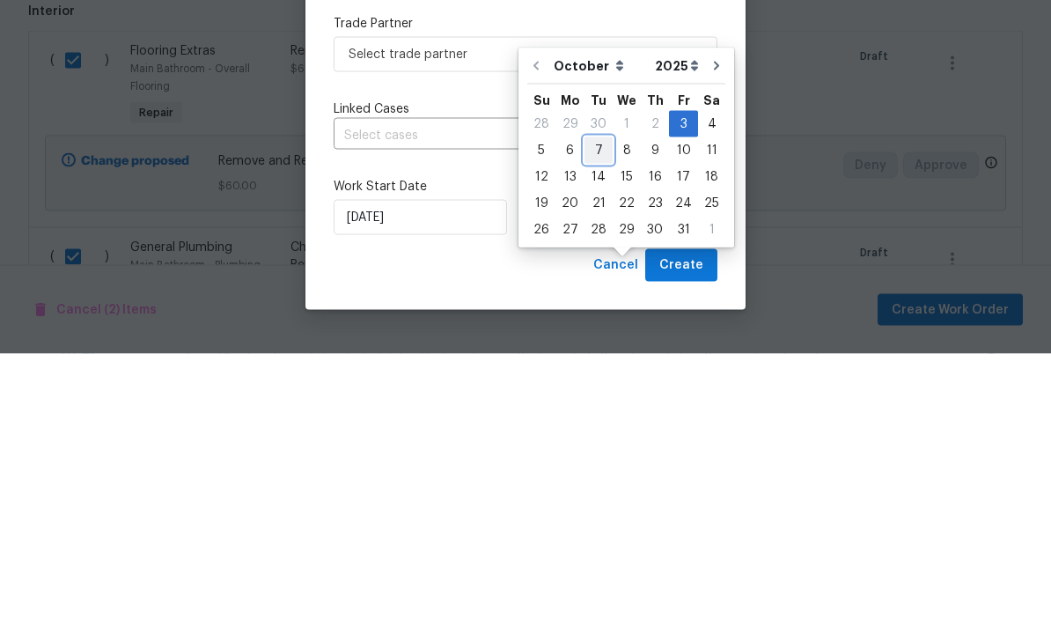
click at [601, 419] on div "7" at bounding box center [599, 431] width 28 height 25
type input "10/7/2025"
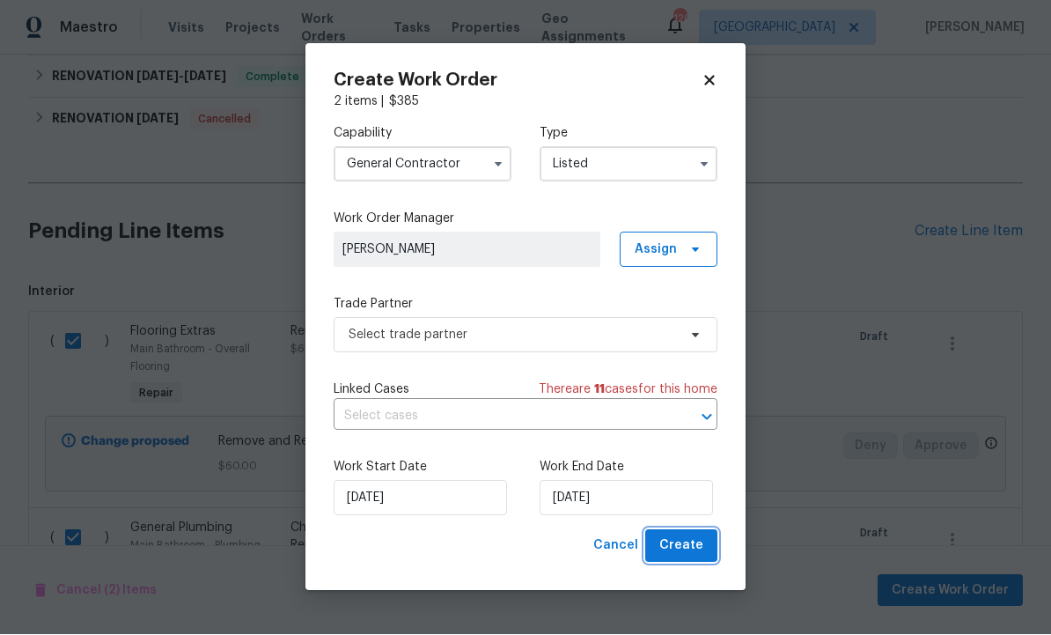
click at [682, 543] on span "Create" at bounding box center [682, 546] width 44 height 22
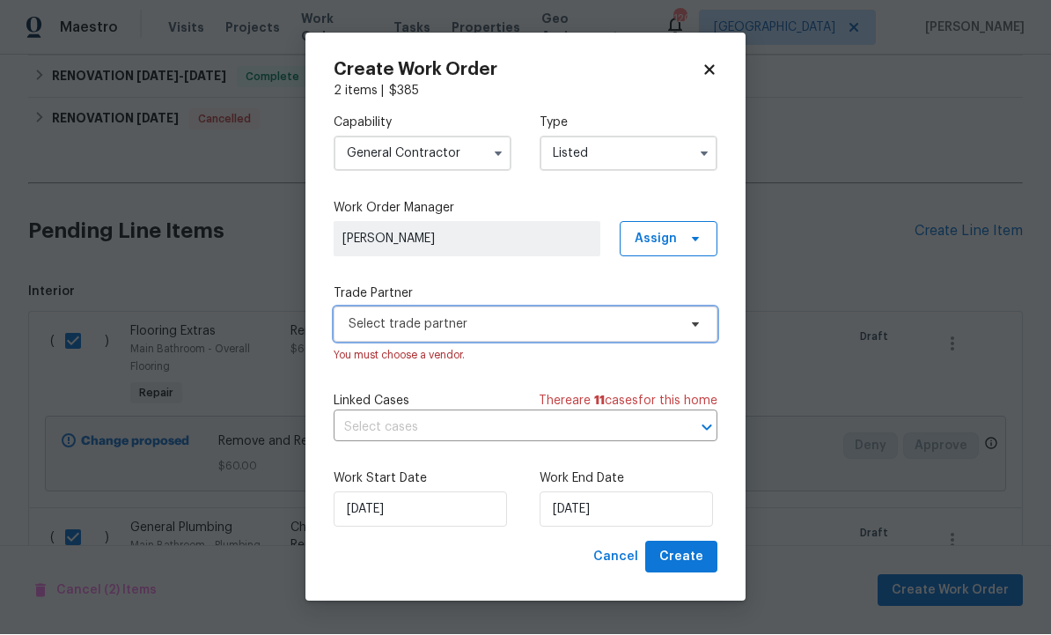
click at [506, 316] on span "Select trade partner" at bounding box center [513, 325] width 328 height 18
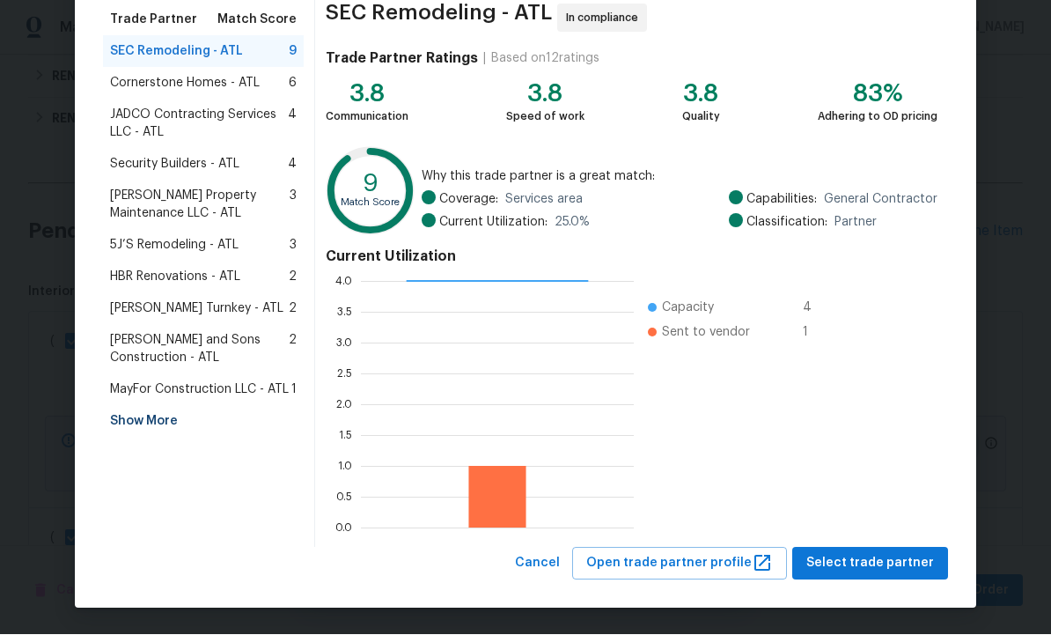
scroll to position [142, 0]
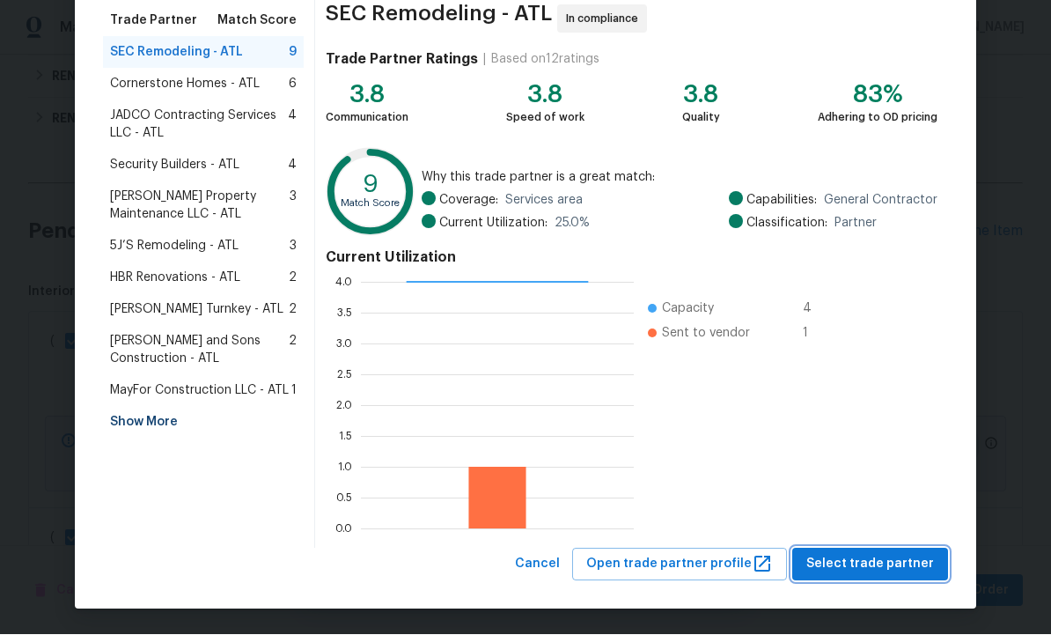
click at [855, 555] on span "Select trade partner" at bounding box center [871, 565] width 128 height 22
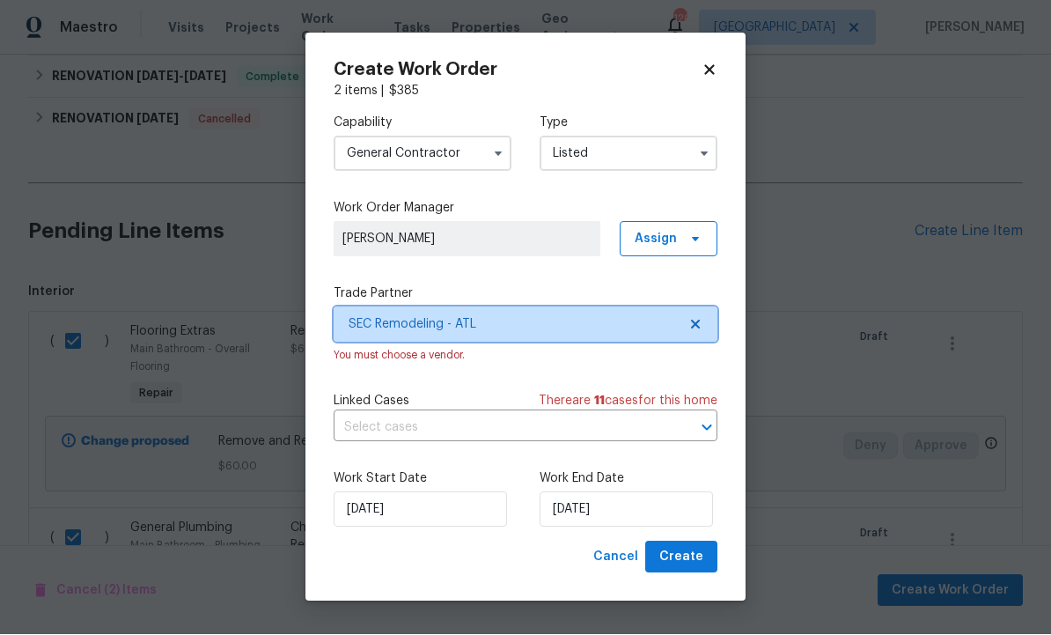
scroll to position [0, 0]
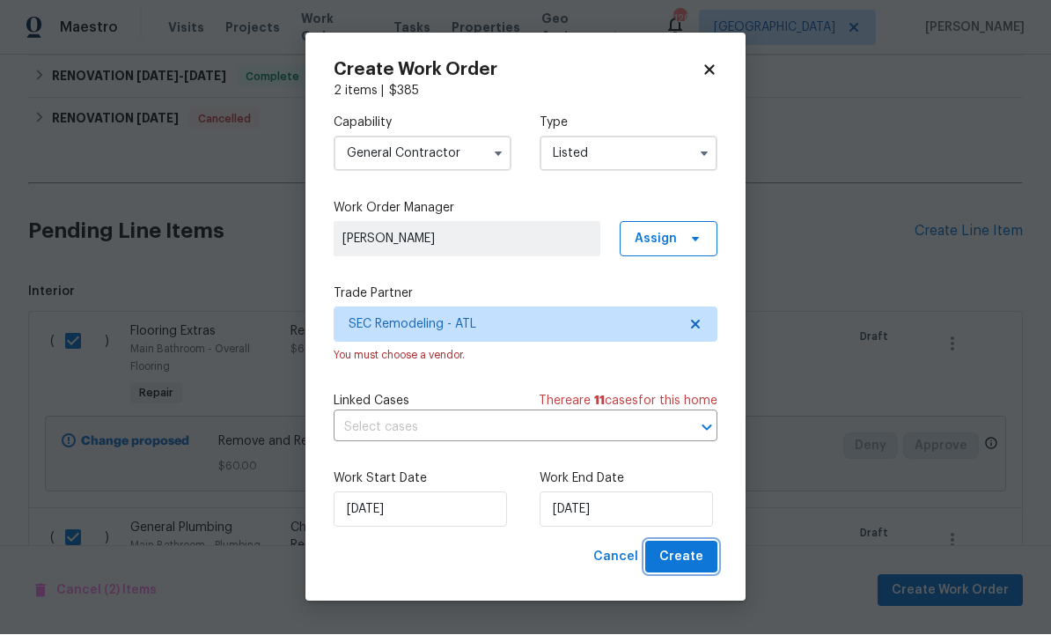
click at [682, 561] on span "Create" at bounding box center [682, 558] width 44 height 22
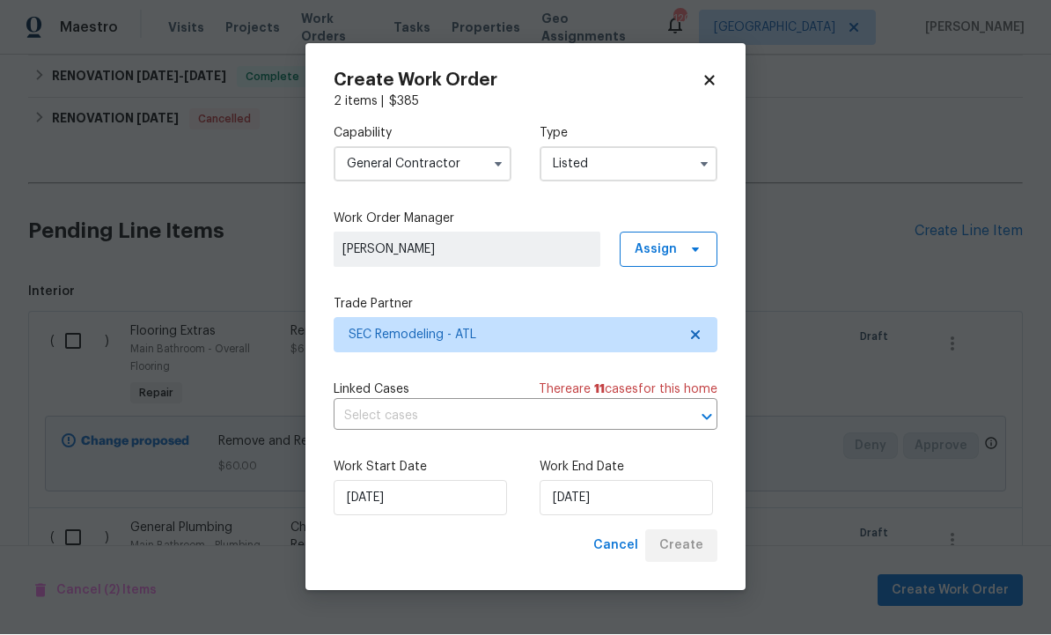
checkbox input "false"
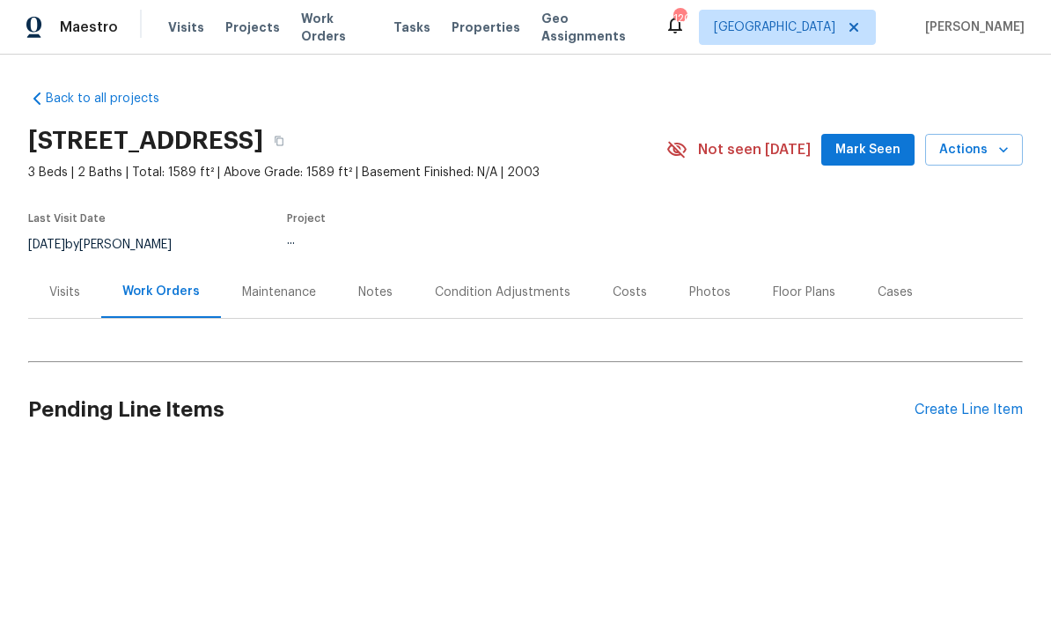
scroll to position [1, 0]
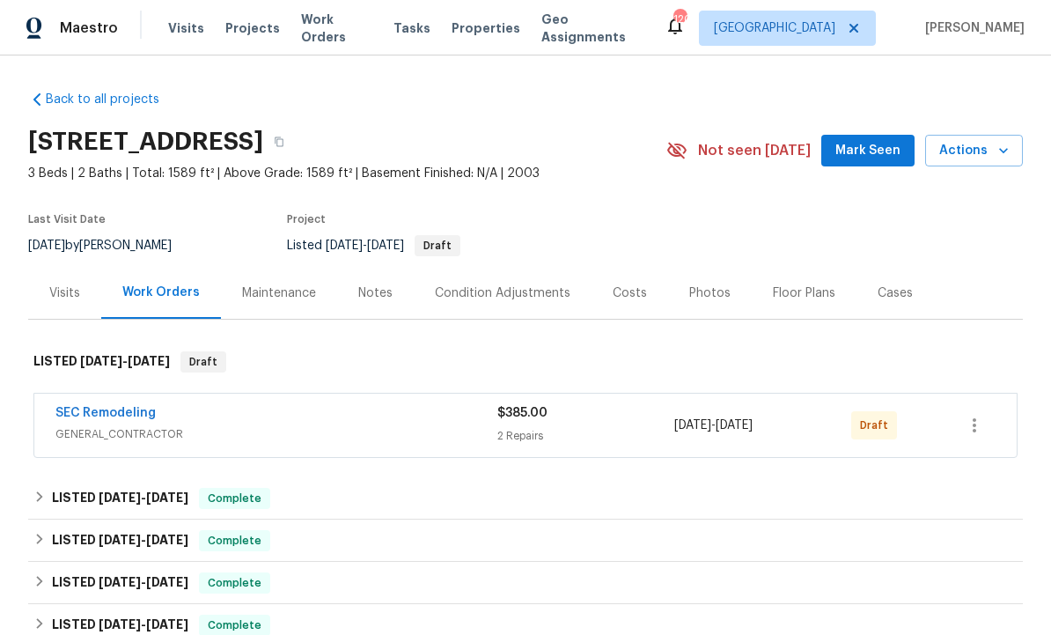
click at [861, 144] on span "Mark Seen" at bounding box center [868, 151] width 65 height 22
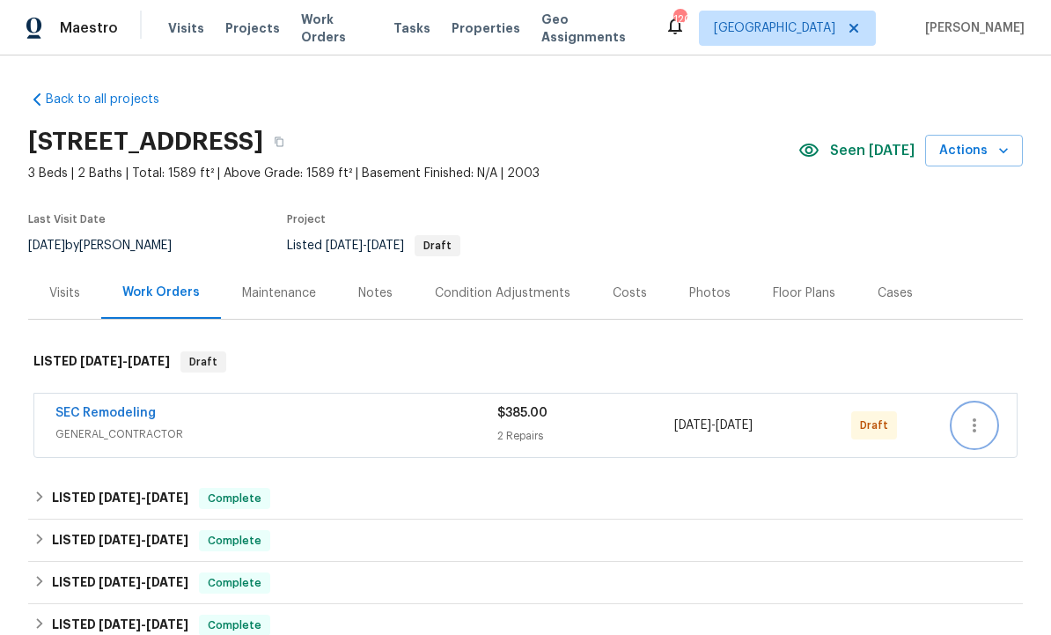
click at [984, 426] on icon "button" at bounding box center [974, 425] width 21 height 21
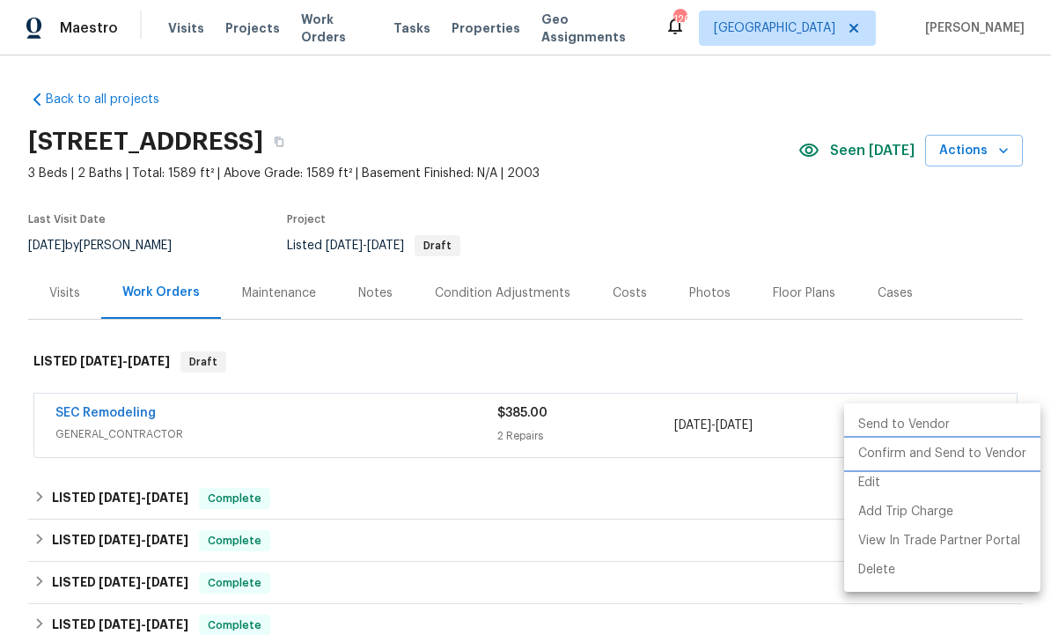
click at [947, 452] on li "Confirm and Send to Vendor" at bounding box center [943, 453] width 196 height 29
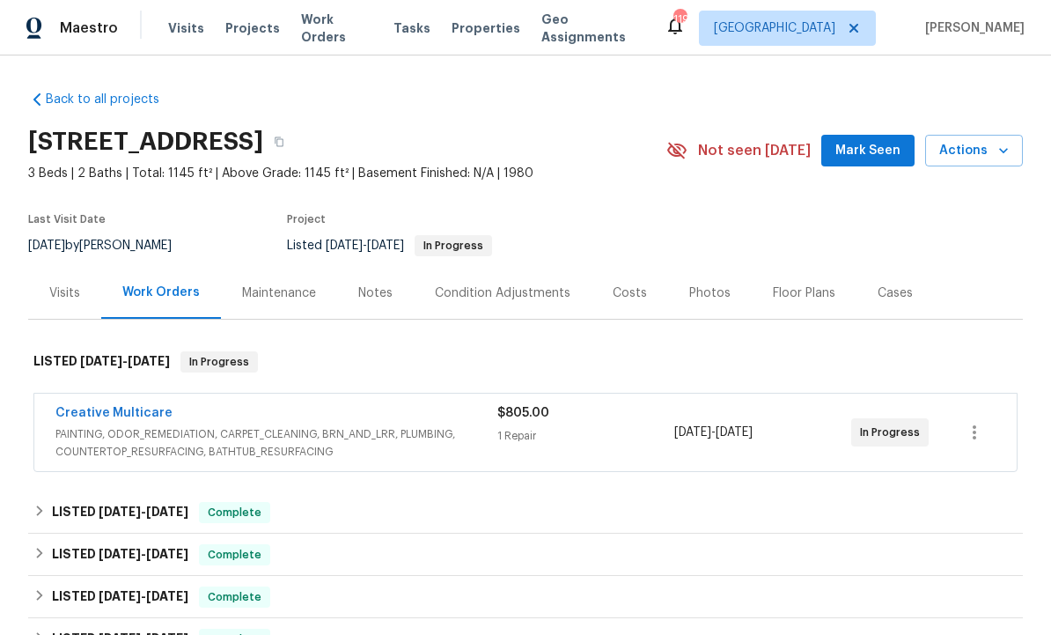
click at [64, 291] on div "Visits" at bounding box center [64, 293] width 31 height 18
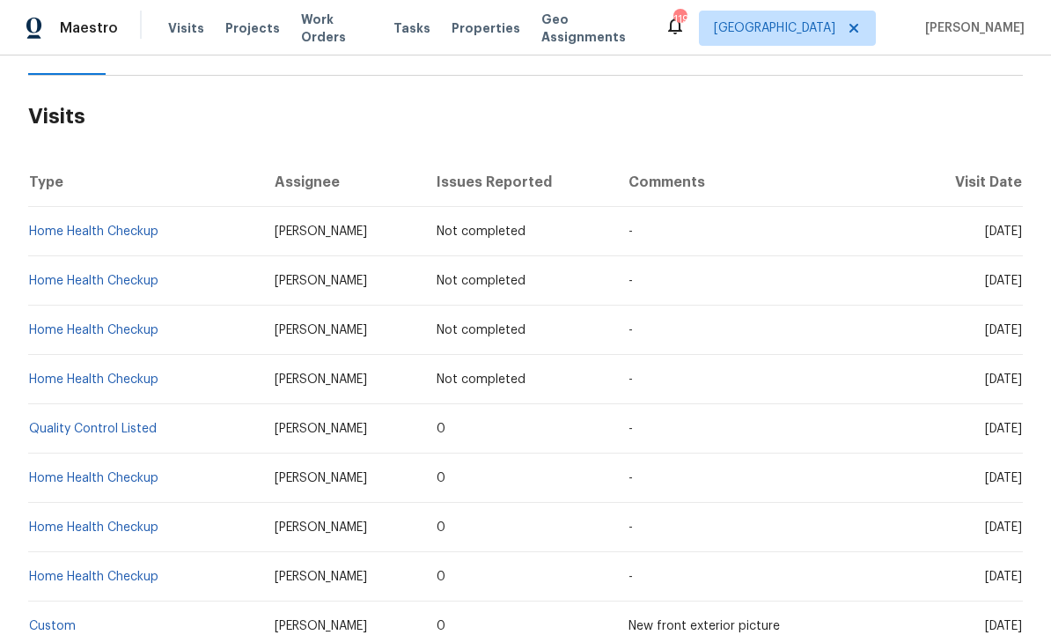
scroll to position [240, 0]
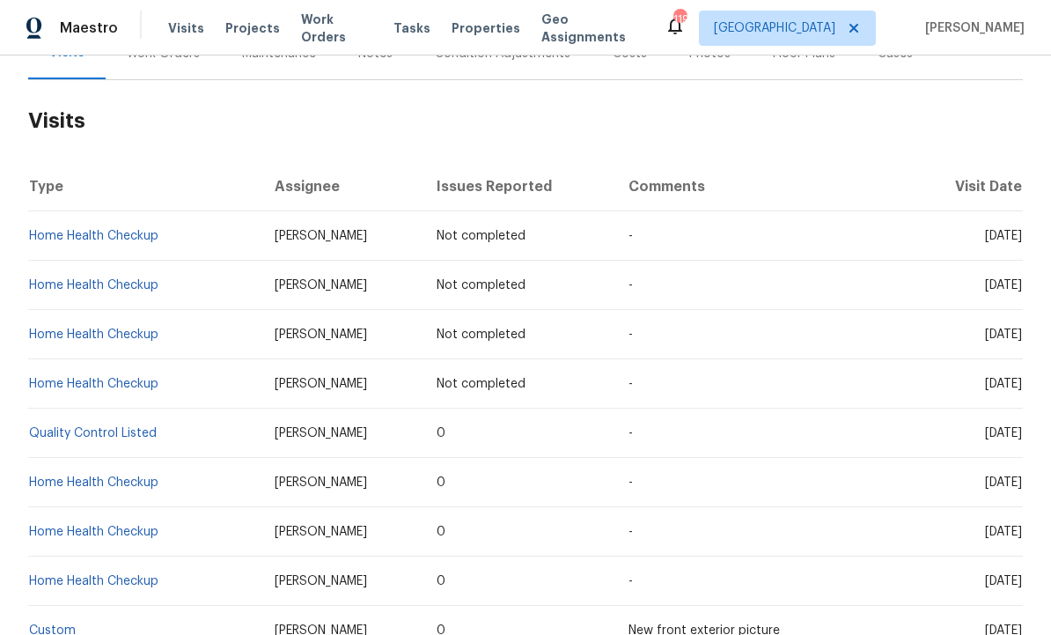
click at [535, 610] on td "0" at bounding box center [519, 630] width 193 height 49
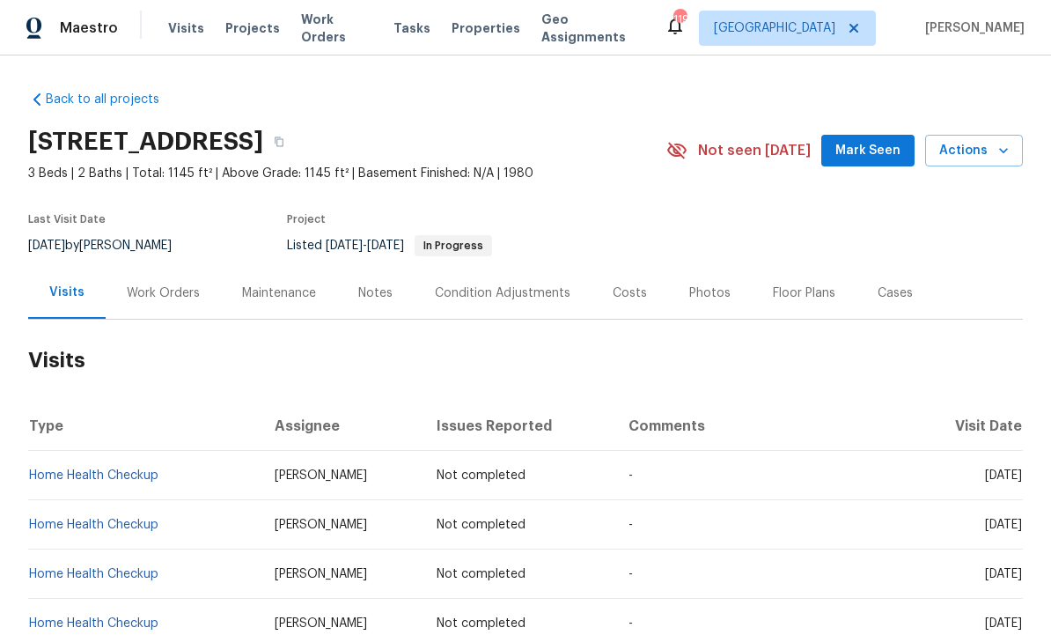
scroll to position [0, 0]
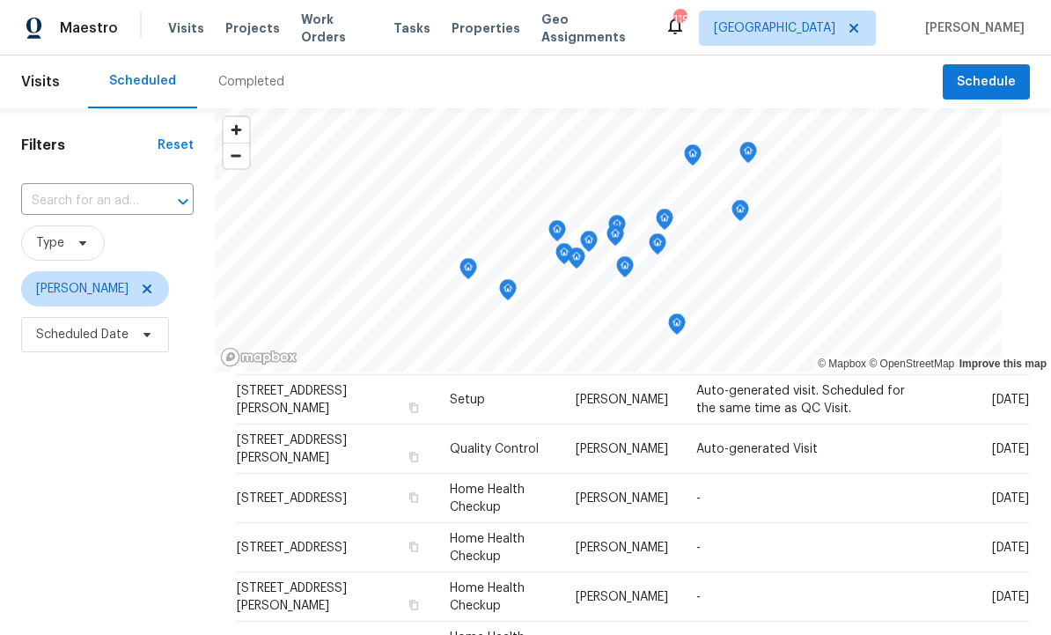
scroll to position [277, 0]
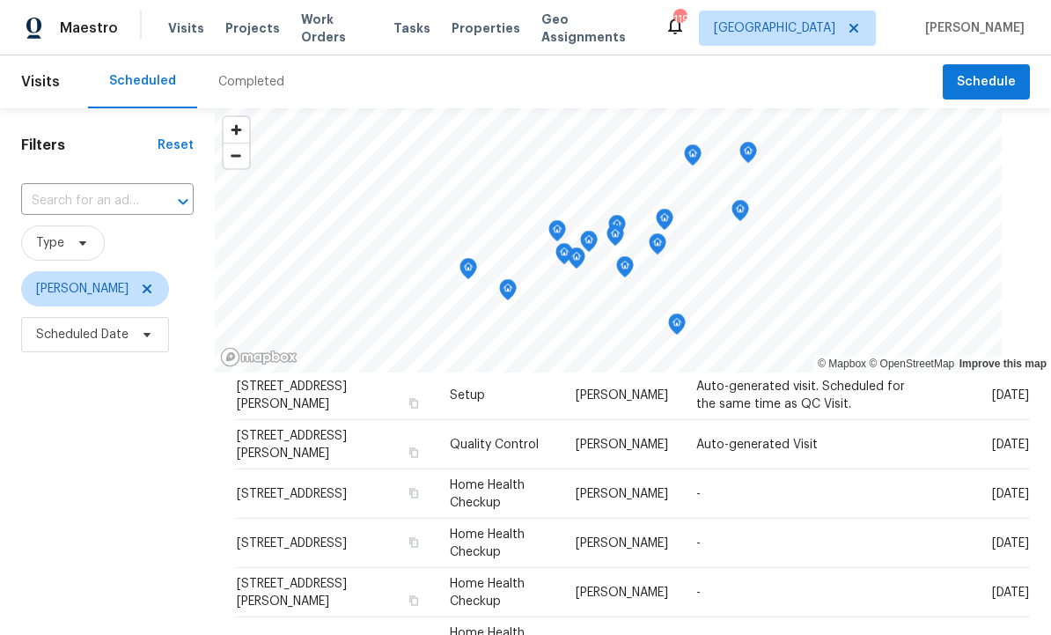
click at [185, 527] on div "Filters Reset ​ Type [PERSON_NAME] Scheduled Date" at bounding box center [107, 494] width 215 height 772
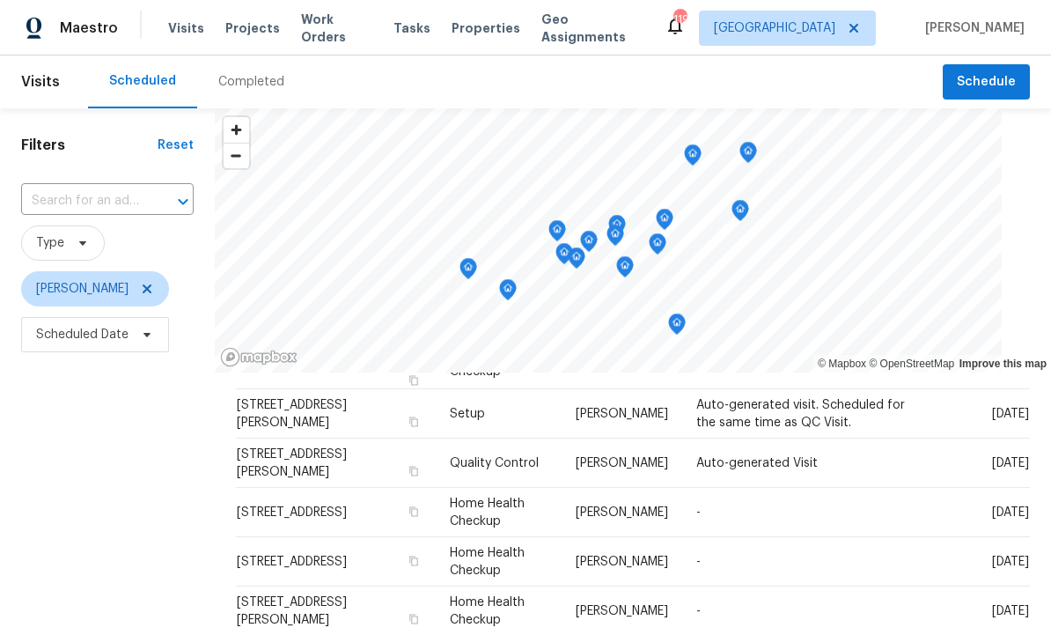
scroll to position [244, 0]
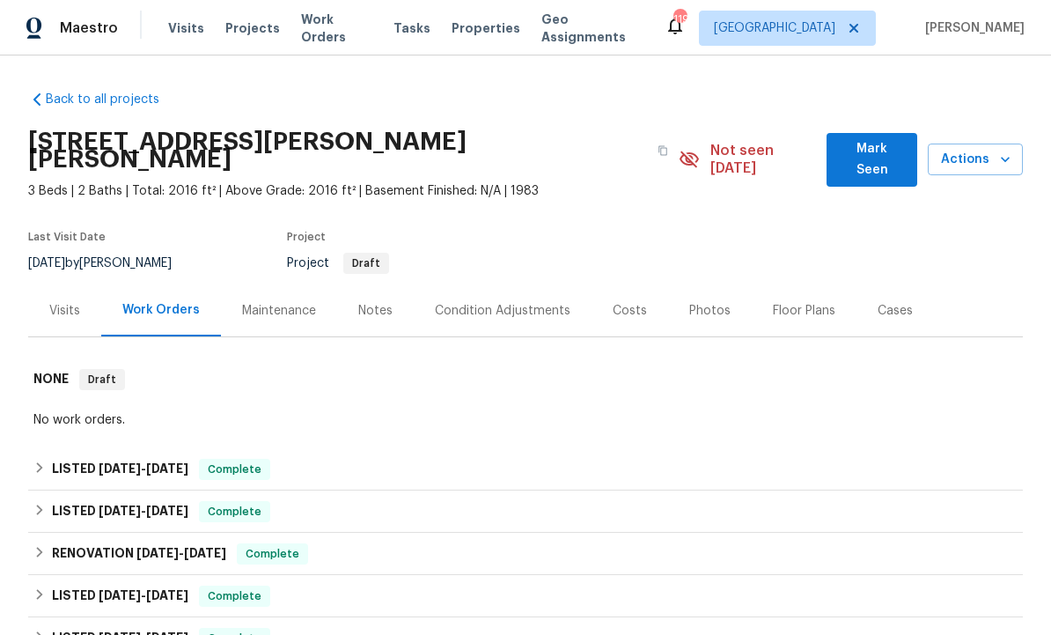
click at [71, 302] on div "Visits" at bounding box center [64, 311] width 31 height 18
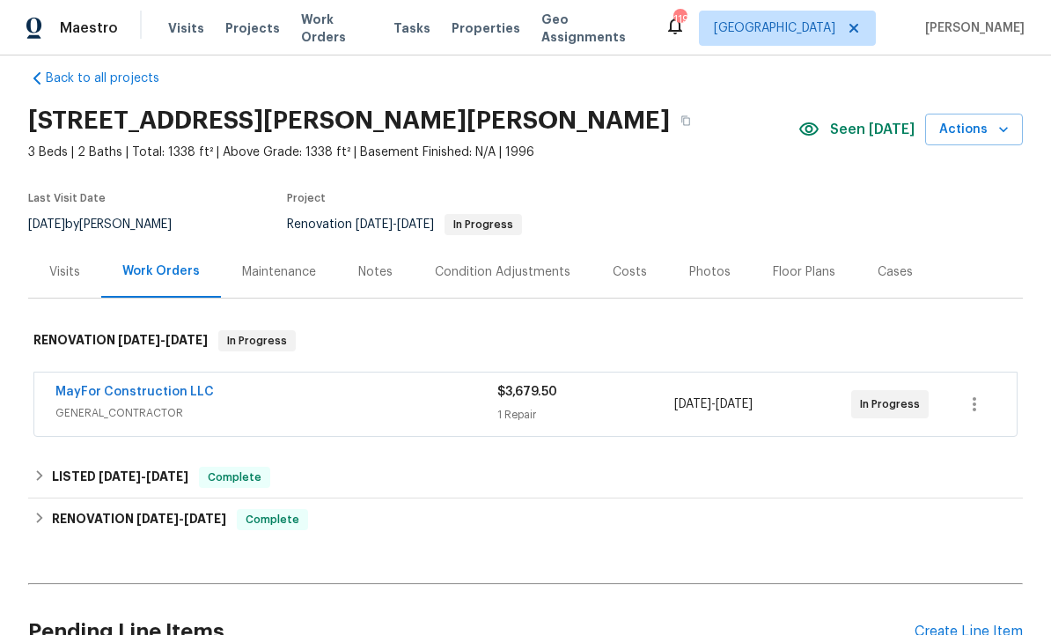
scroll to position [28, 0]
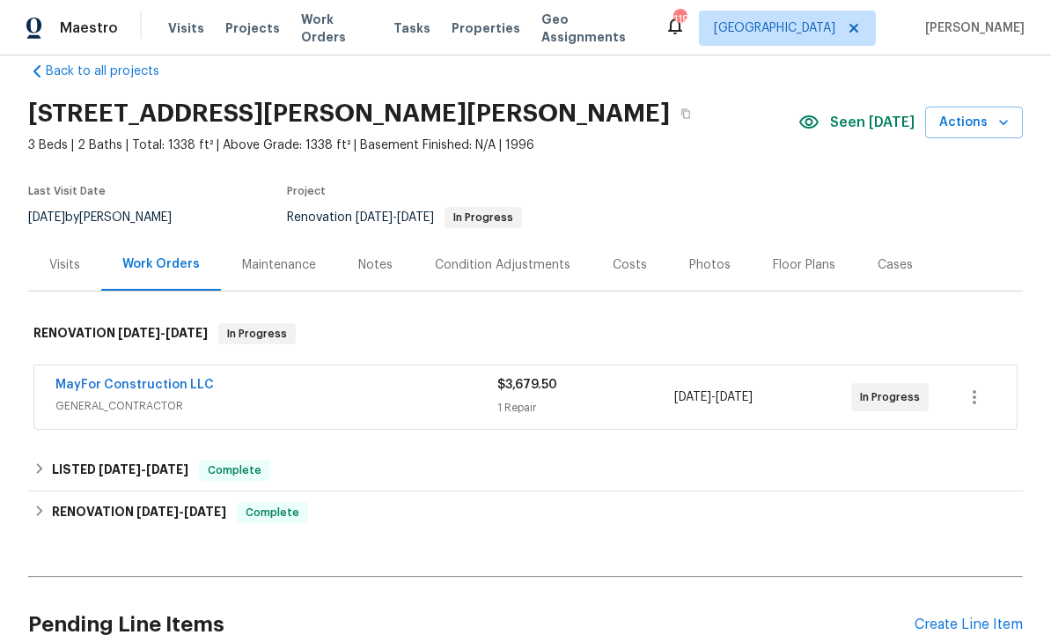
click at [174, 389] on link "MayFor Construction LLC" at bounding box center [134, 385] width 159 height 12
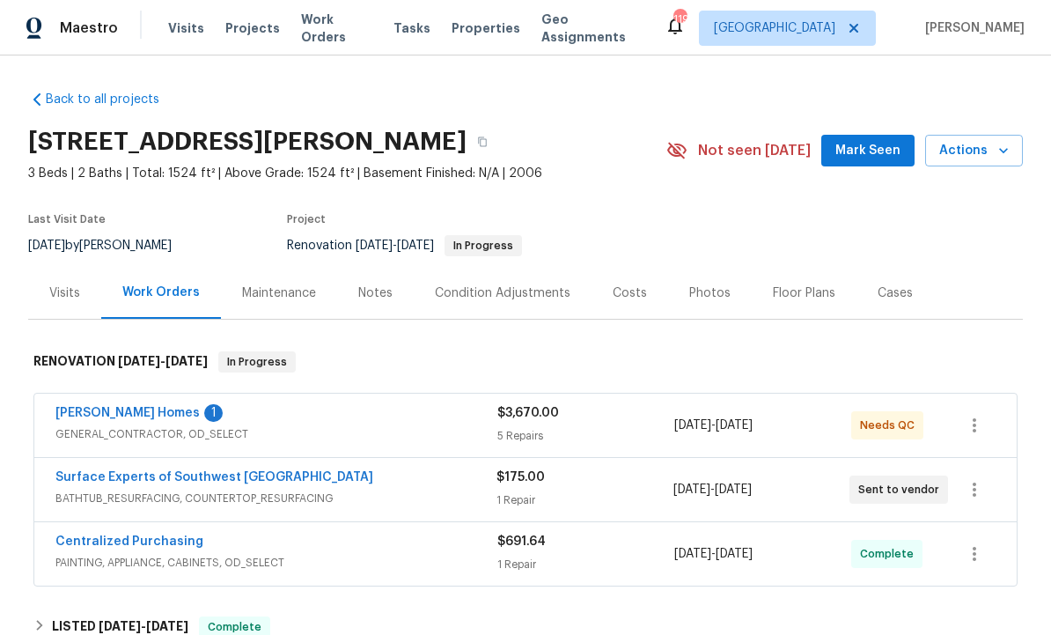
click at [135, 414] on link "[PERSON_NAME] Homes" at bounding box center [127, 413] width 144 height 12
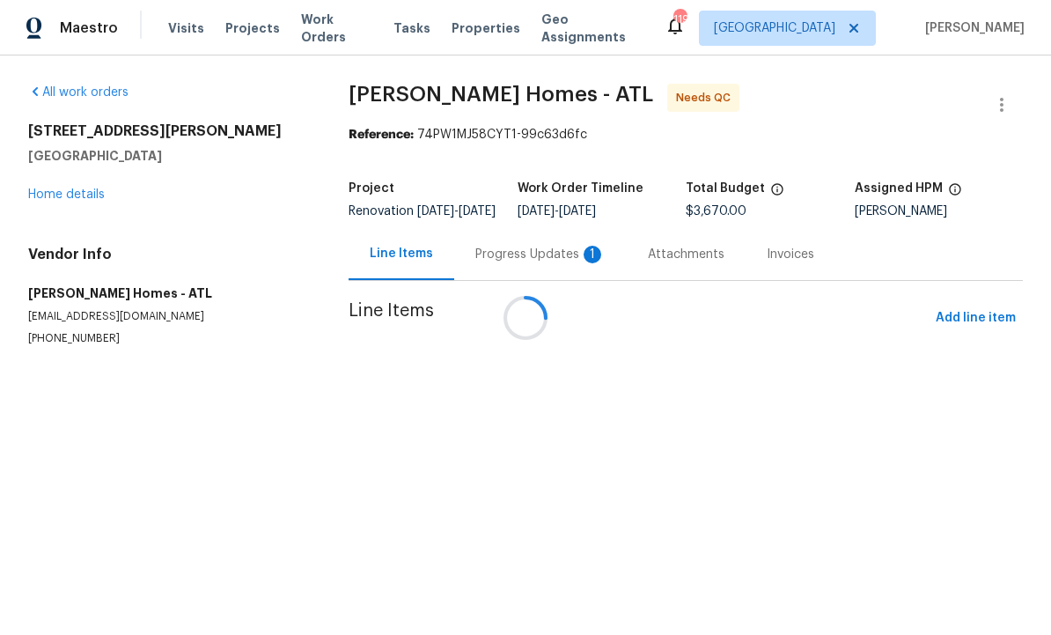
click at [627, 265] on div "Attachments" at bounding box center [686, 254] width 119 height 52
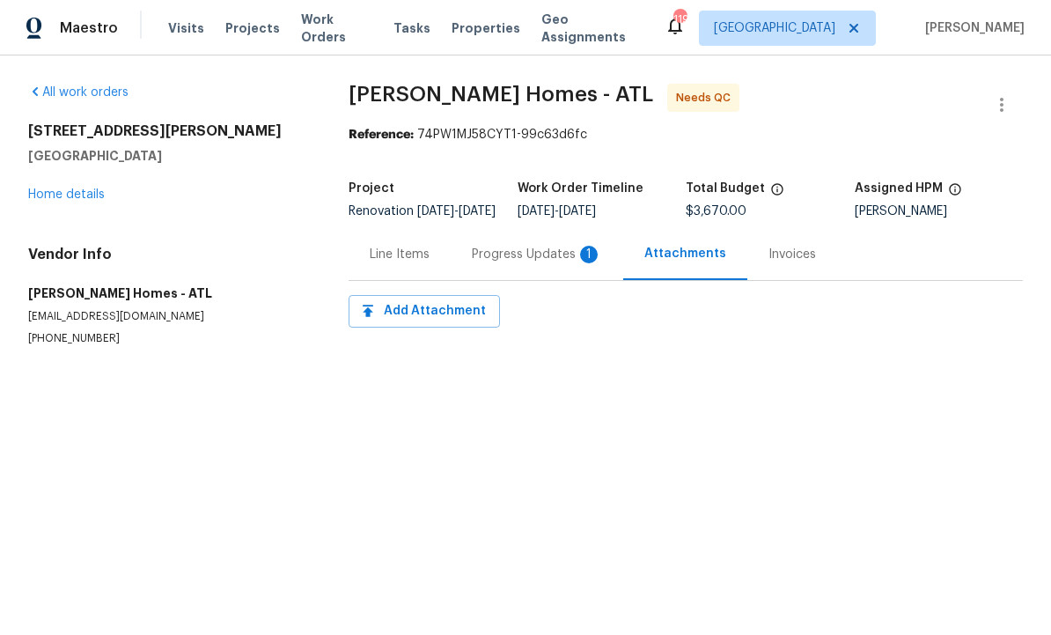
click at [532, 263] on div "Progress Updates 1" at bounding box center [537, 255] width 130 height 18
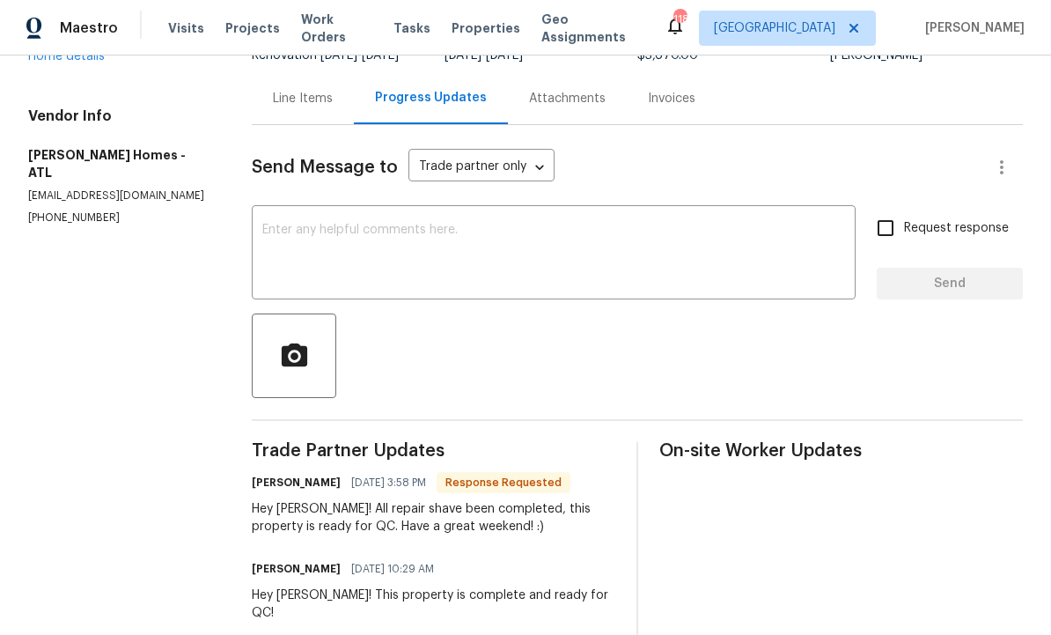
scroll to position [139, 0]
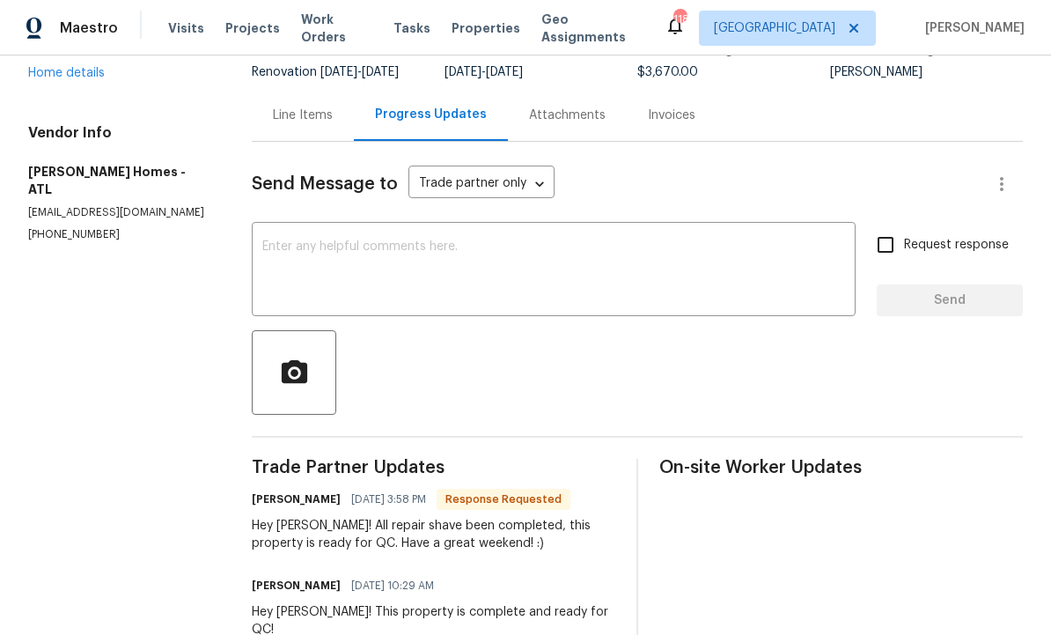
click at [317, 124] on div "Line Items" at bounding box center [303, 116] width 60 height 18
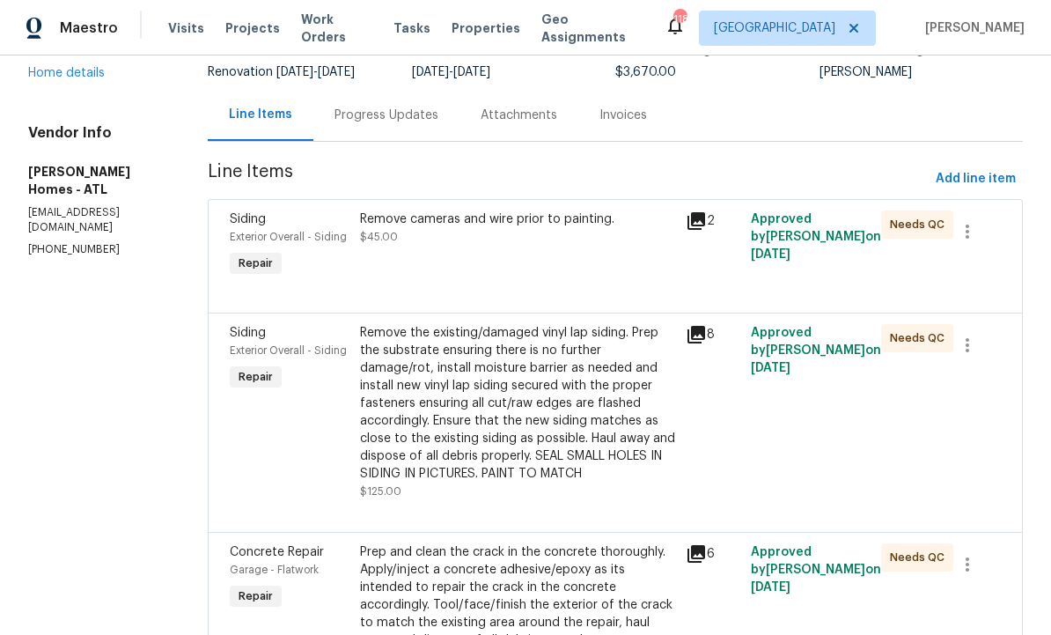
click at [543, 277] on div "Remove cameras and wire prior to painting. $45.00" at bounding box center [518, 245] width 326 height 81
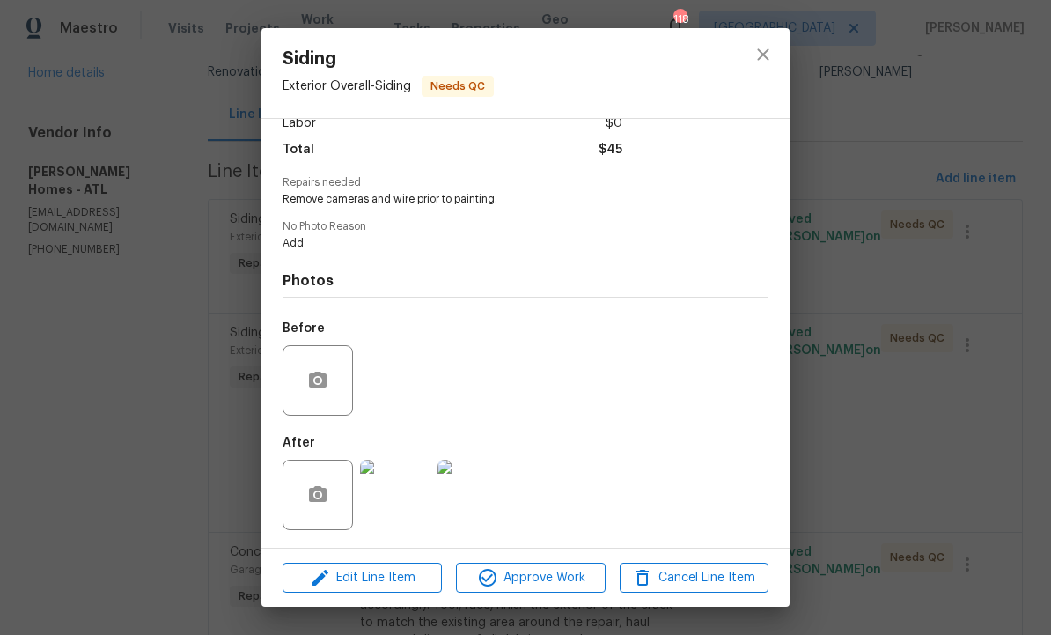
scroll to position [136, 0]
click at [531, 579] on span "Approve Work" at bounding box center [530, 578] width 138 height 22
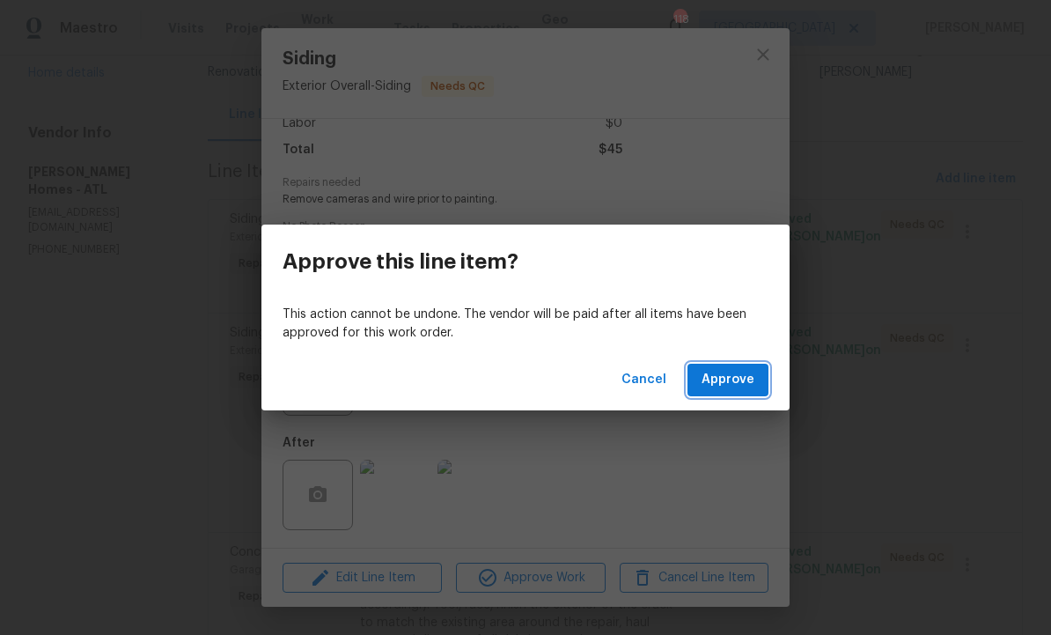
click at [730, 378] on span "Approve" at bounding box center [728, 380] width 53 height 22
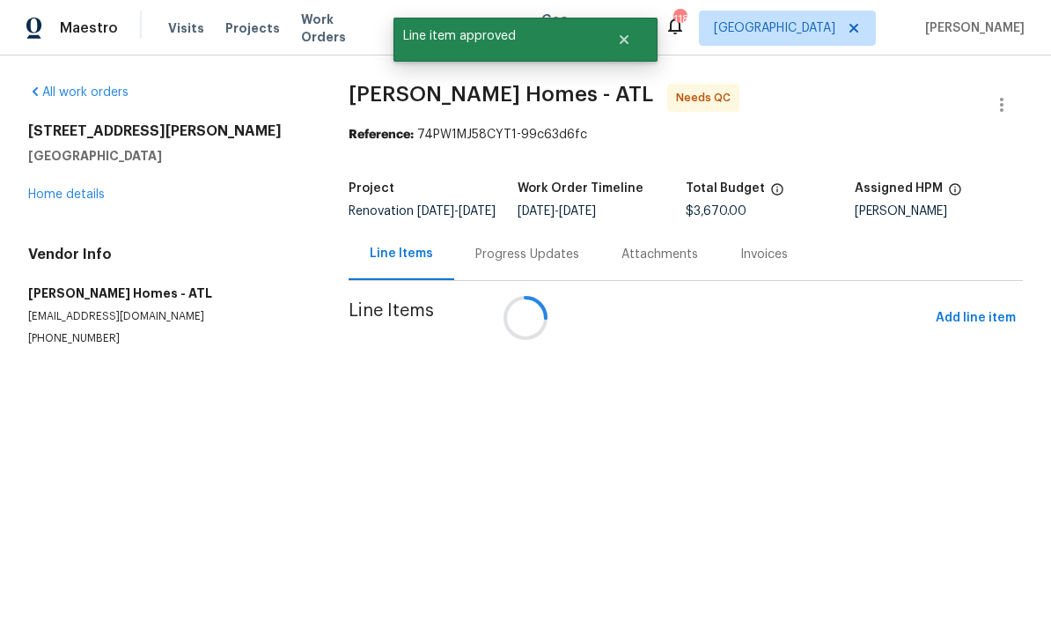
scroll to position [0, 0]
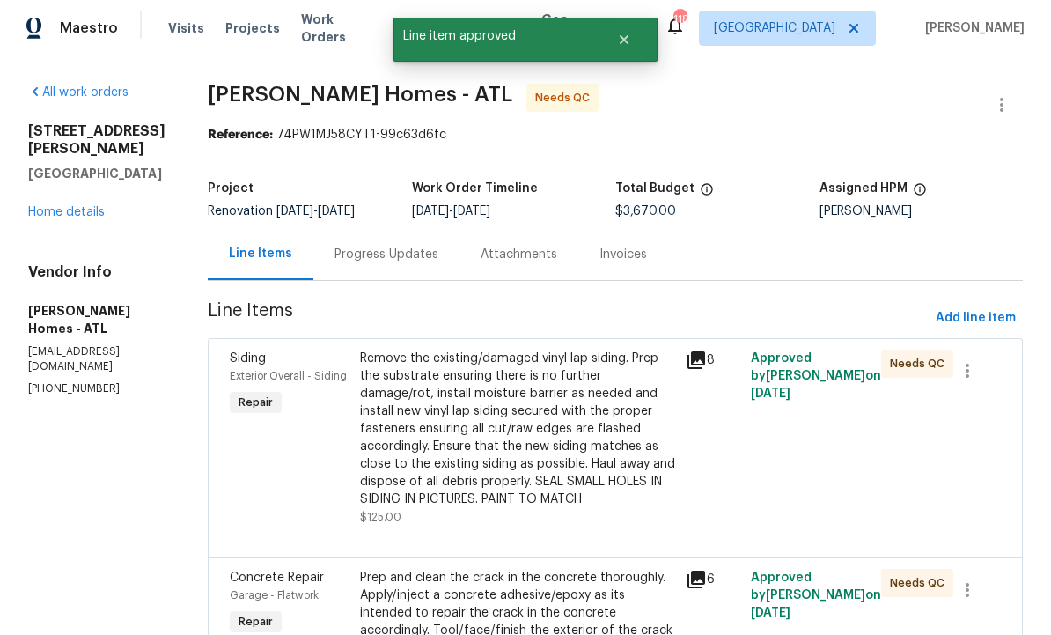
click at [562, 428] on div "Remove the existing/damaged vinyl lap siding. Prep the substrate ensuring there…" at bounding box center [517, 429] width 315 height 159
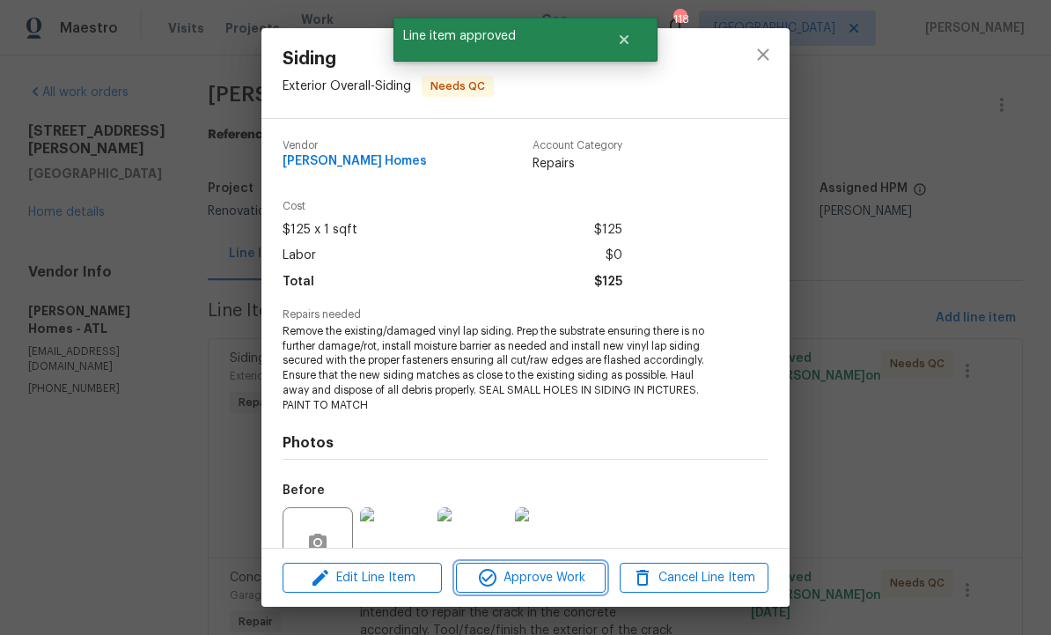
click at [550, 574] on span "Approve Work" at bounding box center [530, 578] width 138 height 22
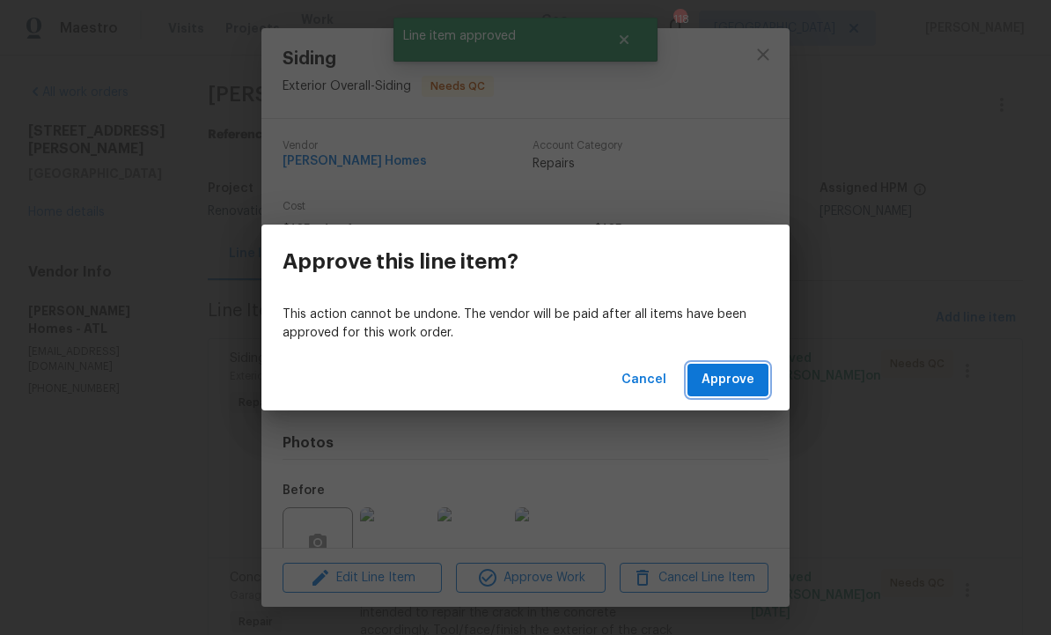
click at [726, 386] on span "Approve" at bounding box center [728, 380] width 53 height 22
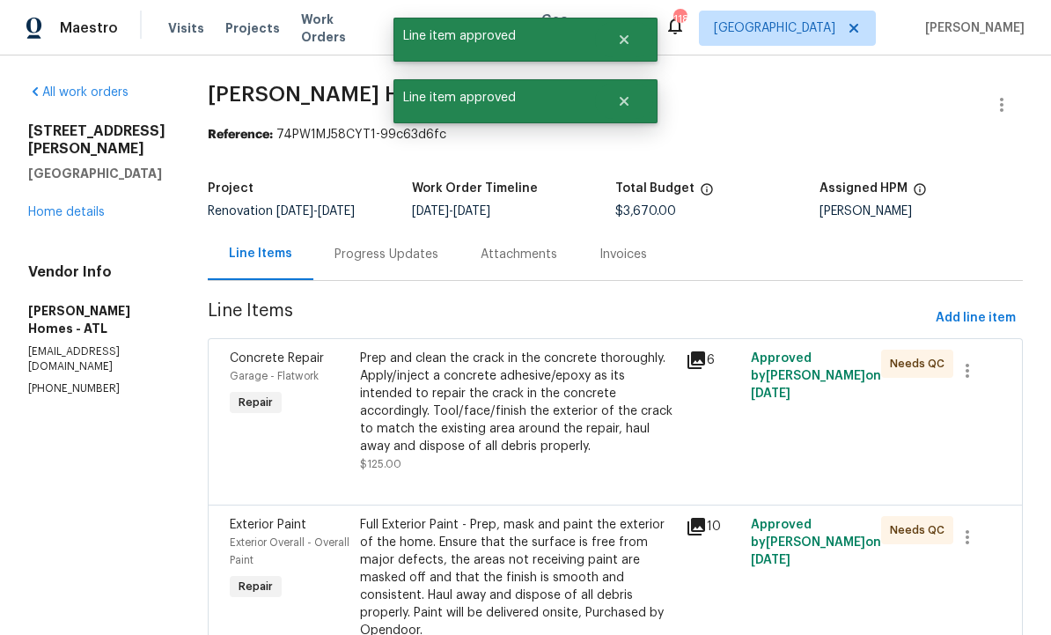
click at [572, 419] on div "Prep and clean the crack in the concrete thoroughly. Apply/inject a concrete ad…" at bounding box center [517, 403] width 315 height 106
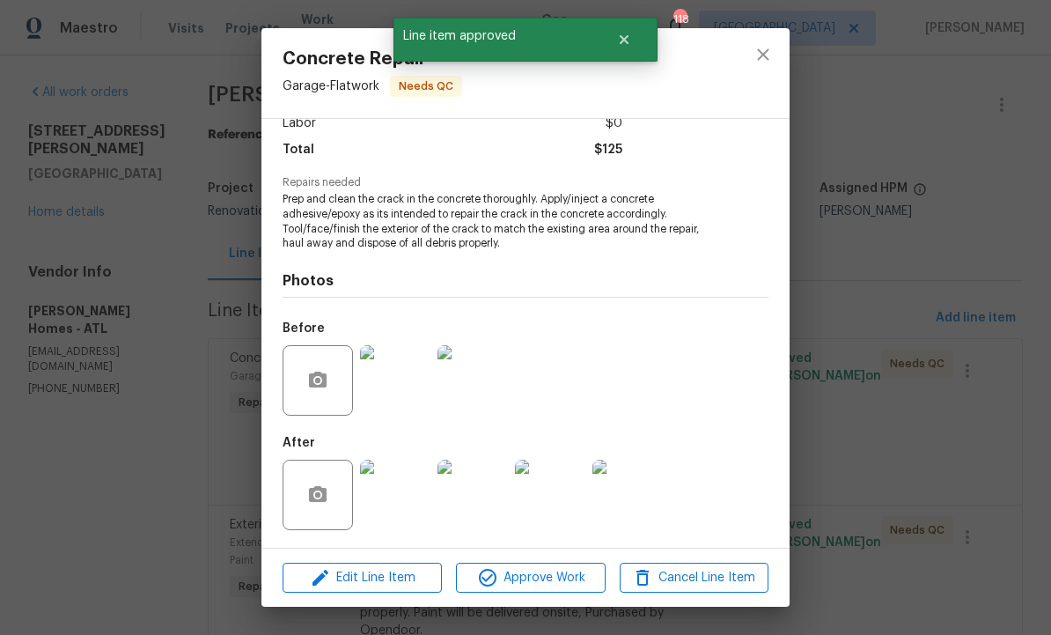
scroll to position [135, 0]
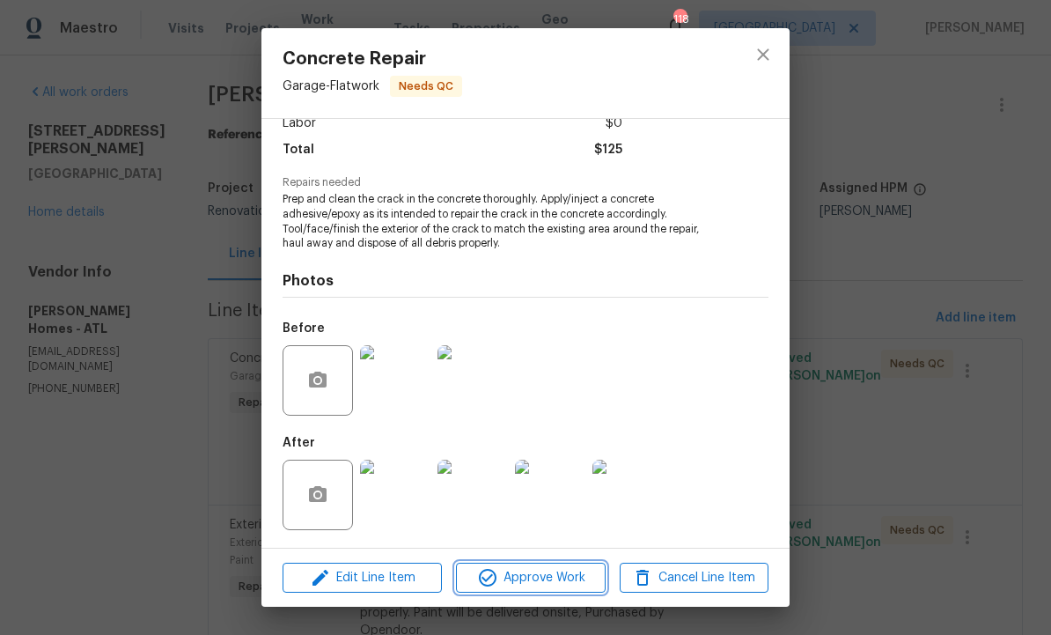
click at [535, 578] on span "Approve Work" at bounding box center [530, 578] width 138 height 22
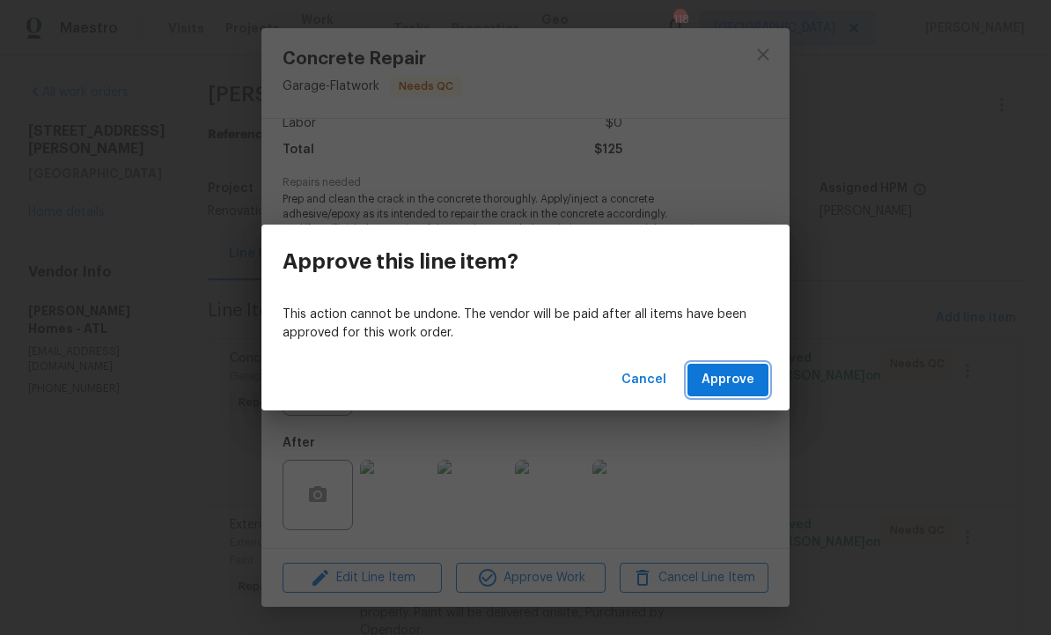
click at [741, 383] on span "Approve" at bounding box center [728, 380] width 53 height 22
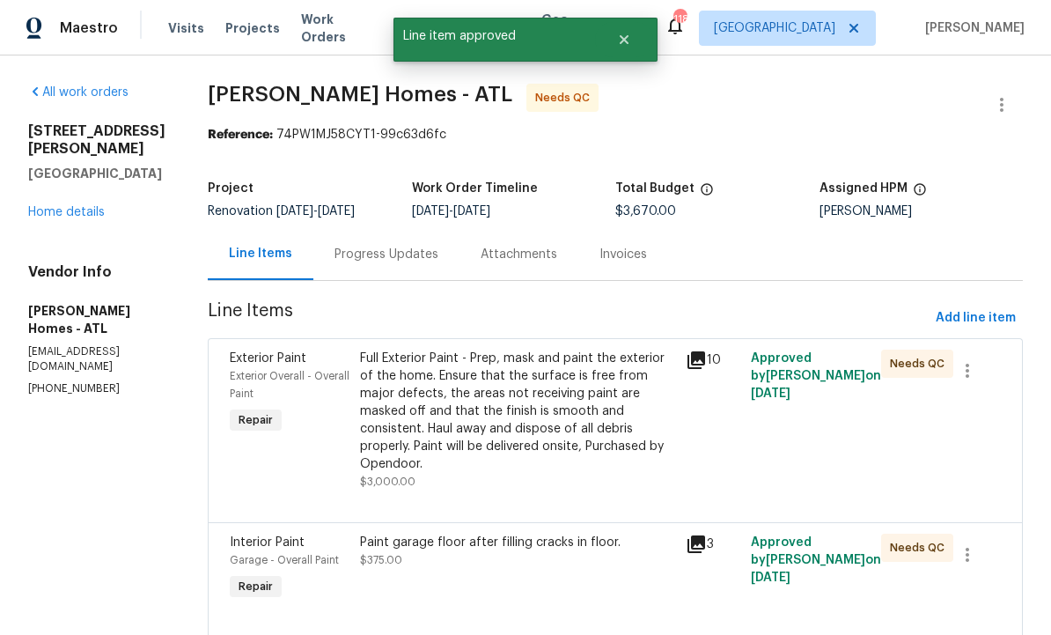
click at [575, 427] on div "Full Exterior Paint - Prep, mask and paint the exterior of the home. Ensure tha…" at bounding box center [517, 411] width 315 height 123
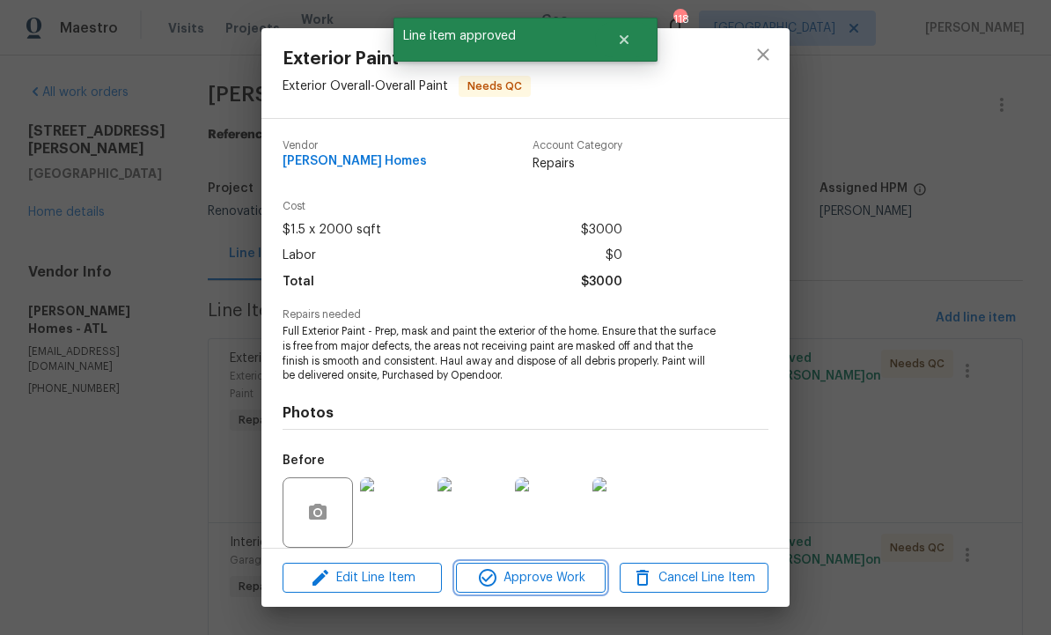
click at [534, 578] on span "Approve Work" at bounding box center [530, 578] width 138 height 22
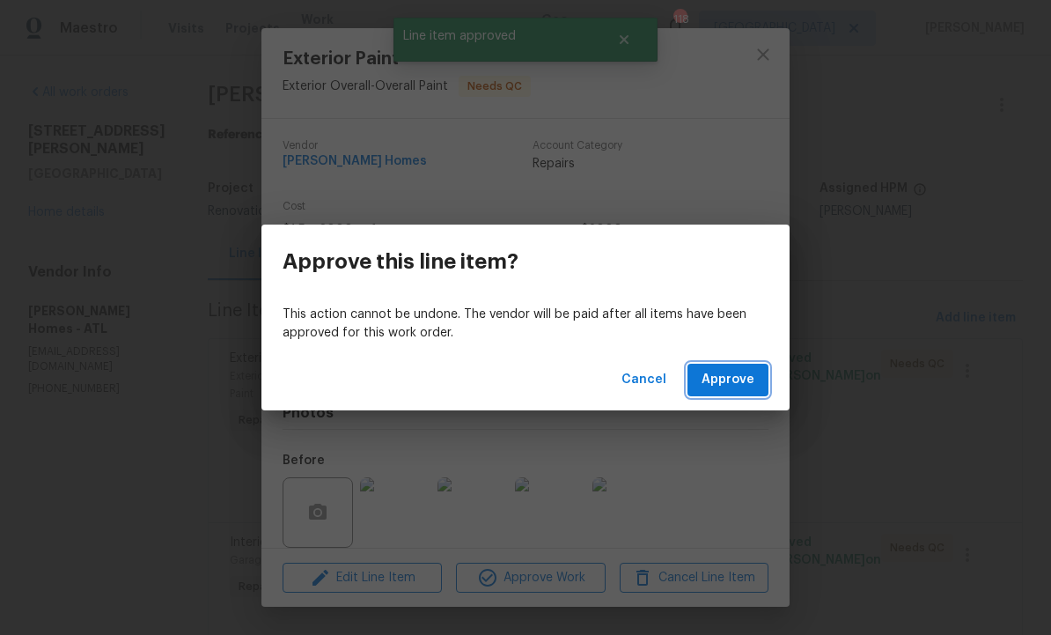
click at [720, 378] on span "Approve" at bounding box center [728, 380] width 53 height 22
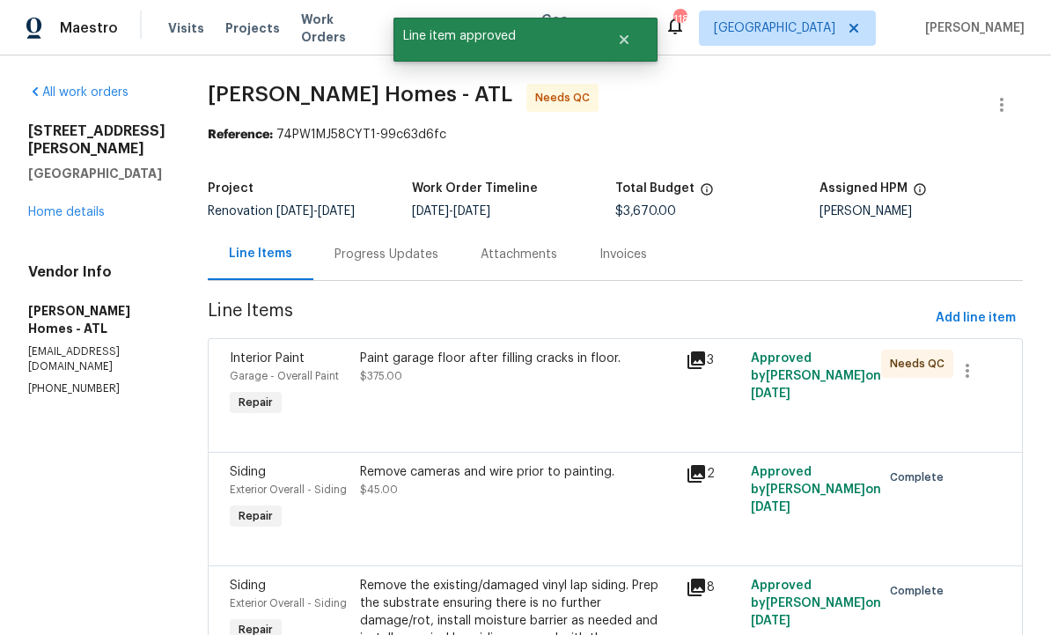
click at [564, 404] on div "Paint garage floor after filling cracks in floor. $375.00" at bounding box center [518, 384] width 326 height 81
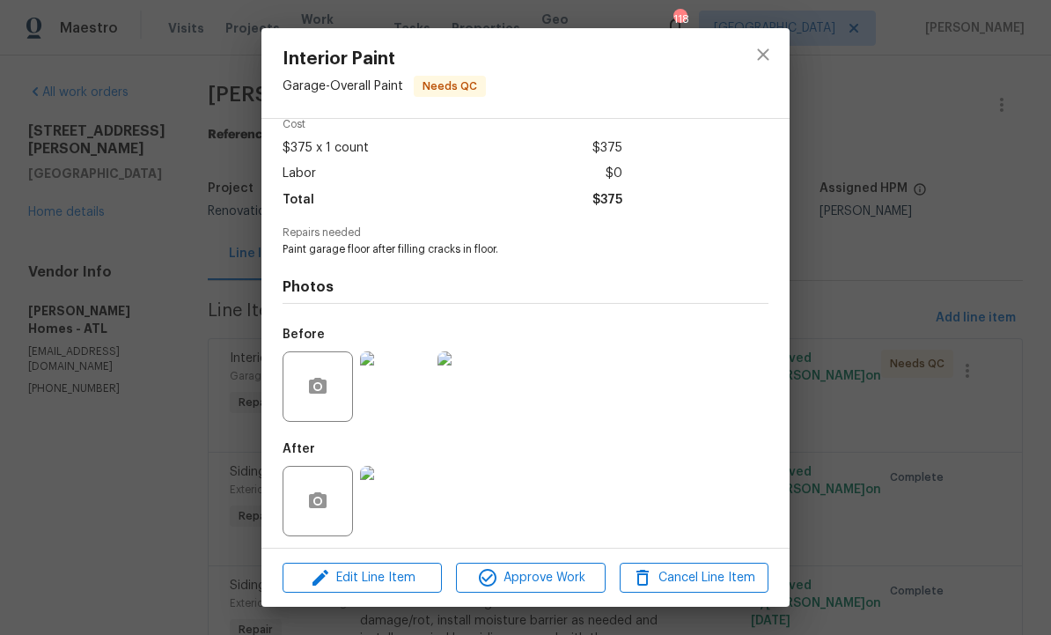
scroll to position [91, 0]
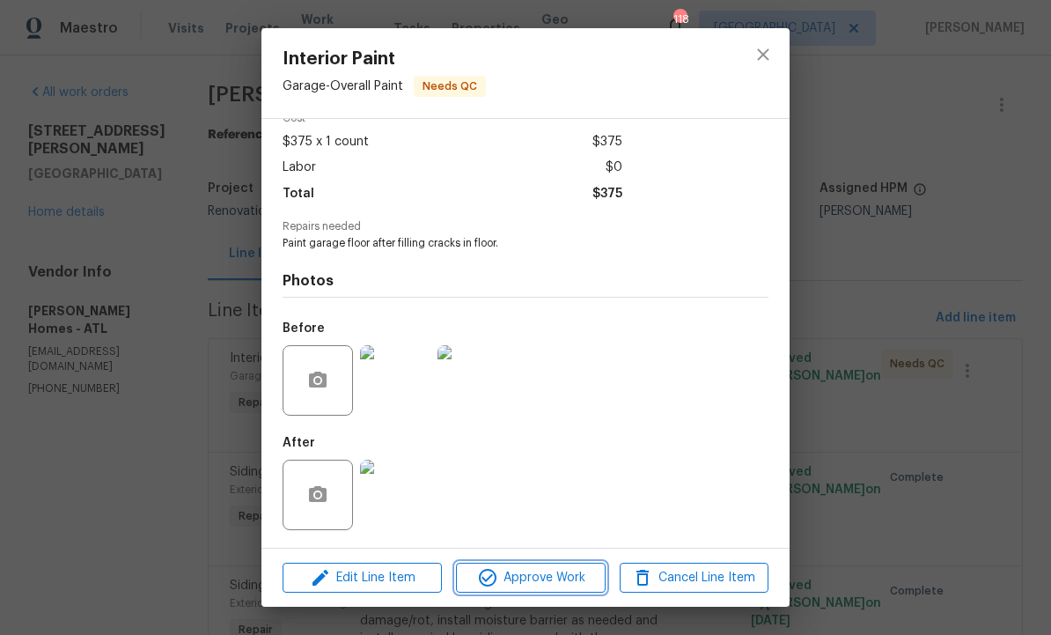
click at [541, 572] on span "Approve Work" at bounding box center [530, 578] width 138 height 22
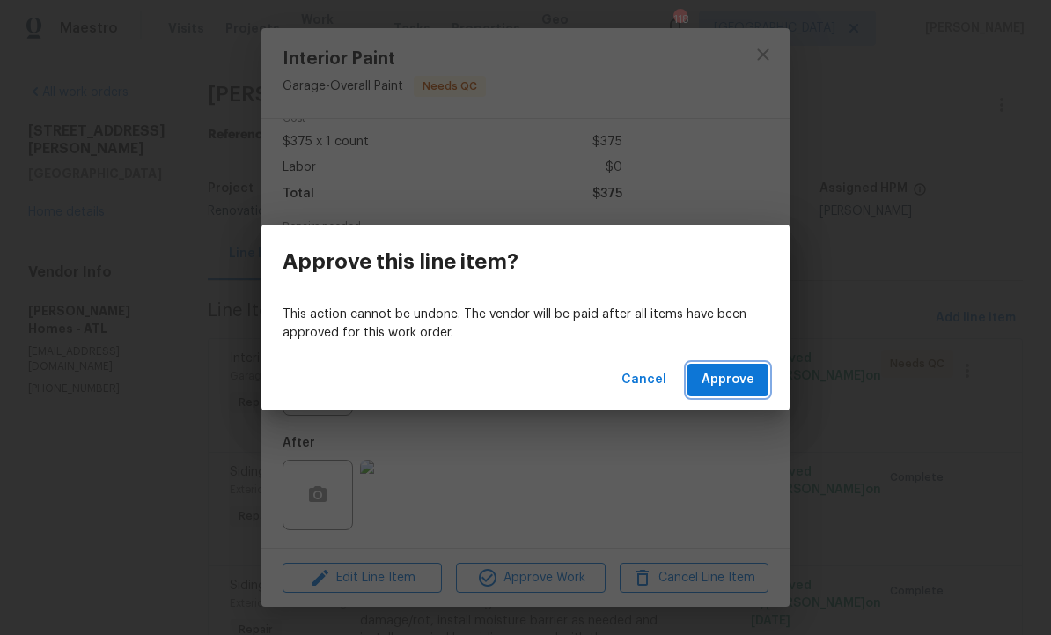
click at [738, 371] on span "Approve" at bounding box center [728, 380] width 53 height 22
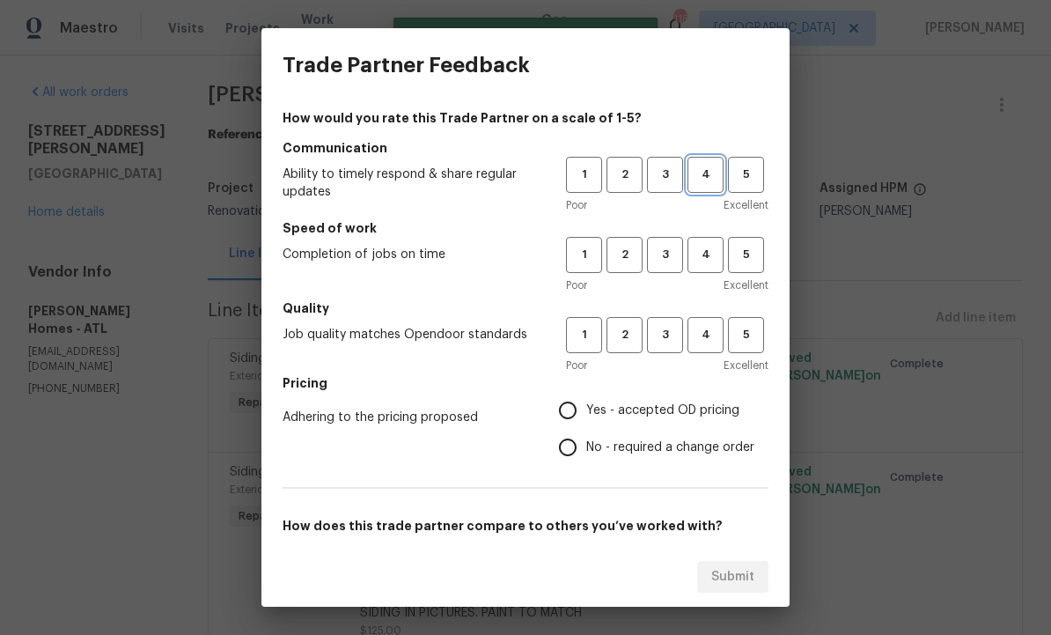
click at [716, 178] on span "4" at bounding box center [706, 175] width 33 height 20
click at [712, 244] on button "4" at bounding box center [706, 255] width 36 height 36
click at [714, 328] on span "4" at bounding box center [706, 335] width 33 height 20
click at [573, 405] on input "Yes - accepted OD pricing" at bounding box center [568, 410] width 37 height 37
radio input "true"
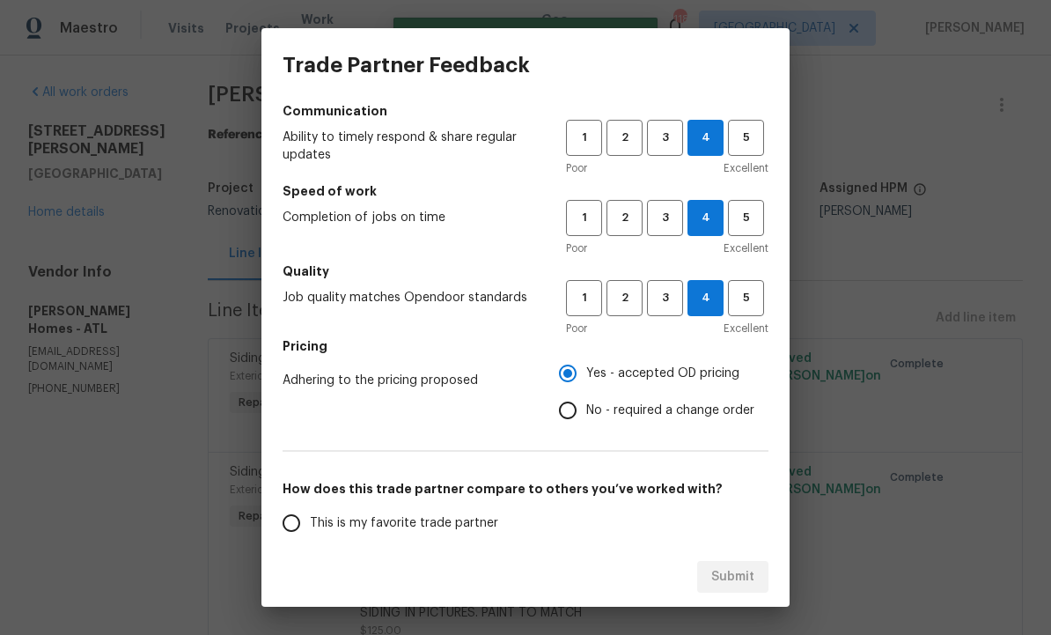
scroll to position [97, 0]
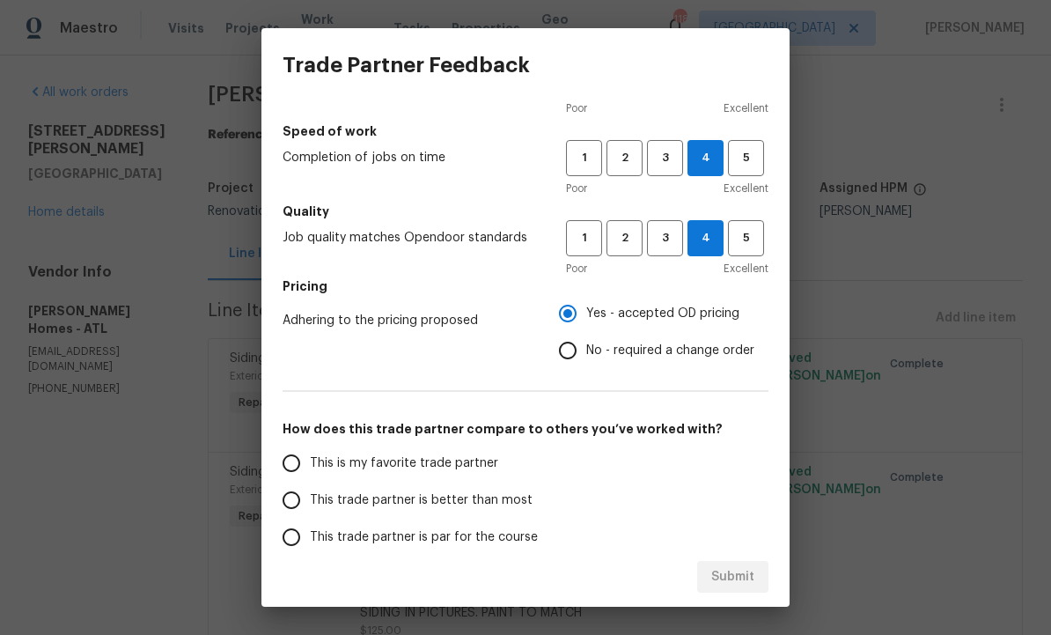
click at [295, 500] on input "This trade partner is better than most" at bounding box center [291, 500] width 37 height 37
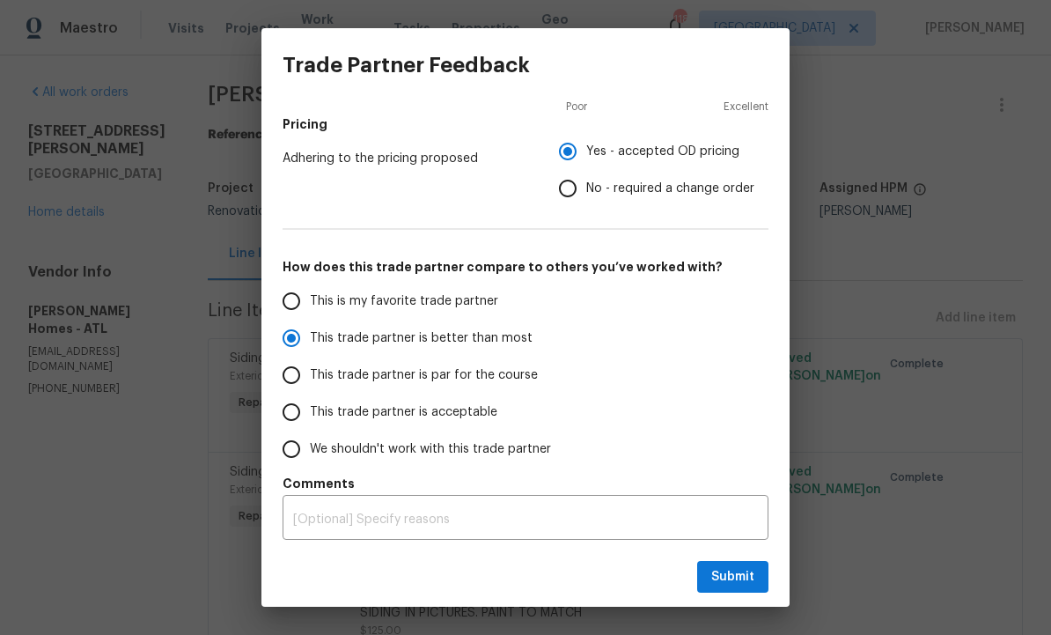
scroll to position [259, 0]
click at [737, 577] on span "Submit" at bounding box center [733, 577] width 43 height 22
radio input "true"
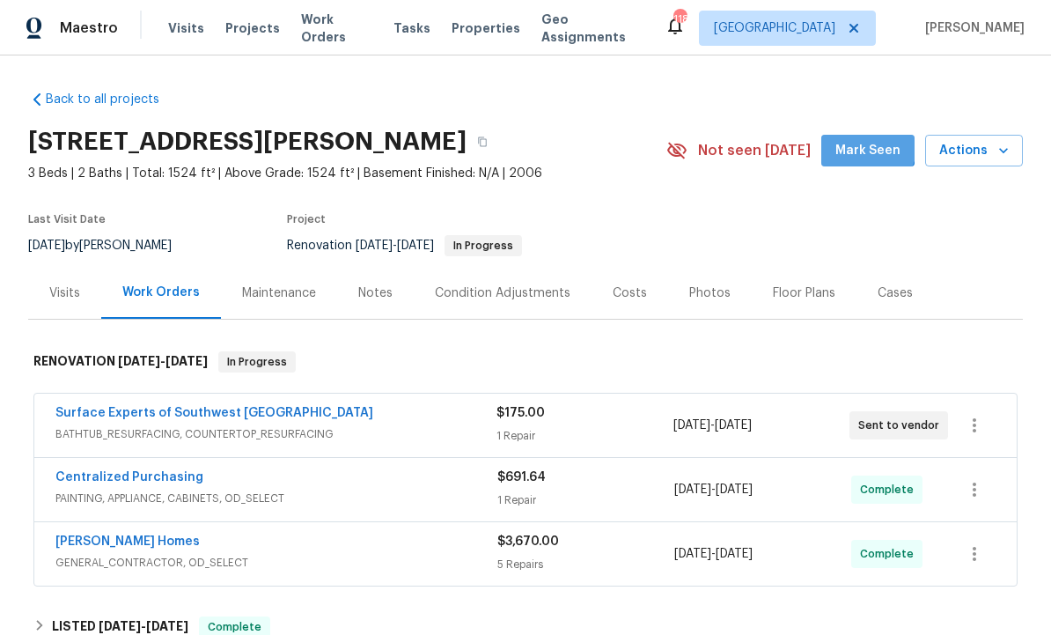
click at [874, 145] on span "Mark Seen" at bounding box center [868, 151] width 65 height 22
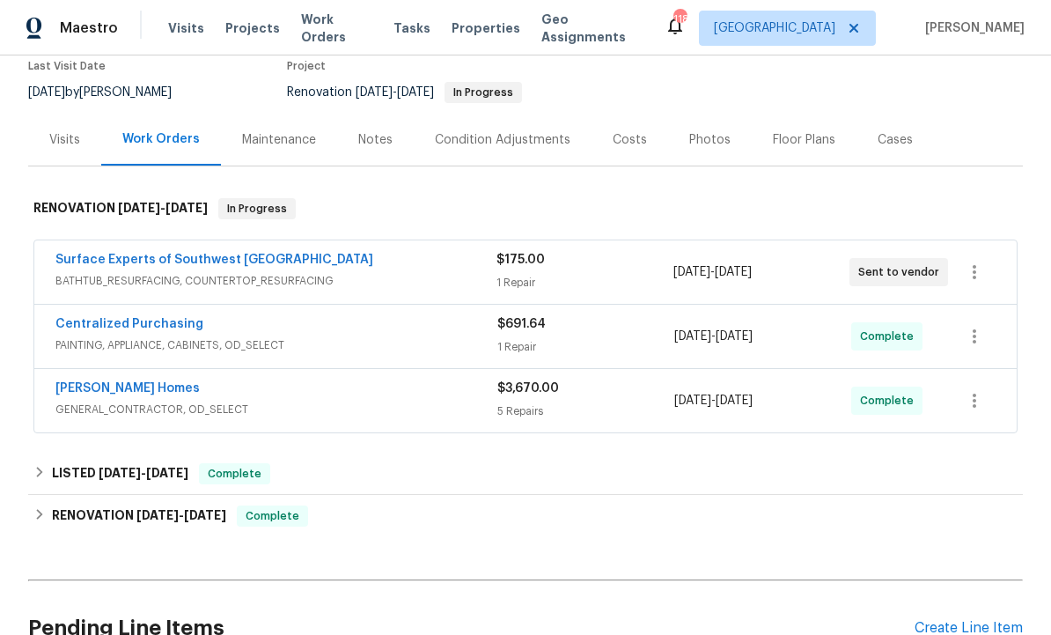
scroll to position [154, 0]
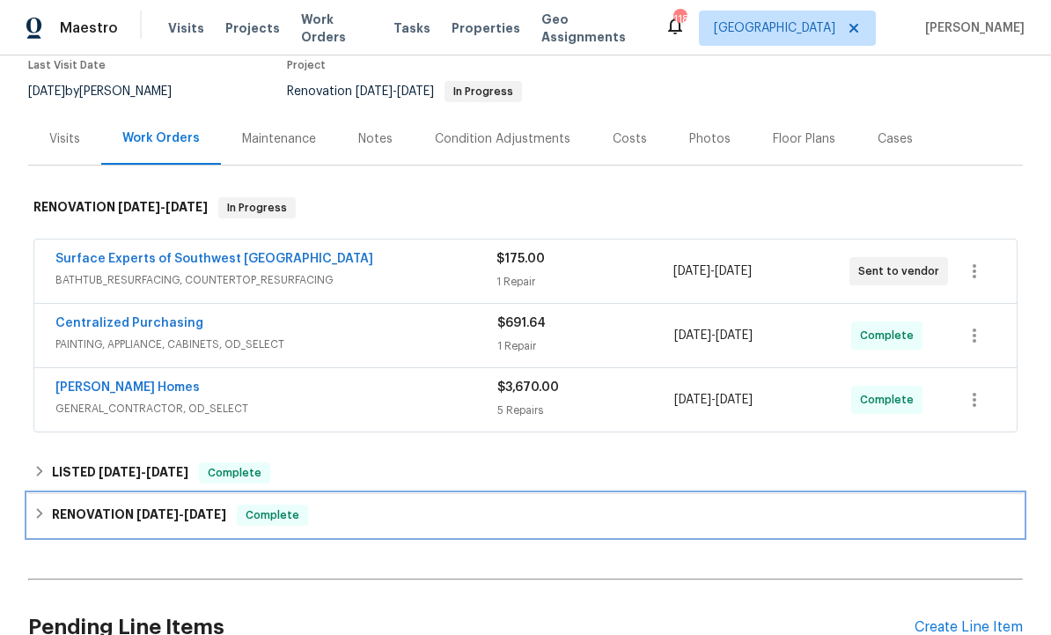
click at [653, 502] on div "RENOVATION [DATE] - [DATE] Complete" at bounding box center [525, 515] width 995 height 42
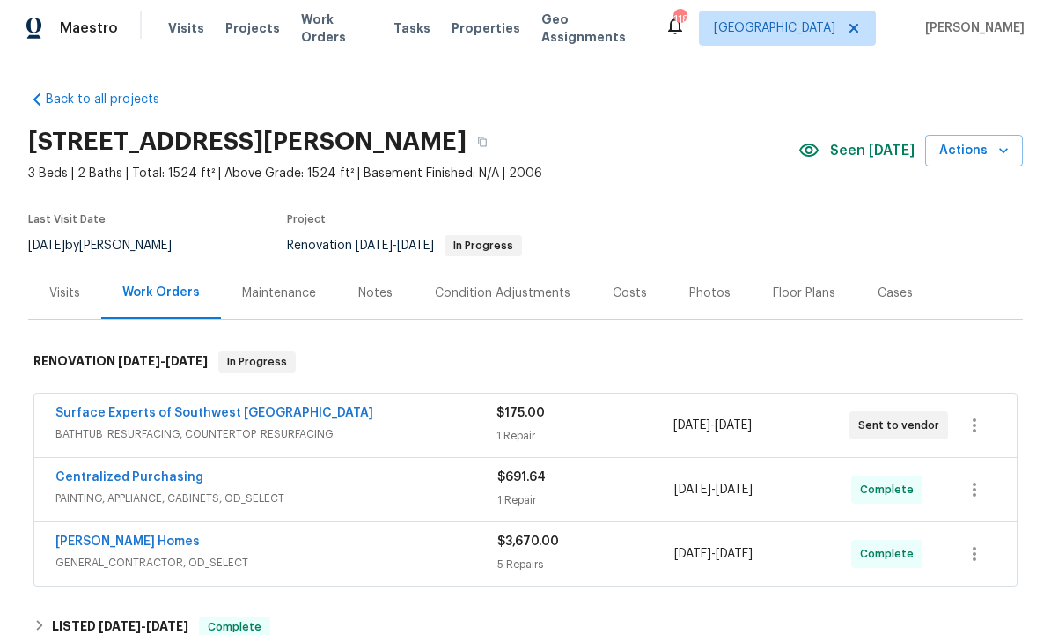
scroll to position [0, 0]
click at [982, 423] on icon "button" at bounding box center [974, 425] width 21 height 21
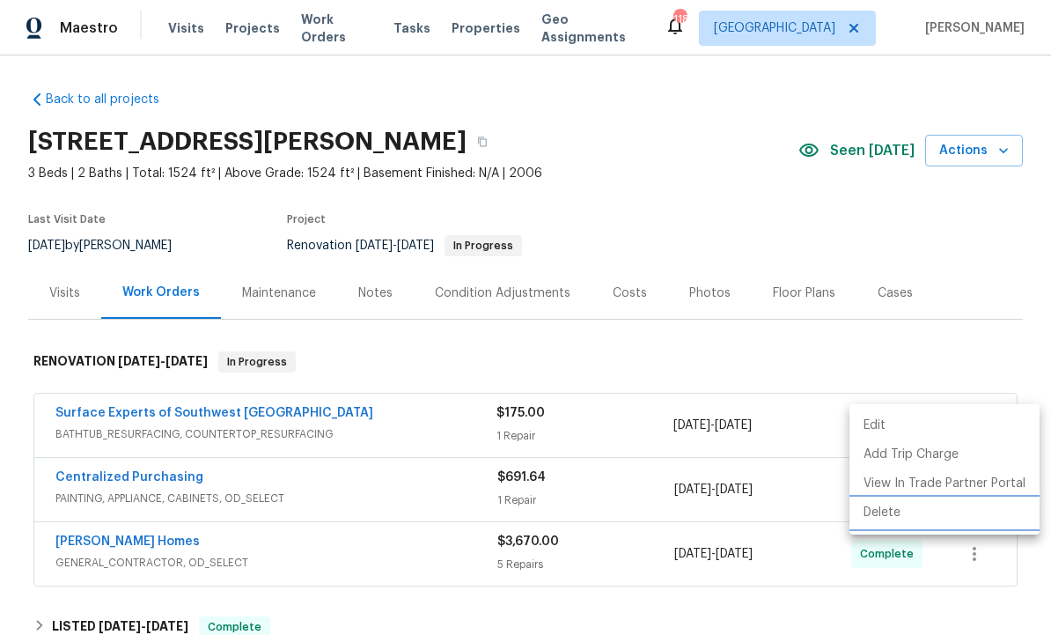
click at [904, 510] on li "Delete" at bounding box center [945, 512] width 190 height 29
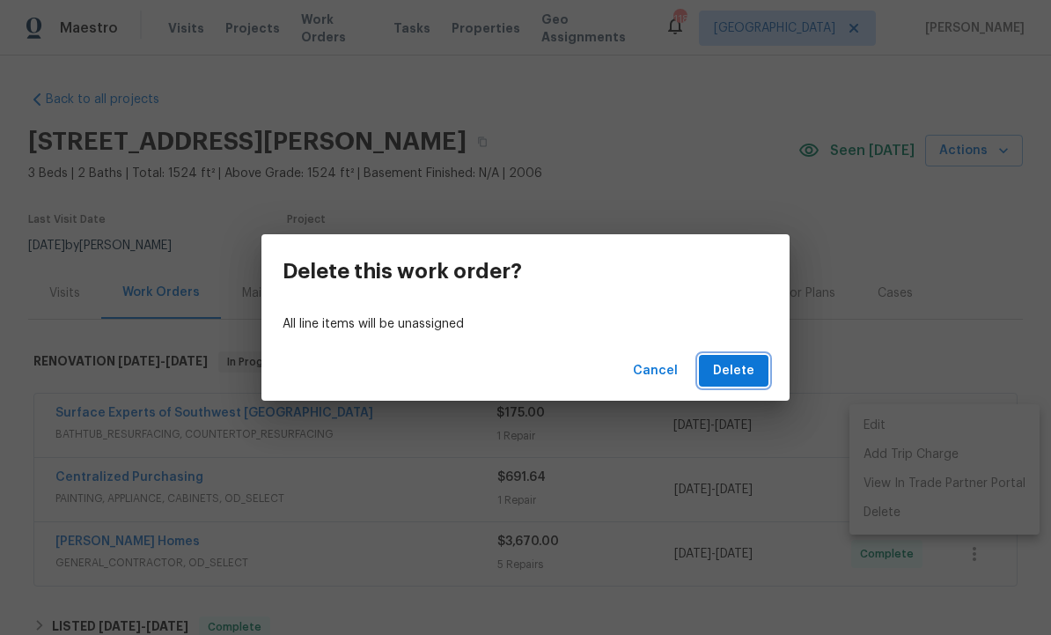
click at [746, 373] on span "Delete" at bounding box center [733, 371] width 41 height 22
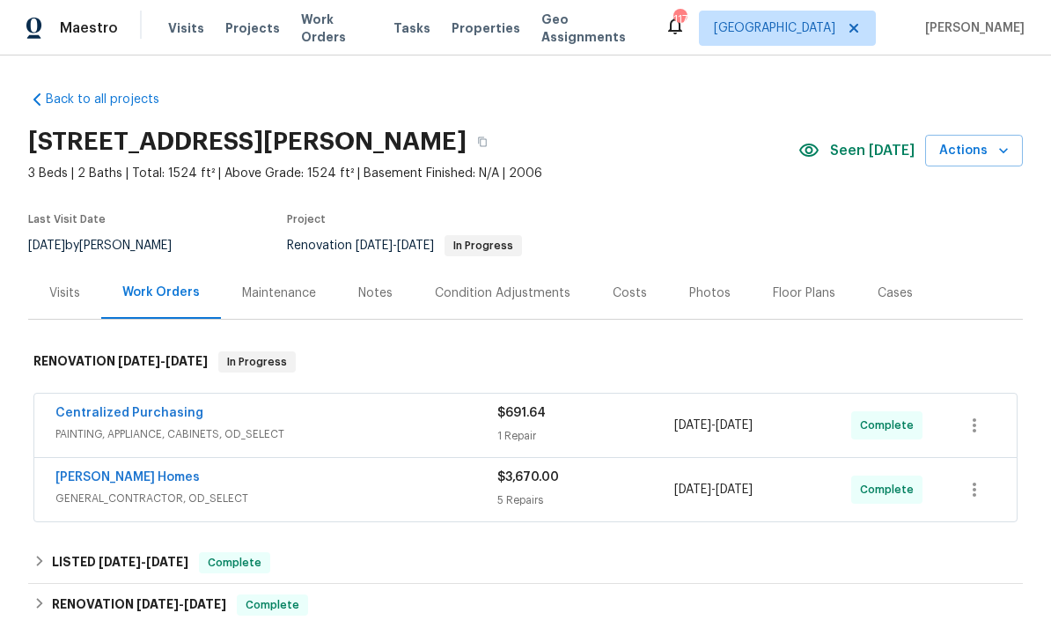
click at [66, 291] on div "Visits" at bounding box center [64, 293] width 31 height 18
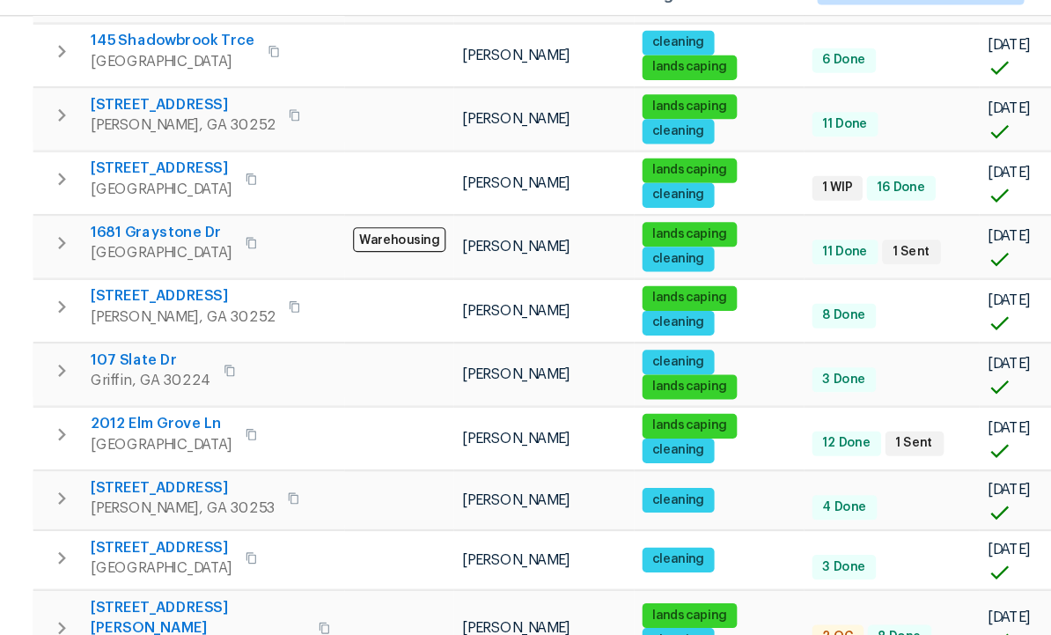
scroll to position [59, 0]
click at [150, 552] on span "[STREET_ADDRESS][PERSON_NAME]" at bounding box center [169, 569] width 184 height 35
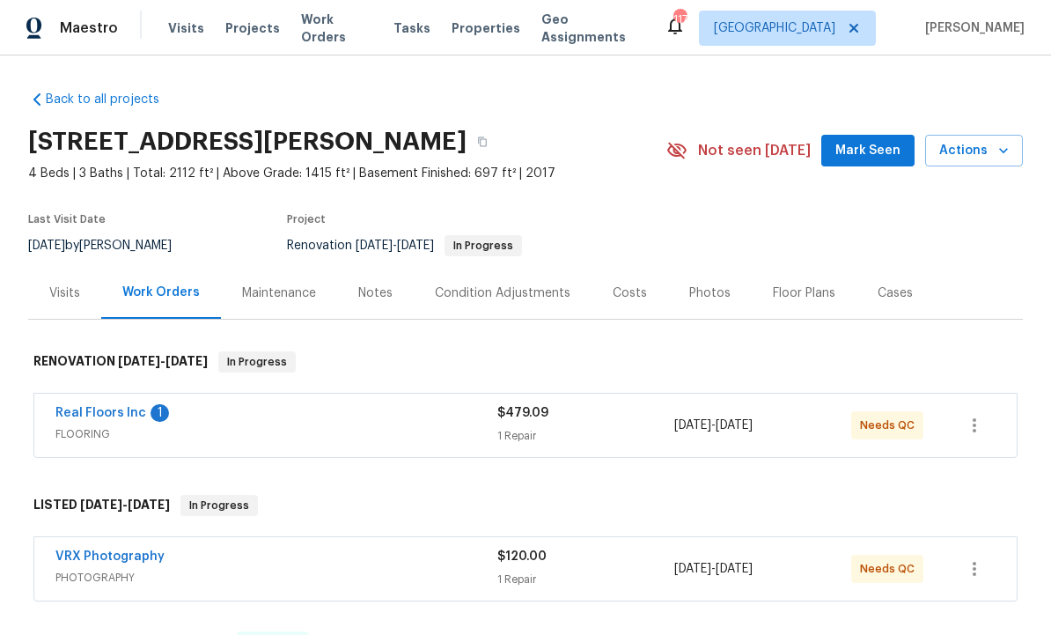
click at [124, 411] on link "Real Floors Inc" at bounding box center [100, 413] width 91 height 12
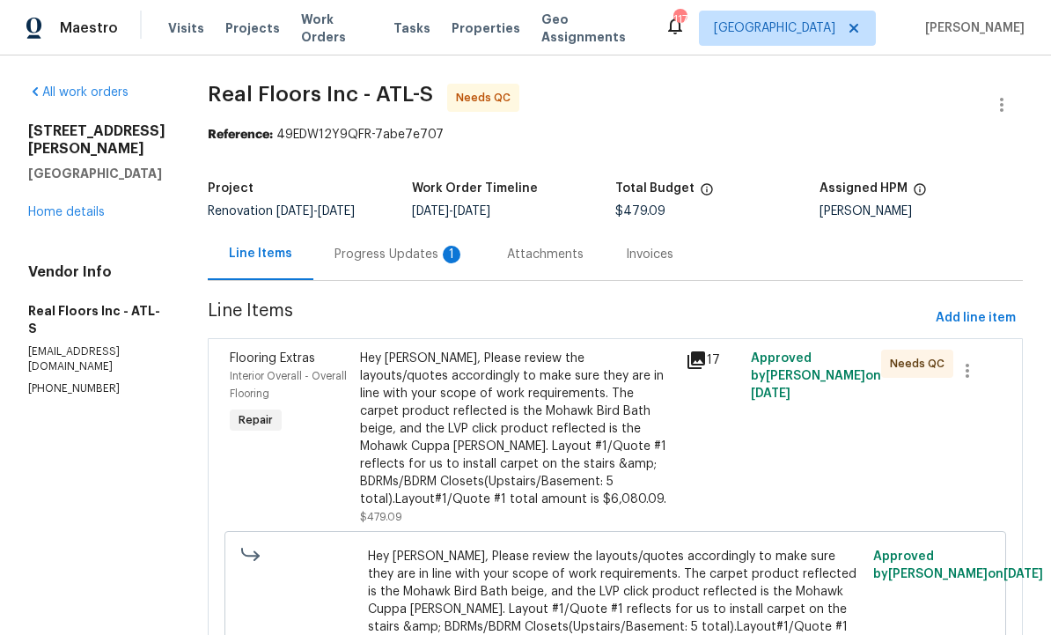
click at [616, 426] on div "Hey Wesley, Please review the layouts/quotes accordingly to make sure they are …" at bounding box center [517, 429] width 315 height 159
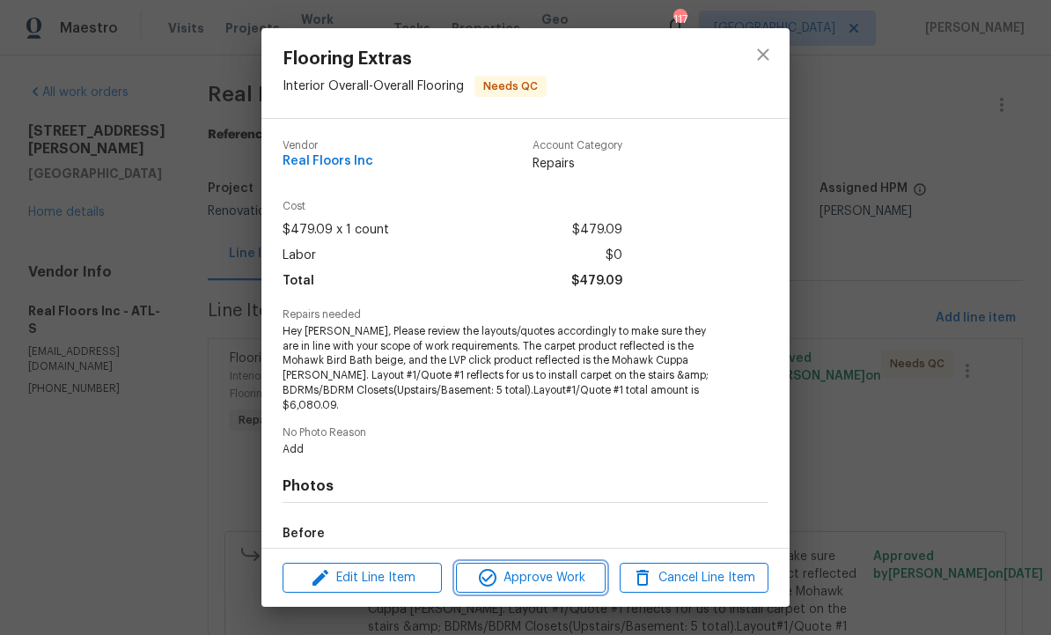
click at [567, 576] on span "Approve Work" at bounding box center [530, 578] width 138 height 22
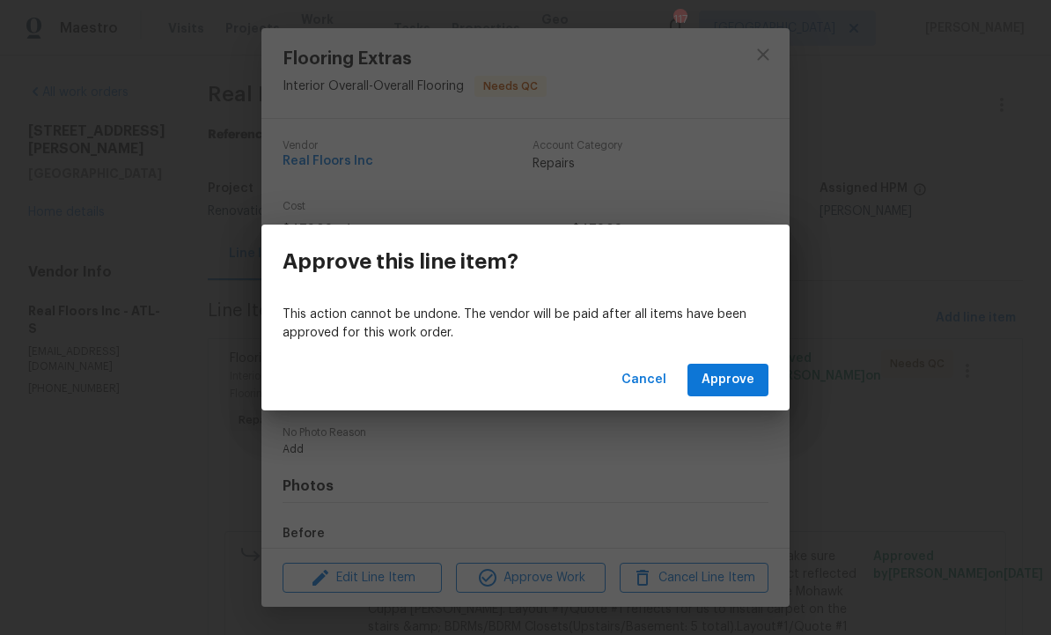
click at [726, 372] on span "Approve" at bounding box center [728, 380] width 53 height 22
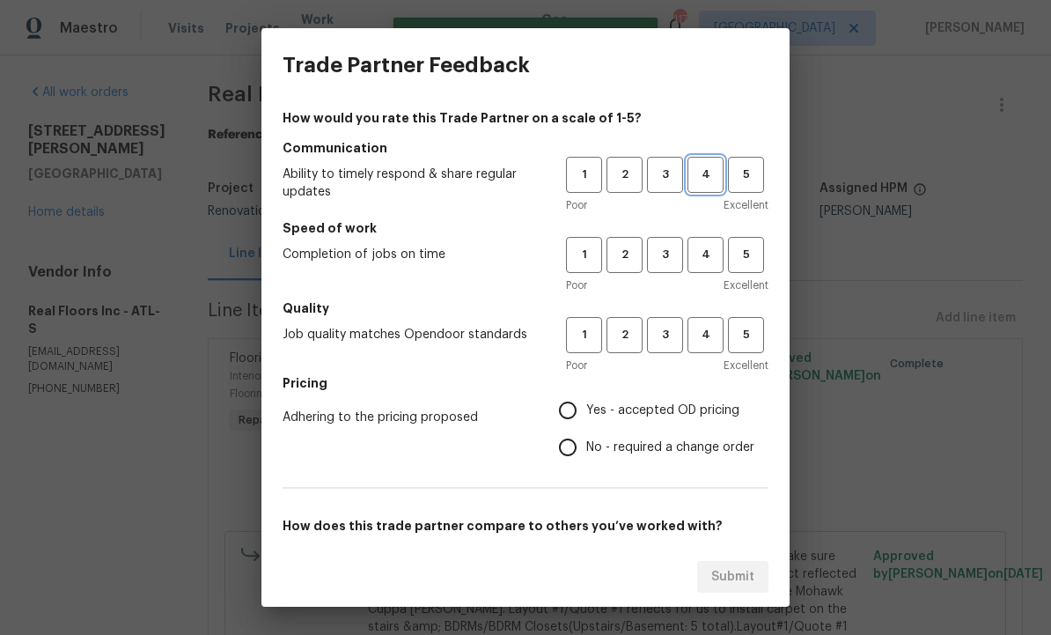
click at [714, 161] on button "4" at bounding box center [706, 175] width 36 height 36
click at [712, 253] on span "4" at bounding box center [706, 255] width 33 height 20
click at [705, 327] on span "4" at bounding box center [706, 335] width 33 height 20
click at [574, 404] on input "Yes - accepted OD pricing" at bounding box center [568, 410] width 37 height 37
radio input "true"
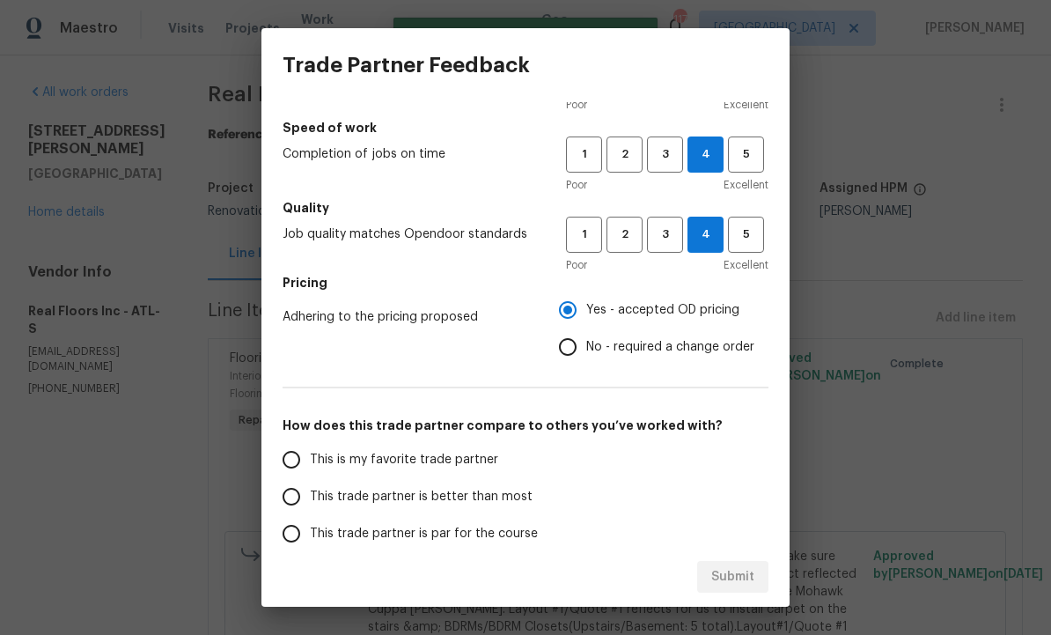
scroll to position [121, 0]
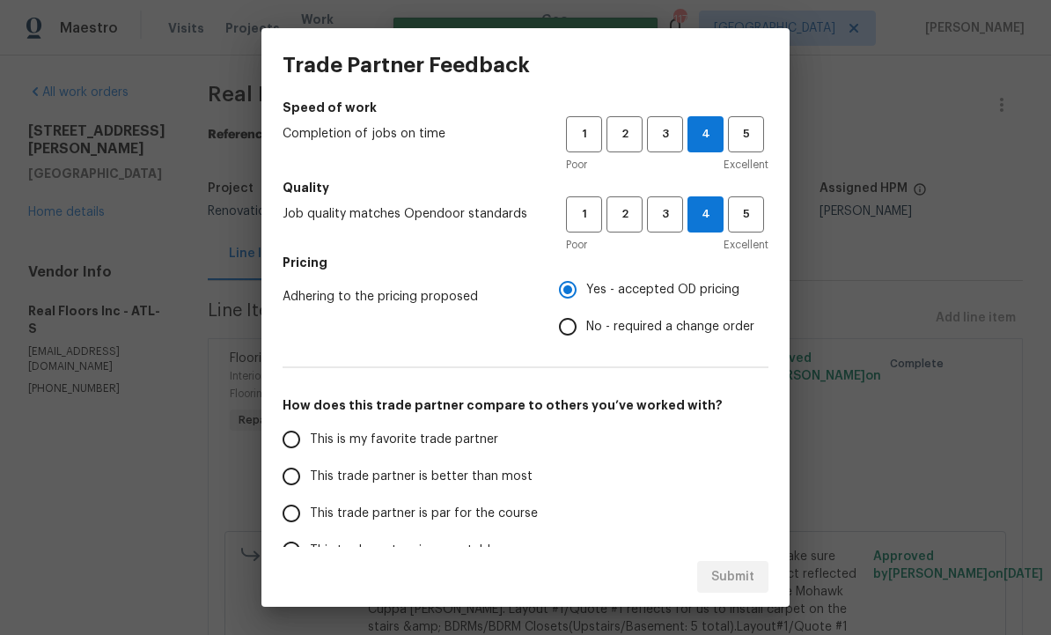
click at [296, 483] on input "This trade partner is better than most" at bounding box center [291, 476] width 37 height 37
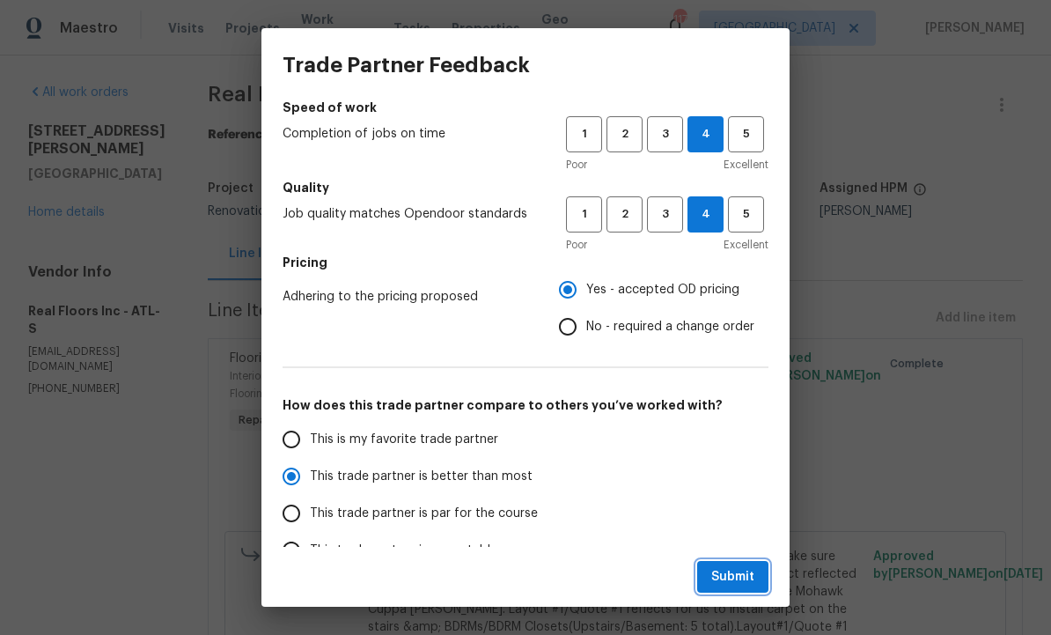
click at [746, 572] on span "Submit" at bounding box center [733, 577] width 43 height 22
radio input "true"
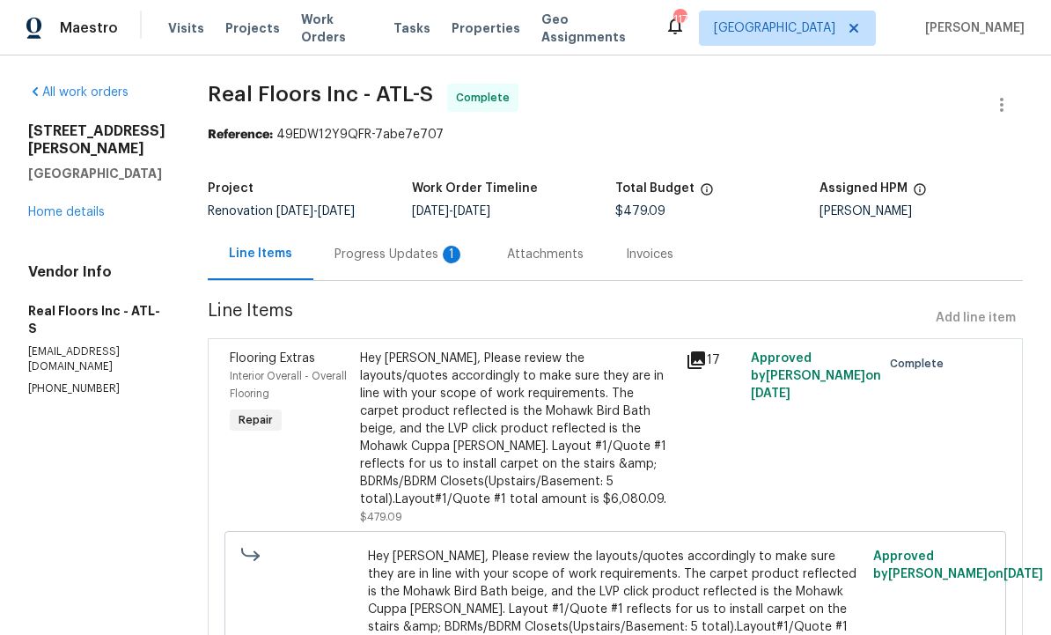
click at [414, 258] on div "Progress Updates 1" at bounding box center [400, 255] width 130 height 18
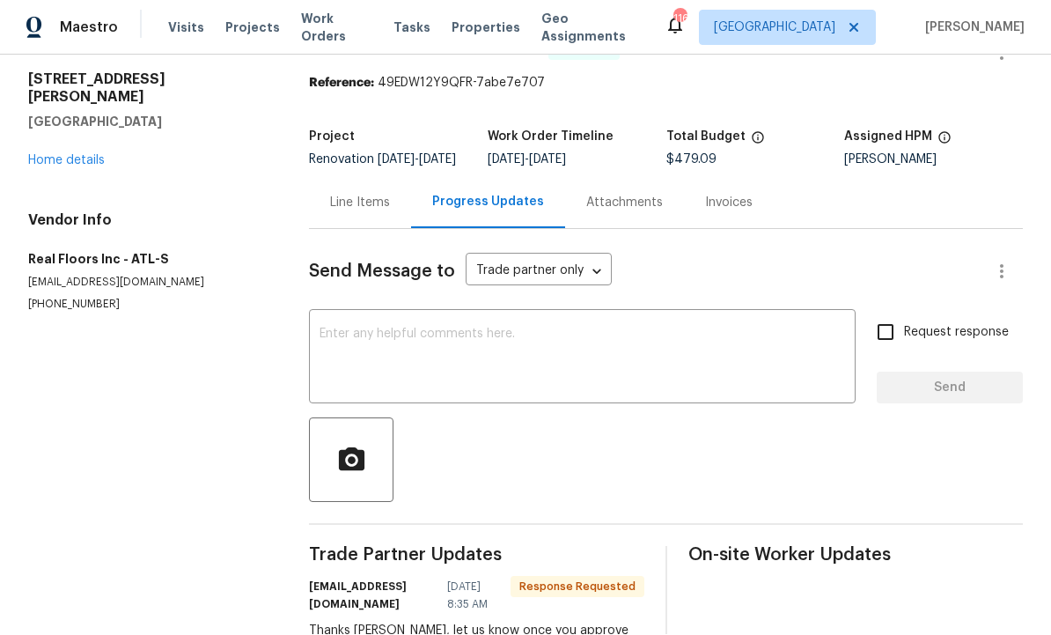
scroll to position [33, 0]
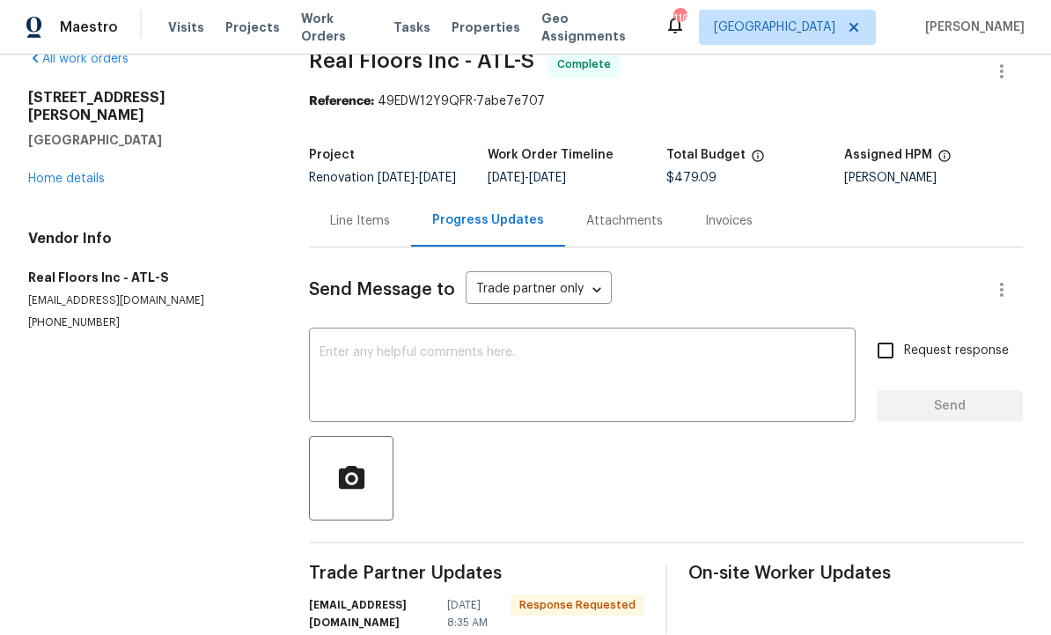
click at [507, 347] on textarea at bounding box center [583, 378] width 526 height 62
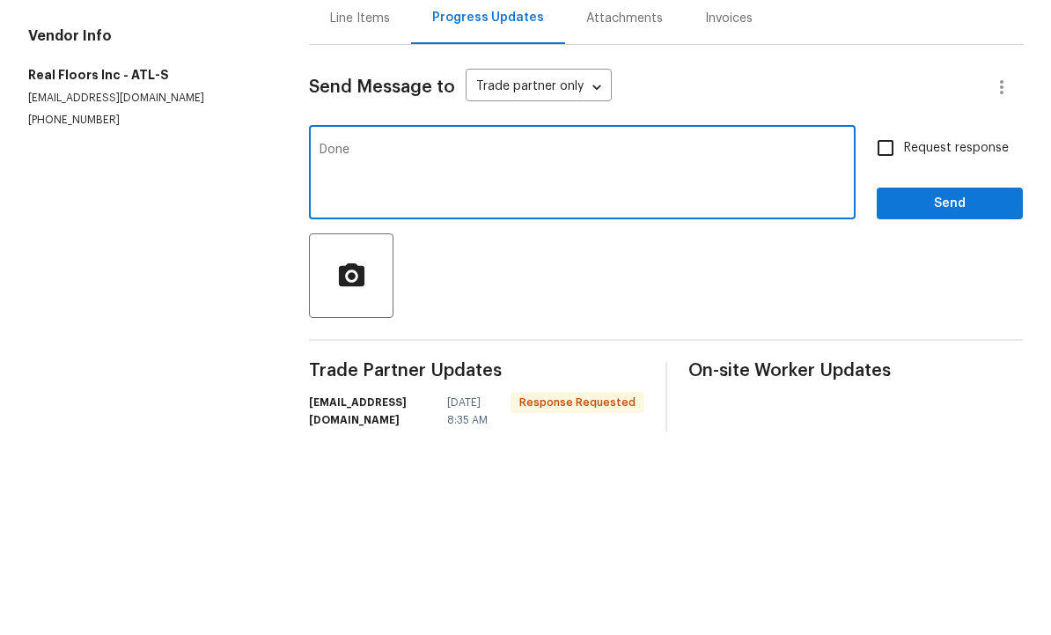
type textarea "Done"
click at [900, 333] on input "Request response" at bounding box center [885, 351] width 37 height 37
checkbox input "true"
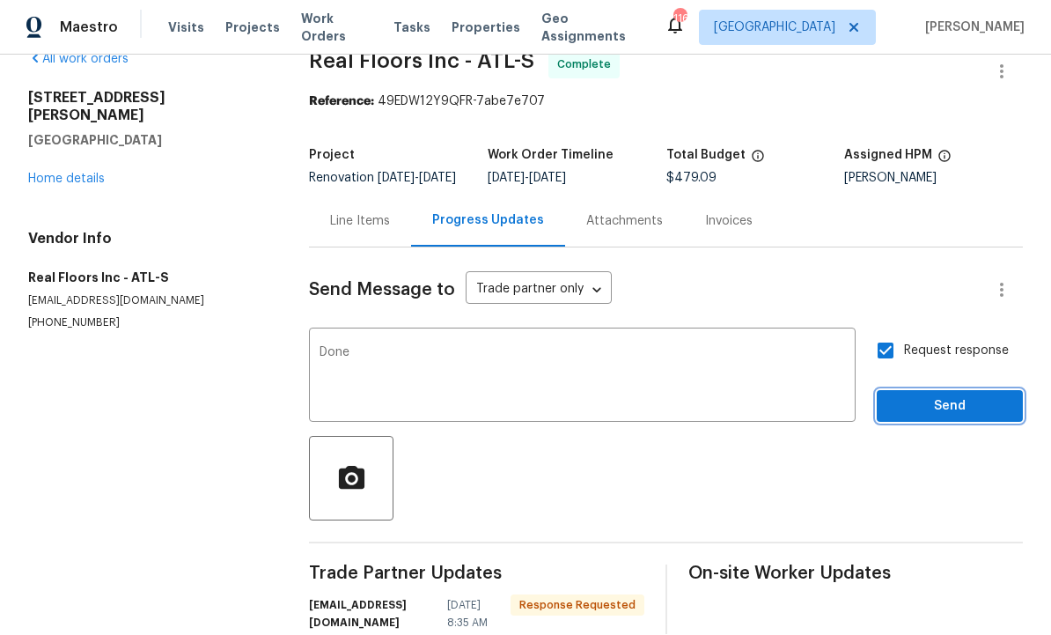
click at [941, 396] on span "Send" at bounding box center [950, 407] width 118 height 22
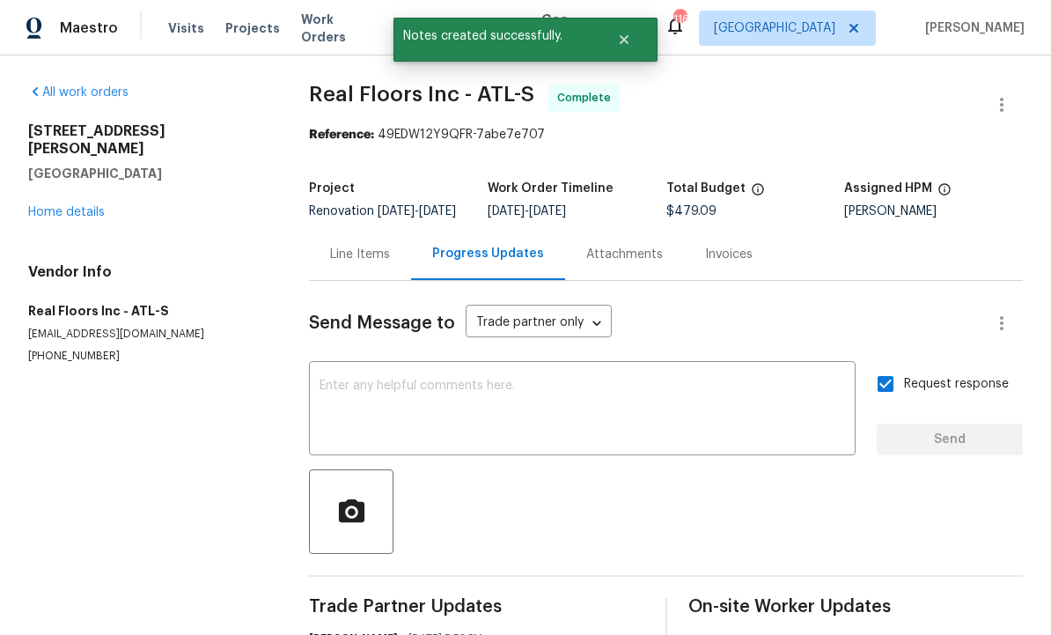
scroll to position [0, 0]
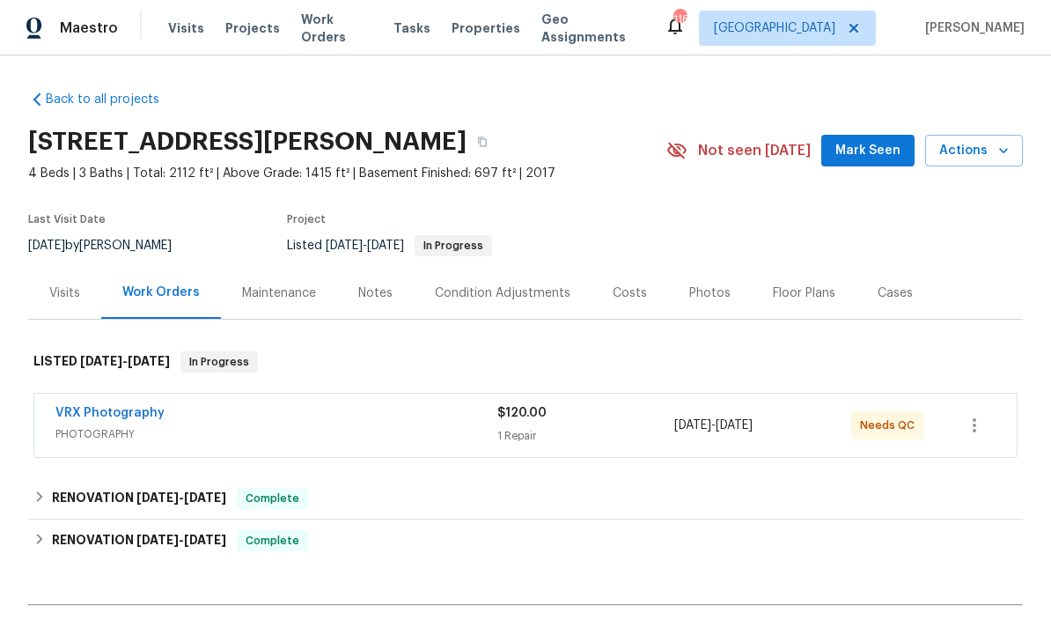
click at [873, 145] on span "Mark Seen" at bounding box center [868, 151] width 65 height 22
